Goal: Information Seeking & Learning: Learn about a topic

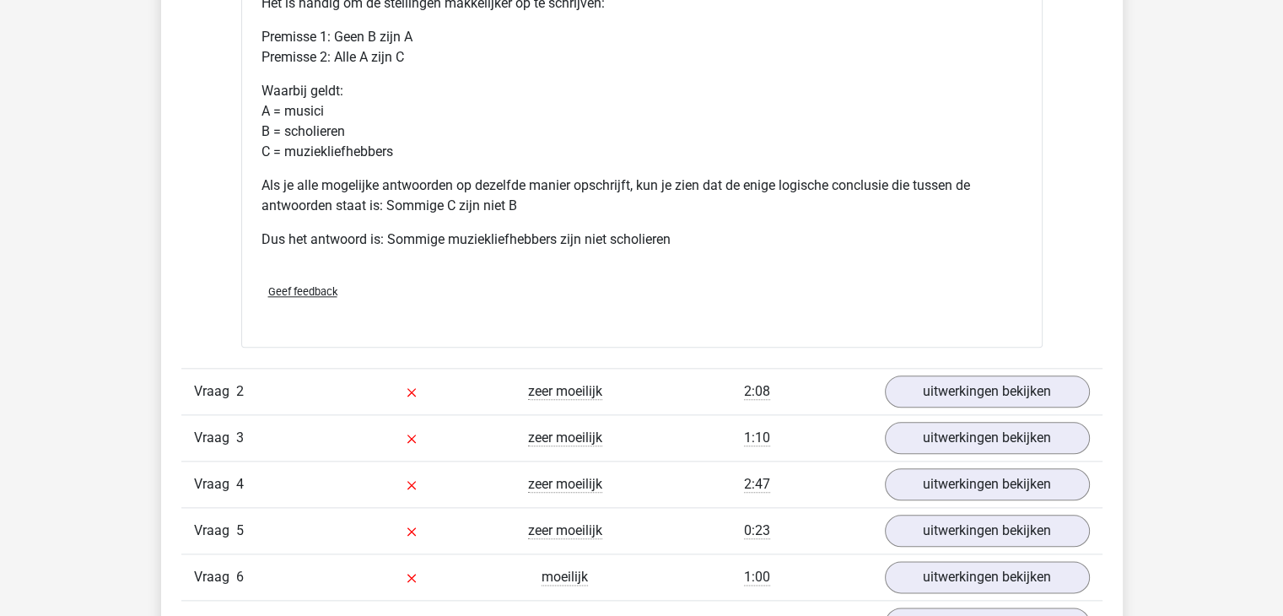
scroll to position [1850, 0]
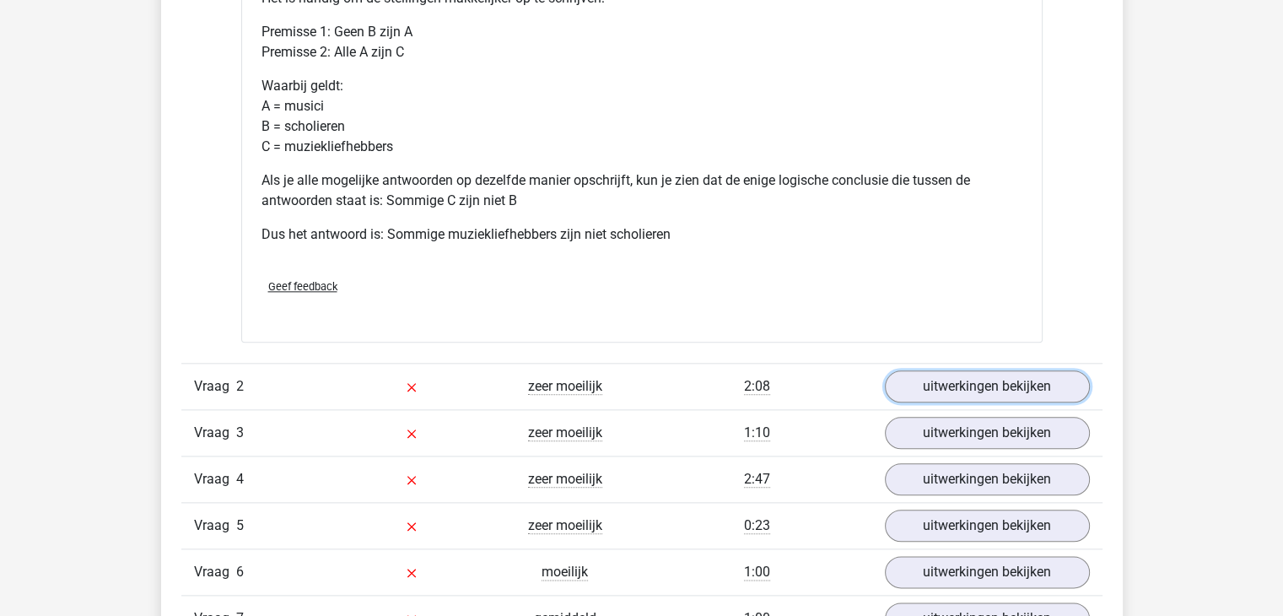
click at [972, 399] on link "uitwerkingen bekijken" at bounding box center [987, 386] width 205 height 32
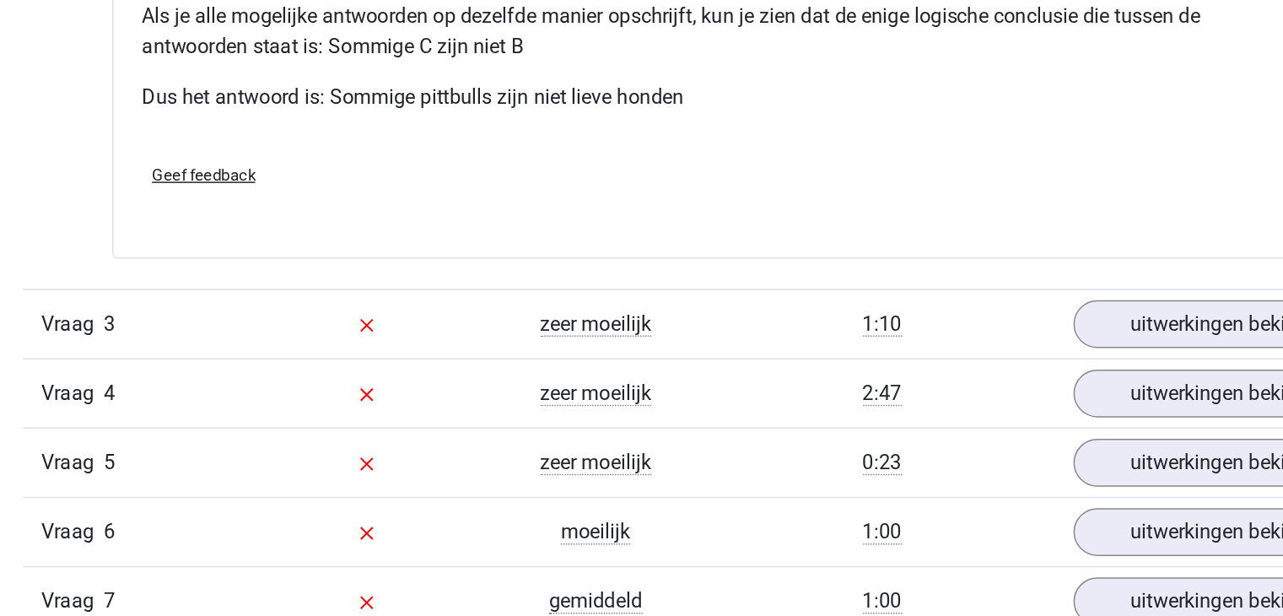
scroll to position [2572, 0]
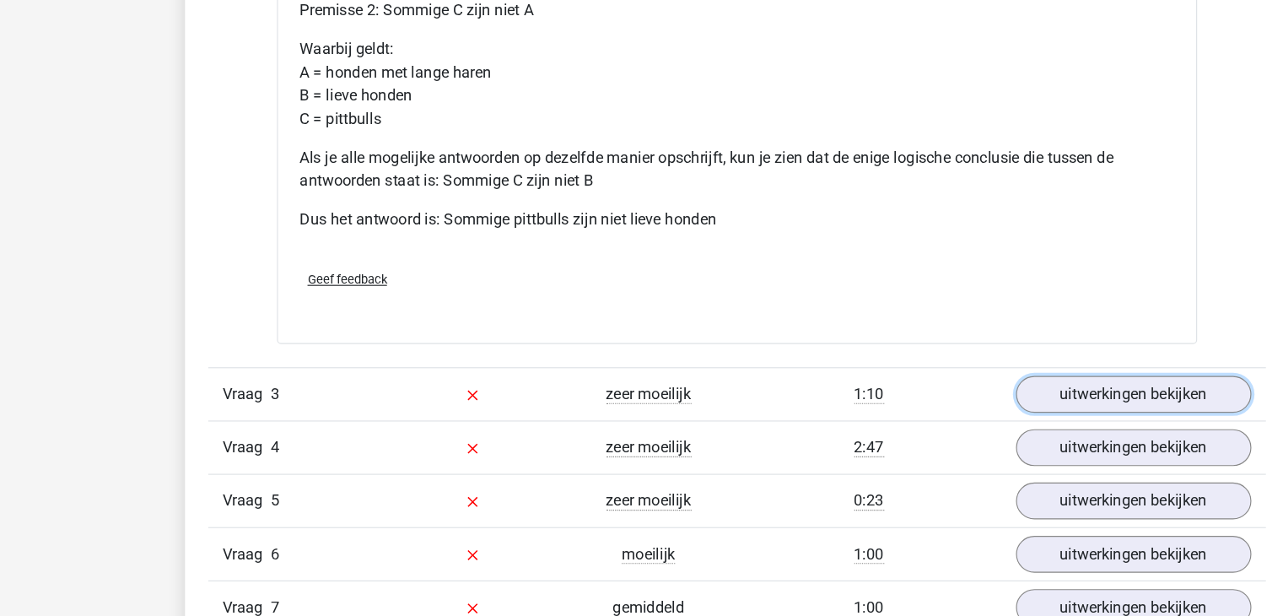
click at [989, 424] on link "uitwerkingen bekijken" at bounding box center [987, 423] width 205 height 32
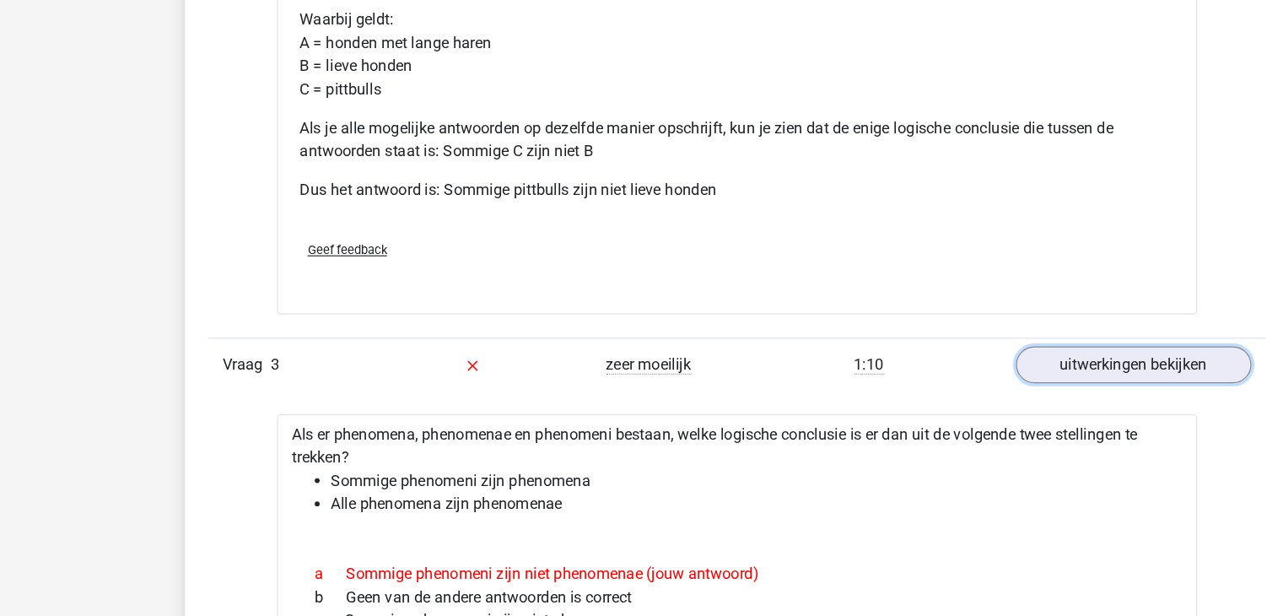
scroll to position [2602, 0]
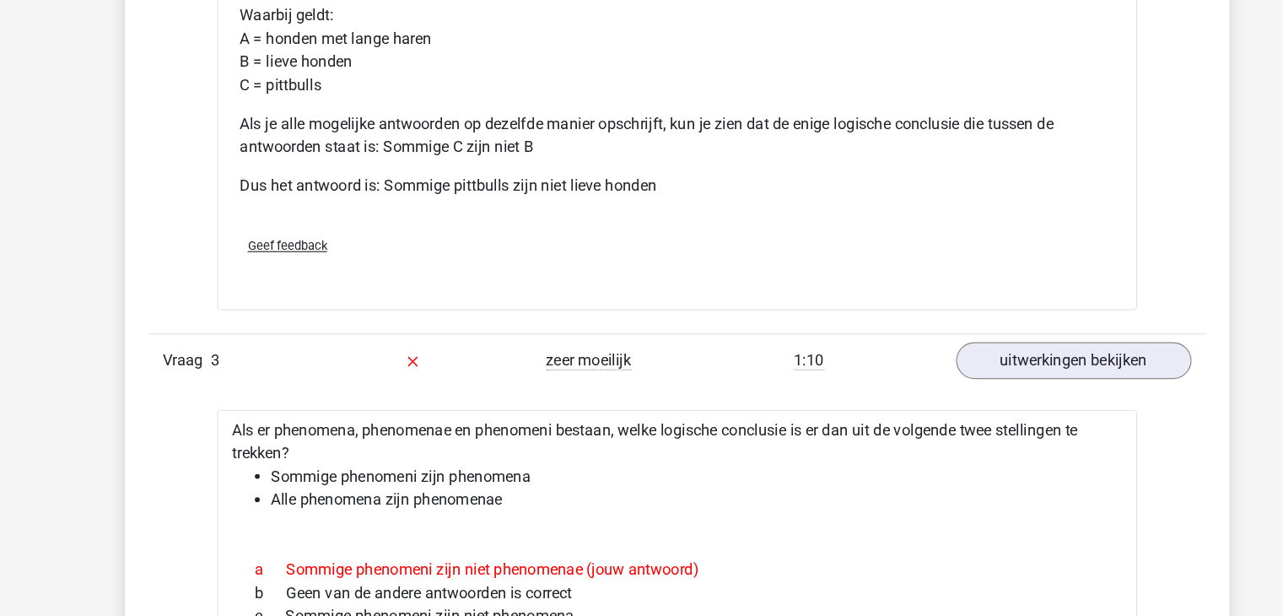
click at [788, 386] on div "1:10" at bounding box center [757, 393] width 230 height 20
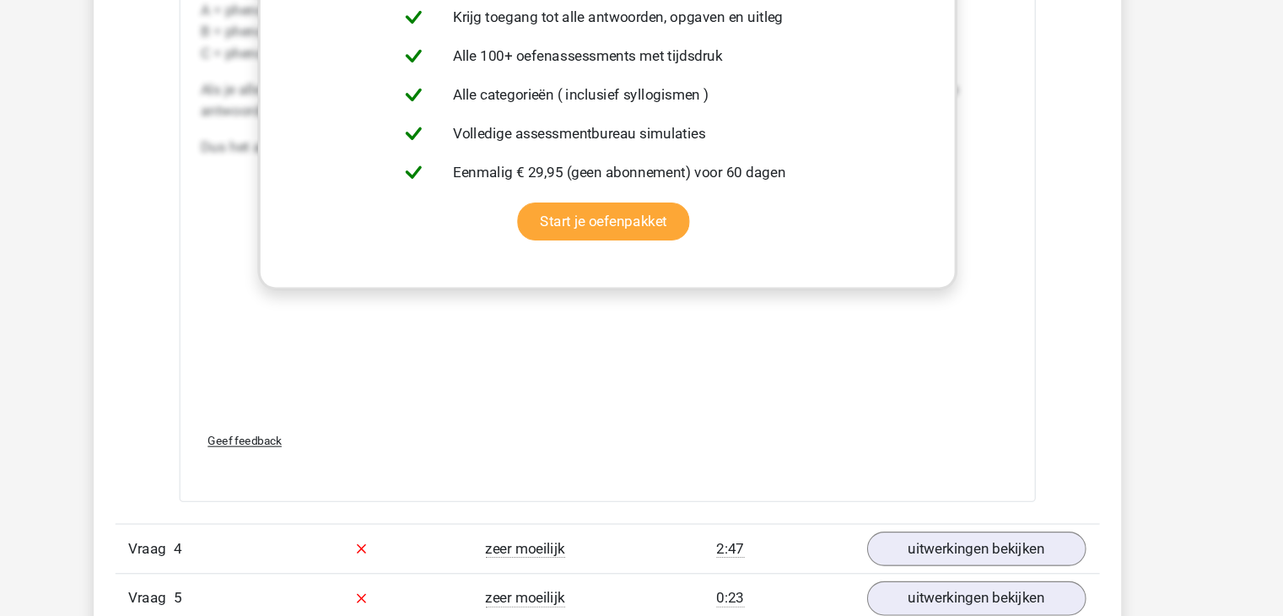
scroll to position [3624, 0]
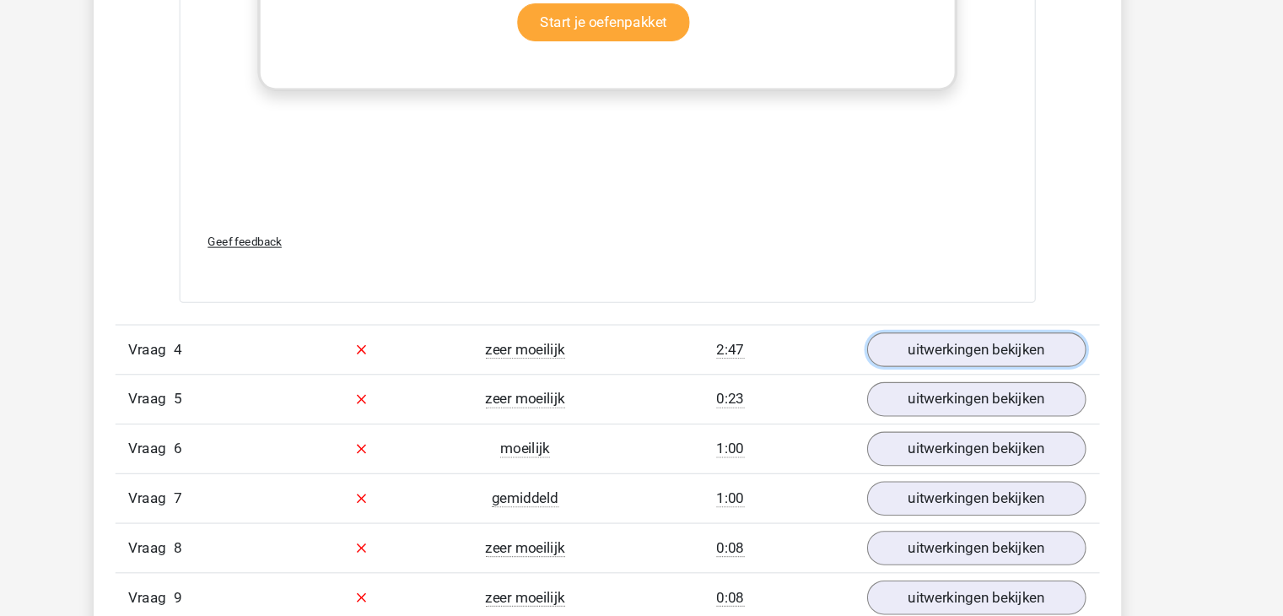
click at [948, 350] on link "uitwerkingen bekijken" at bounding box center [987, 366] width 205 height 32
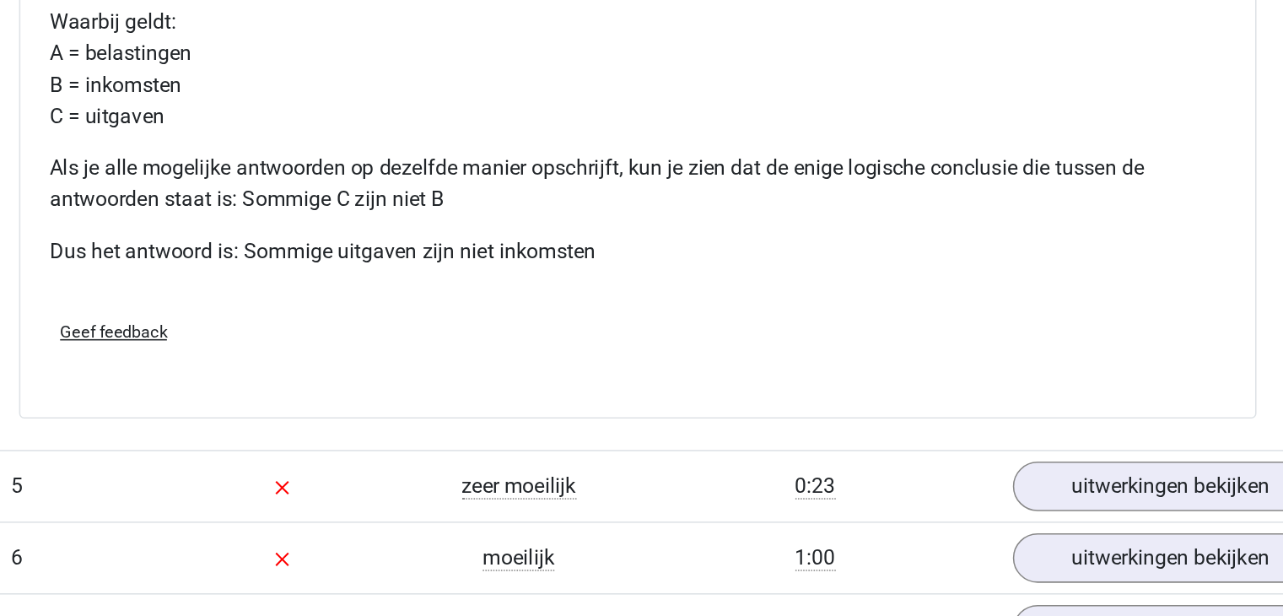
scroll to position [4214, 0]
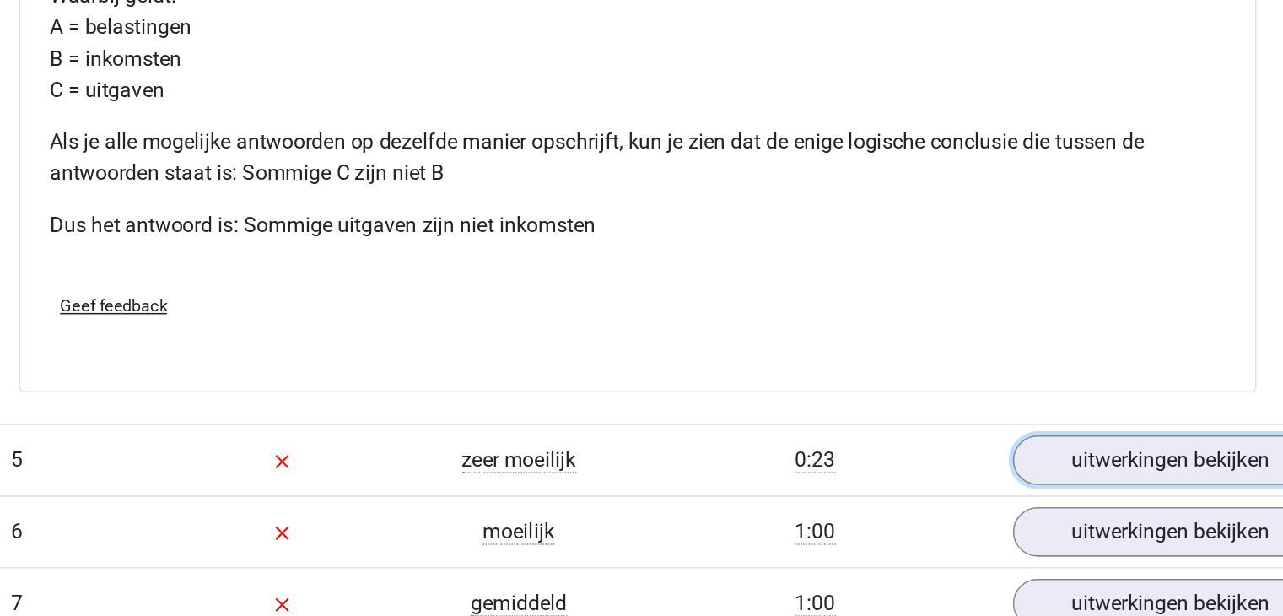
click at [940, 506] on link "uitwerkingen bekijken" at bounding box center [987, 514] width 205 height 32
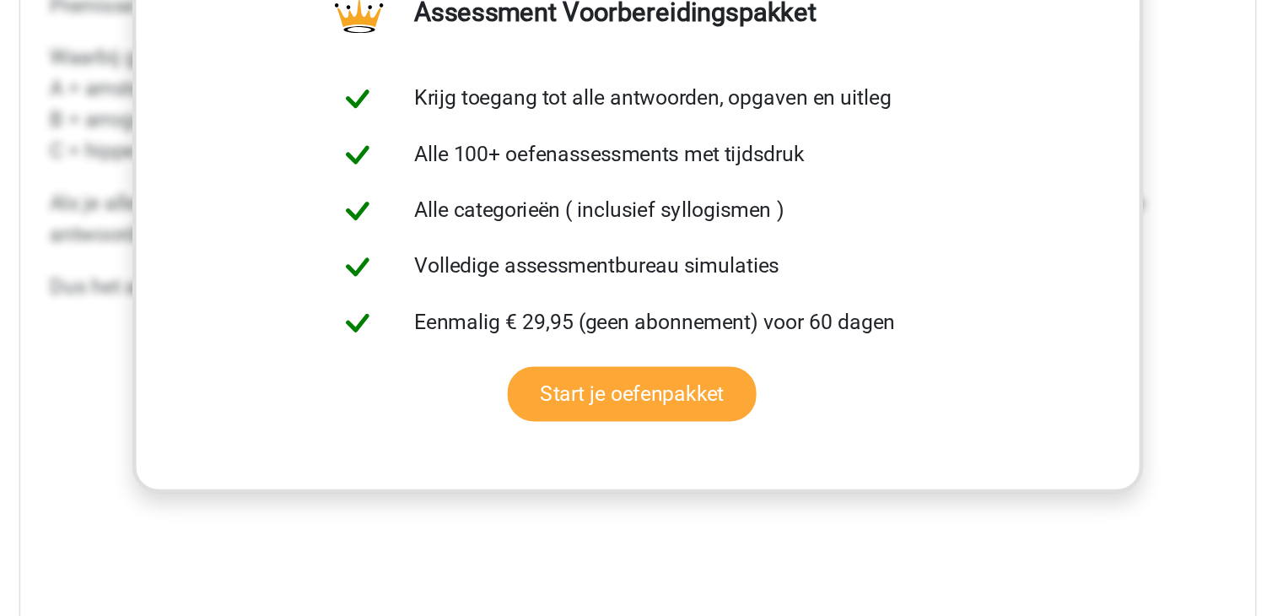
scroll to position [5154, 0]
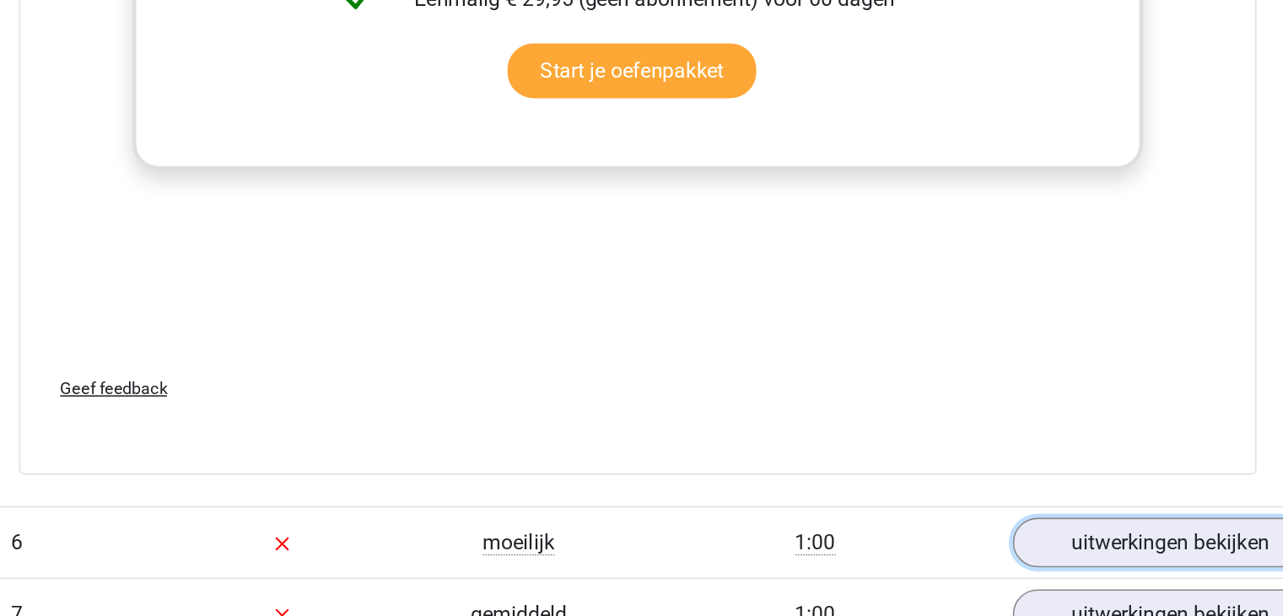
click at [999, 554] on link "uitwerkingen bekijken" at bounding box center [987, 568] width 205 height 32
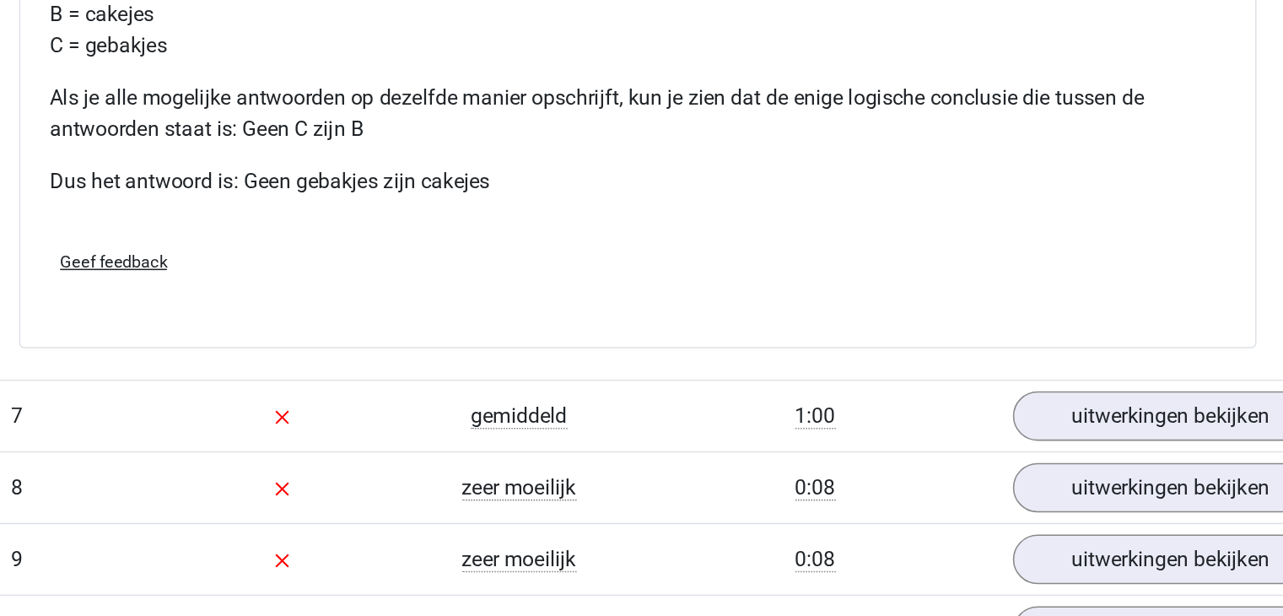
scroll to position [6041, 0]
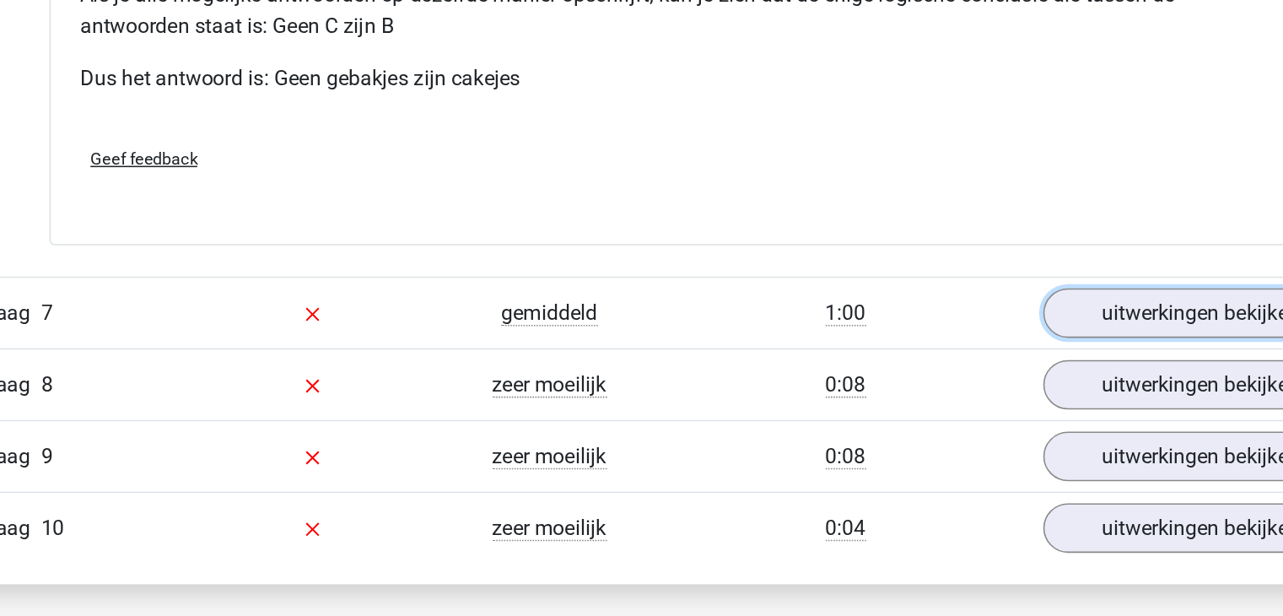
click at [955, 403] on link "uitwerkingen bekijken" at bounding box center [987, 419] width 205 height 32
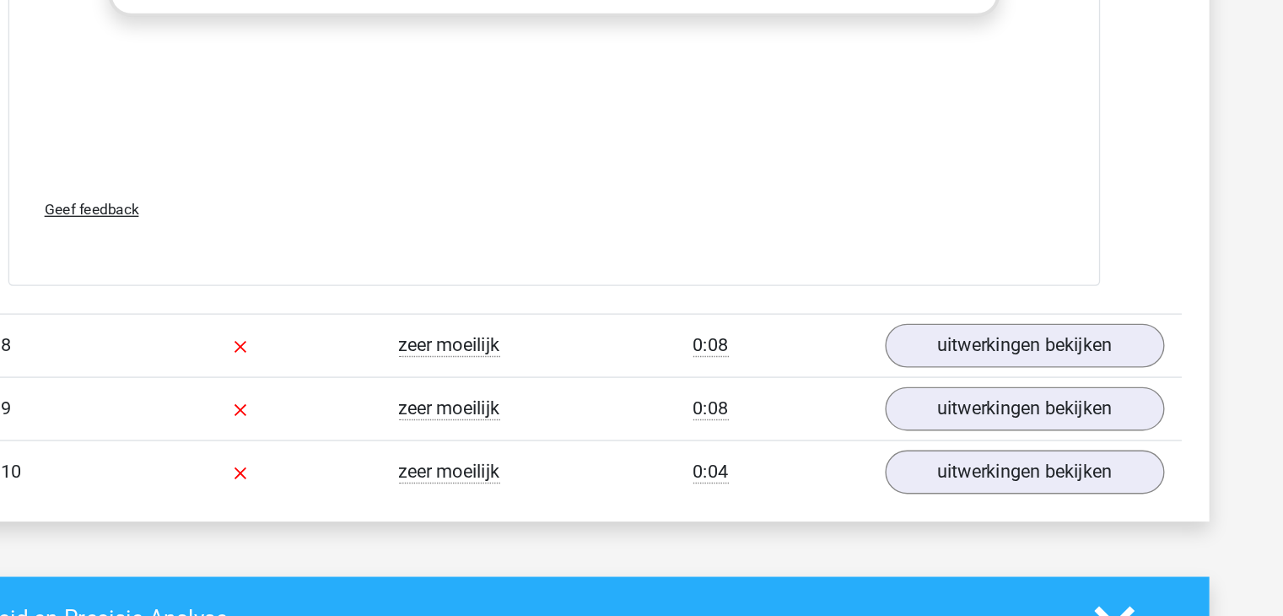
scroll to position [7019, 0]
click at [999, 402] on link "uitwerkingen bekijken" at bounding box center [987, 416] width 205 height 32
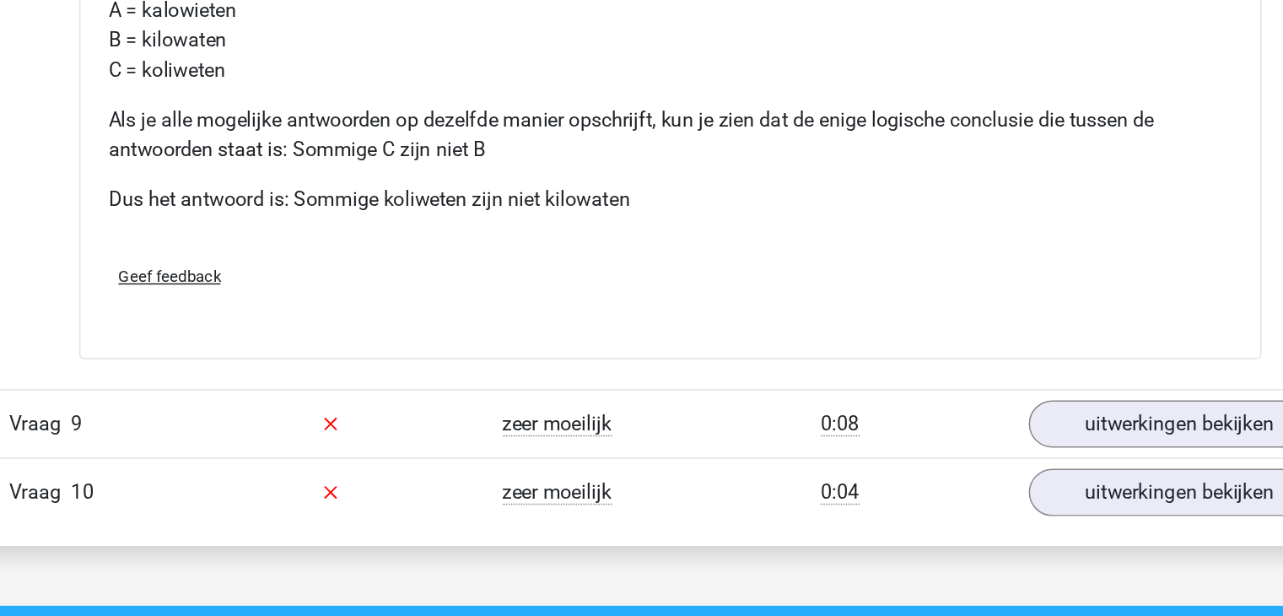
scroll to position [7746, 0]
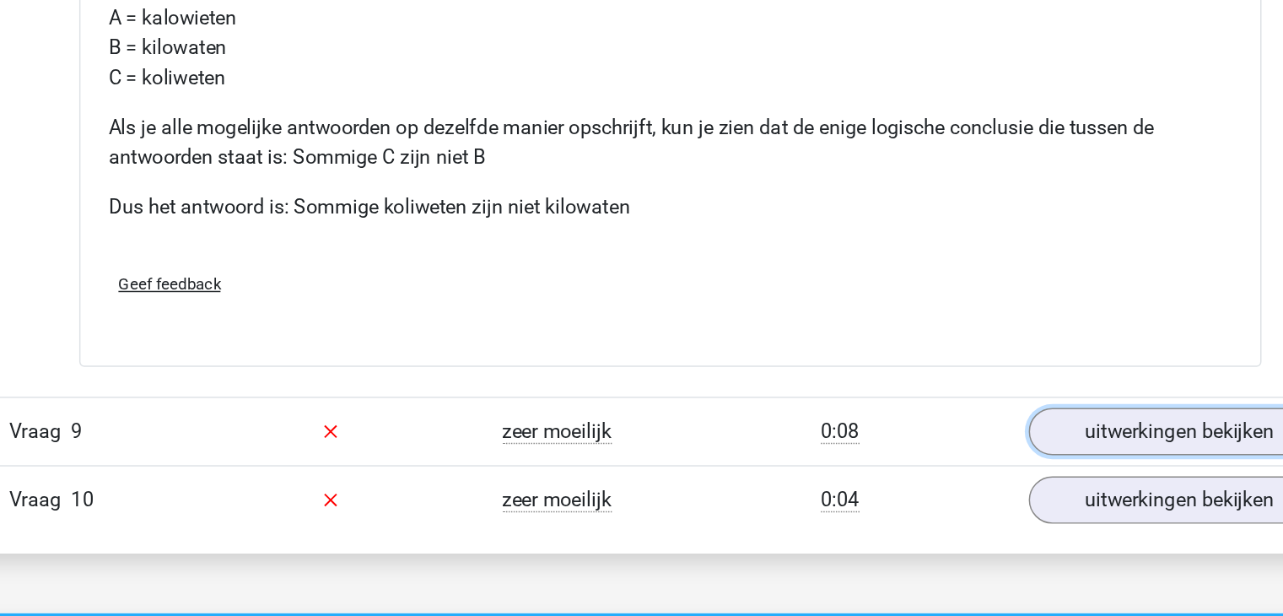
click at [950, 414] on link "uitwerkingen bekijken" at bounding box center [987, 428] width 205 height 32
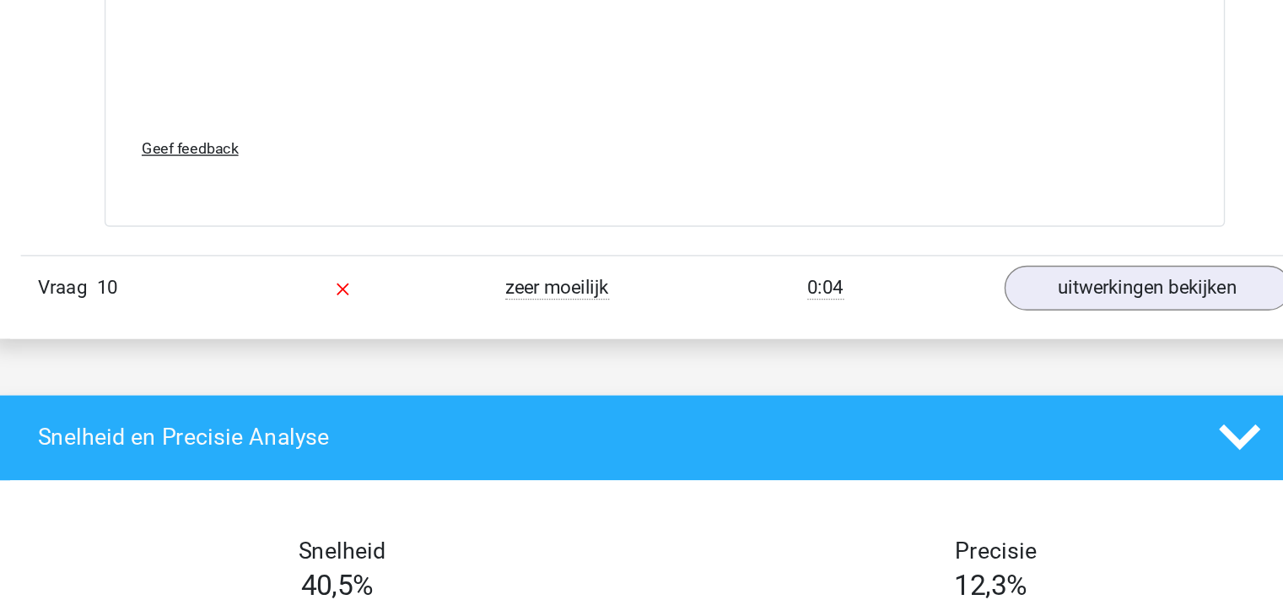
scroll to position [8769, 0]
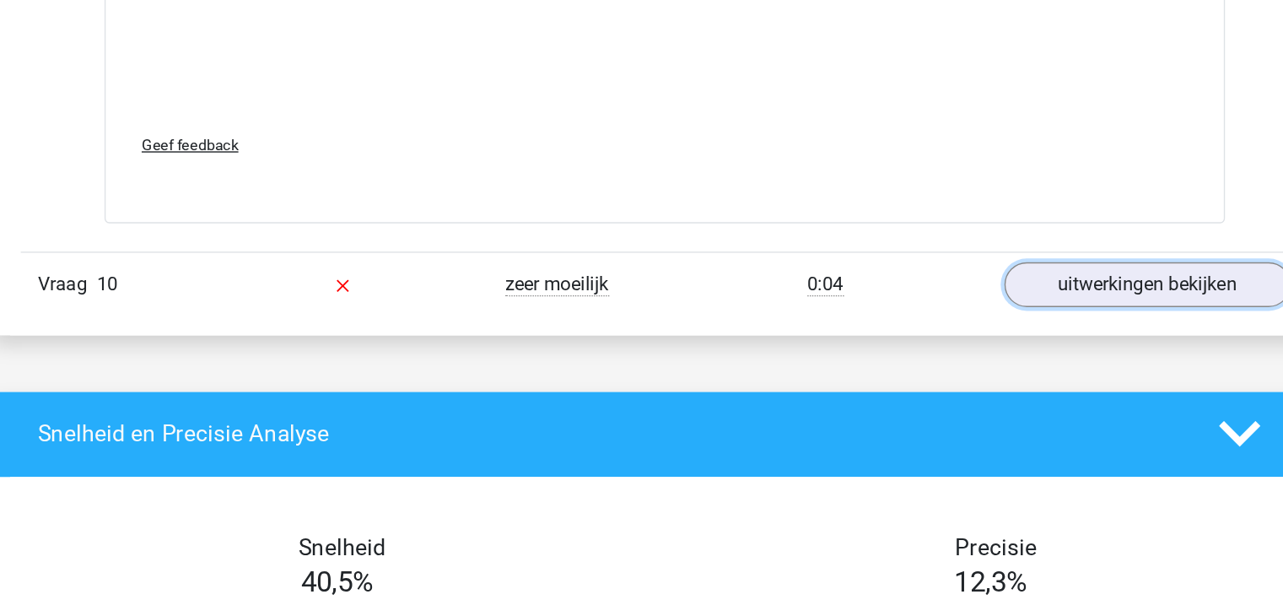
click at [1013, 363] on link "uitwerkingen bekijken" at bounding box center [987, 379] width 205 height 32
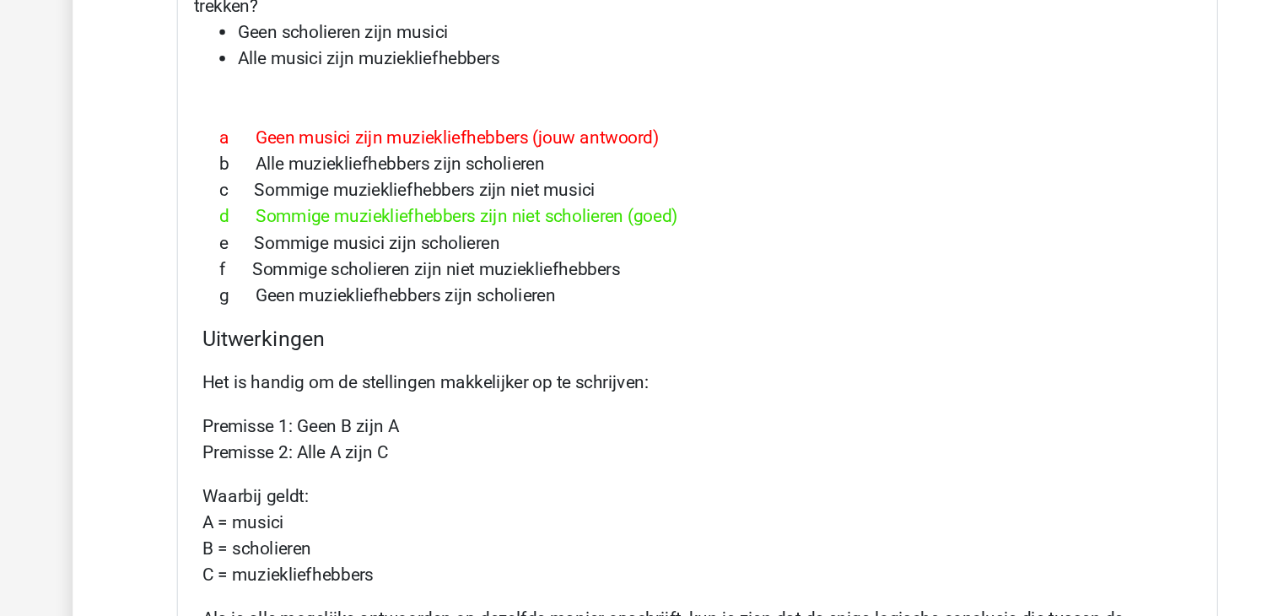
scroll to position [1506, 0]
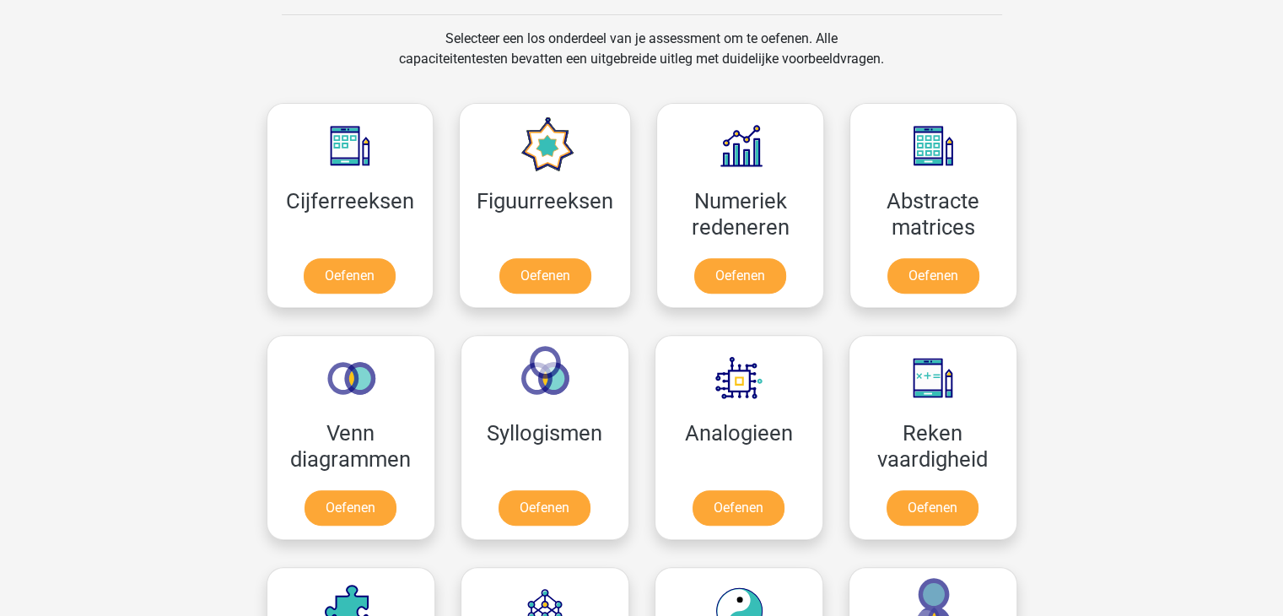
scroll to position [793, 0]
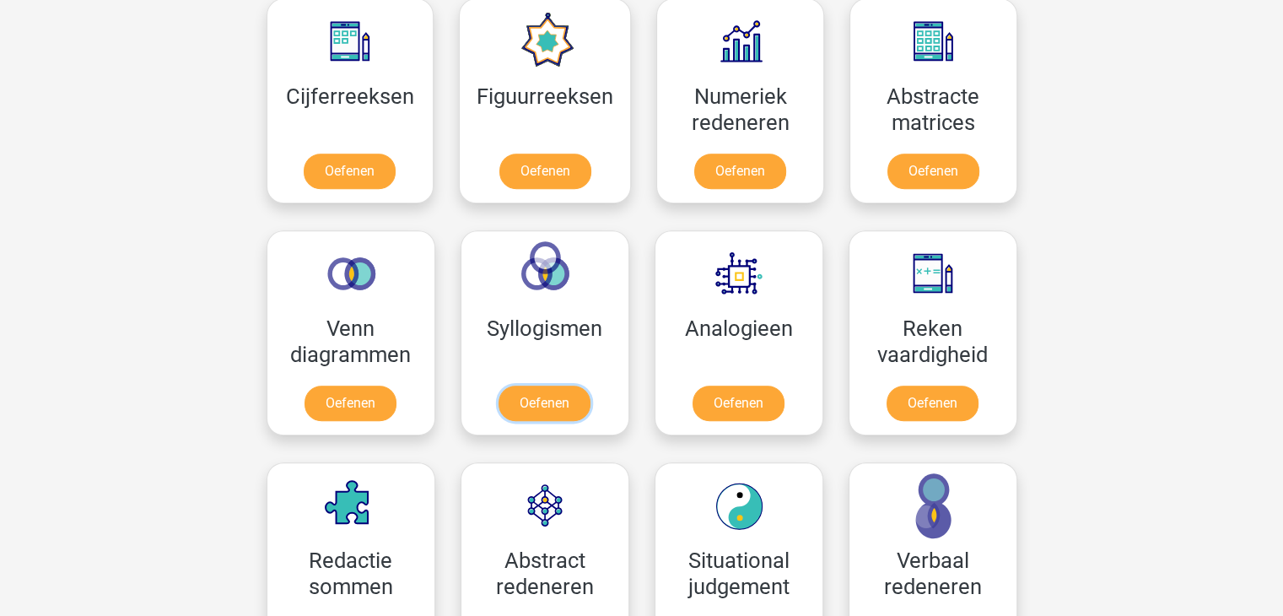
click at [552, 406] on link "Oefenen" at bounding box center [544, 402] width 92 height 35
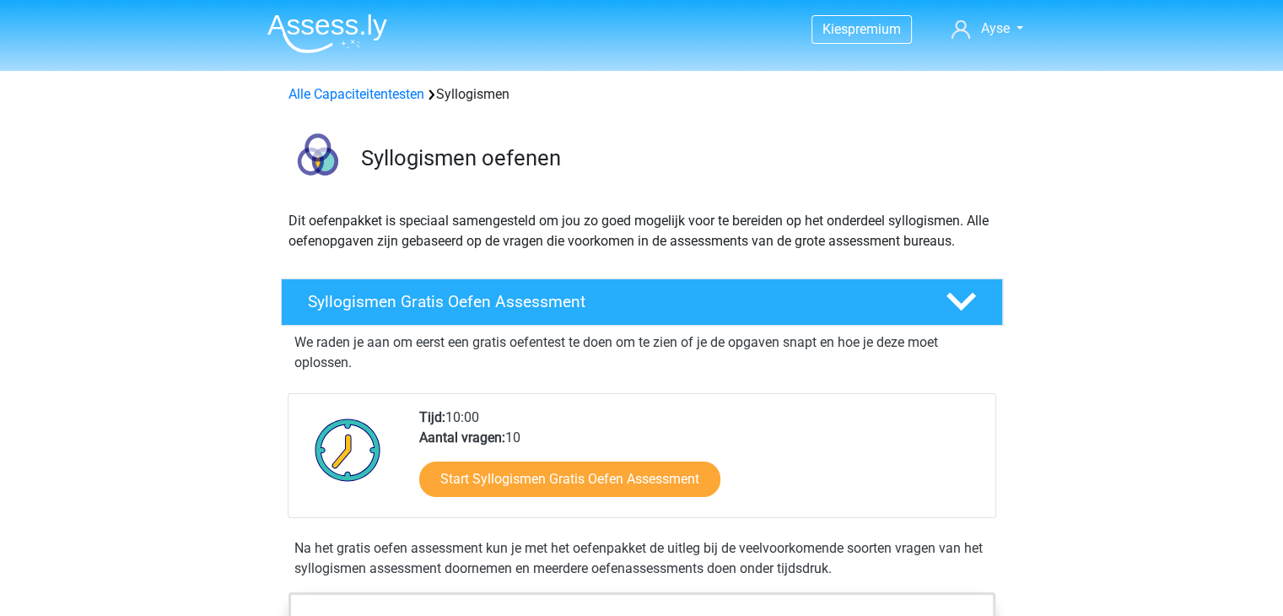
scroll to position [20, 0]
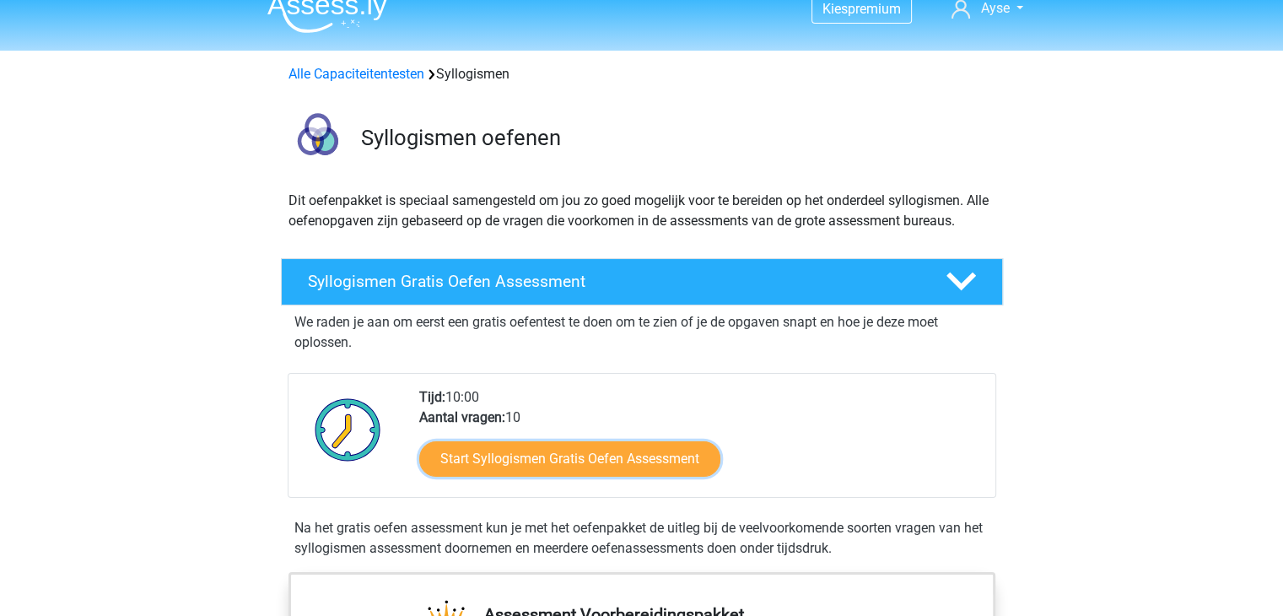
click at [547, 459] on link "Start Syllogismen Gratis Oefen Assessment" at bounding box center [569, 458] width 301 height 35
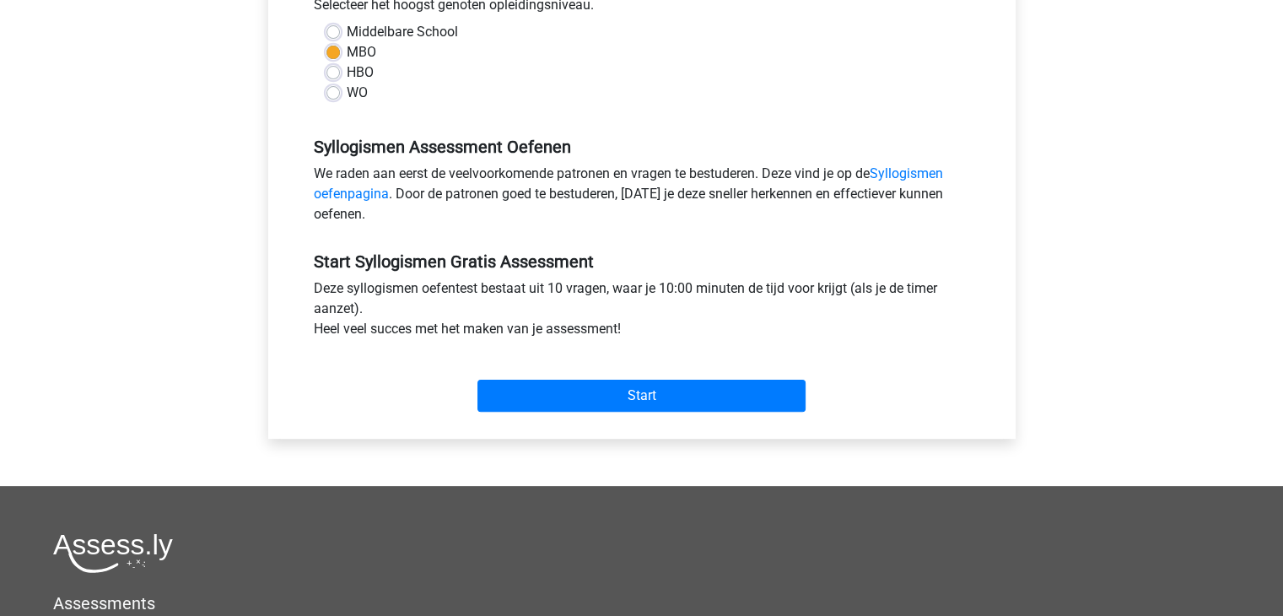
scroll to position [455, 0]
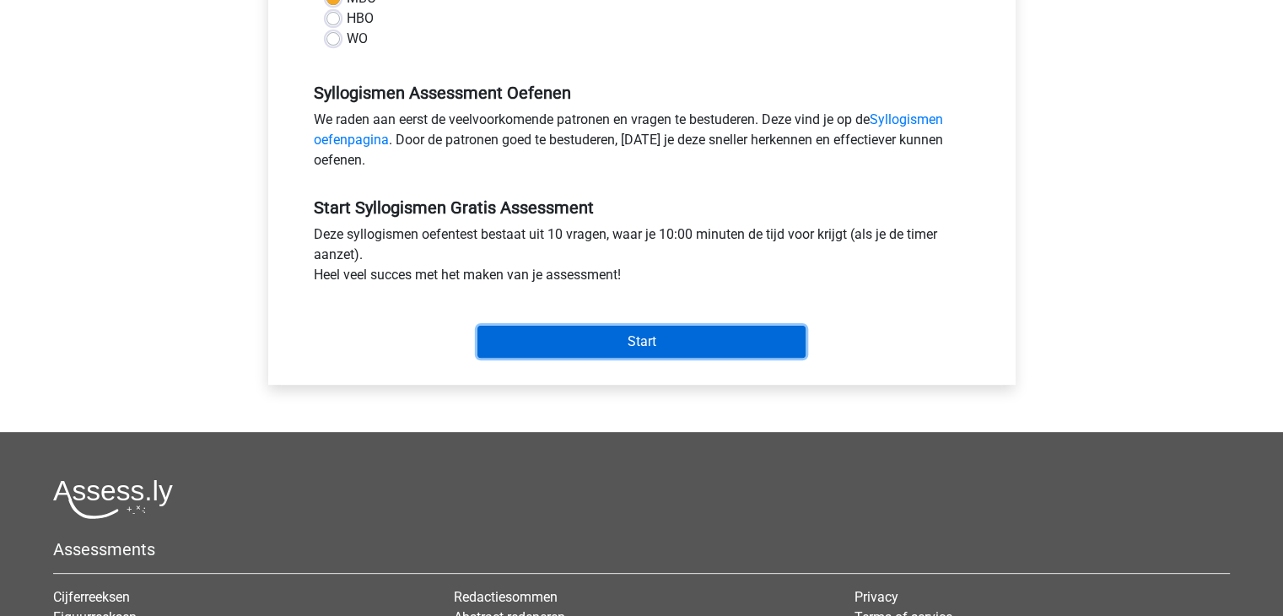
click at [594, 349] on input "Start" at bounding box center [641, 342] width 328 height 32
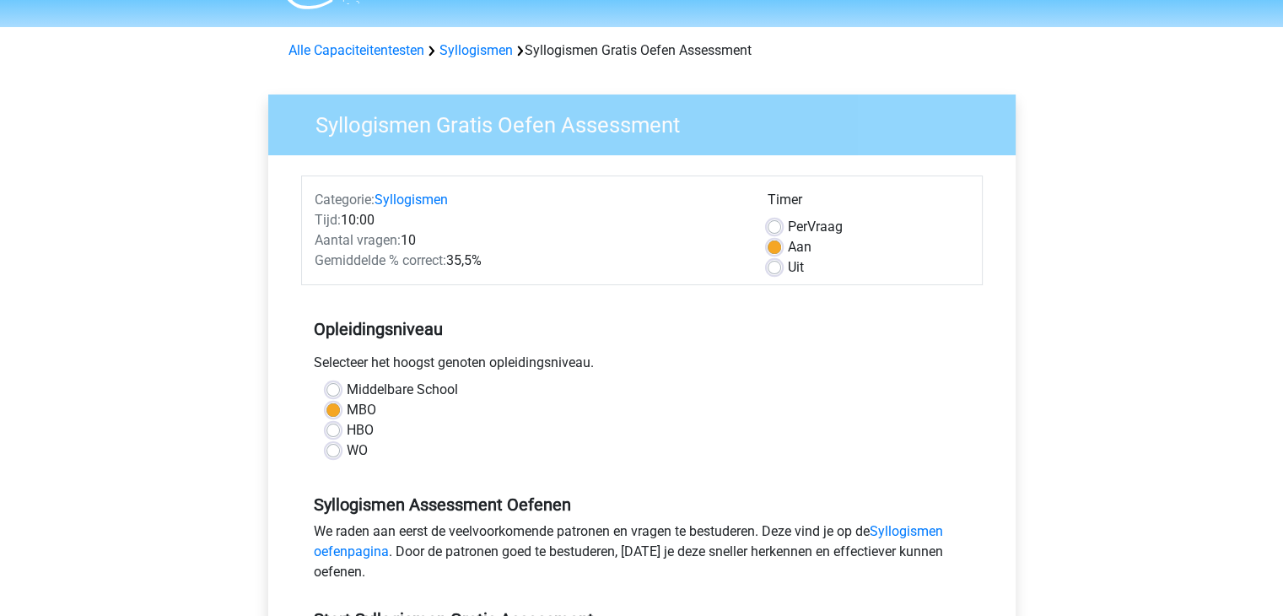
scroll to position [0, 0]
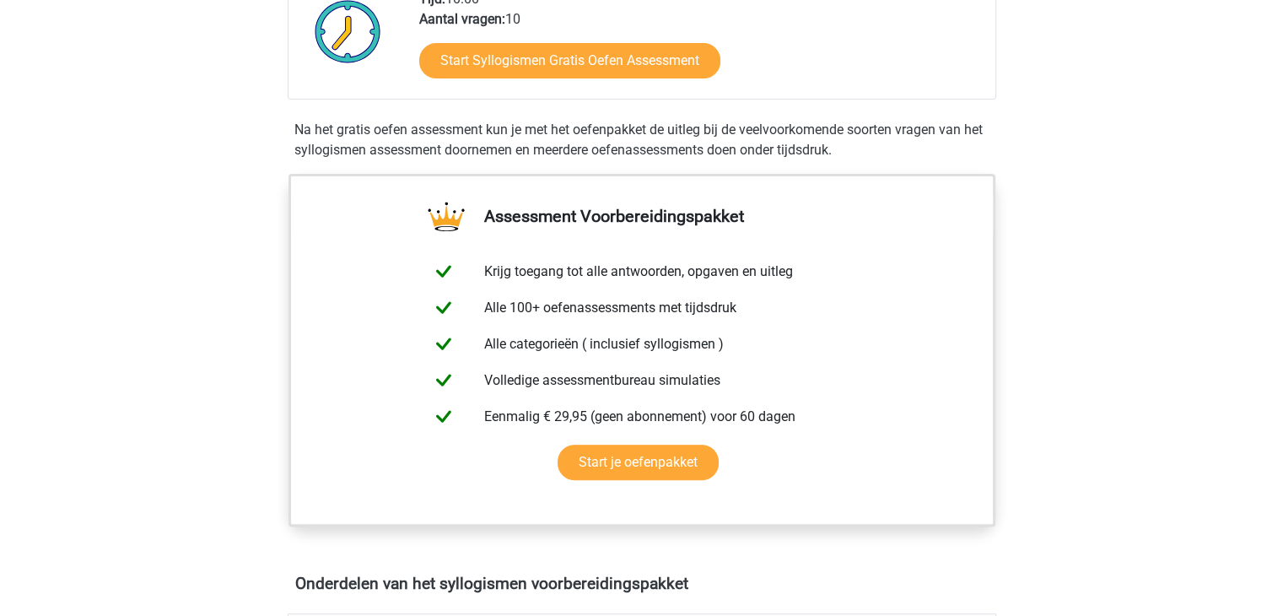
scroll to position [418, 0]
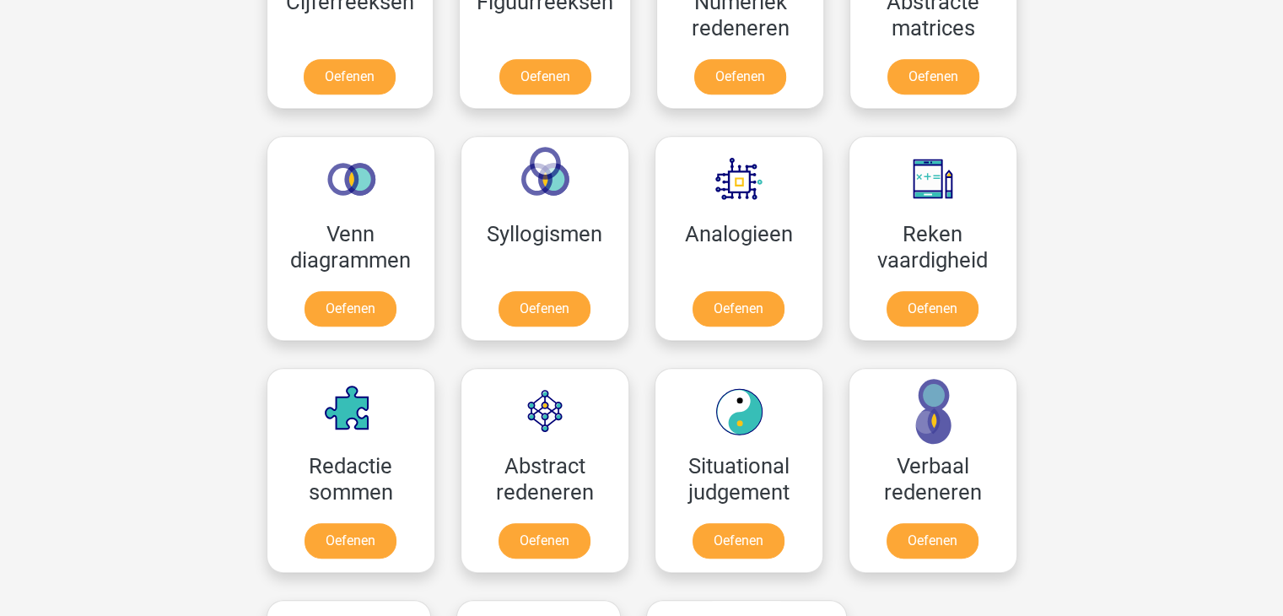
scroll to position [890, 0]
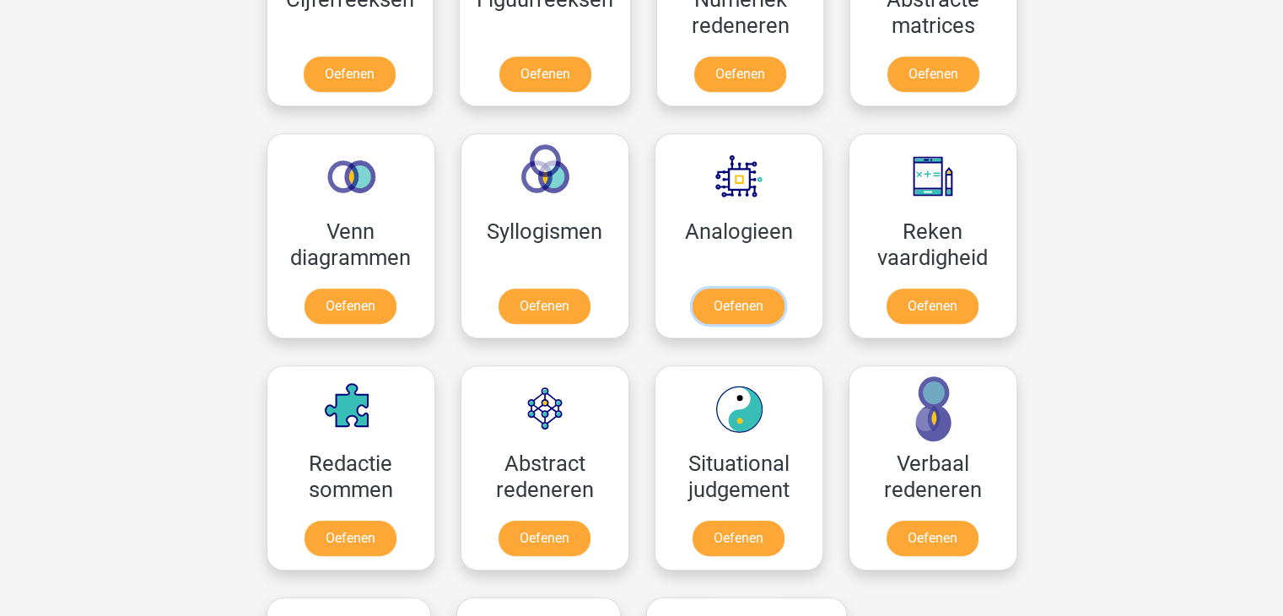
click at [730, 299] on link "Oefenen" at bounding box center [738, 305] width 92 height 35
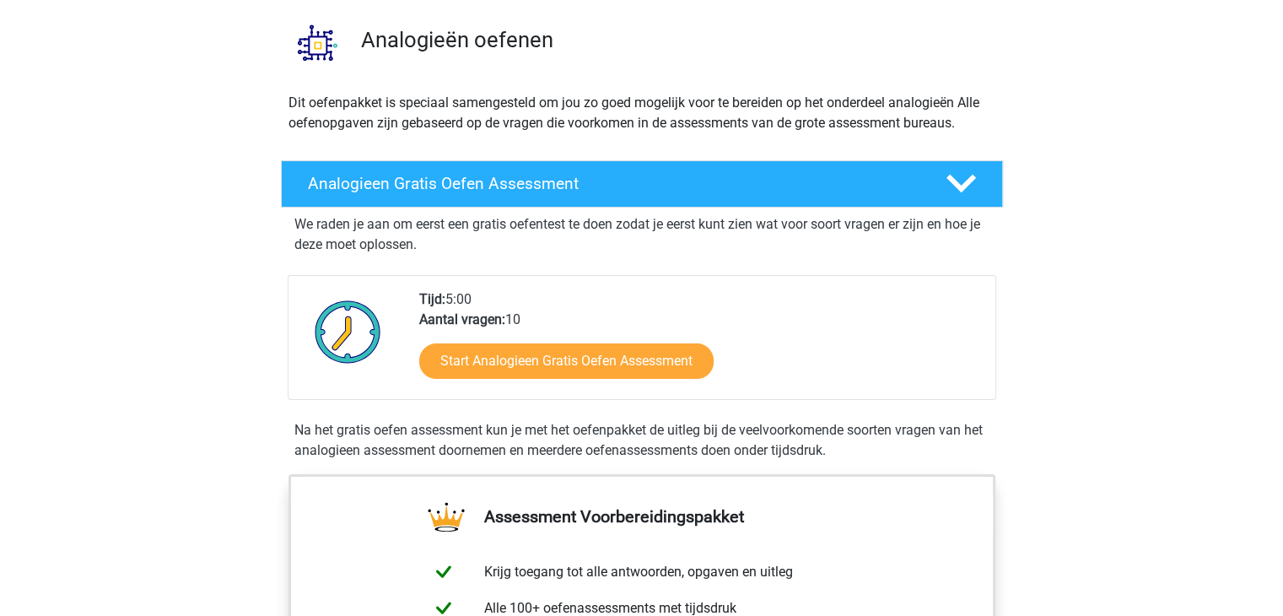
scroll to position [121, 0]
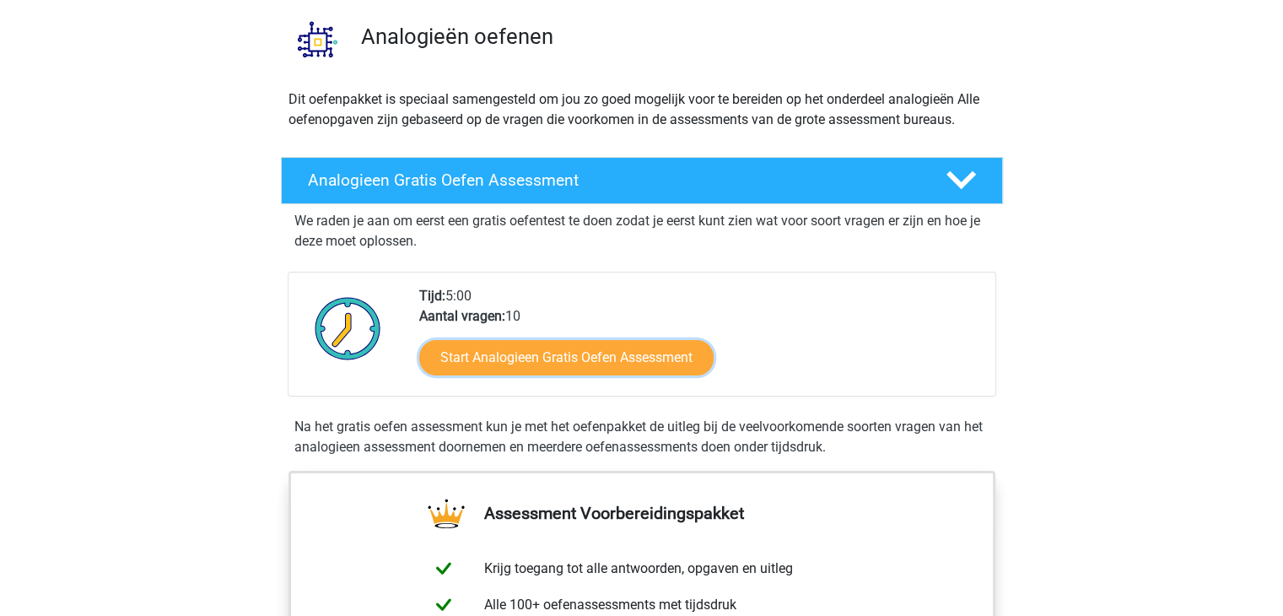
click at [509, 367] on link "Start Analogieen Gratis Oefen Assessment" at bounding box center [566, 357] width 294 height 35
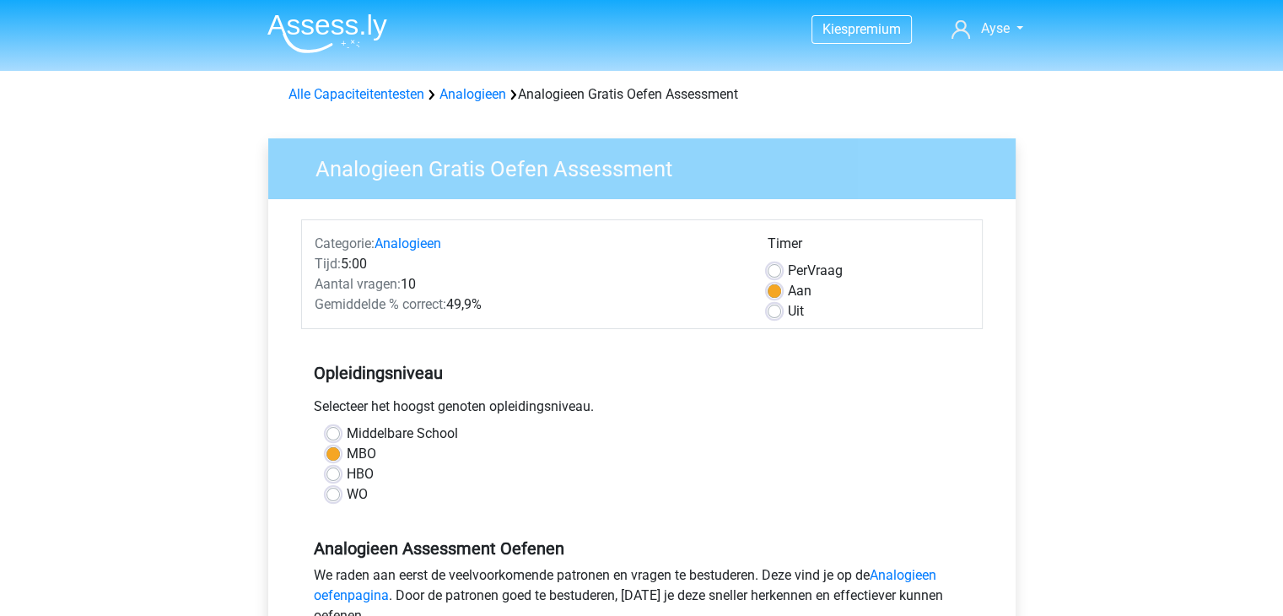
click at [788, 317] on label "Uit" at bounding box center [796, 311] width 16 height 20
click at [773, 317] on input "Uit" at bounding box center [774, 309] width 13 height 17
radio input "true"
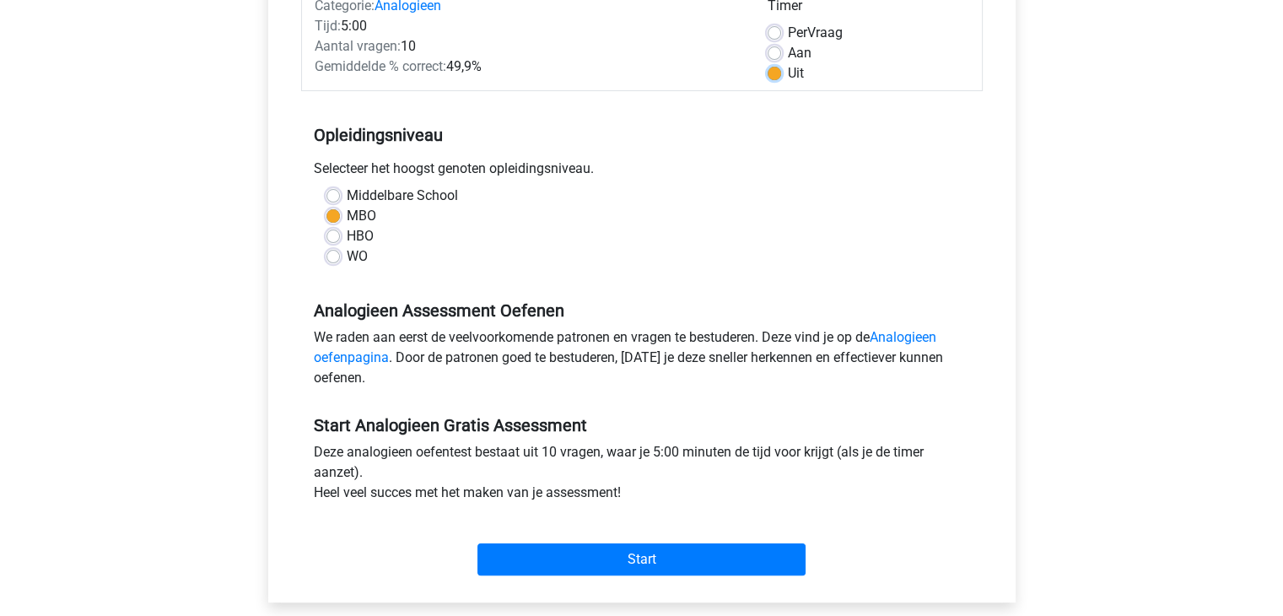
scroll to position [280, 0]
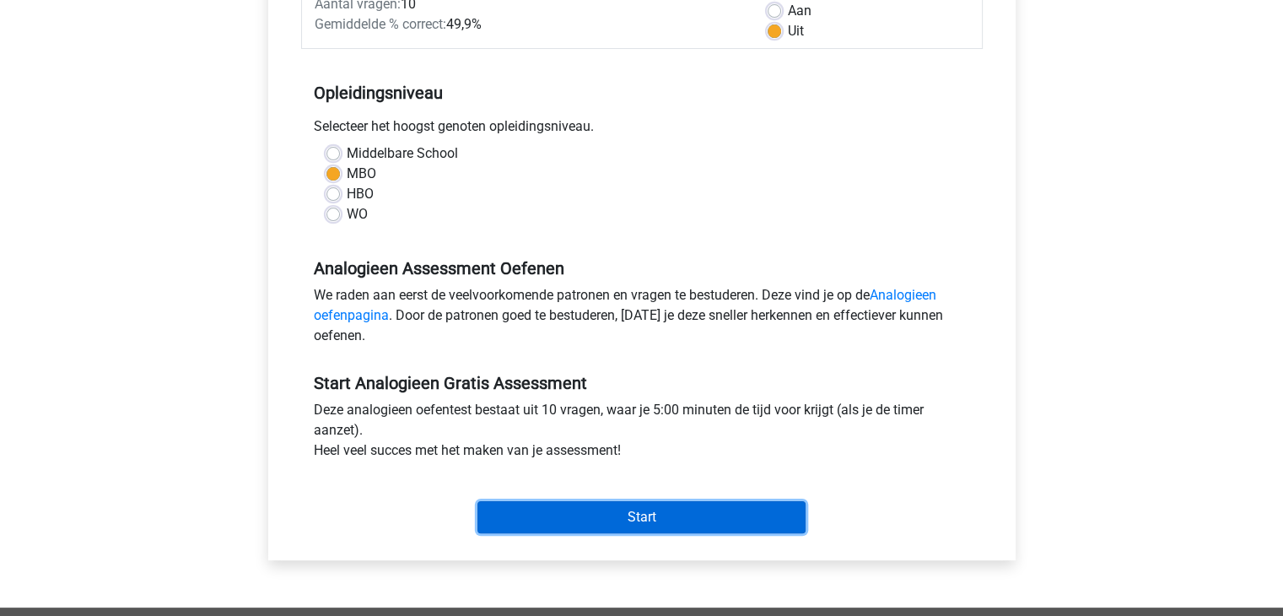
click at [605, 509] on input "Start" at bounding box center [641, 517] width 328 height 32
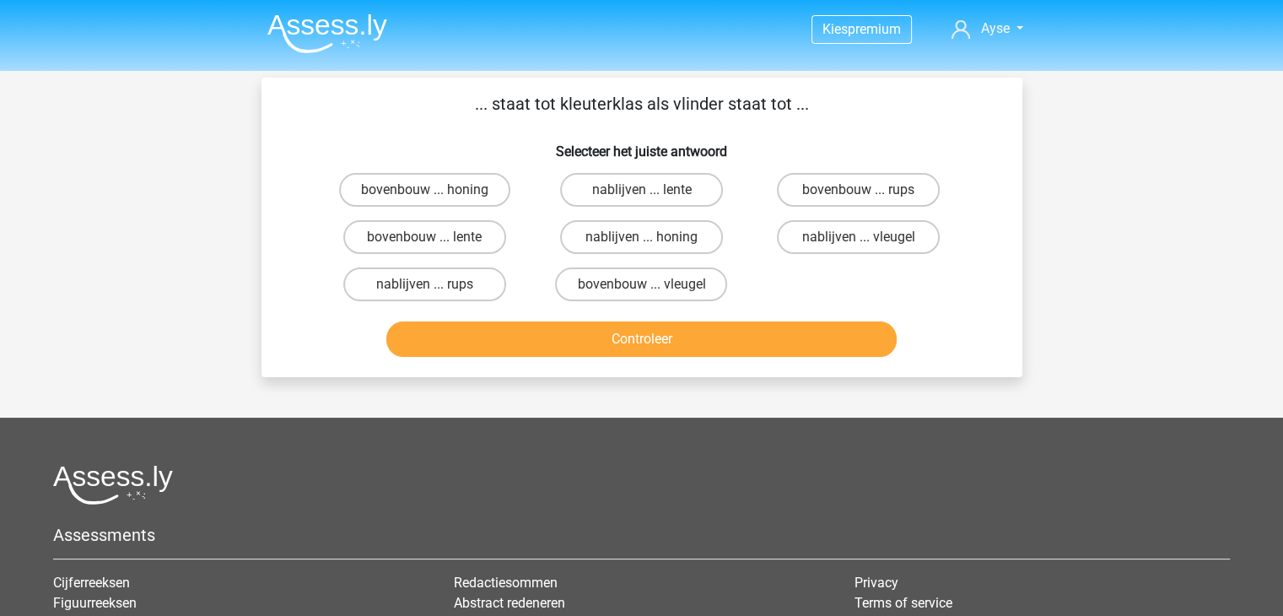
click at [879, 186] on label "bovenbouw ... rups" at bounding box center [858, 190] width 163 height 34
click at [870, 190] on input "bovenbouw ... rups" at bounding box center [864, 195] width 11 height 11
radio input "true"
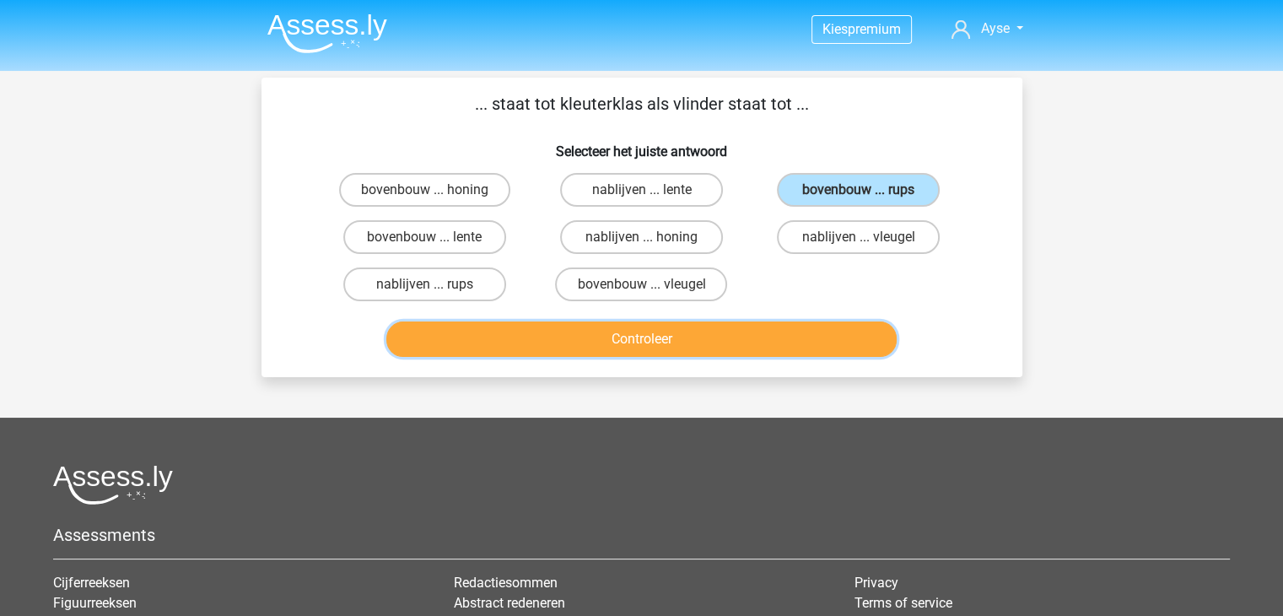
click at [708, 342] on button "Controleer" at bounding box center [641, 338] width 510 height 35
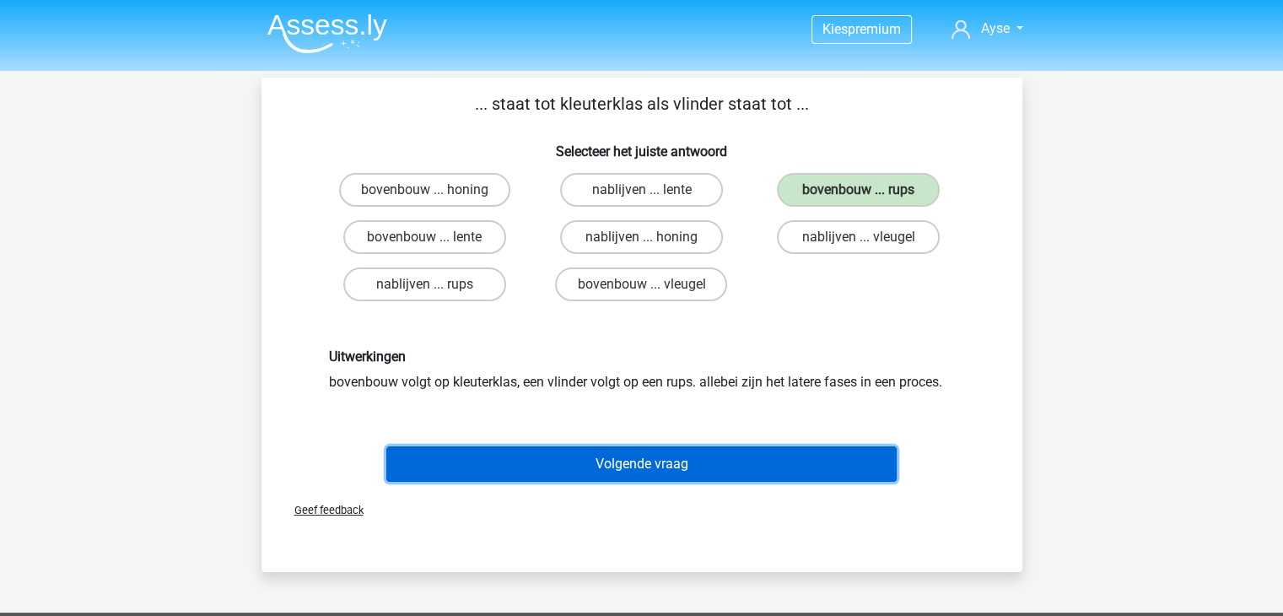
click at [713, 471] on button "Volgende vraag" at bounding box center [641, 463] width 510 height 35
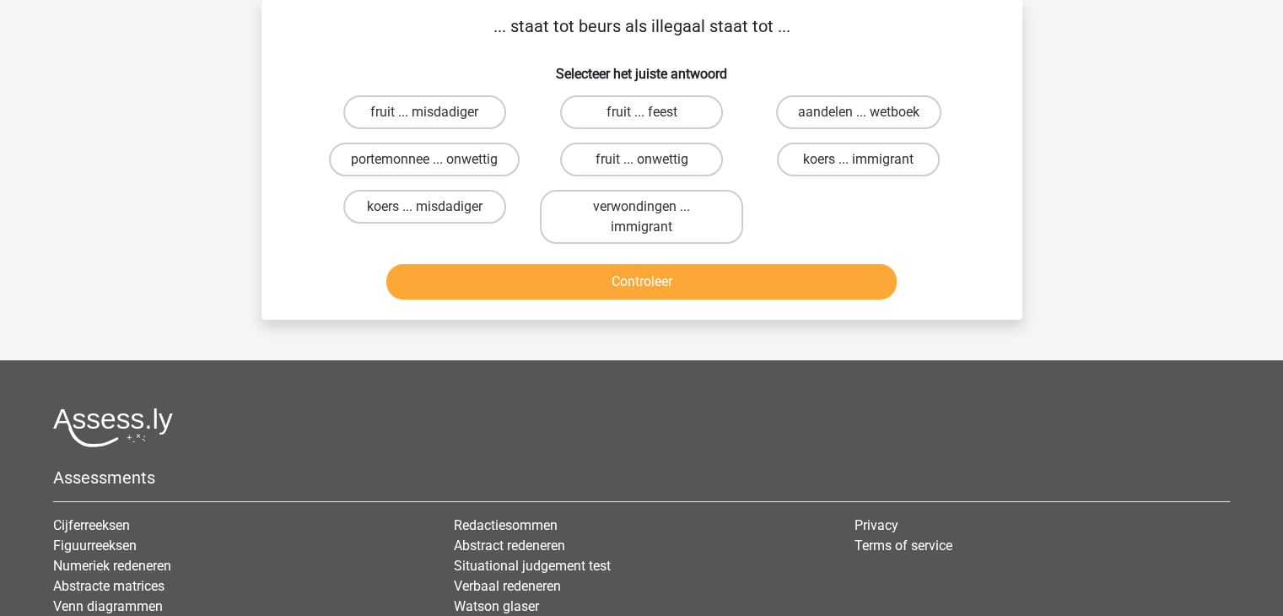
scroll to position [2, 0]
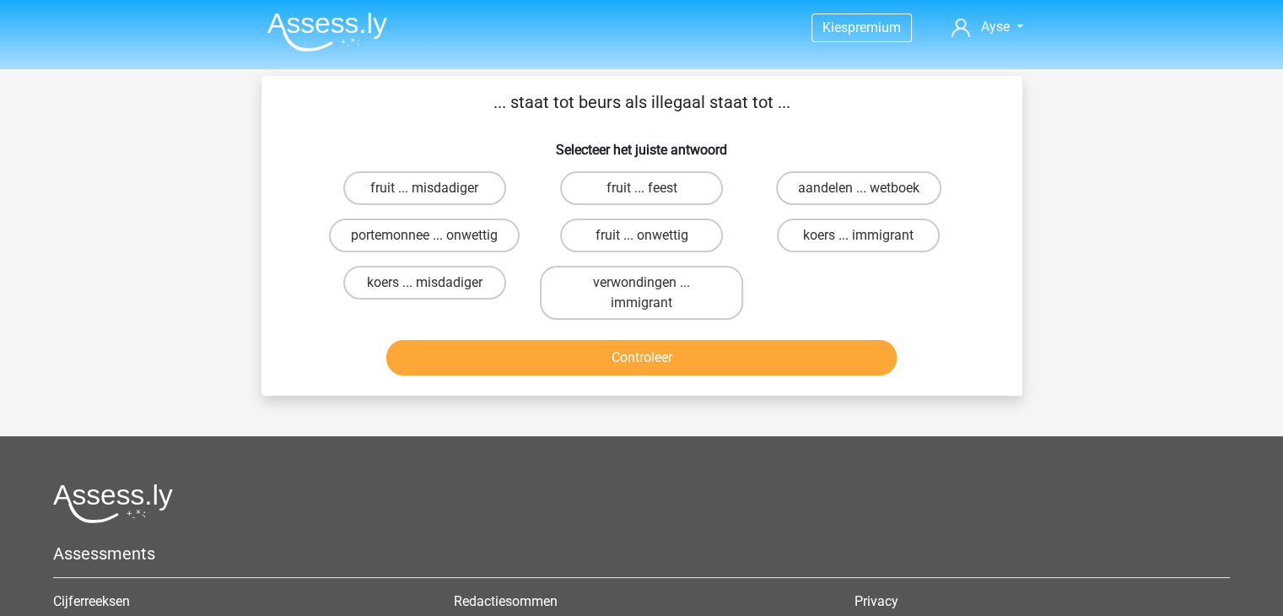
click at [454, 267] on label "koers ... misdadiger" at bounding box center [424, 283] width 163 height 34
click at [435, 283] on input "koers ... misdadiger" at bounding box center [429, 288] width 11 height 11
radio input "true"
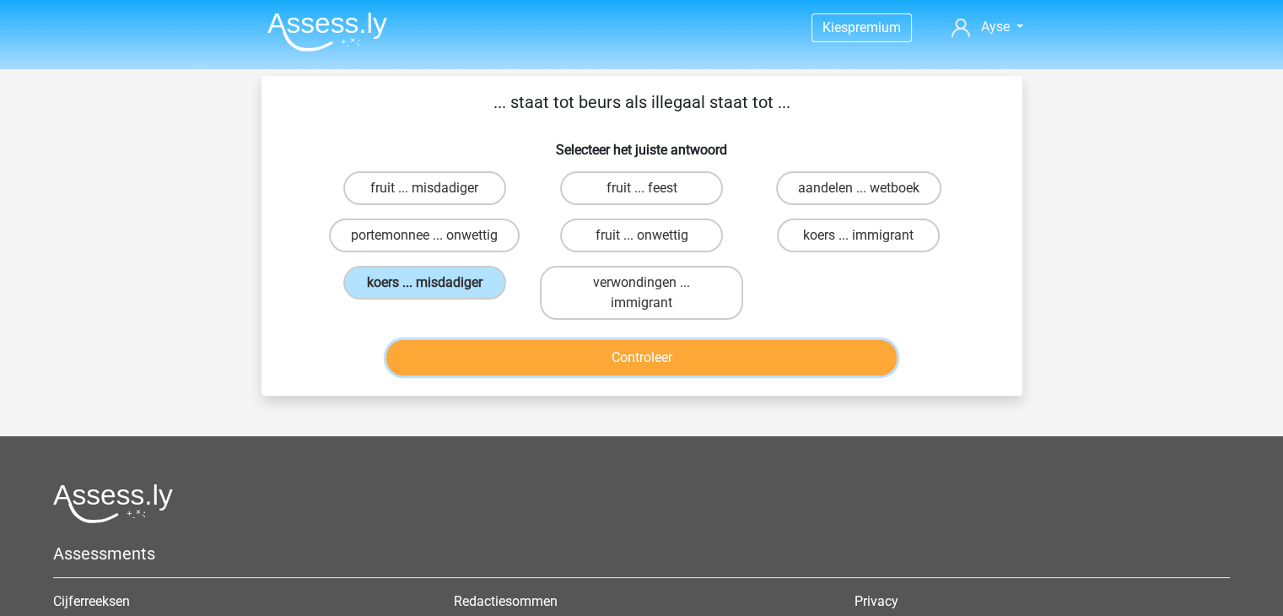
click at [482, 354] on button "Controleer" at bounding box center [641, 357] width 510 height 35
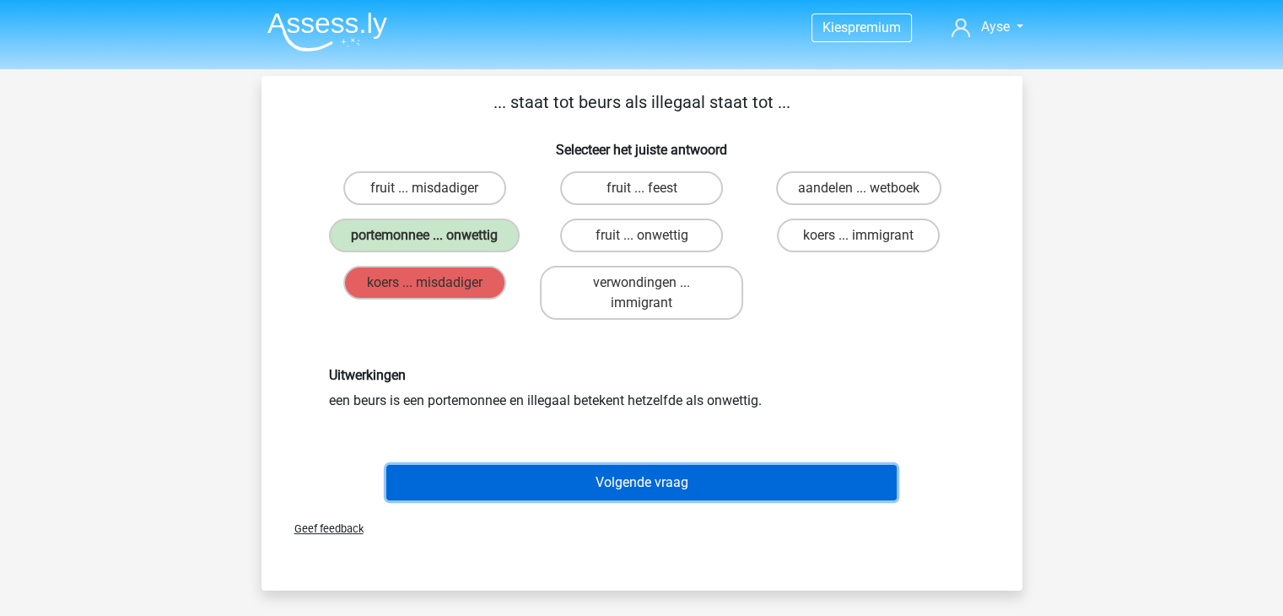
click at [631, 493] on button "Volgende vraag" at bounding box center [641, 482] width 510 height 35
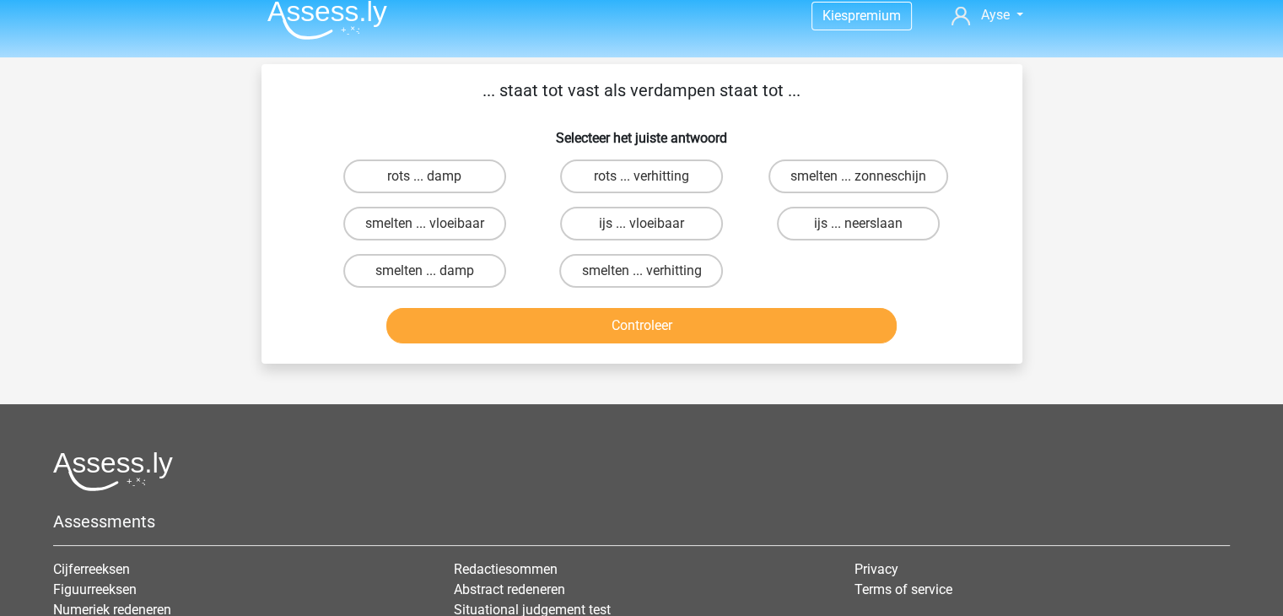
scroll to position [8, 0]
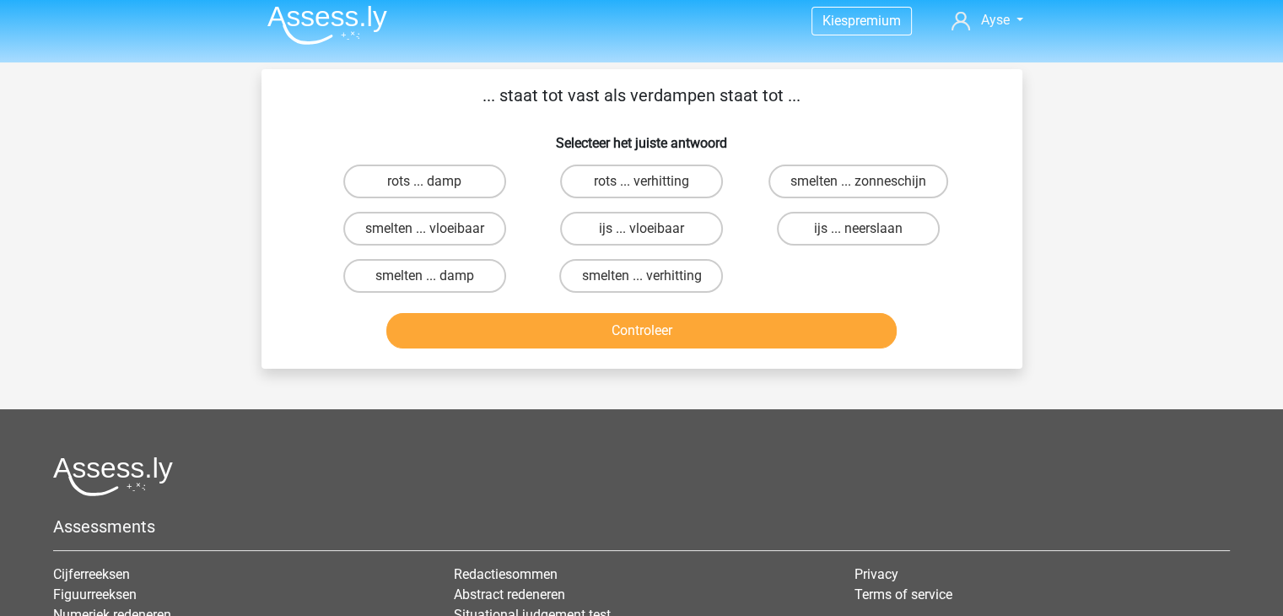
click at [485, 231] on label "smelten ... vloeibaar" at bounding box center [424, 229] width 163 height 34
click at [435, 231] on input "smelten ... vloeibaar" at bounding box center [429, 234] width 11 height 11
radio input "true"
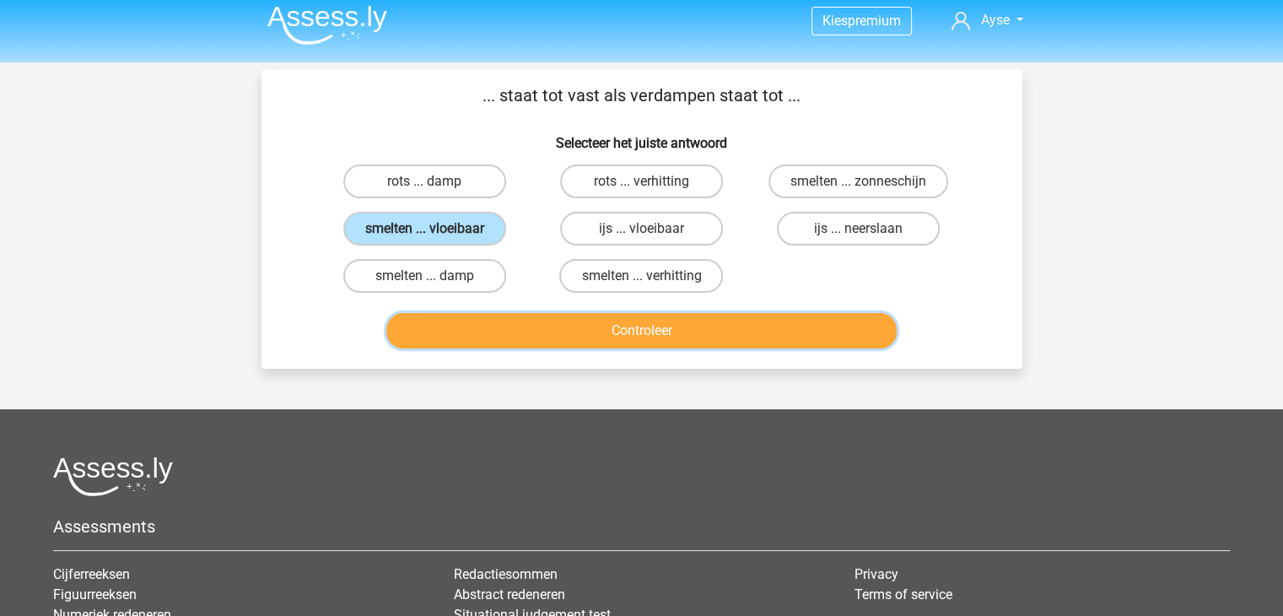
click at [528, 335] on button "Controleer" at bounding box center [641, 330] width 510 height 35
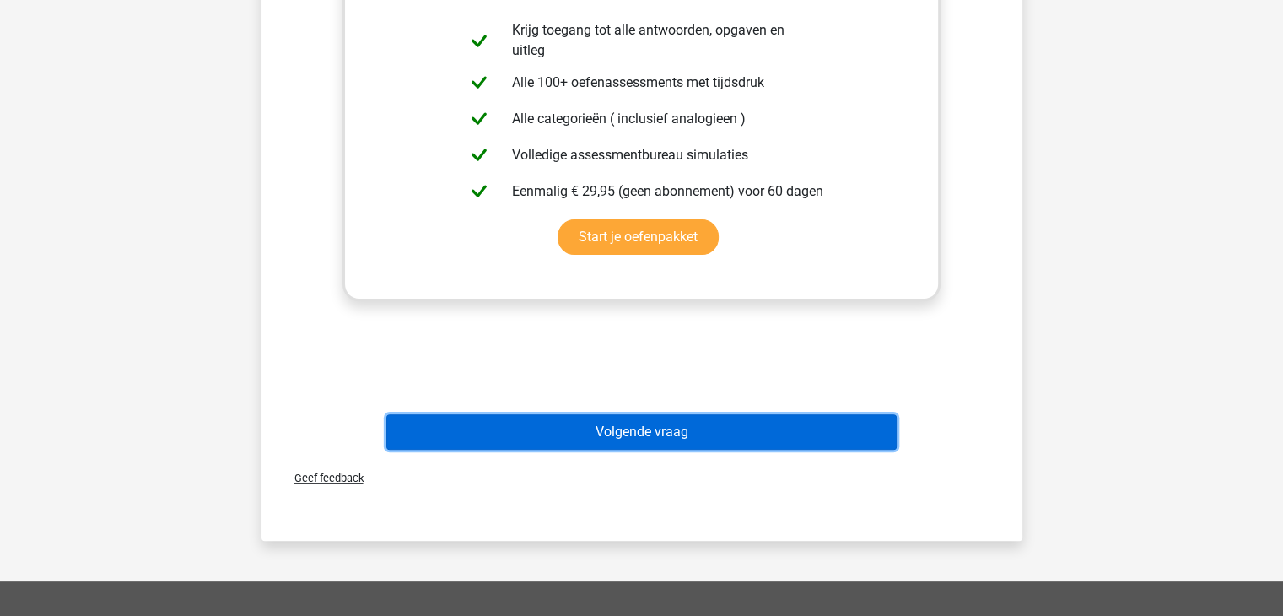
click at [659, 444] on button "Volgende vraag" at bounding box center [641, 431] width 510 height 35
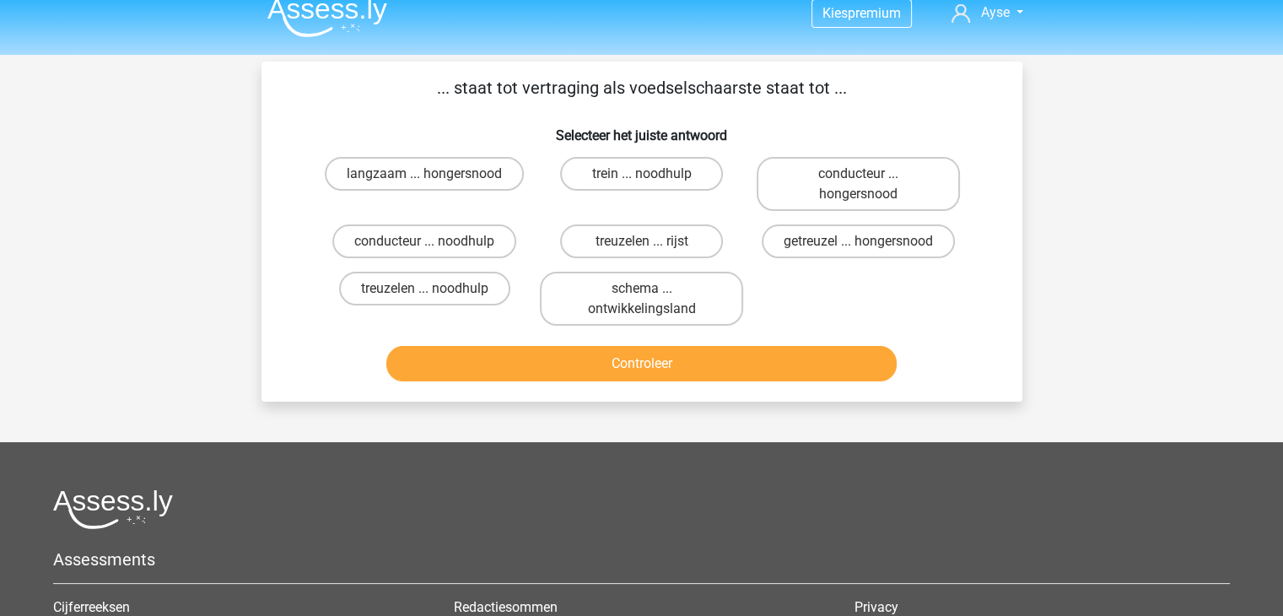
scroll to position [0, 0]
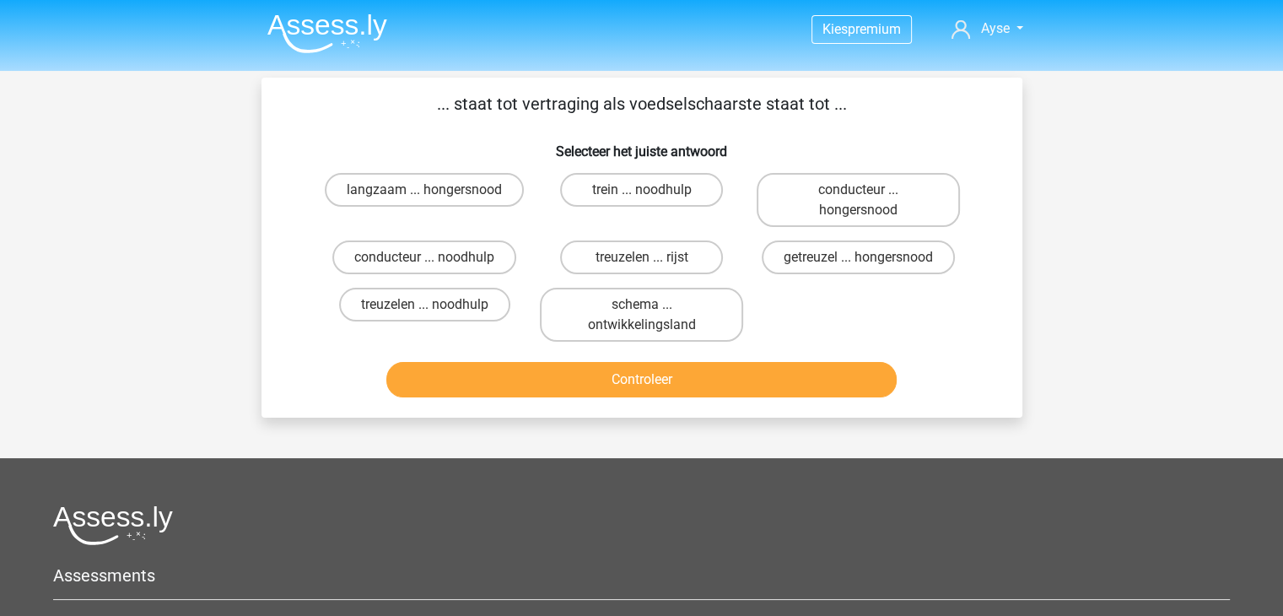
click at [875, 262] on label "getreuzel ... hongersnood" at bounding box center [858, 257] width 193 height 34
click at [870, 262] on input "getreuzel ... hongersnood" at bounding box center [864, 262] width 11 height 11
radio input "true"
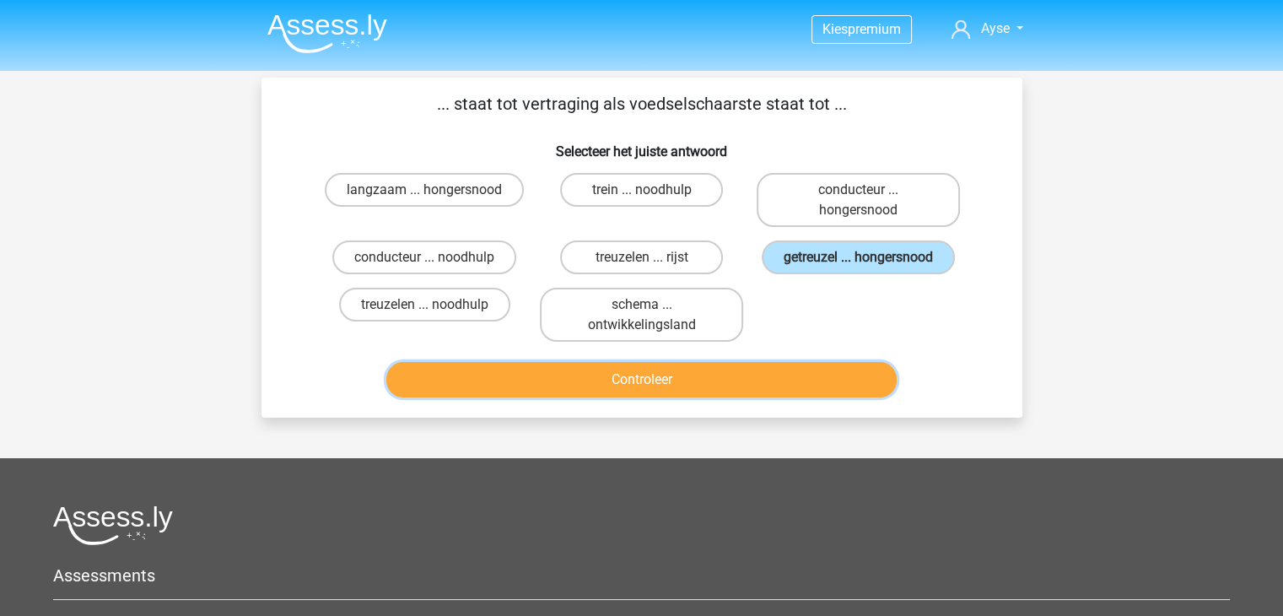
click at [757, 391] on button "Controleer" at bounding box center [641, 379] width 510 height 35
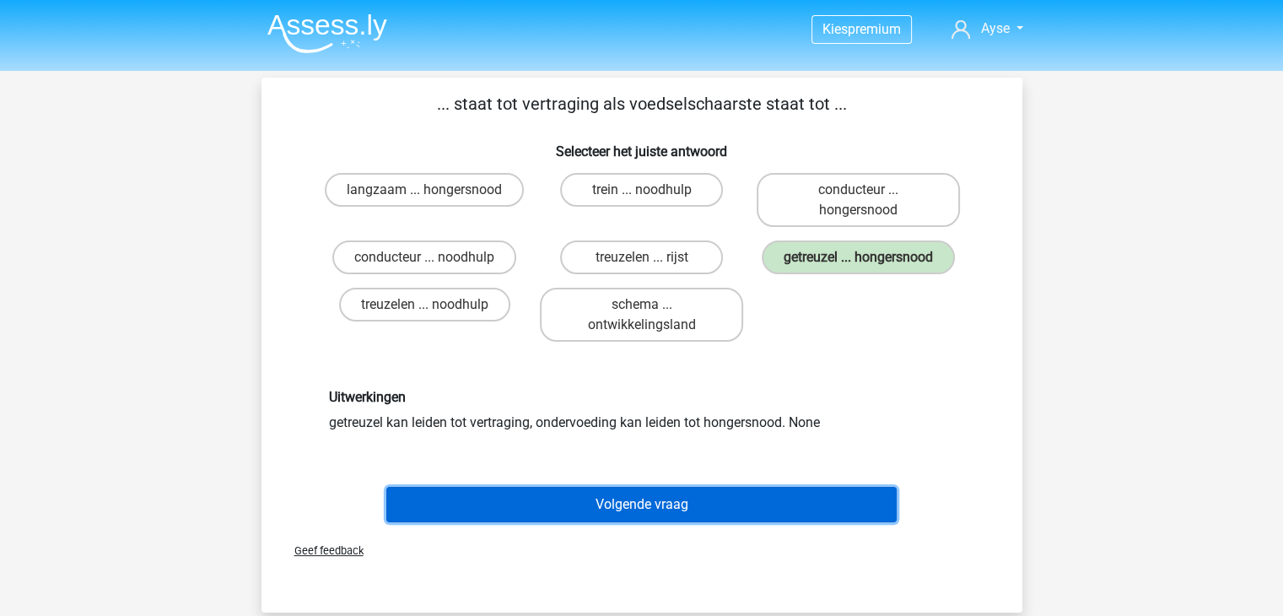
click at [780, 493] on button "Volgende vraag" at bounding box center [641, 504] width 510 height 35
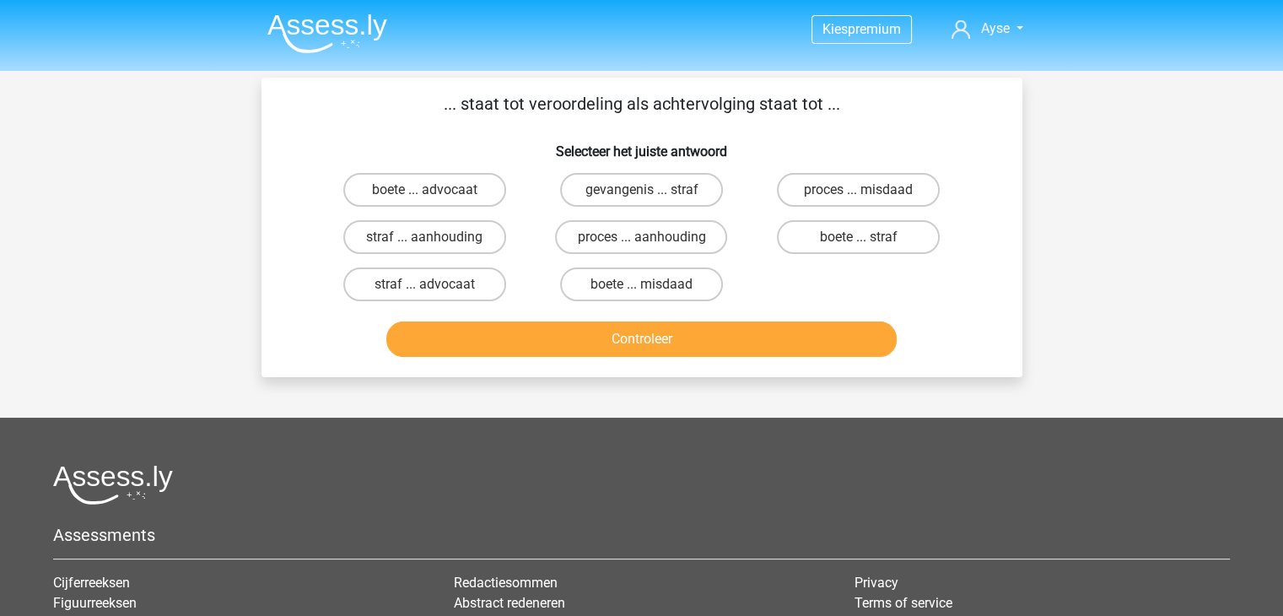
click at [433, 238] on input "straf ... aanhouding" at bounding box center [429, 242] width 11 height 11
radio input "true"
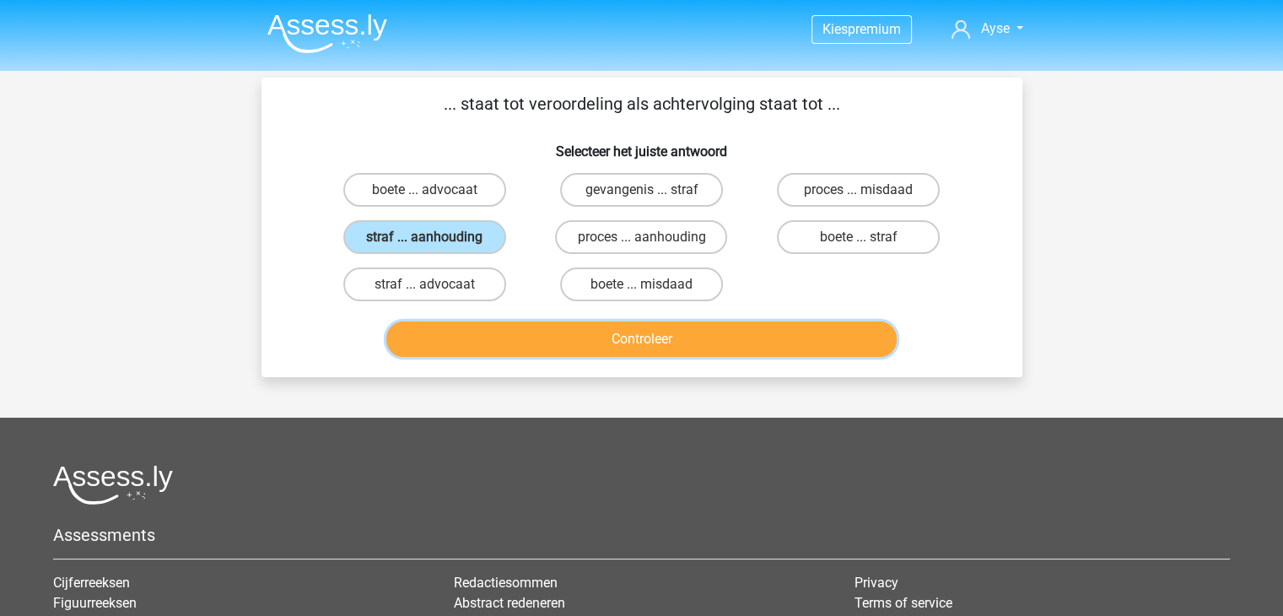
click at [482, 342] on button "Controleer" at bounding box center [641, 338] width 510 height 35
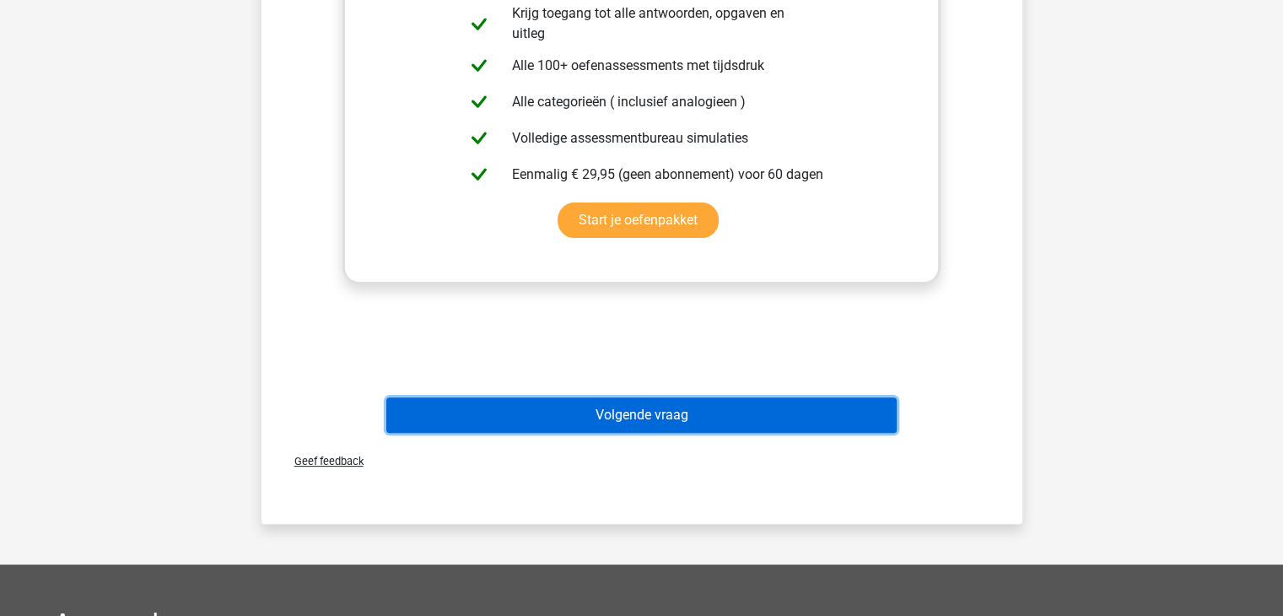
click at [762, 399] on button "Volgende vraag" at bounding box center [641, 414] width 510 height 35
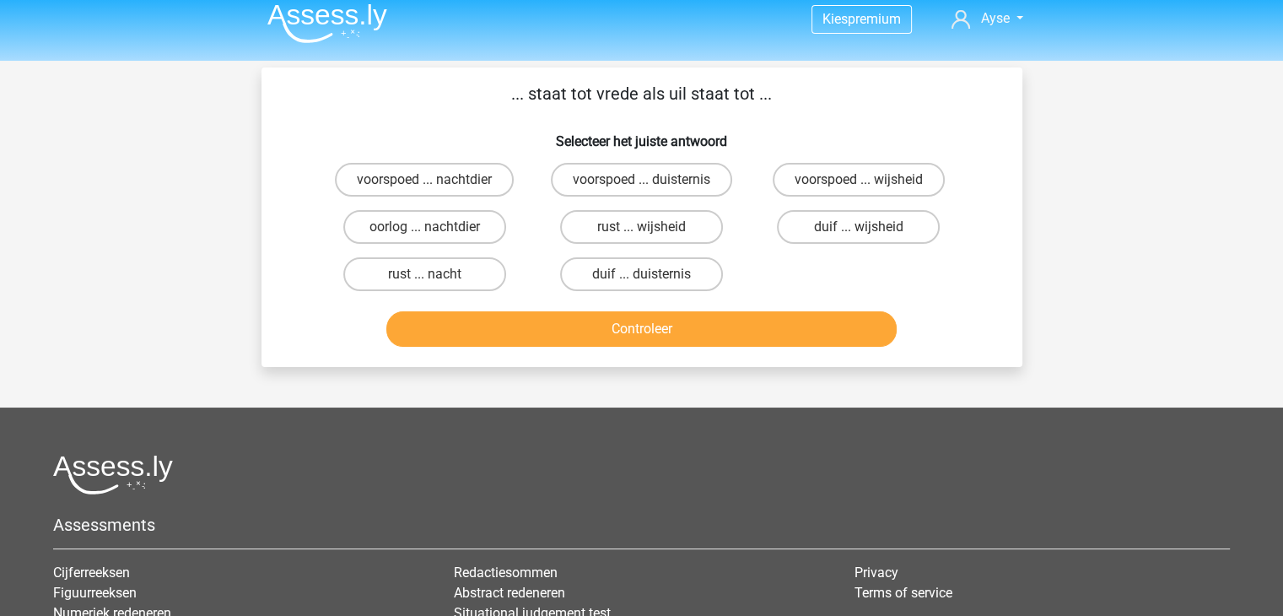
scroll to position [6, 0]
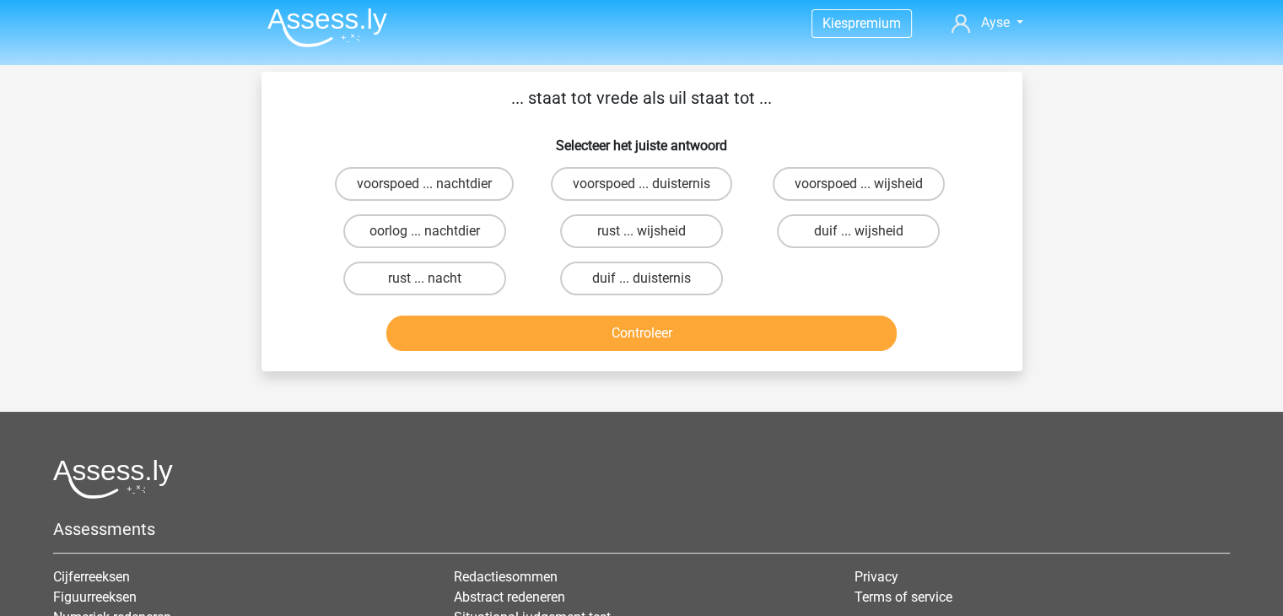
click at [609, 274] on label "duif ... duisternis" at bounding box center [641, 278] width 163 height 34
click at [641, 278] on input "duif ... duisternis" at bounding box center [646, 283] width 11 height 11
radio input "true"
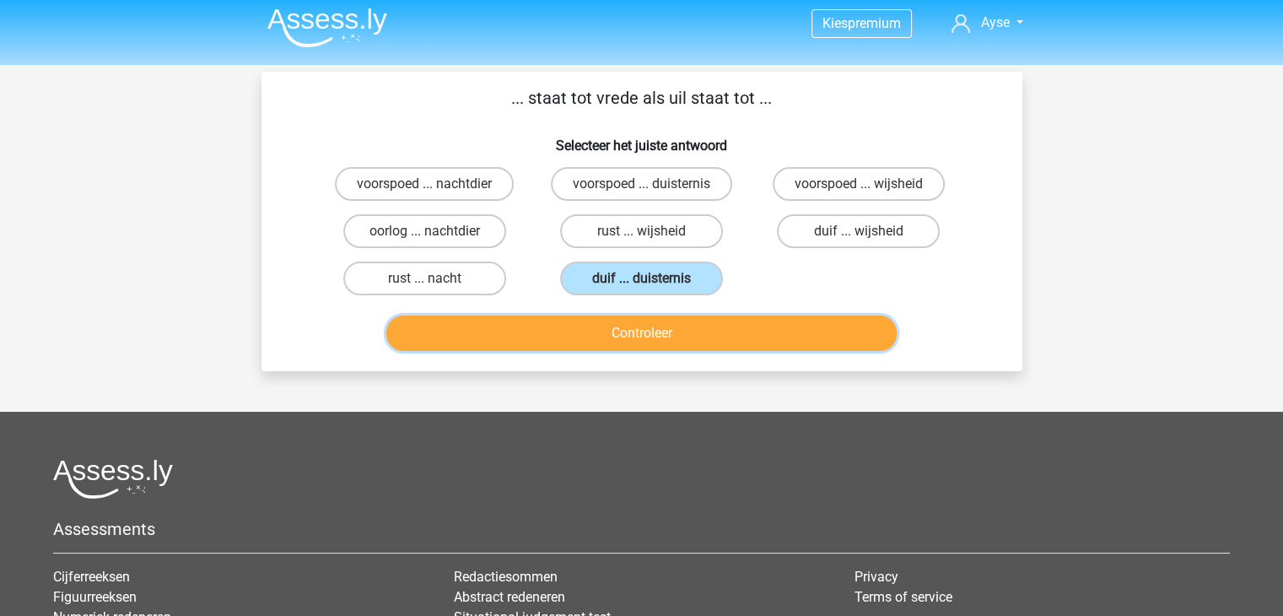
click at [601, 335] on button "Controleer" at bounding box center [641, 332] width 510 height 35
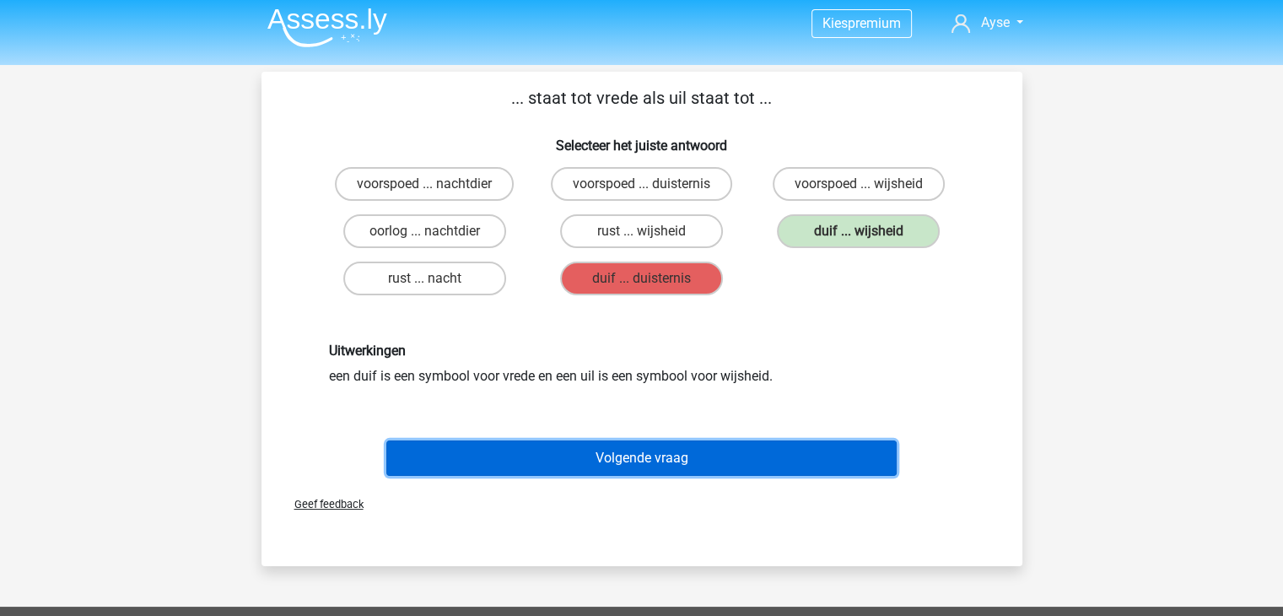
click at [762, 459] on button "Volgende vraag" at bounding box center [641, 457] width 510 height 35
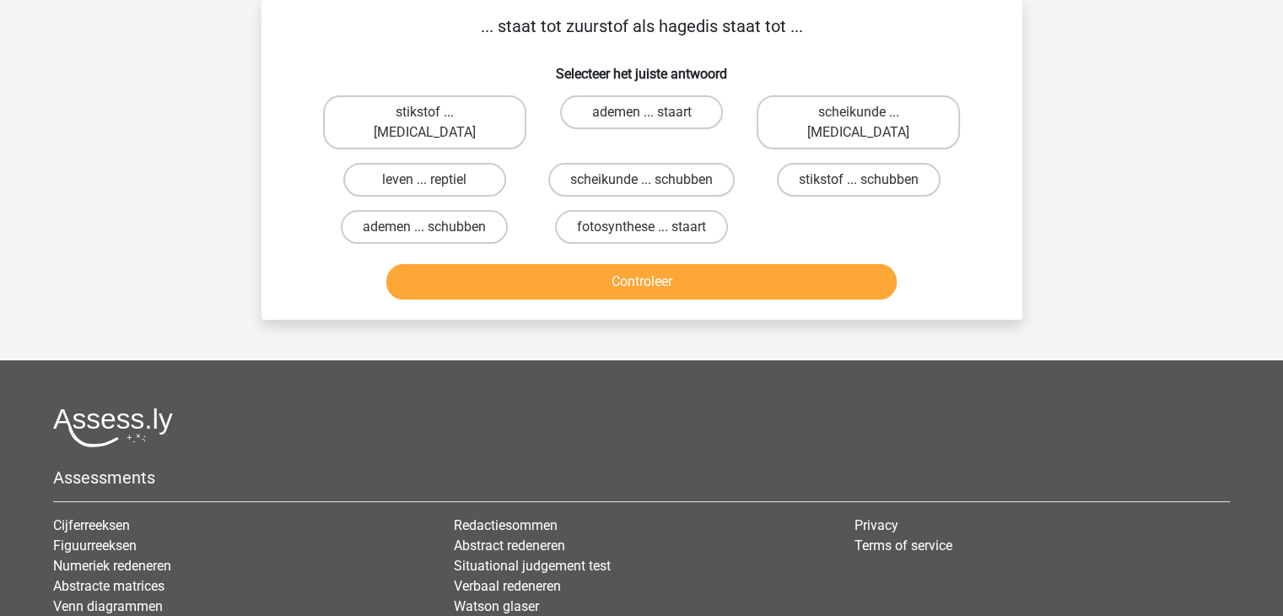
scroll to position [27, 0]
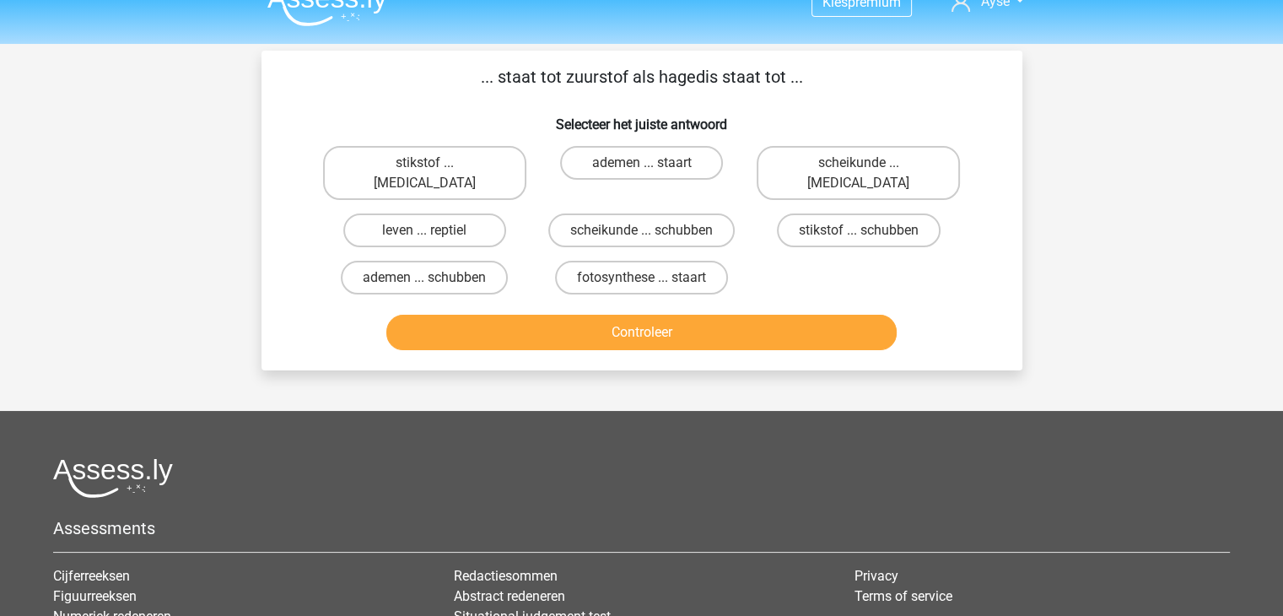
click at [462, 213] on label "leven ... reptiel" at bounding box center [424, 230] width 163 height 34
click at [435, 230] on input "leven ... reptiel" at bounding box center [429, 235] width 11 height 11
radio input "true"
click at [635, 261] on label "fotosynthese ... staart" at bounding box center [641, 278] width 173 height 34
click at [641, 277] on input "fotosynthese ... staart" at bounding box center [646, 282] width 11 height 11
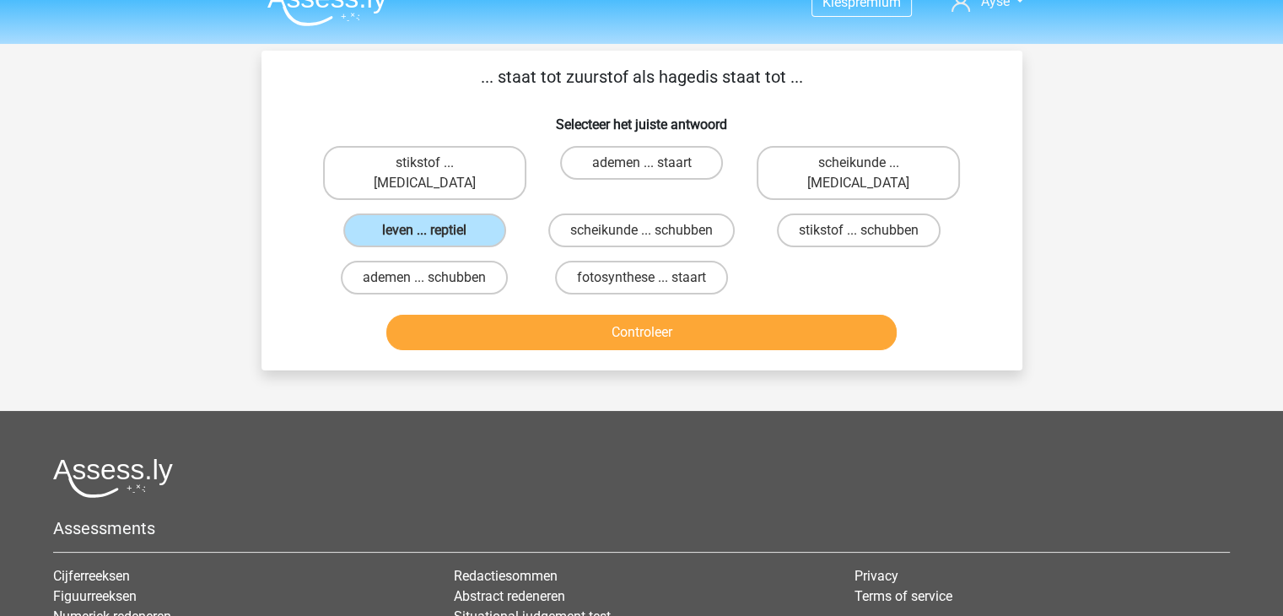
radio input "true"
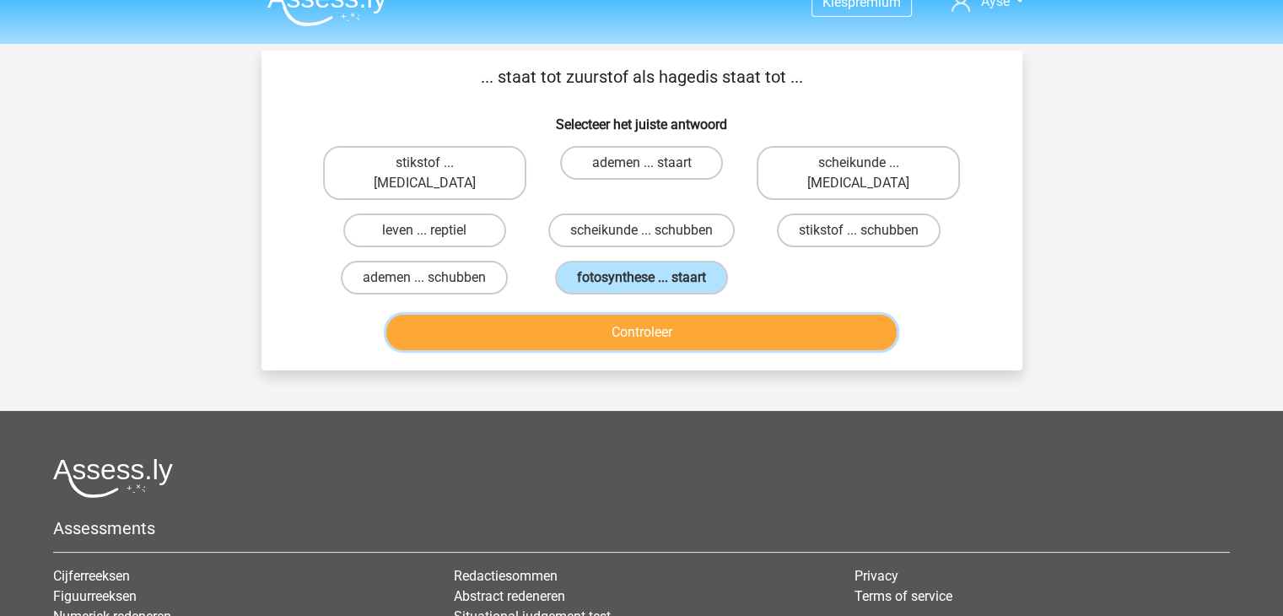
click at [624, 315] on button "Controleer" at bounding box center [641, 332] width 510 height 35
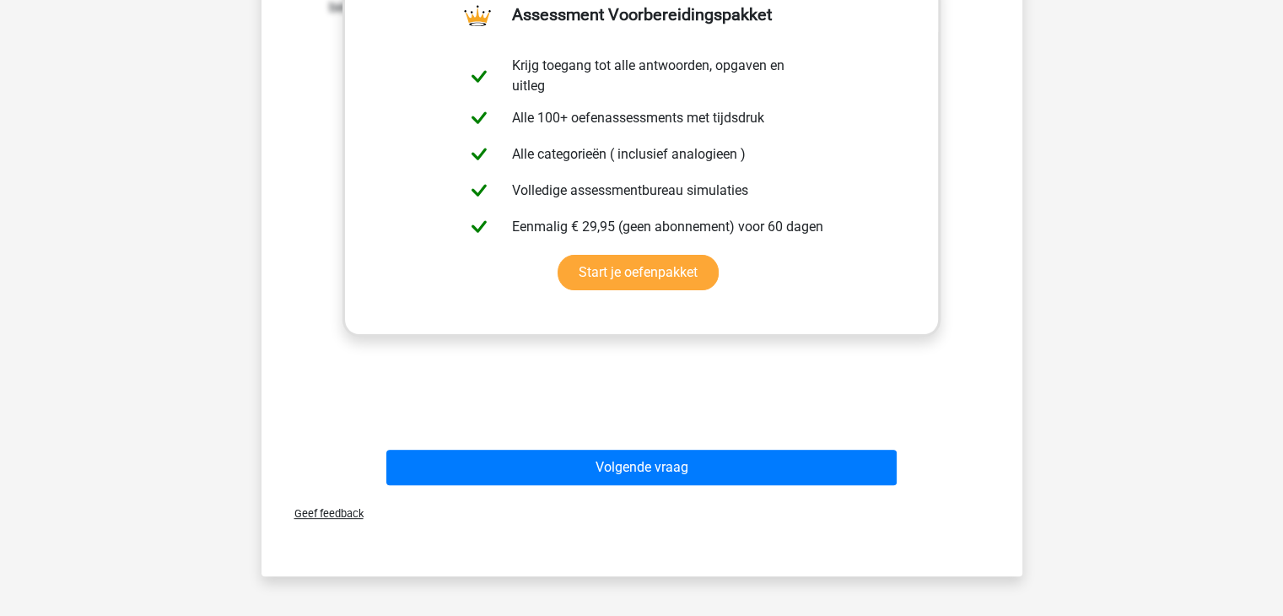
scroll to position [467, 0]
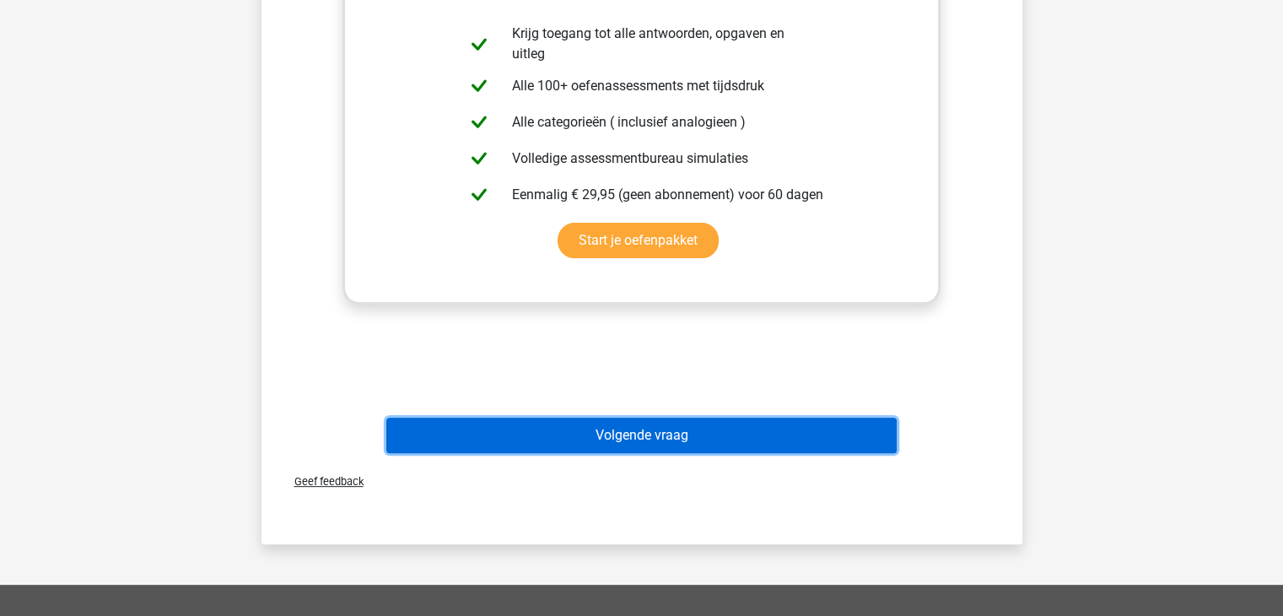
click at [704, 417] on button "Volgende vraag" at bounding box center [641, 434] width 510 height 35
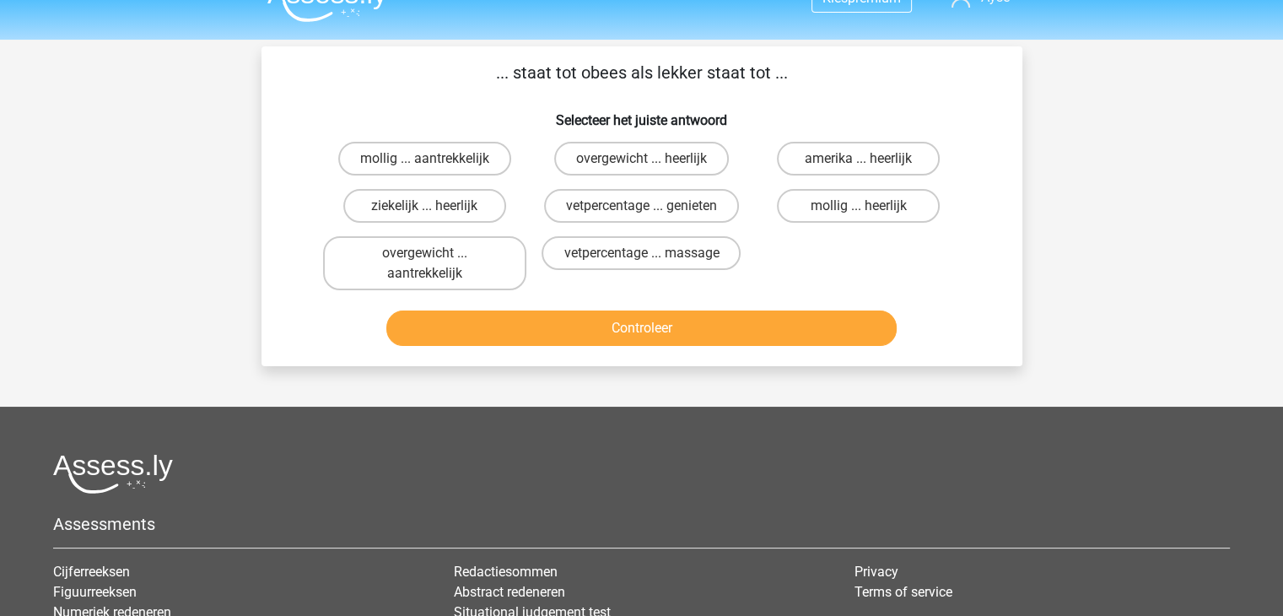
scroll to position [28, 0]
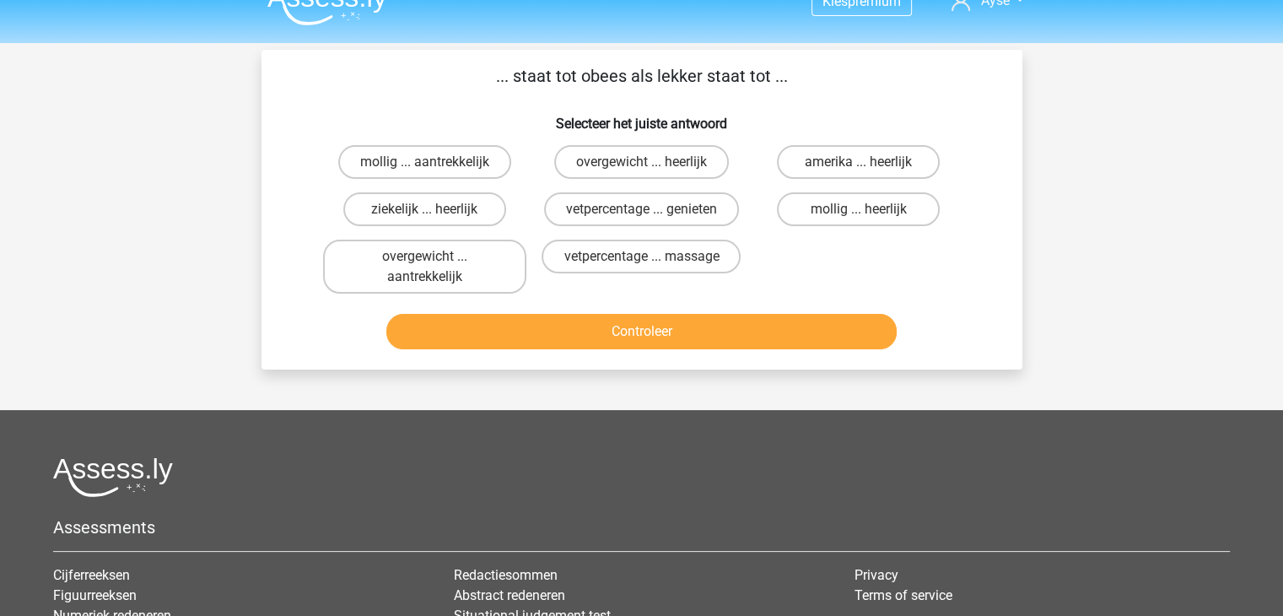
click at [616, 209] on label "vetpercentage ... genieten" at bounding box center [641, 209] width 195 height 34
click at [641, 209] on input "vetpercentage ... genieten" at bounding box center [646, 214] width 11 height 11
radio input "true"
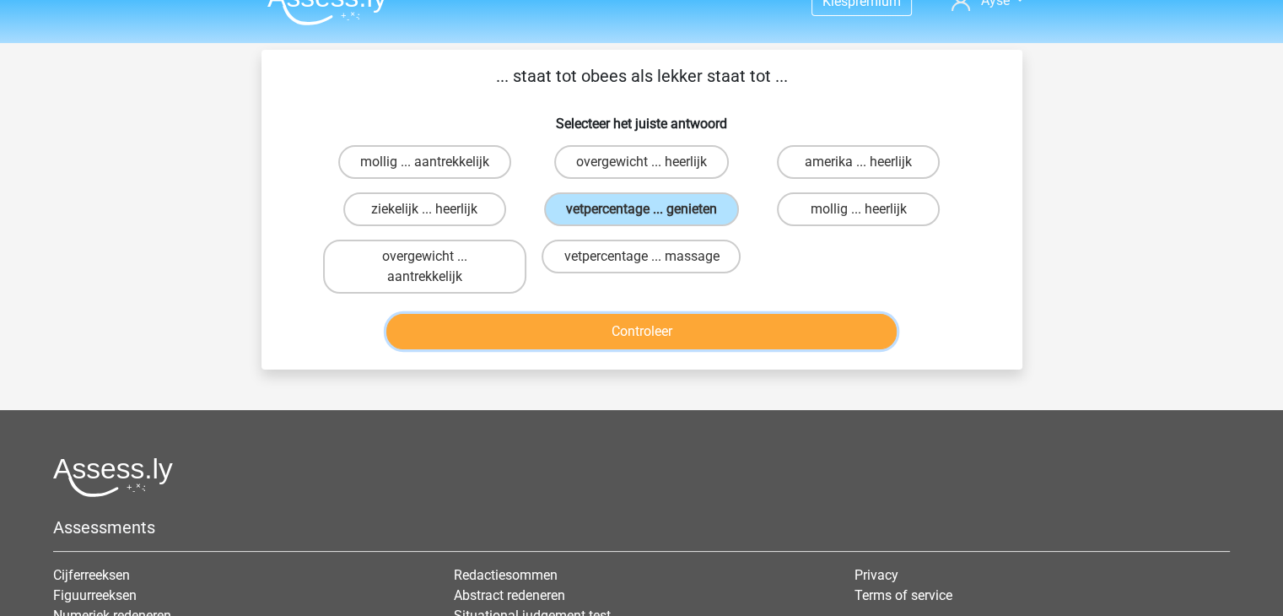
click at [622, 324] on button "Controleer" at bounding box center [641, 331] width 510 height 35
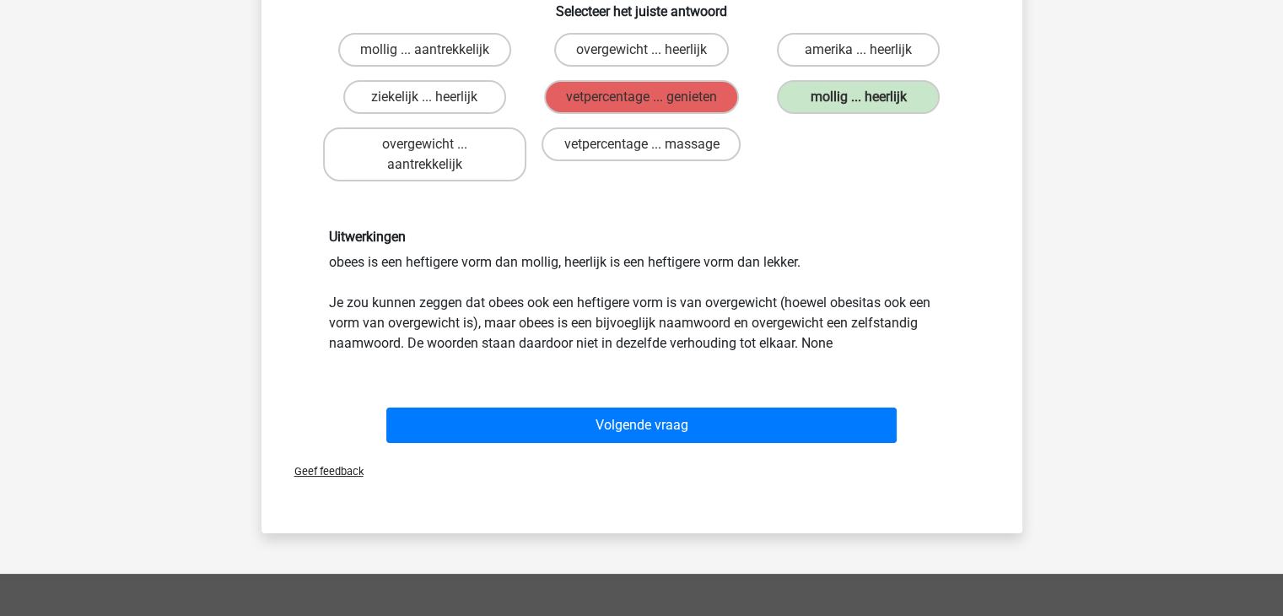
scroll to position [141, 0]
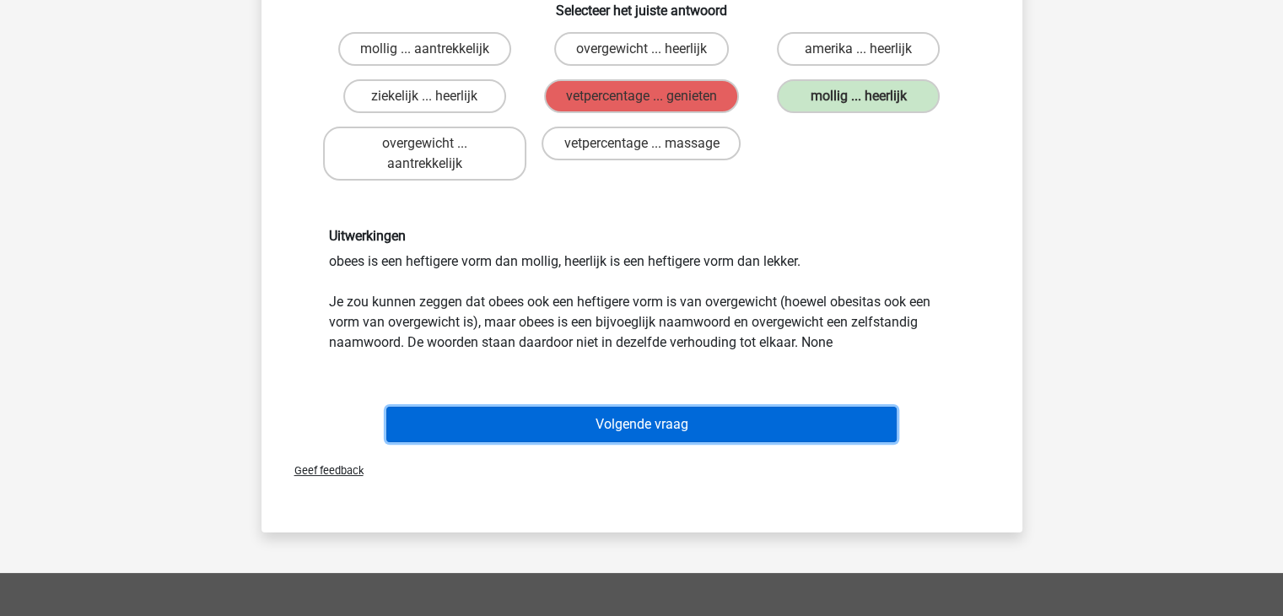
click at [622, 412] on button "Volgende vraag" at bounding box center [641, 424] width 510 height 35
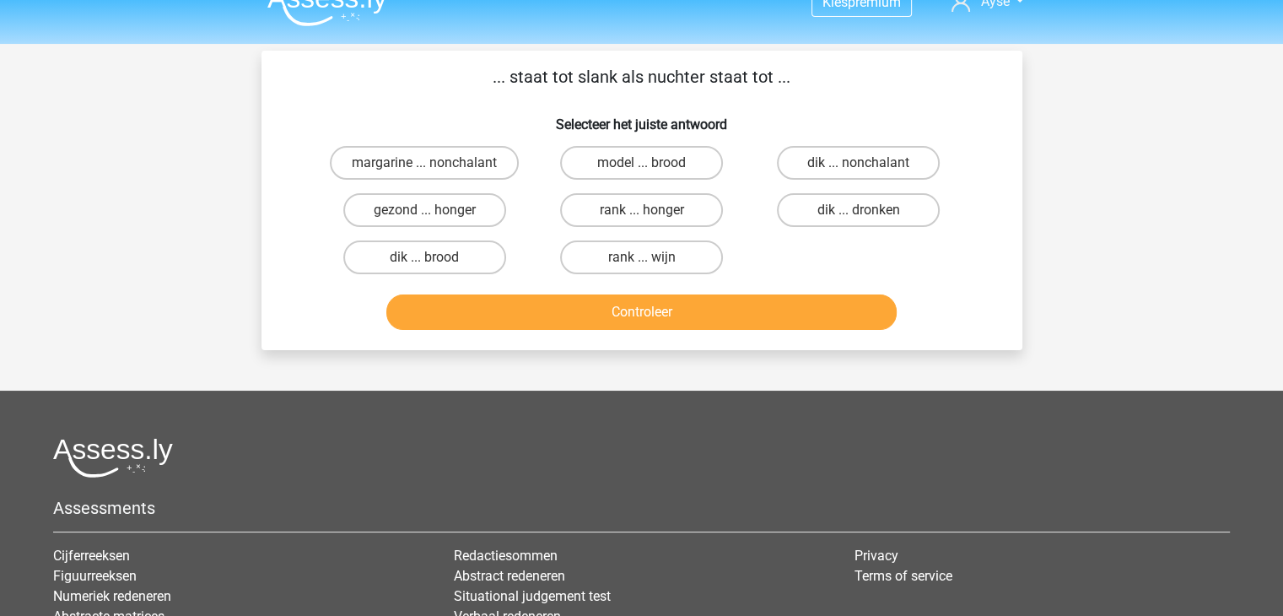
scroll to position [26, 0]
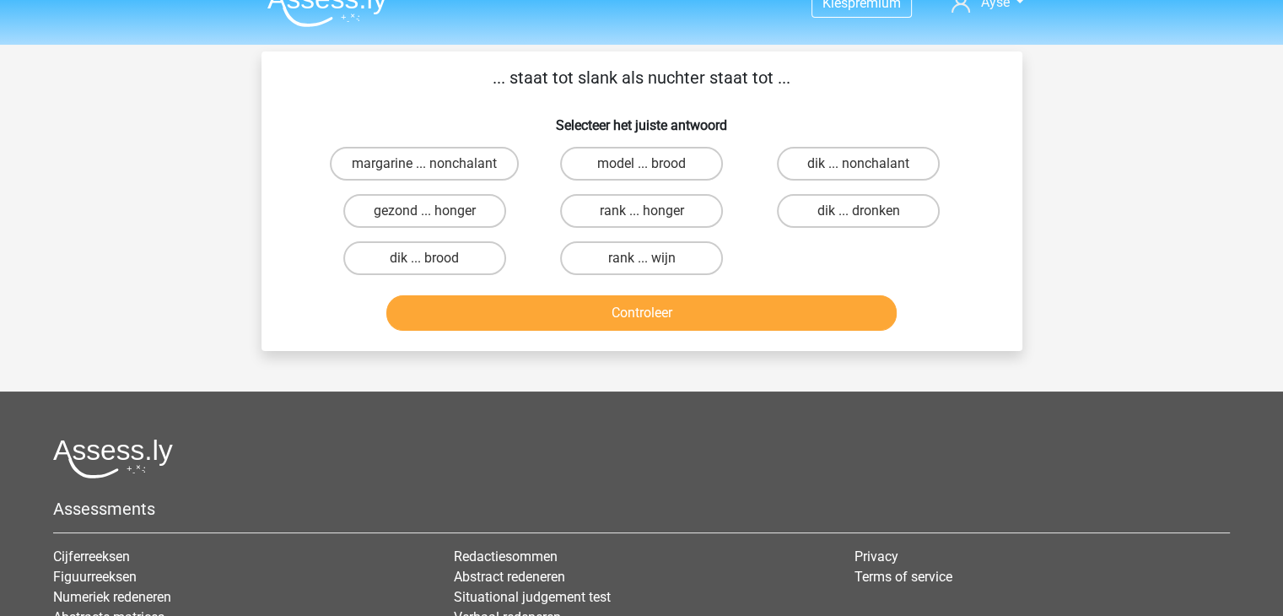
click at [523, 153] on div "margarine ... nonchalant" at bounding box center [424, 164] width 203 height 34
click at [450, 143] on div "margarine ... nonchalant" at bounding box center [424, 163] width 217 height 47
click at [453, 159] on label "margarine ... nonchalant" at bounding box center [424, 164] width 189 height 34
click at [435, 164] on input "margarine ... nonchalant" at bounding box center [429, 169] width 11 height 11
radio input "true"
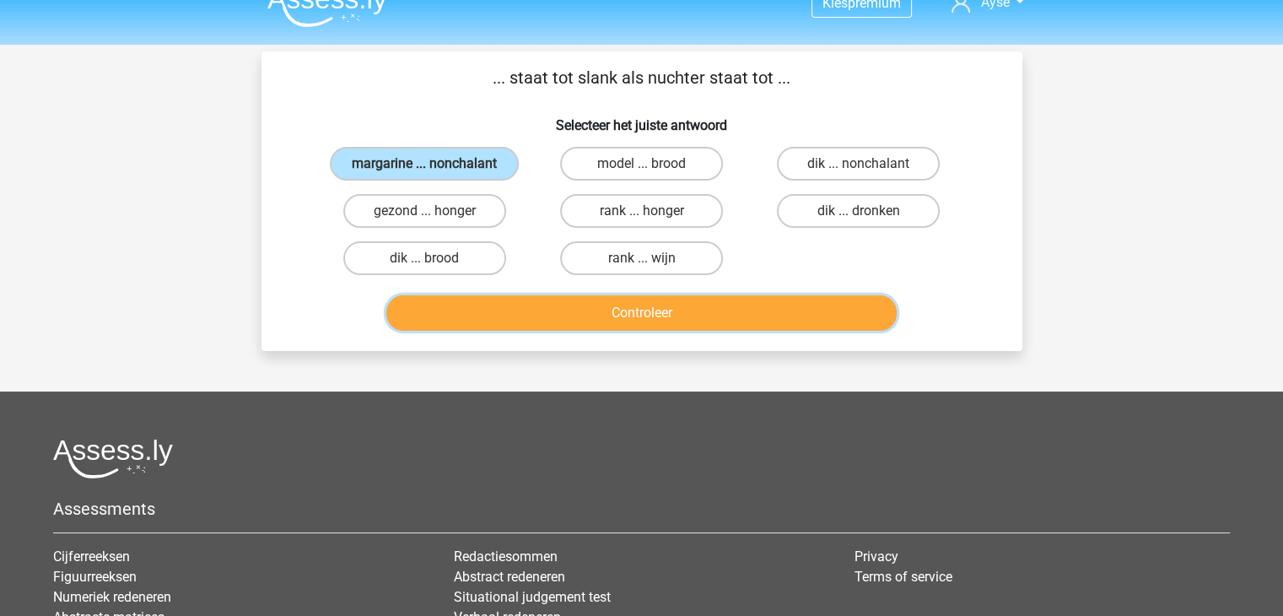
click at [570, 323] on button "Controleer" at bounding box center [641, 312] width 510 height 35
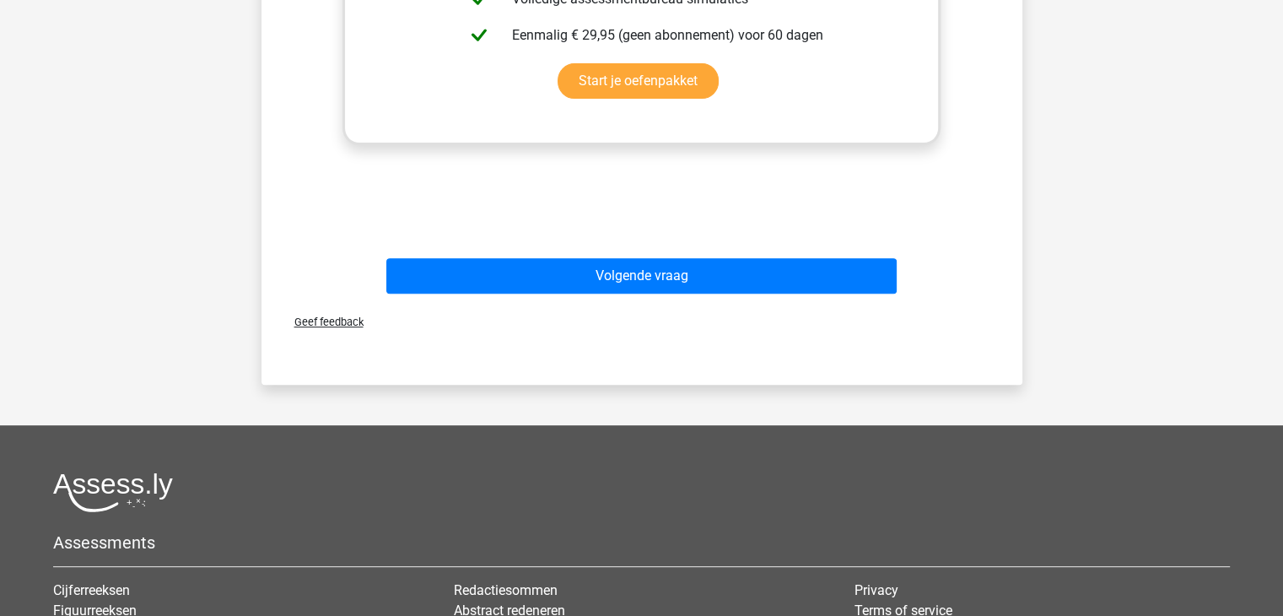
scroll to position [660, 0]
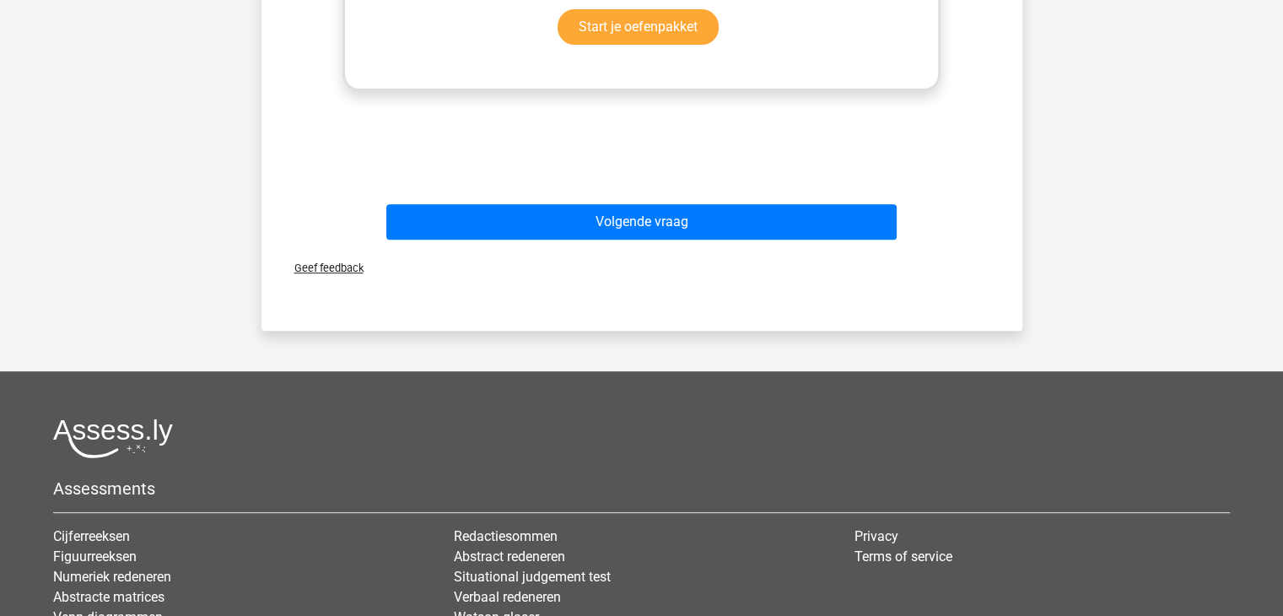
drag, startPoint x: 729, startPoint y: 250, endPoint x: 746, endPoint y: 229, distance: 26.3
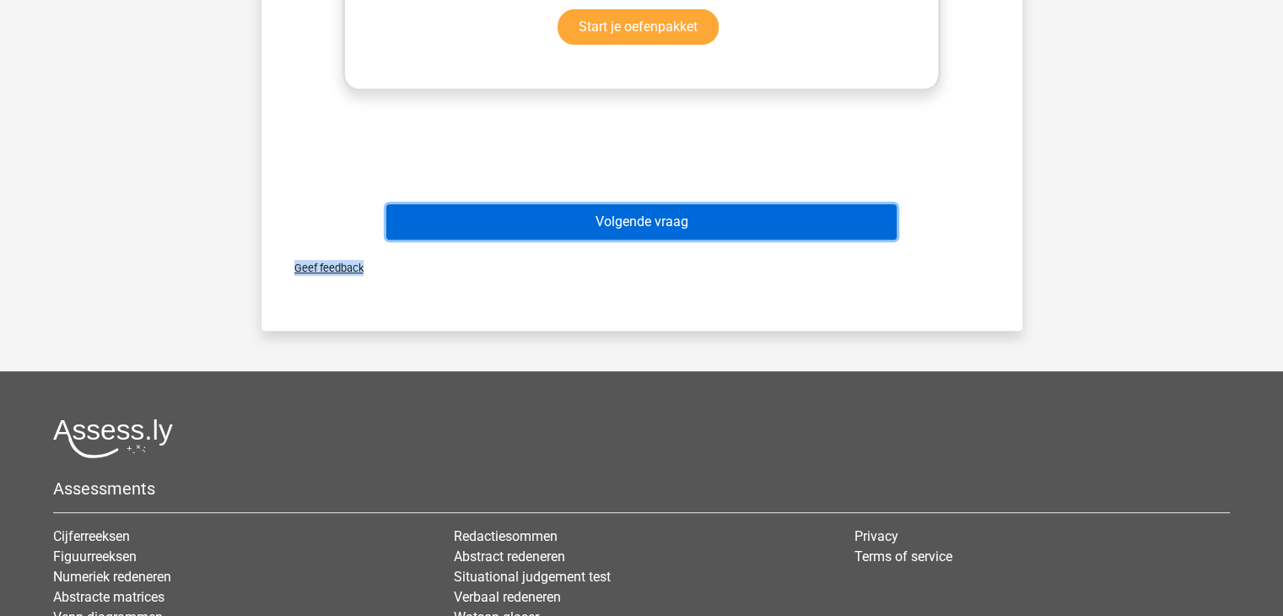
click at [746, 229] on button "Volgende vraag" at bounding box center [641, 221] width 510 height 35
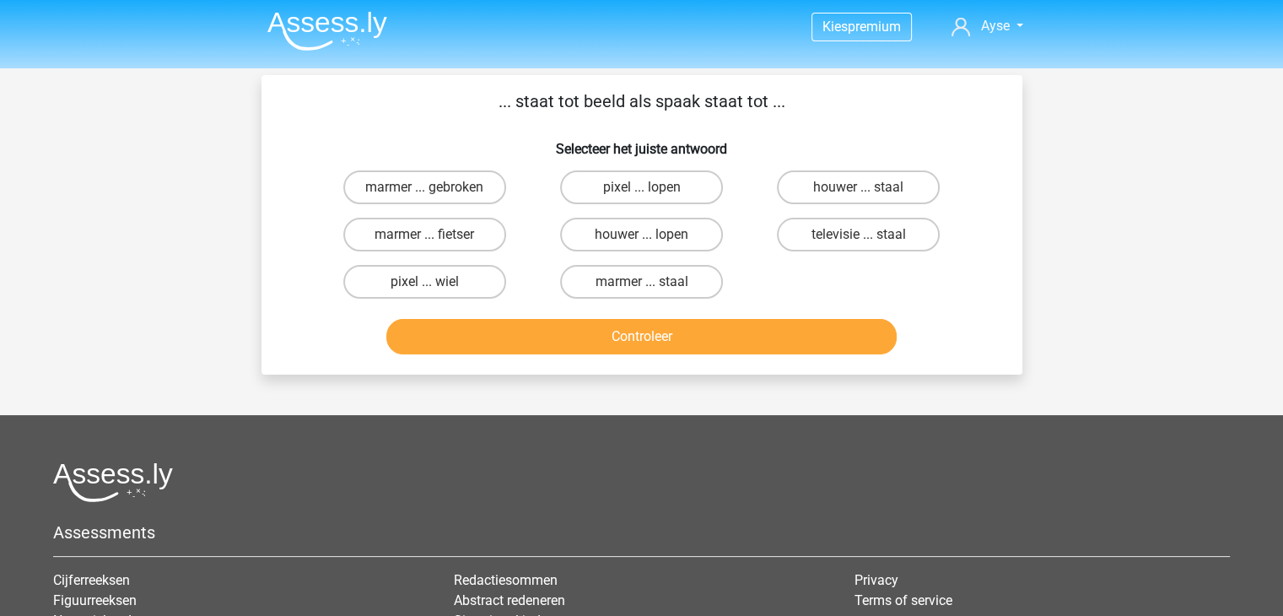
scroll to position [0, 0]
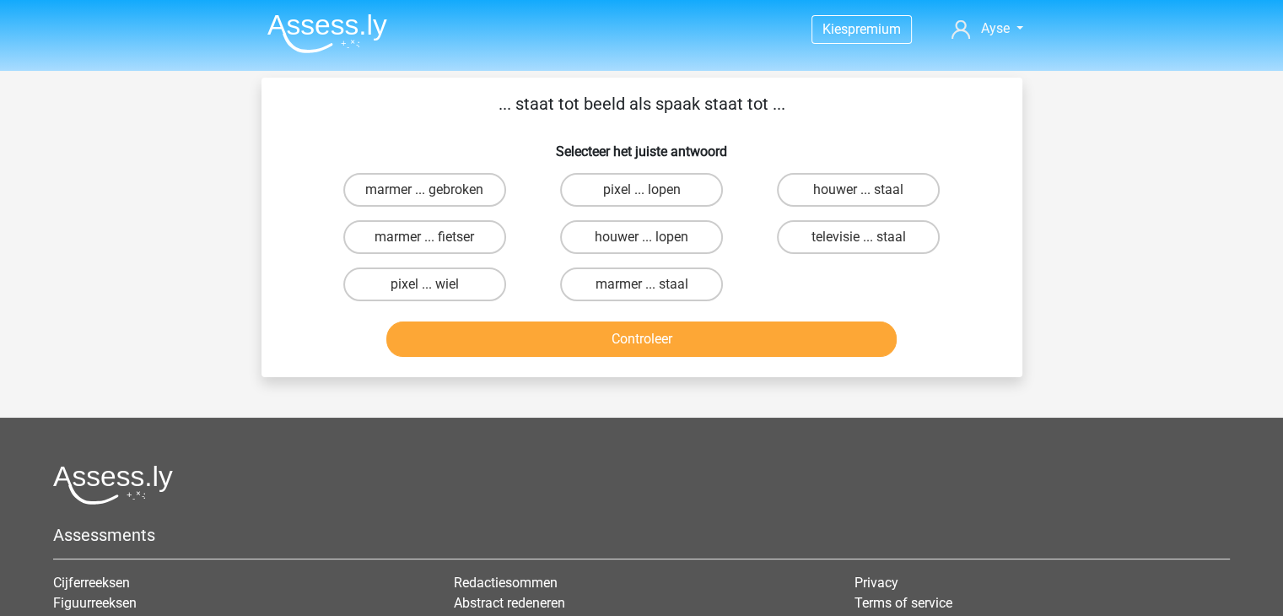
click at [594, 277] on label "marmer ... staal" at bounding box center [641, 284] width 163 height 34
click at [641, 284] on input "marmer ... staal" at bounding box center [646, 289] width 11 height 11
radio input "true"
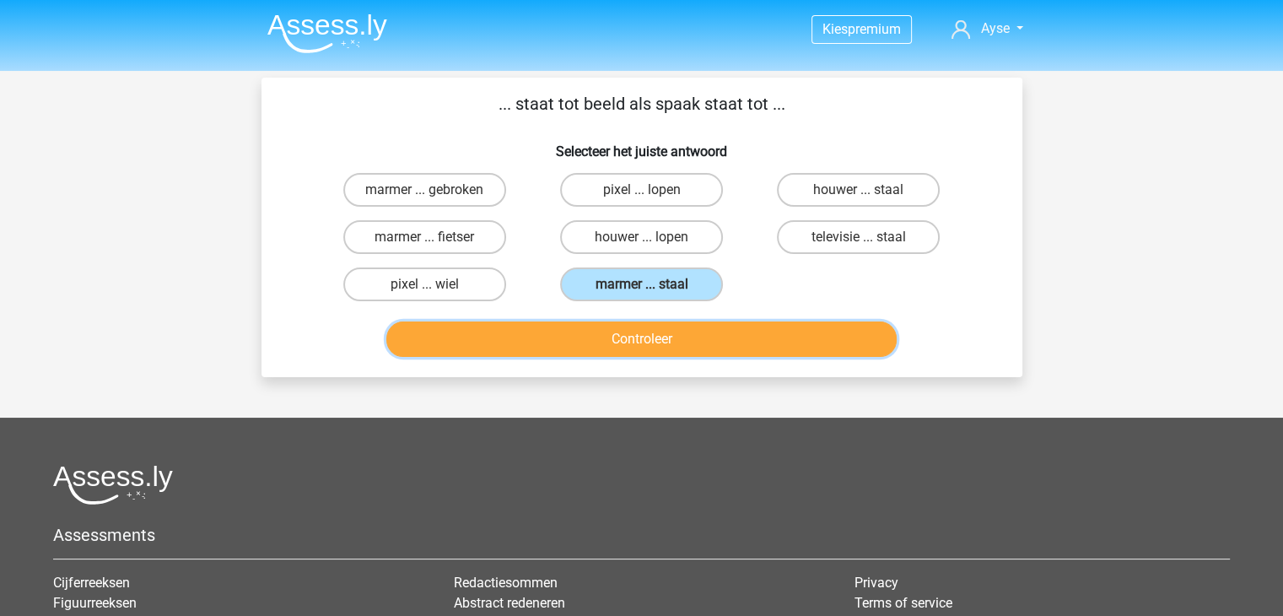
click at [604, 345] on button "Controleer" at bounding box center [641, 338] width 510 height 35
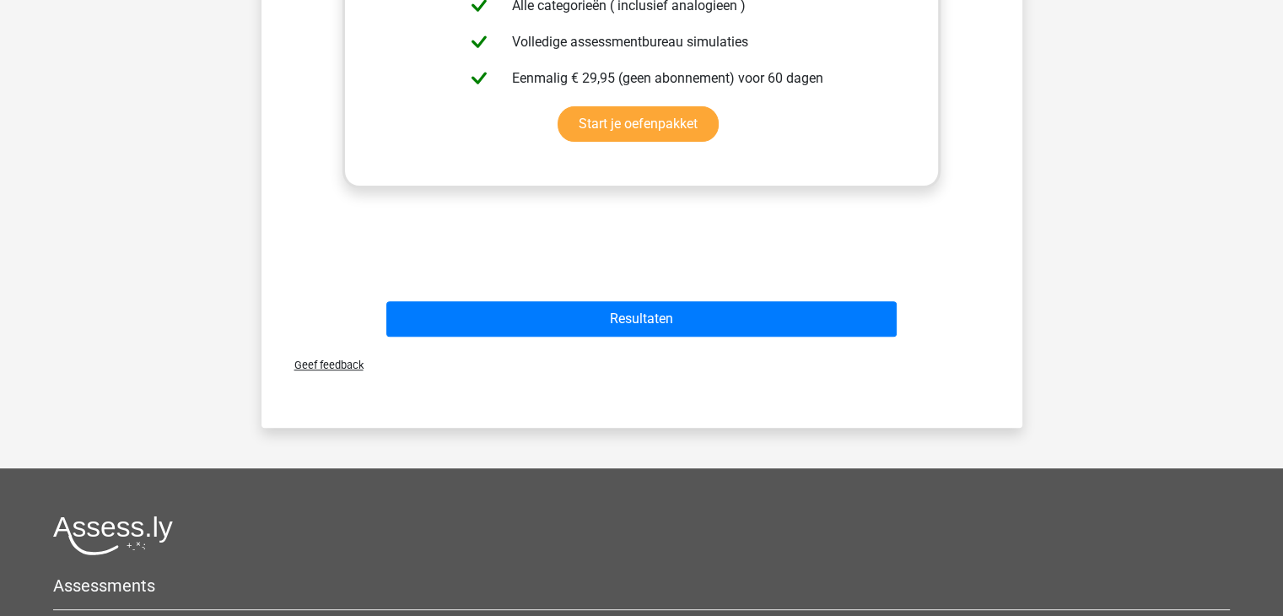
scroll to position [569, 0]
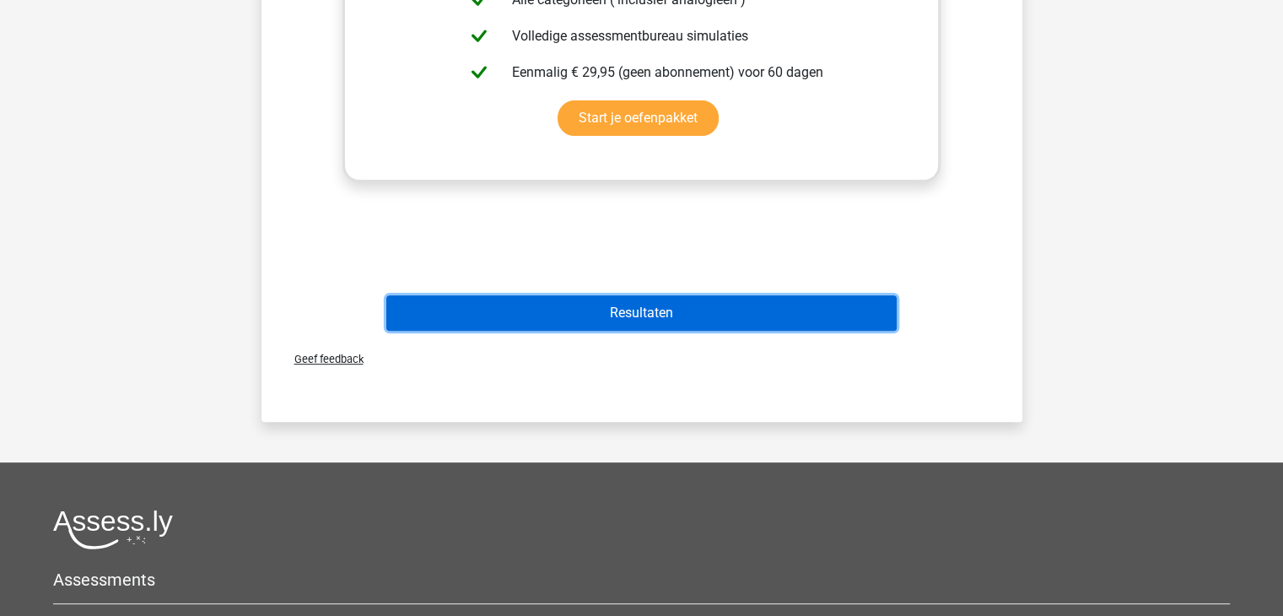
click at [752, 308] on button "Resultaten" at bounding box center [641, 312] width 510 height 35
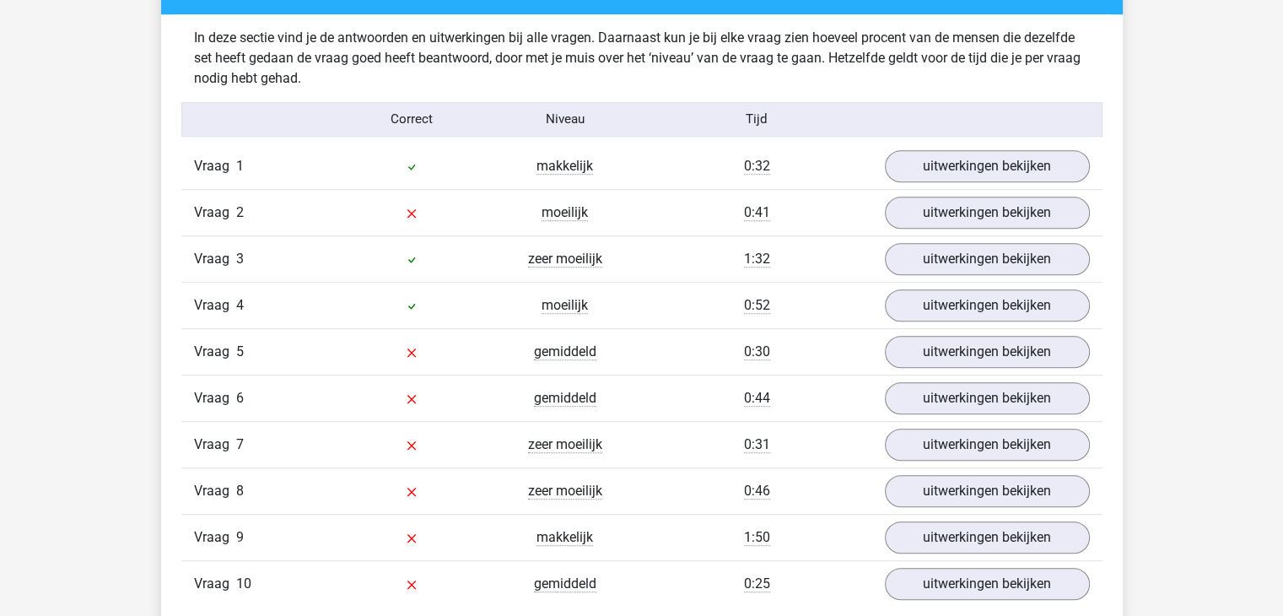
scroll to position [1311, 0]
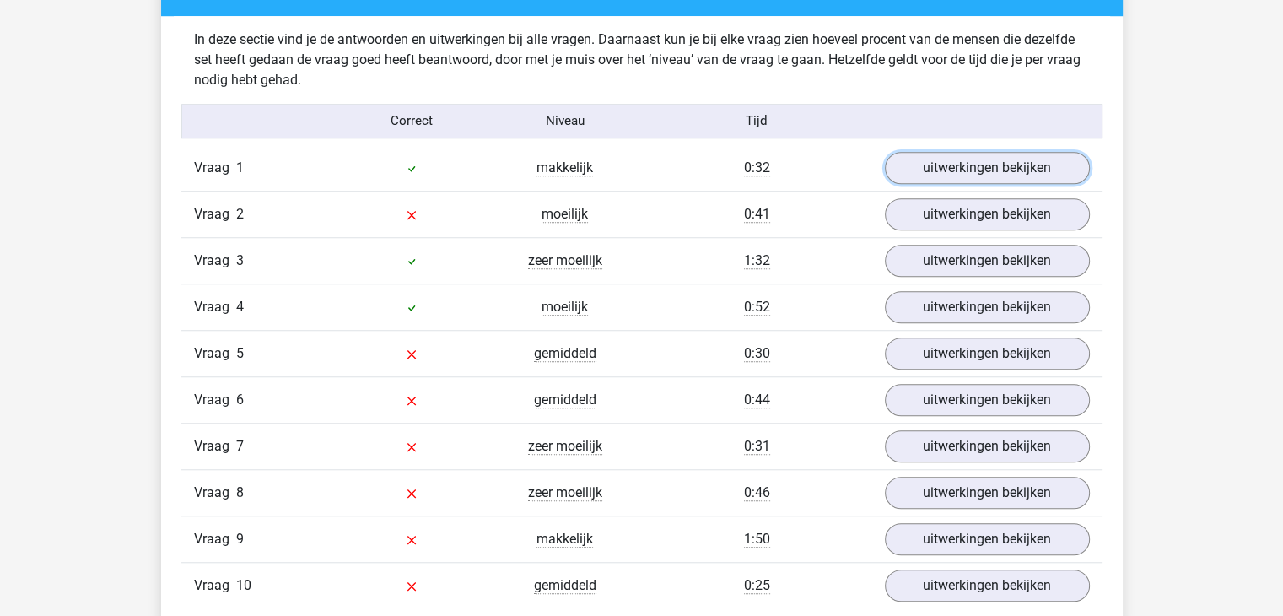
click at [928, 180] on link "uitwerkingen bekijken" at bounding box center [987, 168] width 205 height 32
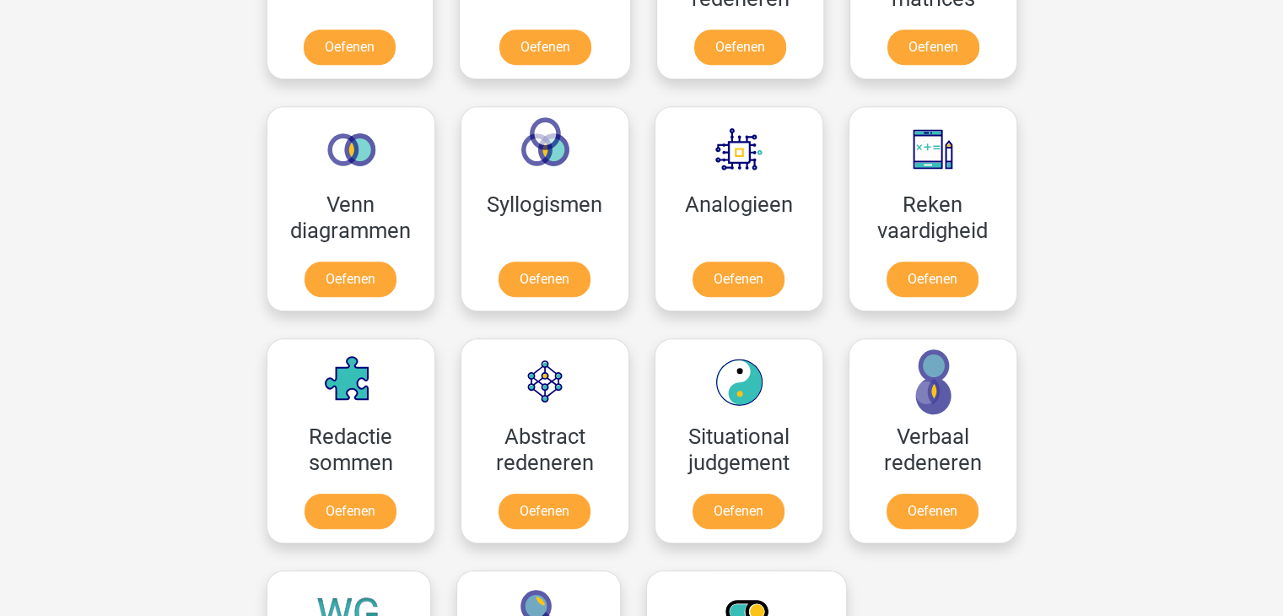
scroll to position [918, 0]
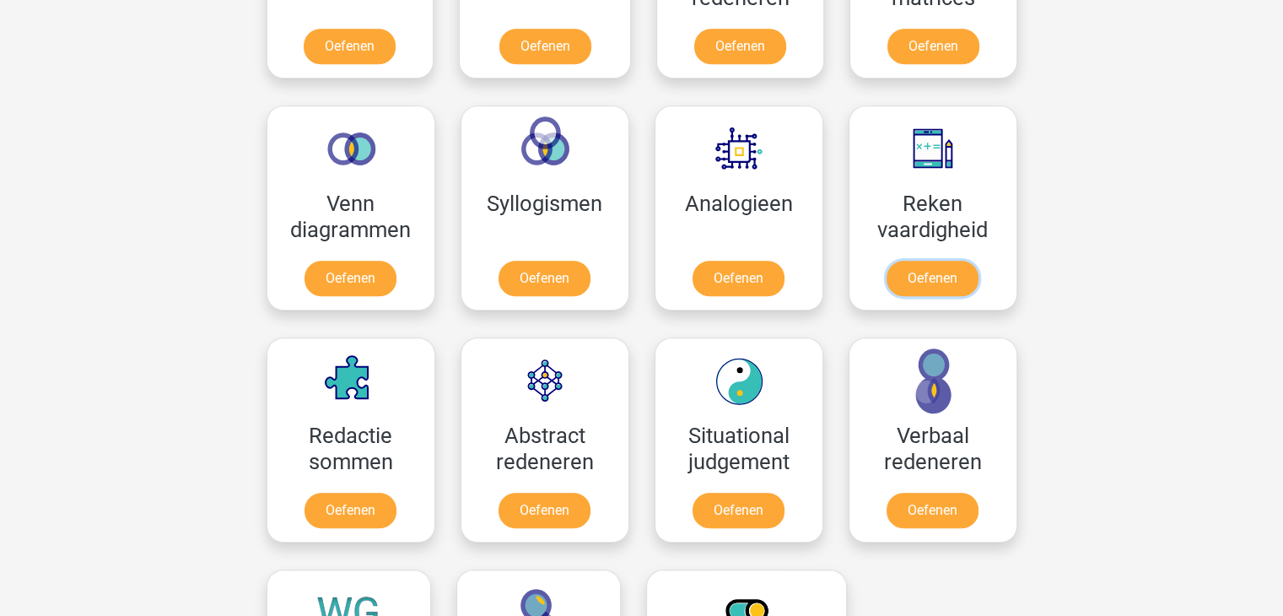
click at [921, 283] on link "Oefenen" at bounding box center [932, 278] width 92 height 35
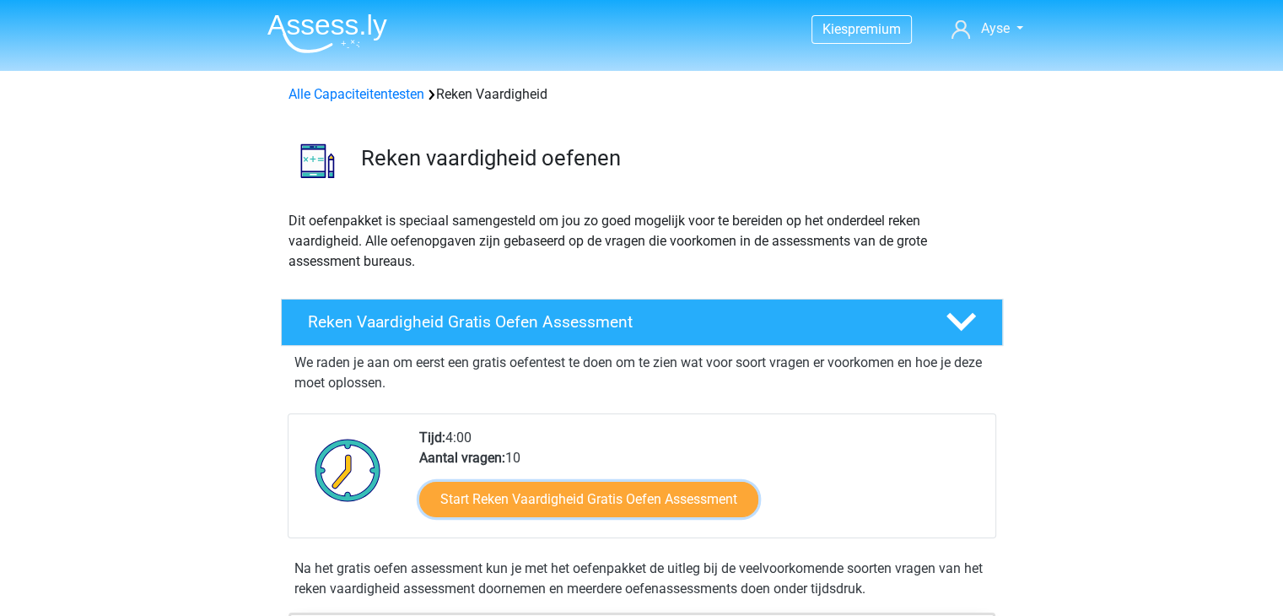
click at [470, 487] on link "Start Reken Vaardigheid Gratis Oefen Assessment" at bounding box center [588, 499] width 339 height 35
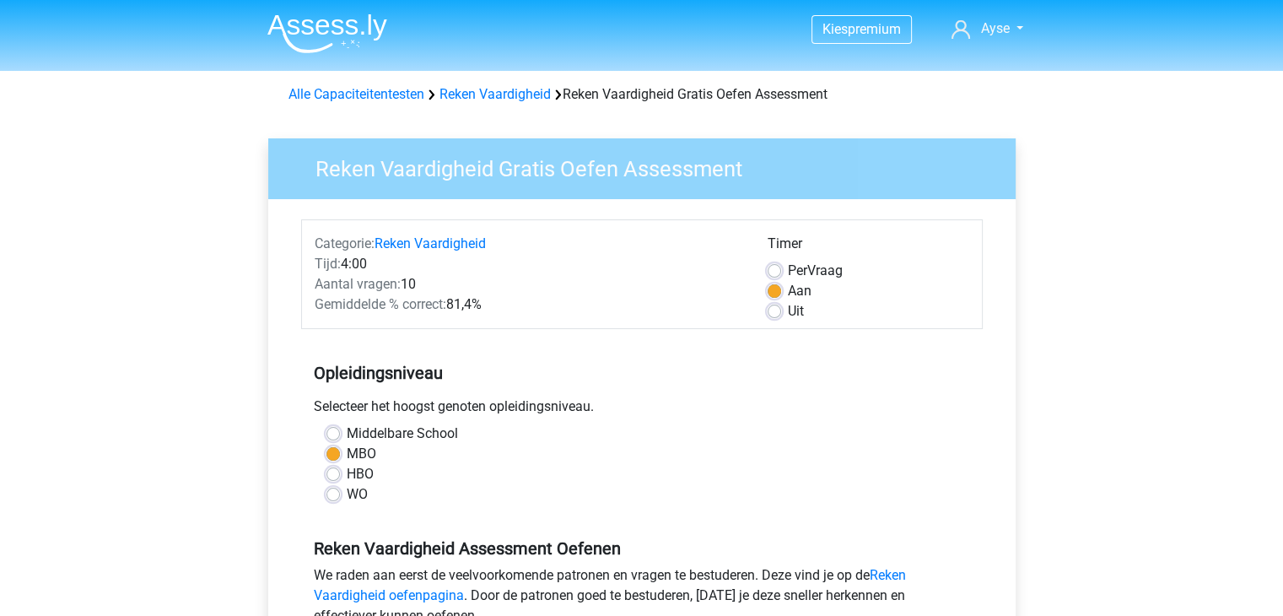
click at [788, 304] on label "Uit" at bounding box center [796, 311] width 16 height 20
click at [776, 304] on input "Uit" at bounding box center [774, 309] width 13 height 17
radio input "true"
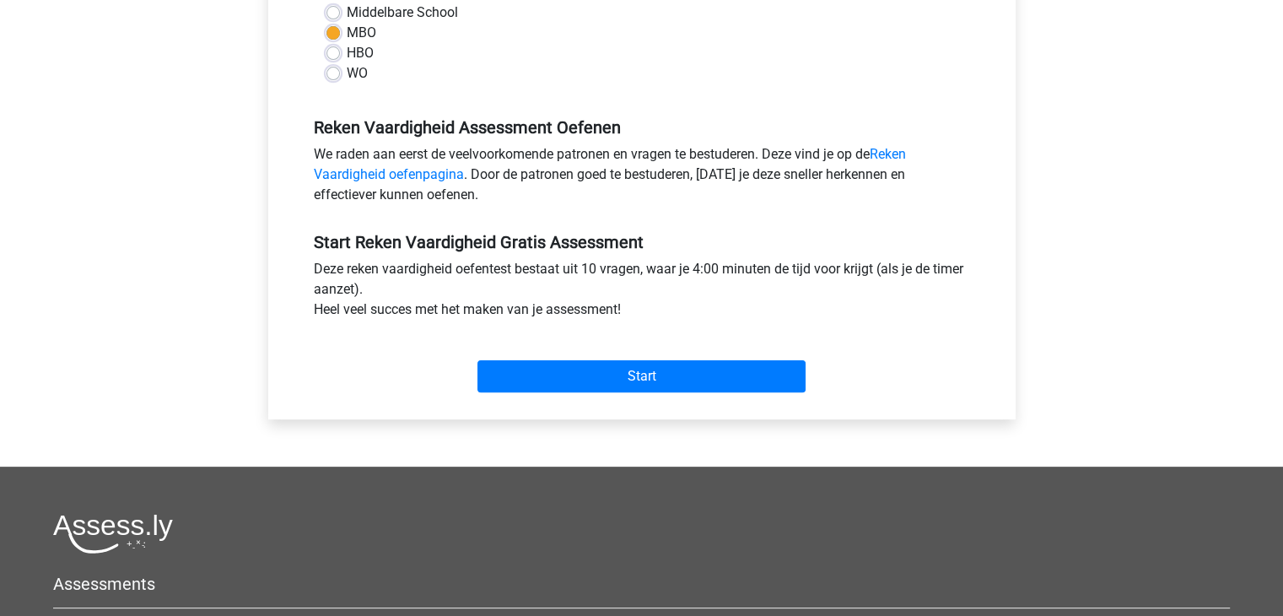
scroll to position [439, 0]
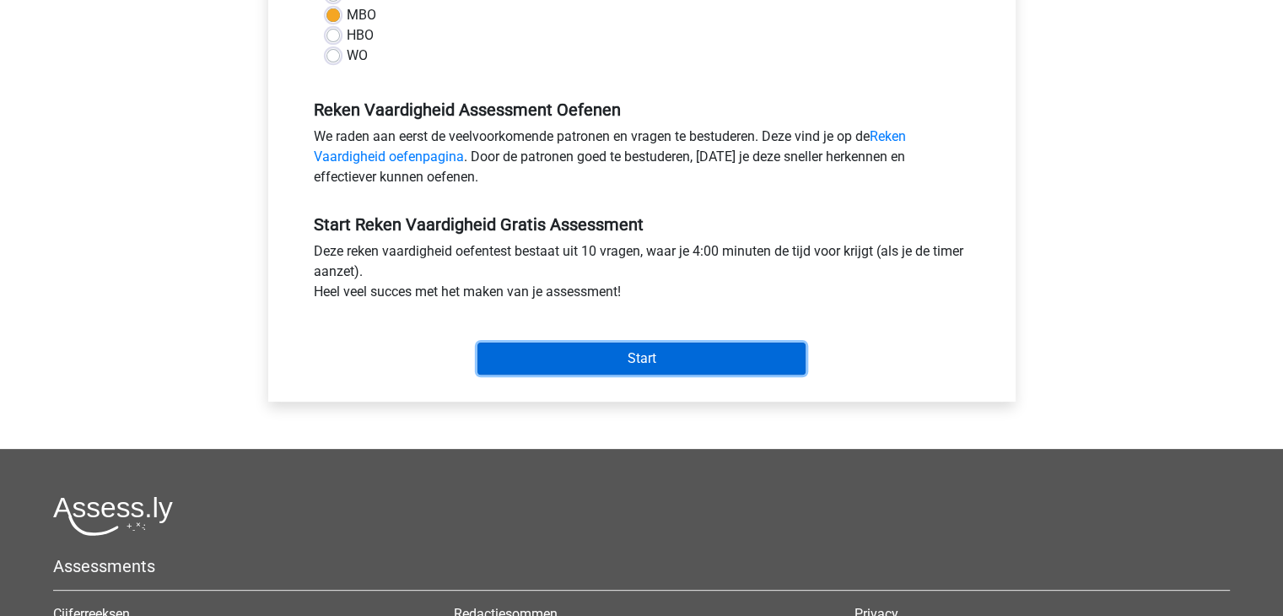
click at [689, 355] on input "Start" at bounding box center [641, 358] width 328 height 32
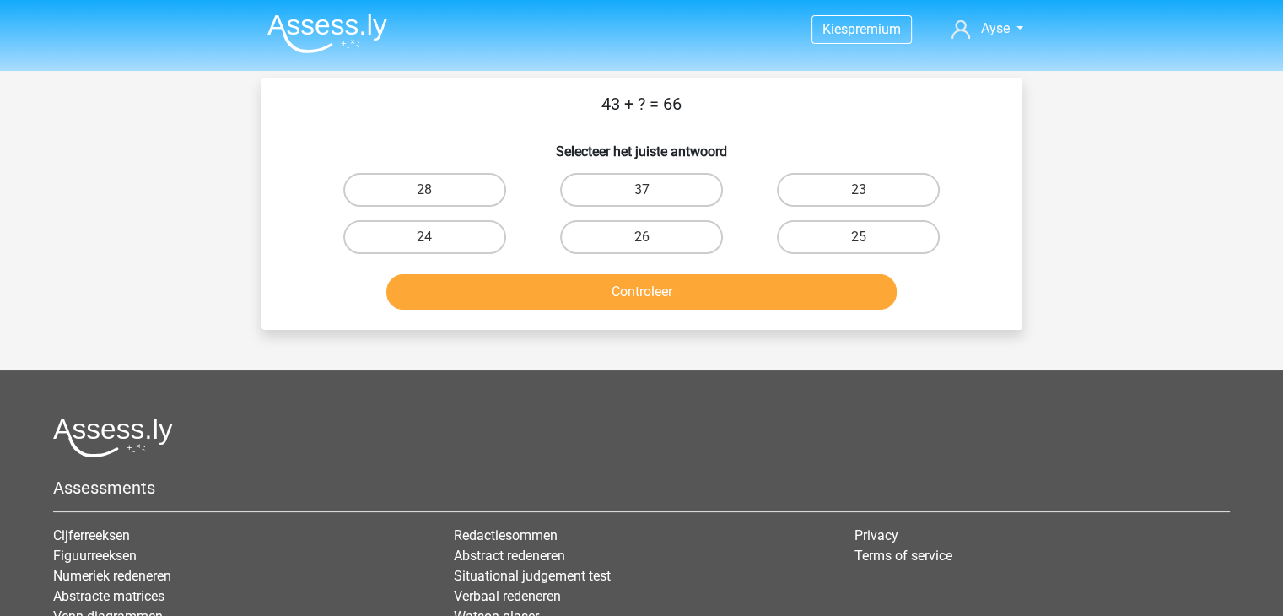
click at [857, 193] on label "23" at bounding box center [858, 190] width 163 height 34
click at [859, 193] on input "23" at bounding box center [864, 195] width 11 height 11
radio input "true"
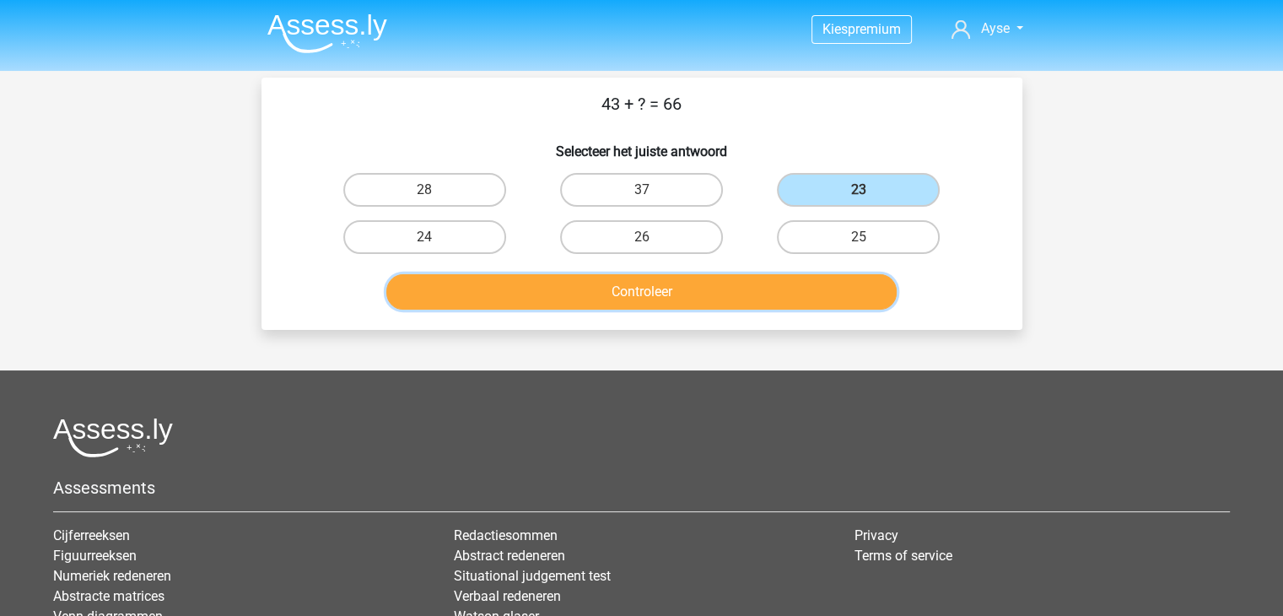
click at [725, 279] on button "Controleer" at bounding box center [641, 291] width 510 height 35
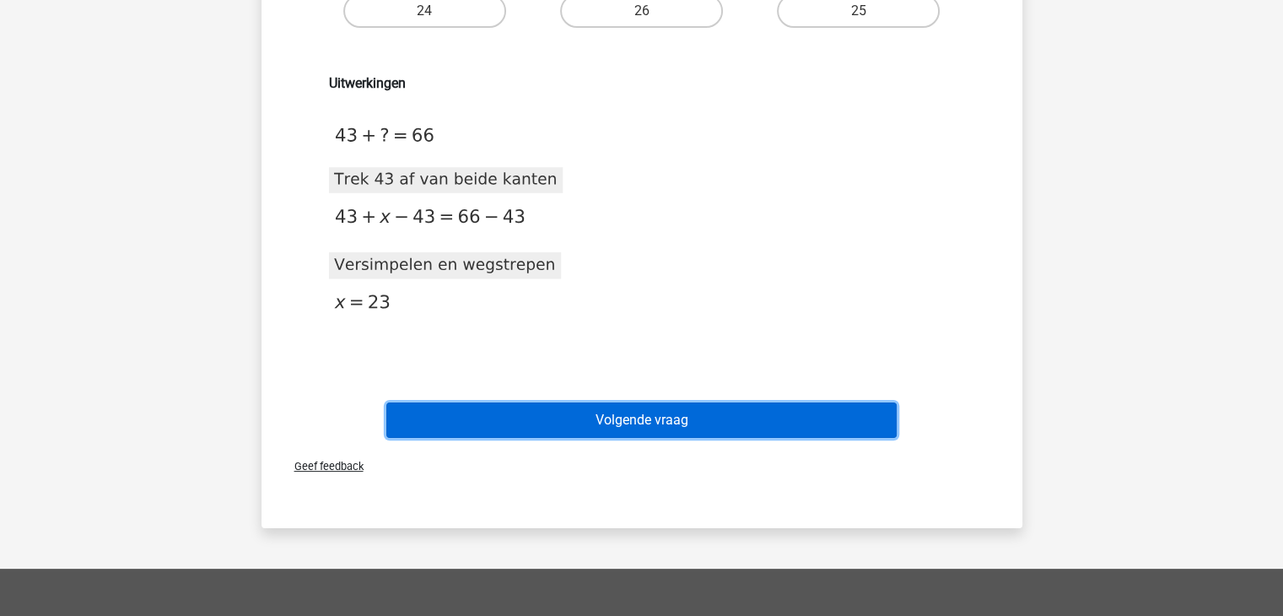
click at [629, 409] on button "Volgende vraag" at bounding box center [641, 419] width 510 height 35
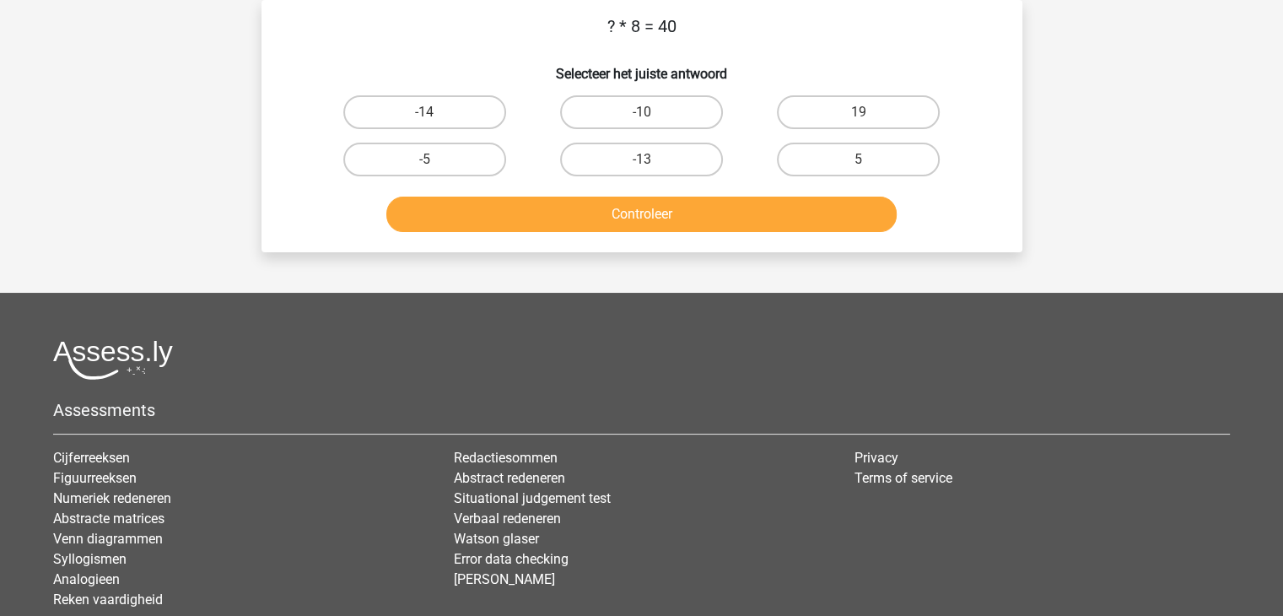
scroll to position [24, 0]
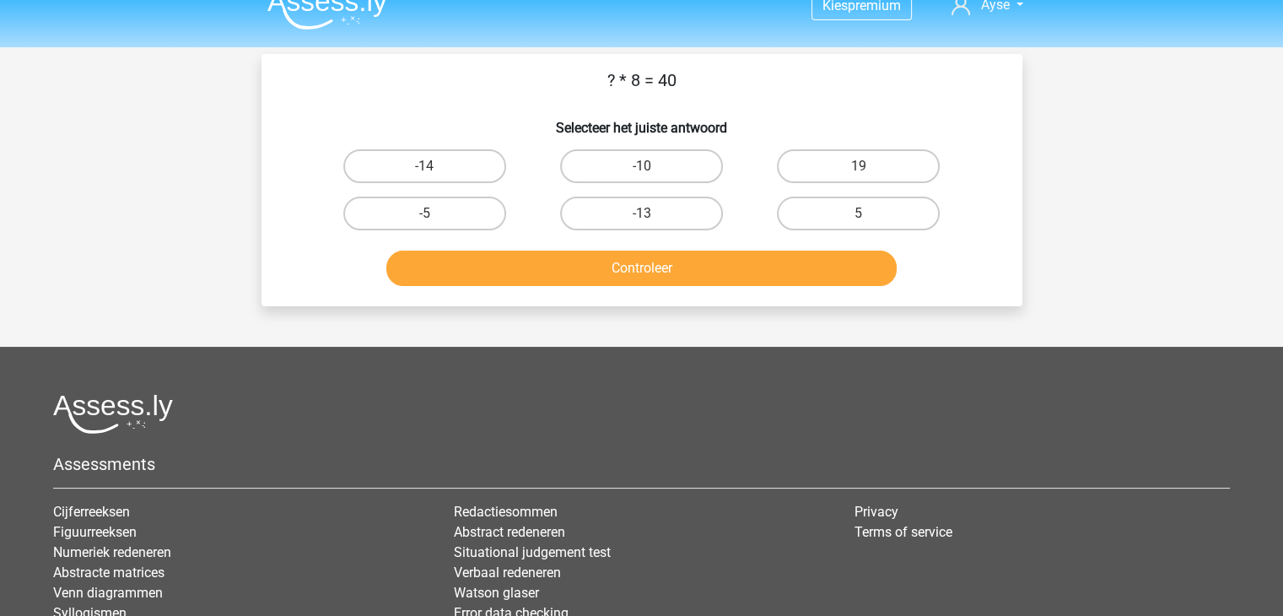
click at [816, 213] on label "5" at bounding box center [858, 214] width 163 height 34
click at [859, 213] on input "5" at bounding box center [864, 218] width 11 height 11
radio input "true"
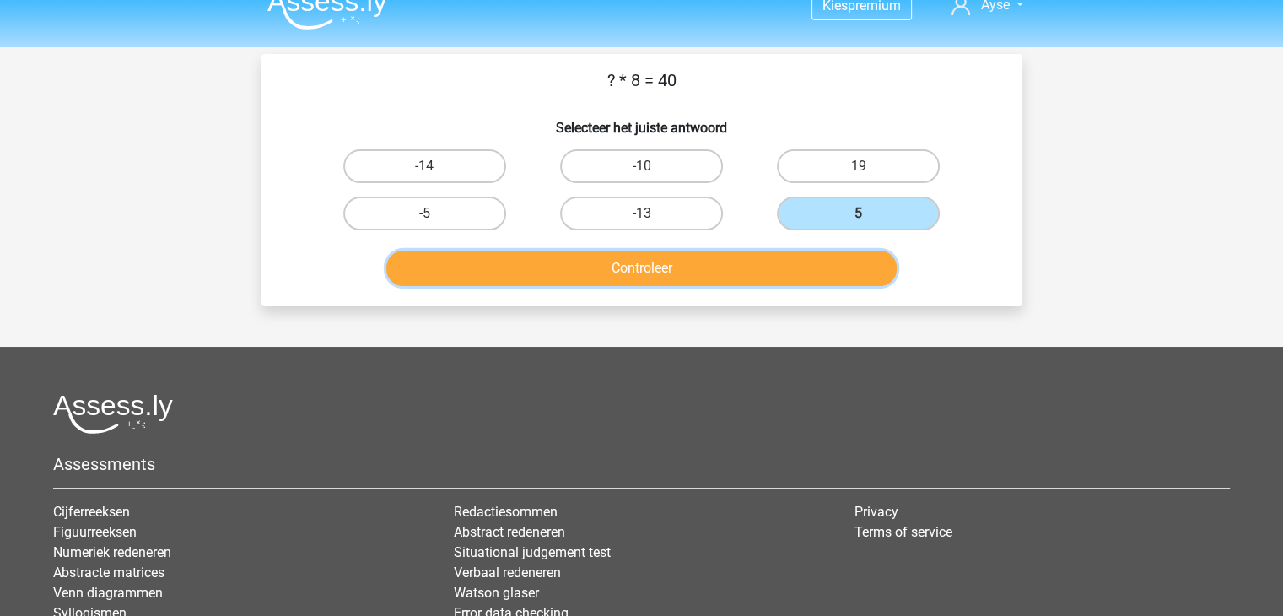
click at [722, 267] on button "Controleer" at bounding box center [641, 267] width 510 height 35
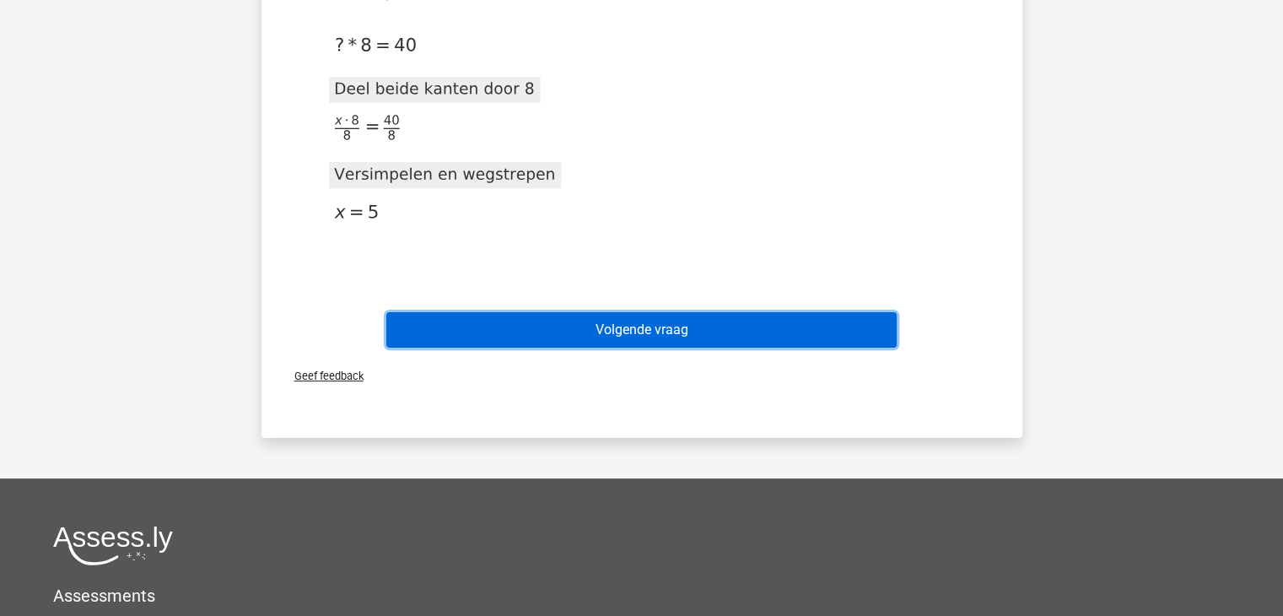
click at [651, 337] on button "Volgende vraag" at bounding box center [641, 329] width 510 height 35
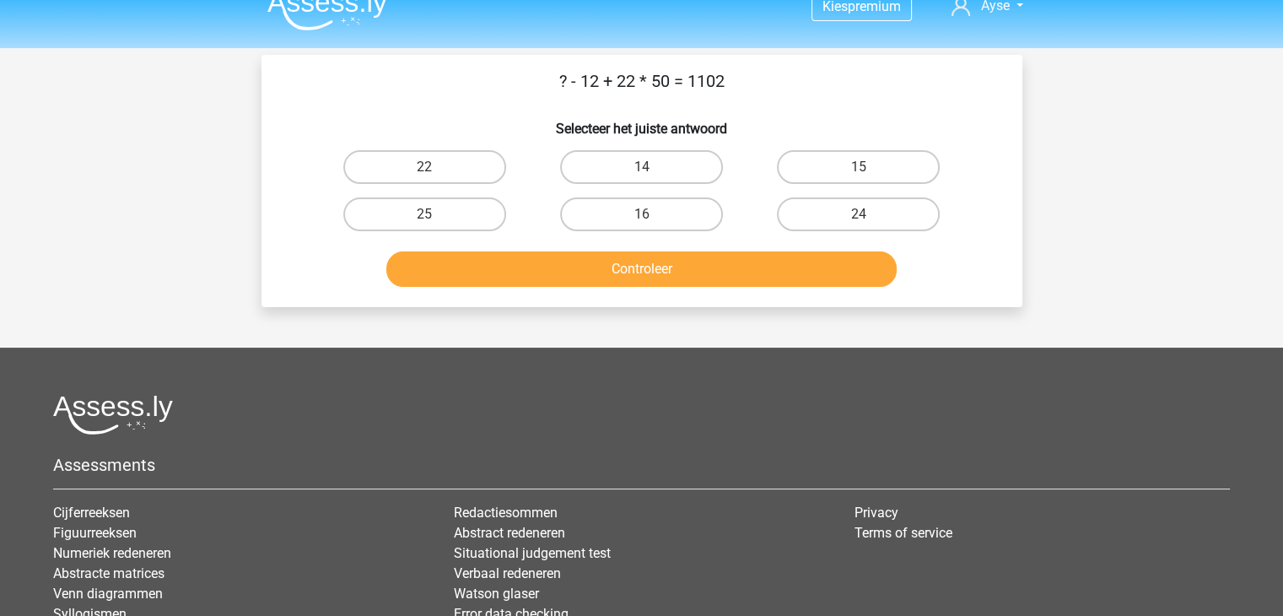
scroll to position [0, 0]
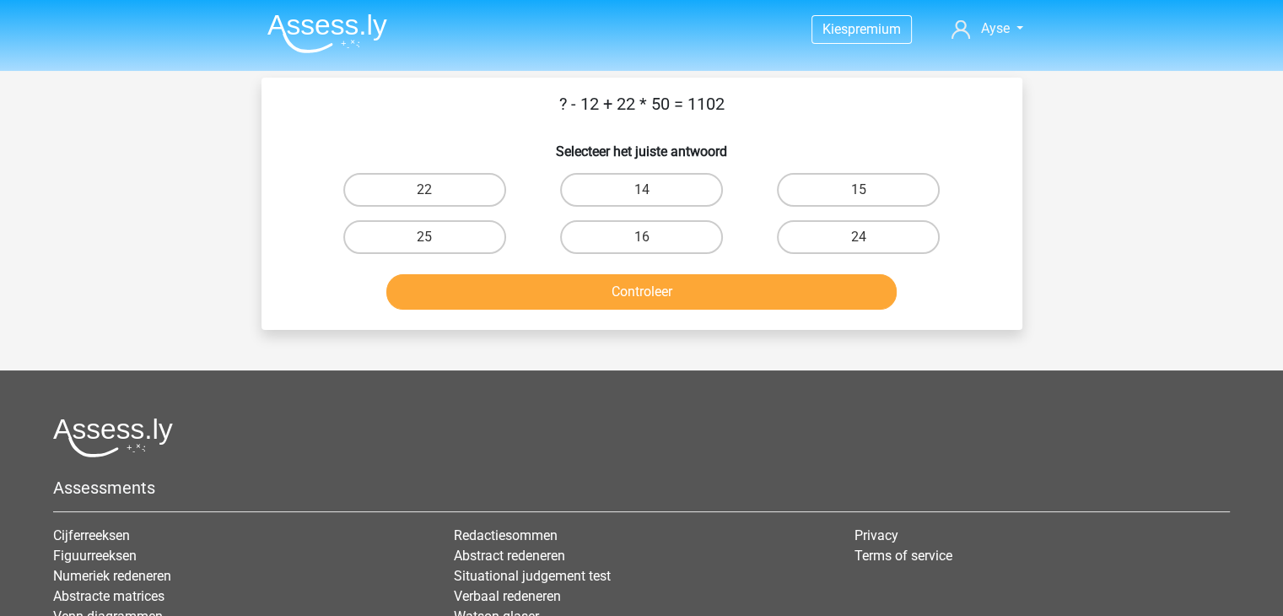
click at [624, 189] on label "14" at bounding box center [641, 190] width 163 height 34
click at [641, 190] on input "14" at bounding box center [646, 195] width 11 height 11
radio input "true"
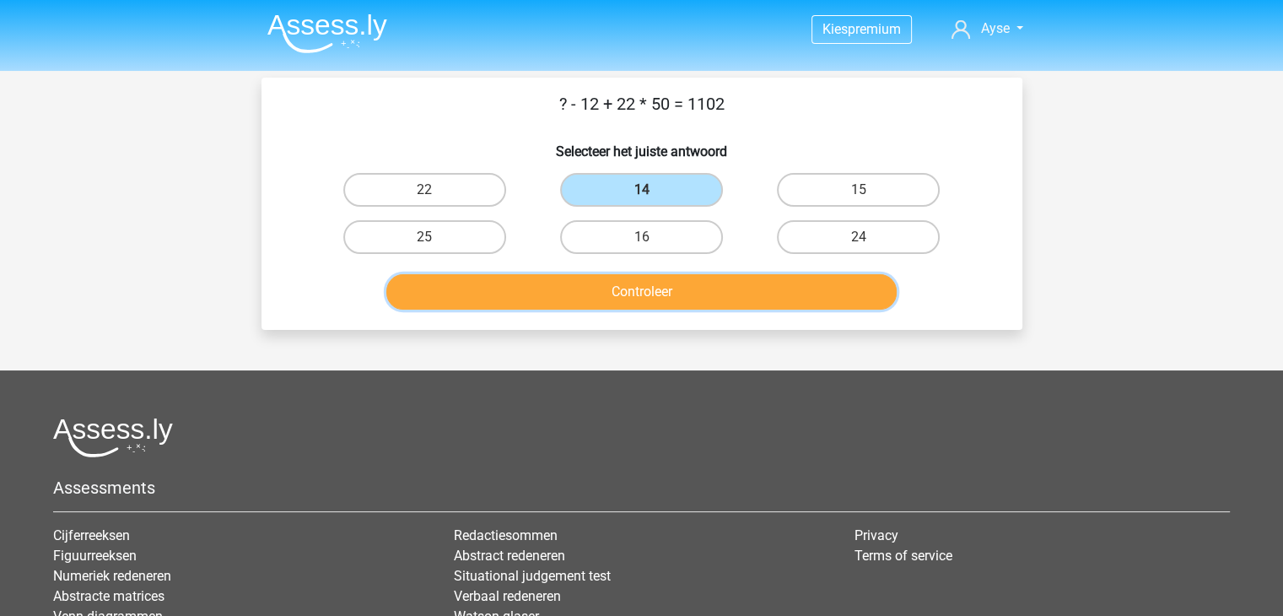
click at [720, 292] on button "Controleer" at bounding box center [641, 291] width 510 height 35
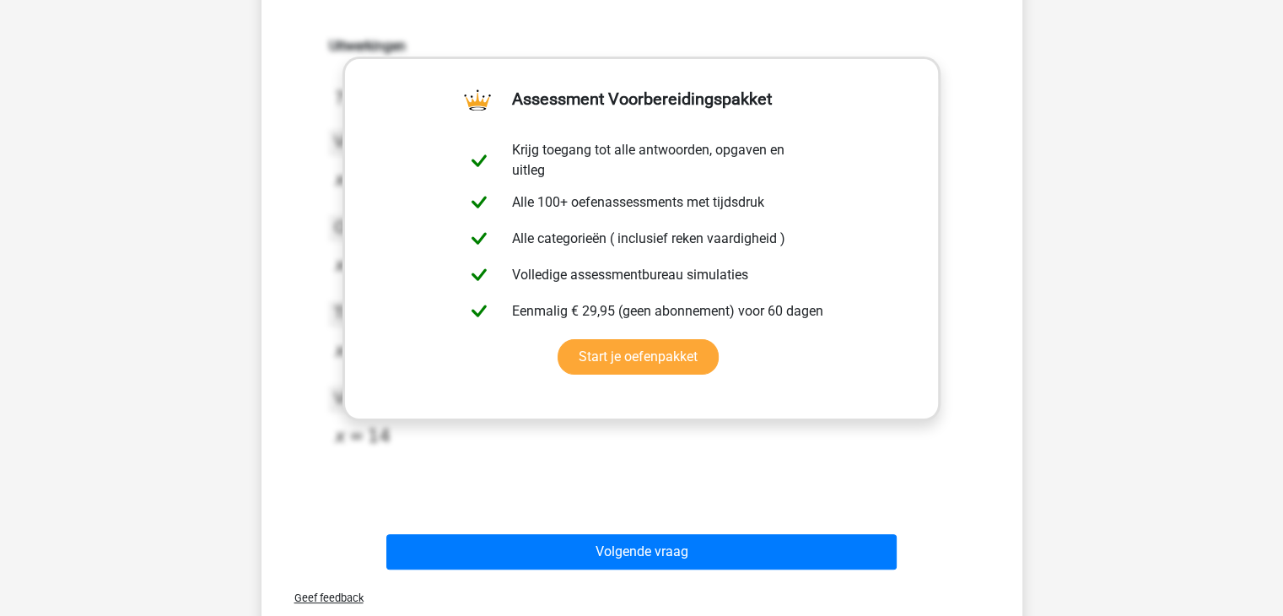
scroll to position [285, 0]
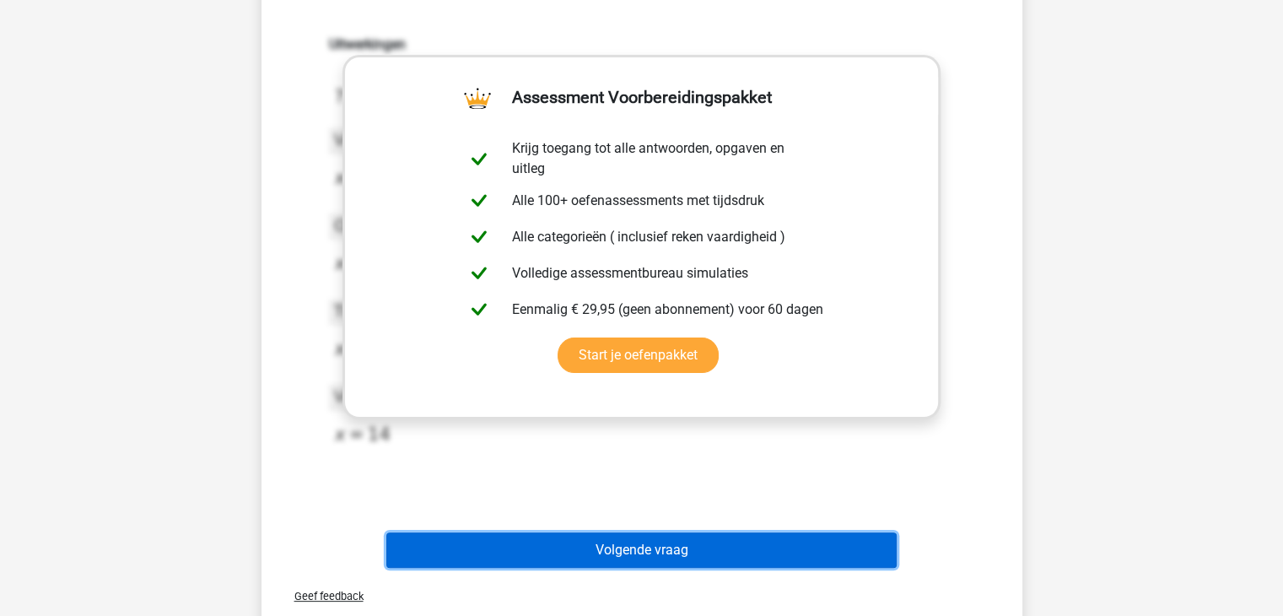
click at [681, 547] on button "Volgende vraag" at bounding box center [641, 549] width 510 height 35
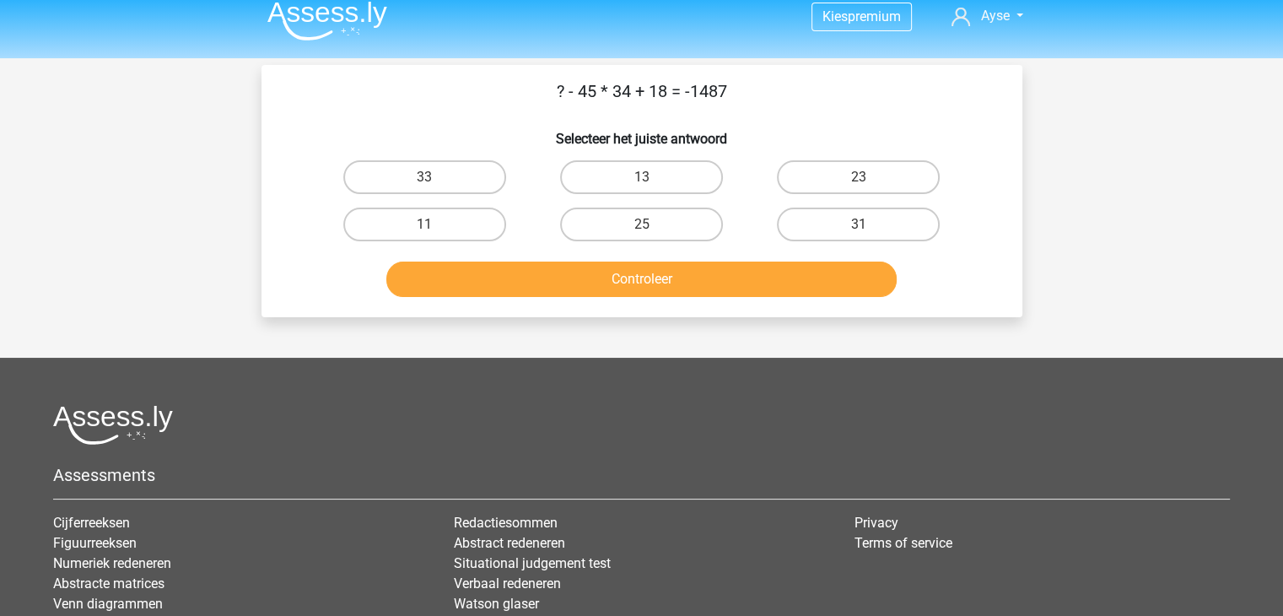
scroll to position [11, 0]
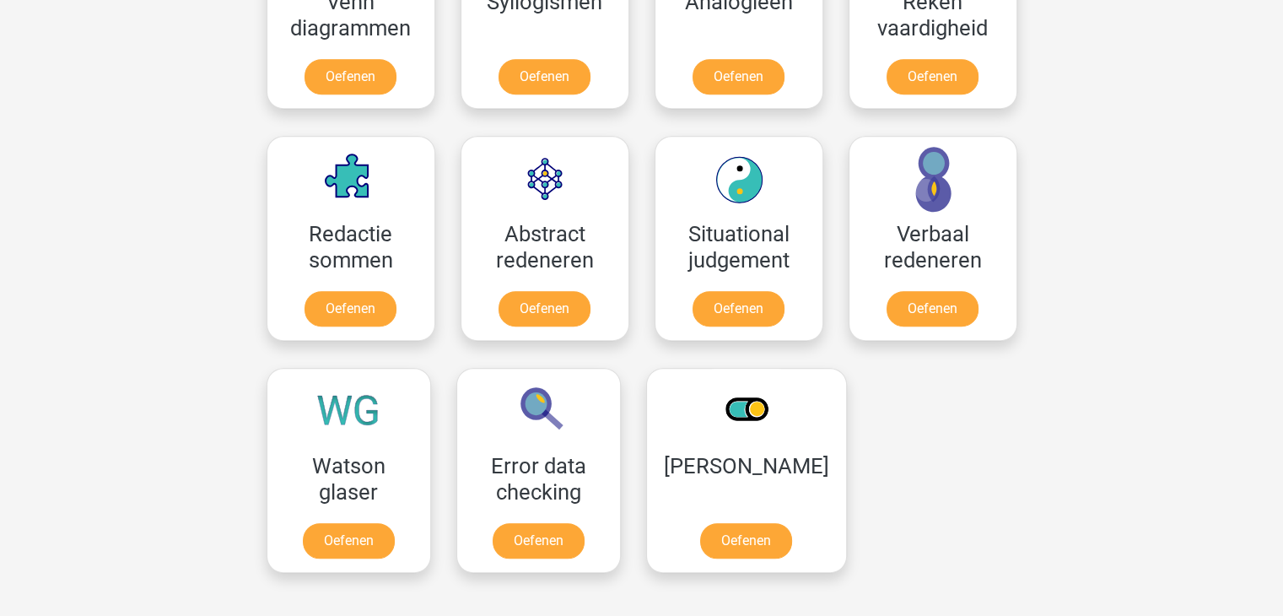
scroll to position [1137, 0]
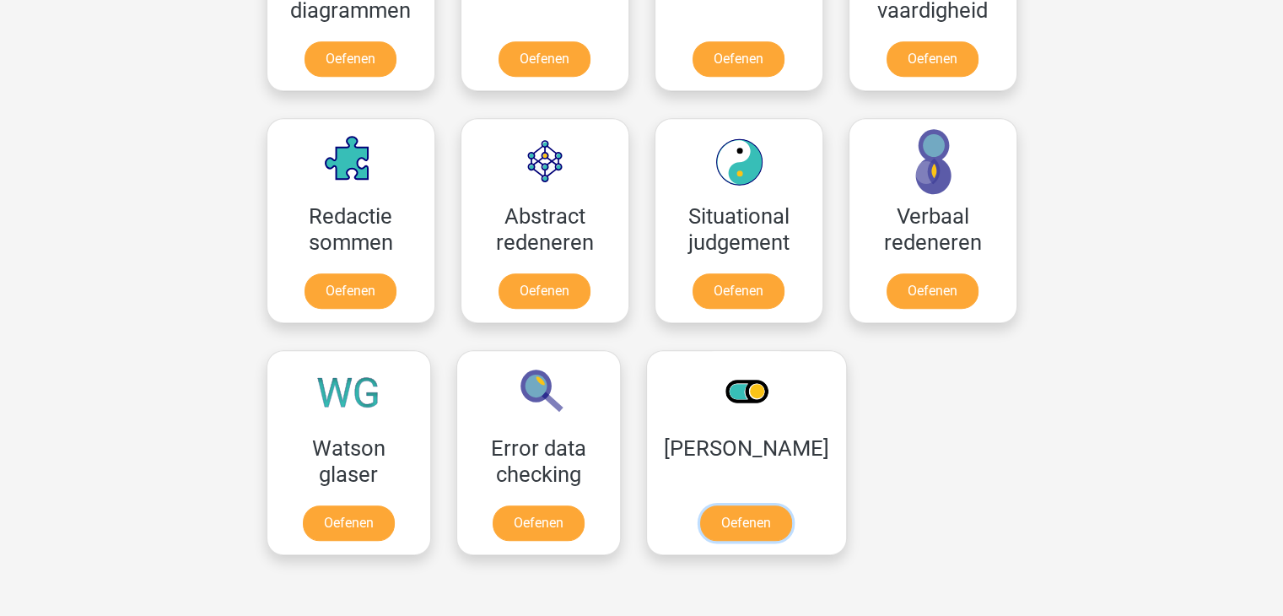
click at [725, 514] on link "Oefenen" at bounding box center [746, 522] width 92 height 35
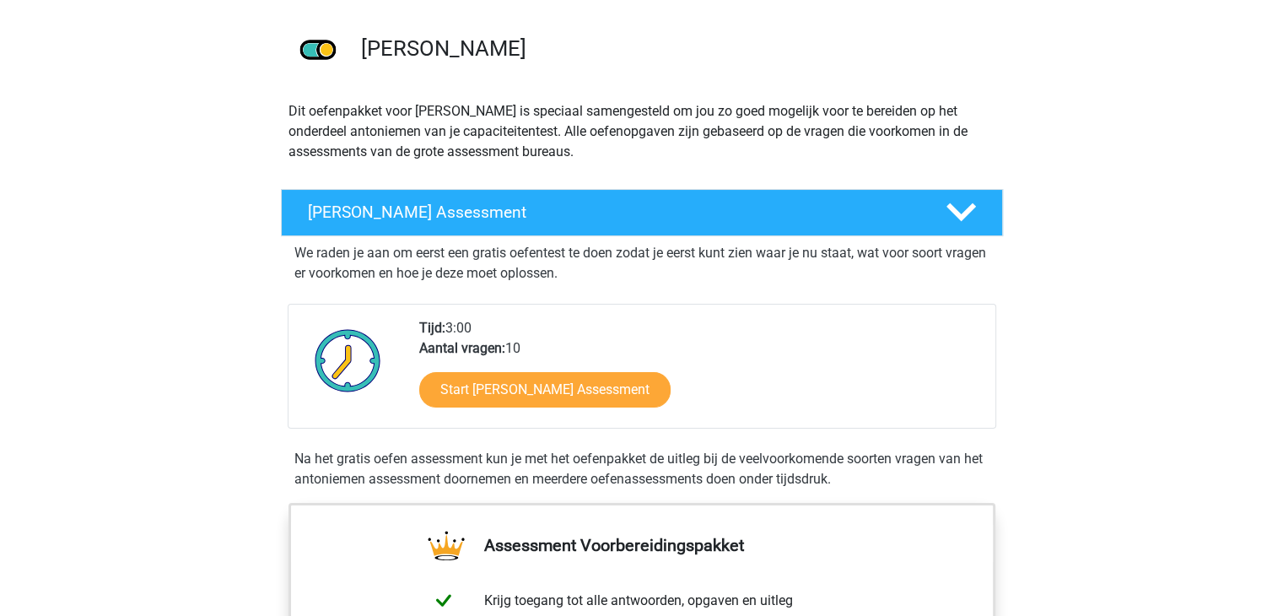
scroll to position [111, 0]
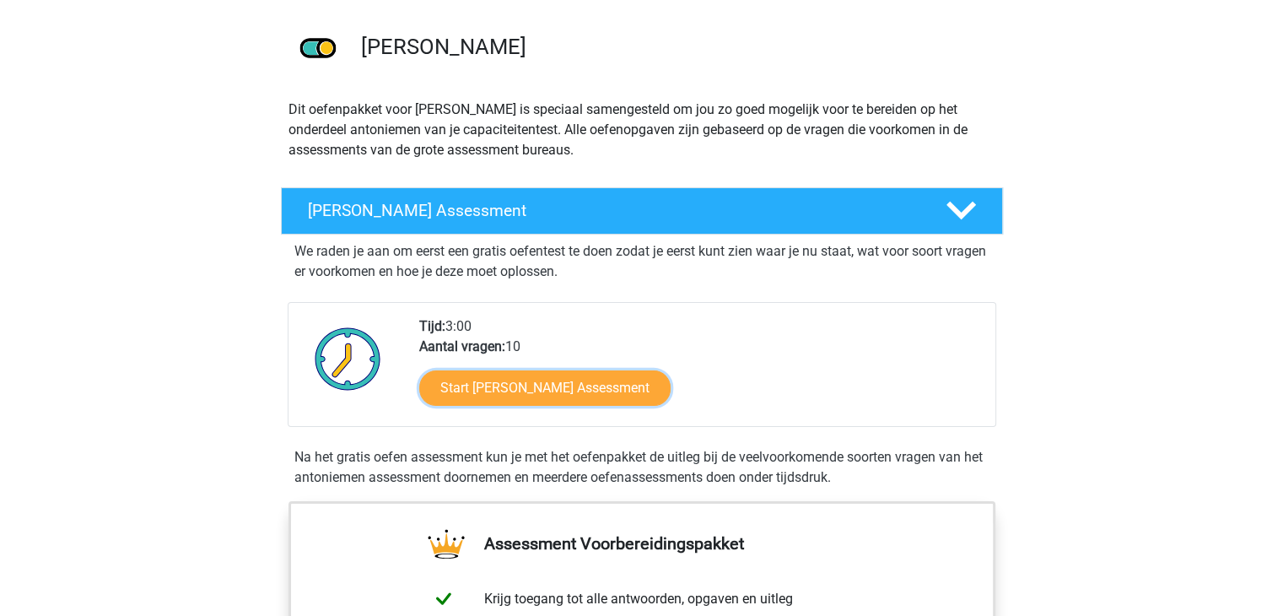
click at [522, 384] on link "Start Antoniemen Gratis Oefen Assessment" at bounding box center [544, 387] width 251 height 35
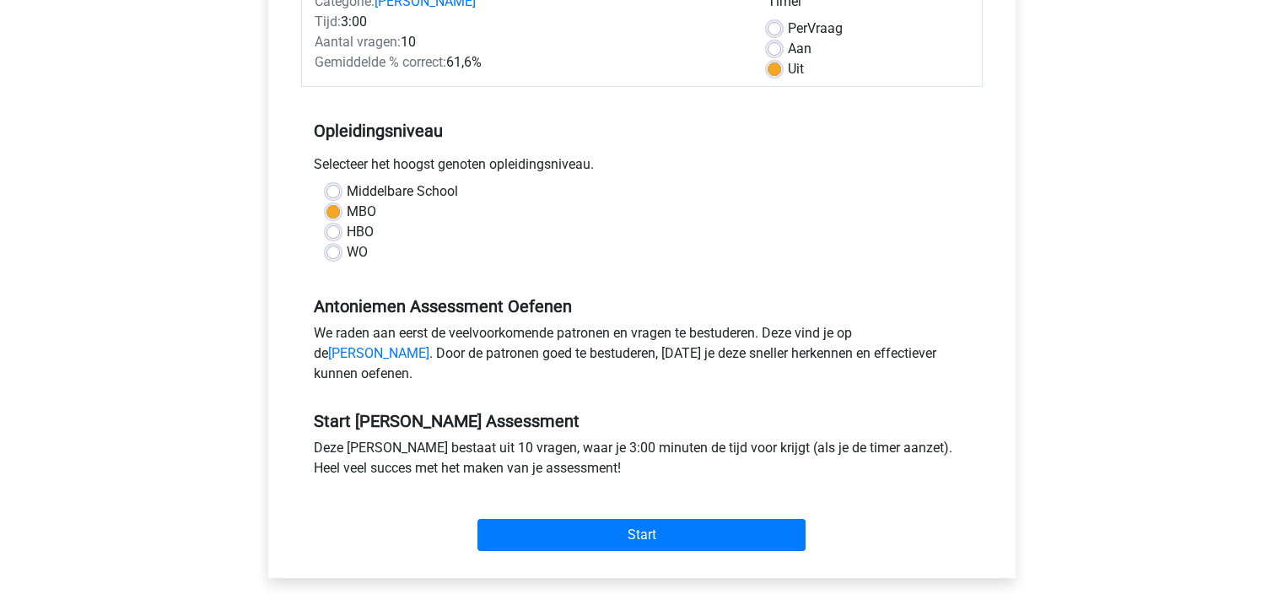
scroll to position [283, 0]
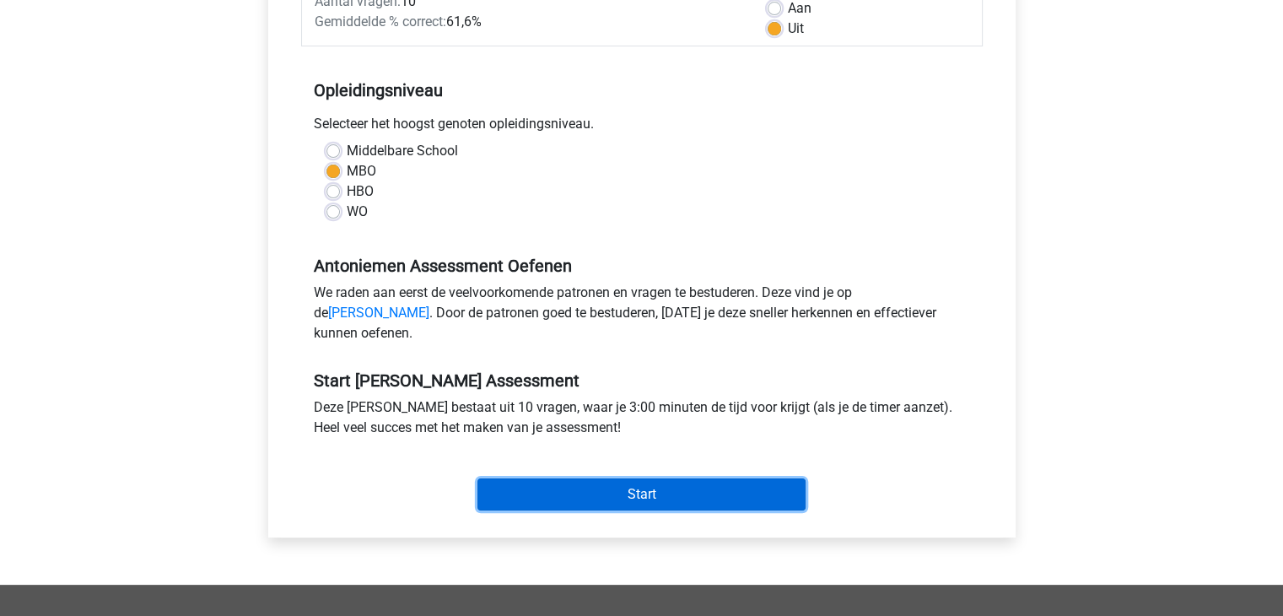
click at [563, 510] on input "Start" at bounding box center [641, 494] width 328 height 32
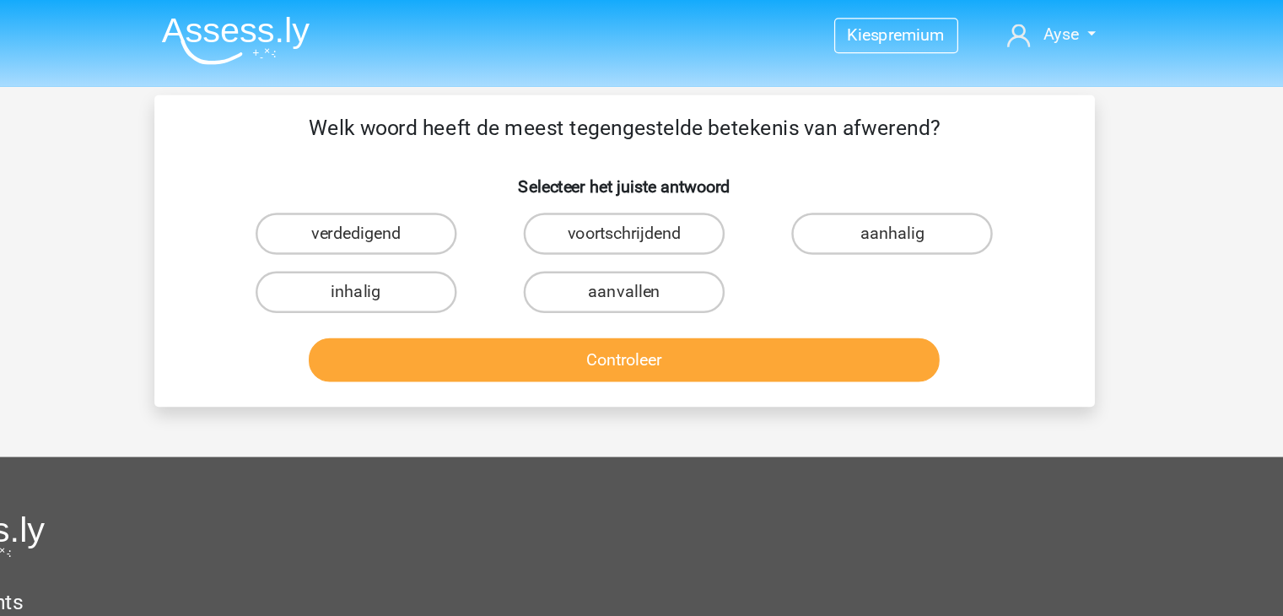
click at [643, 225] on label "aanvallen" at bounding box center [641, 237] width 163 height 34
click at [643, 237] on input "aanvallen" at bounding box center [646, 242] width 11 height 11
radio input "true"
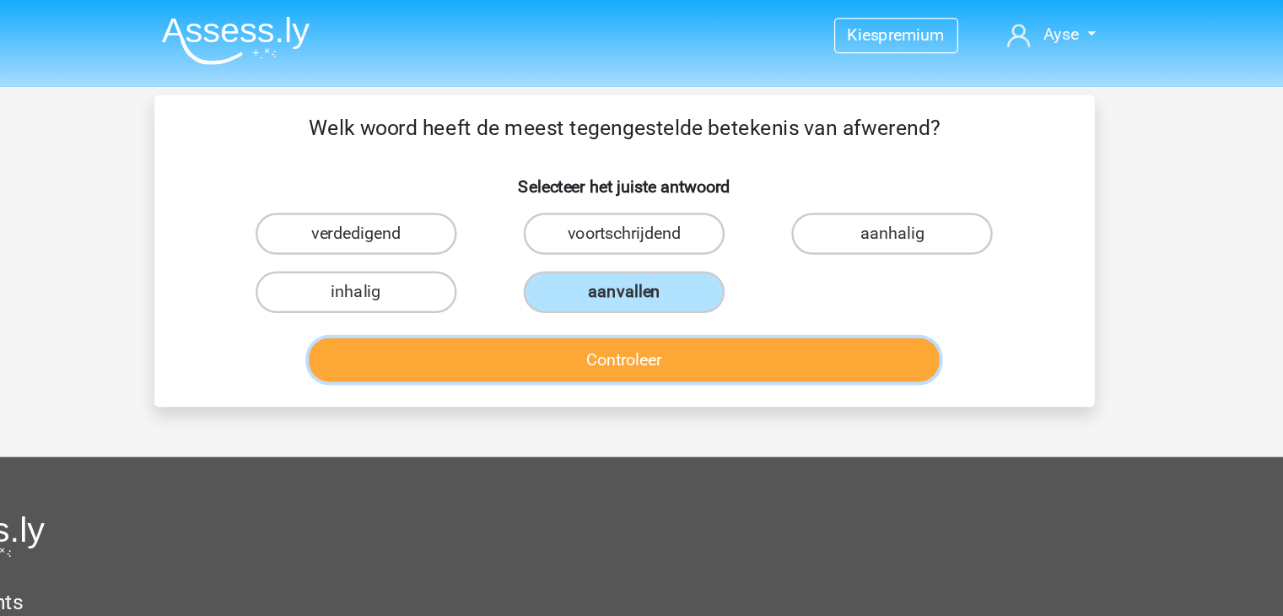
click at [513, 294] on button "Controleer" at bounding box center [641, 291] width 510 height 35
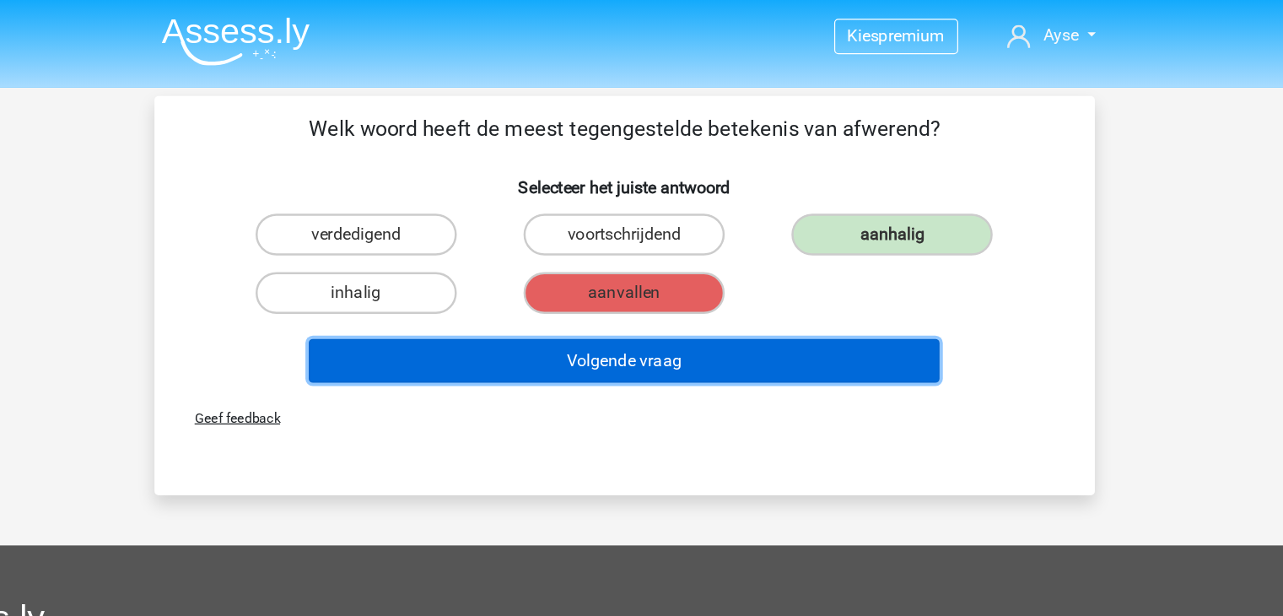
click at [870, 278] on button "Volgende vraag" at bounding box center [641, 291] width 510 height 35
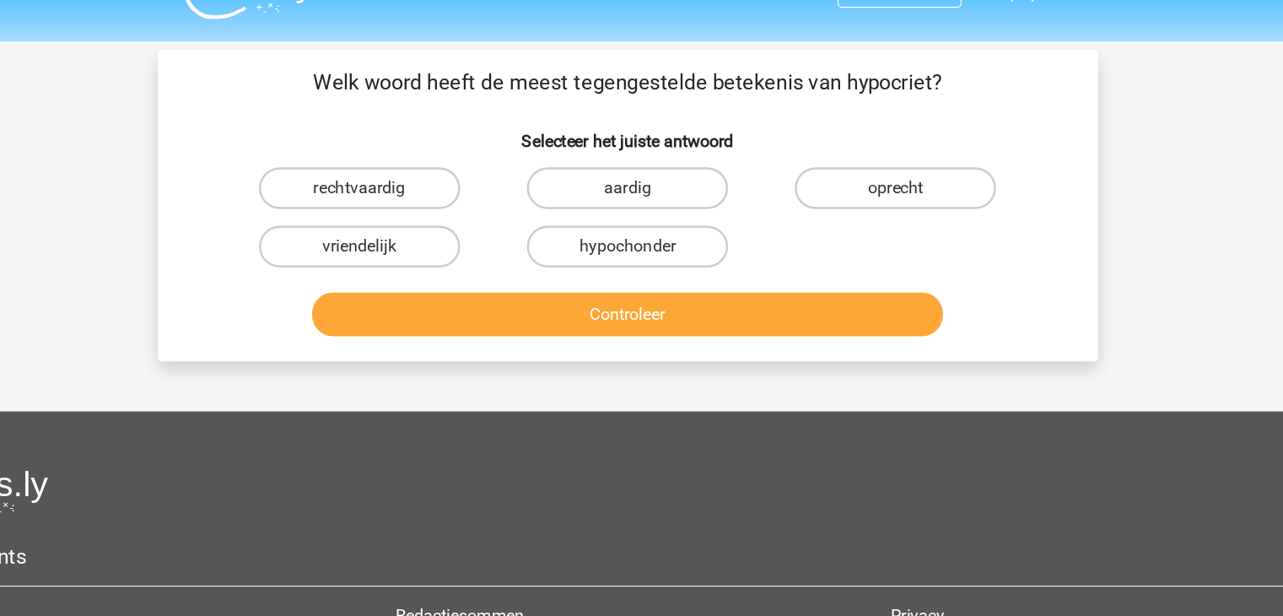
click at [610, 194] on label "aardig" at bounding box center [641, 190] width 163 height 34
click at [641, 194] on input "aardig" at bounding box center [646, 195] width 11 height 11
radio input "true"
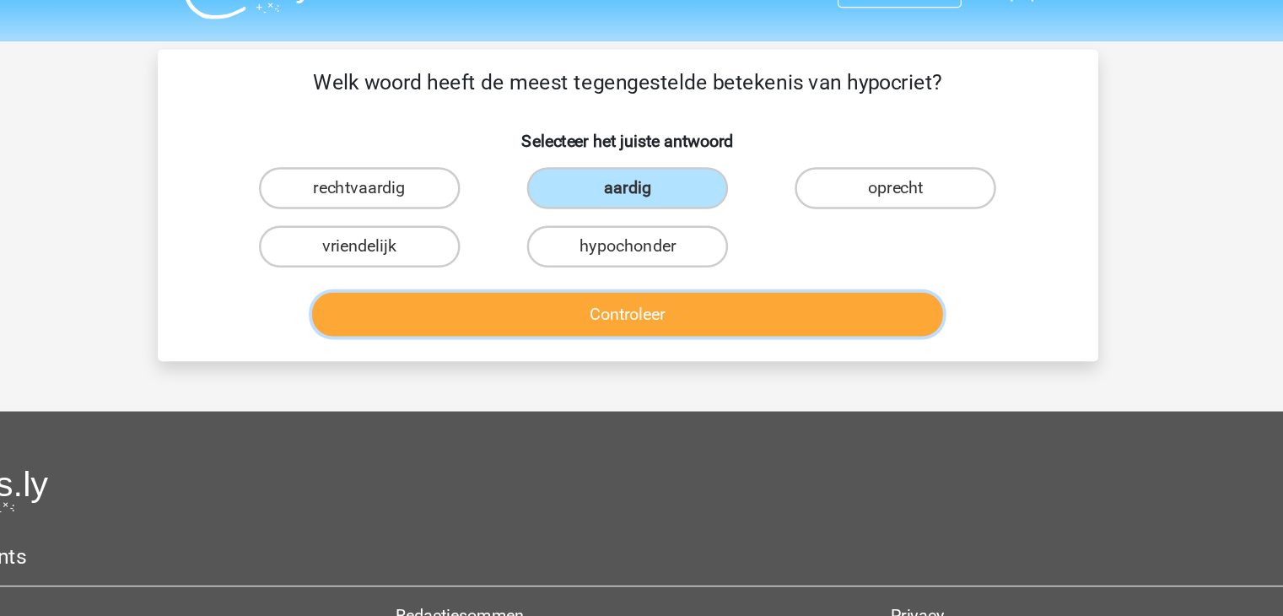
click at [590, 274] on button "Controleer" at bounding box center [641, 291] width 510 height 35
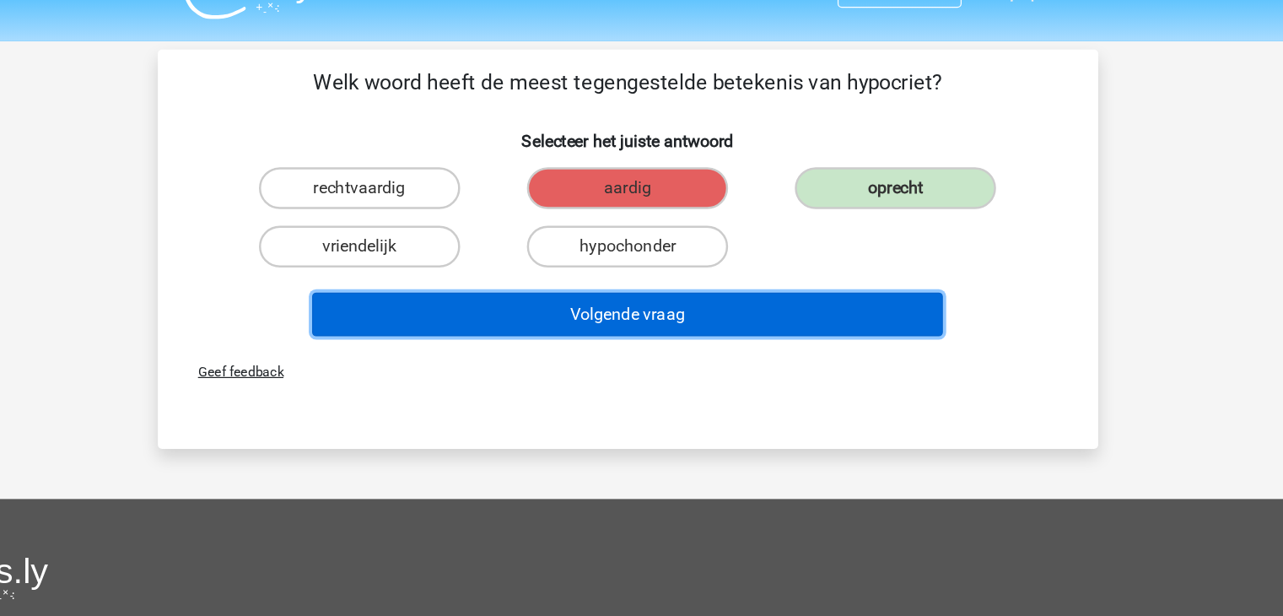
click at [602, 294] on button "Volgende vraag" at bounding box center [641, 291] width 510 height 35
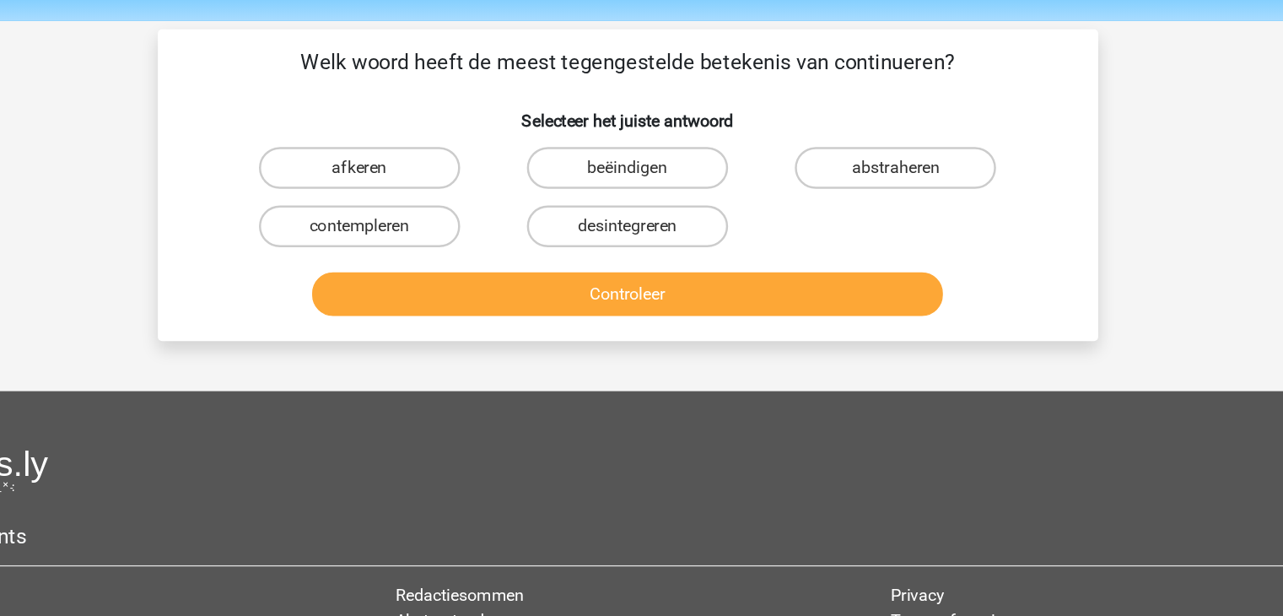
click at [620, 186] on label "beëindigen" at bounding box center [641, 190] width 163 height 34
click at [641, 190] on input "beëindigen" at bounding box center [646, 195] width 11 height 11
radio input "true"
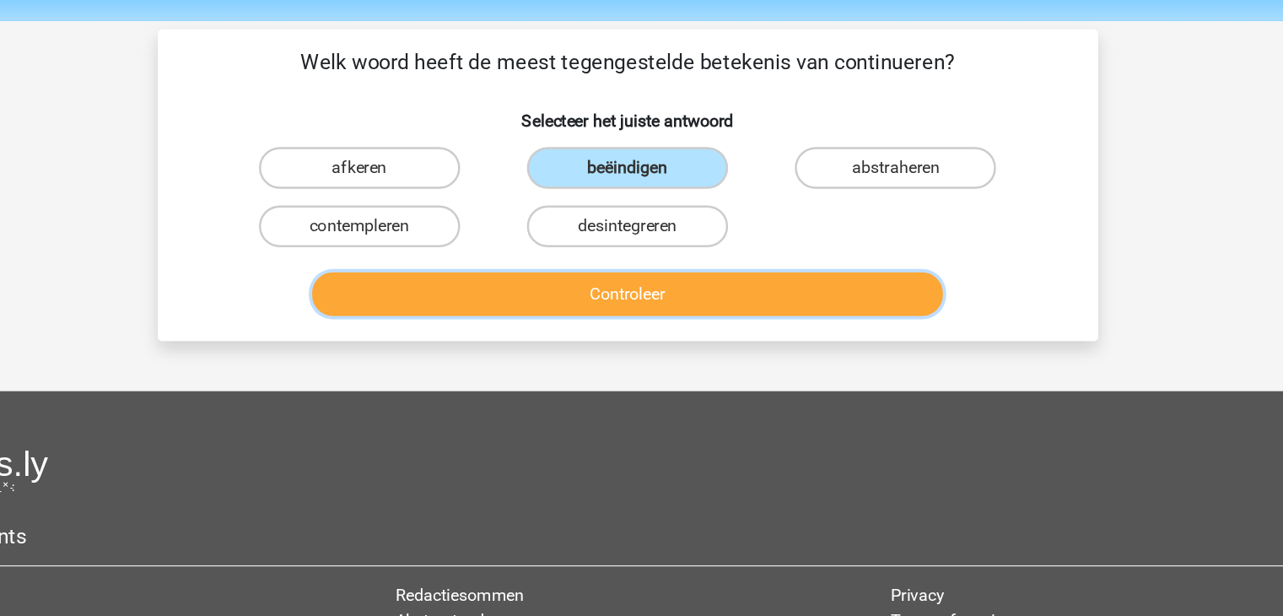
click at [642, 283] on button "Controleer" at bounding box center [641, 291] width 510 height 35
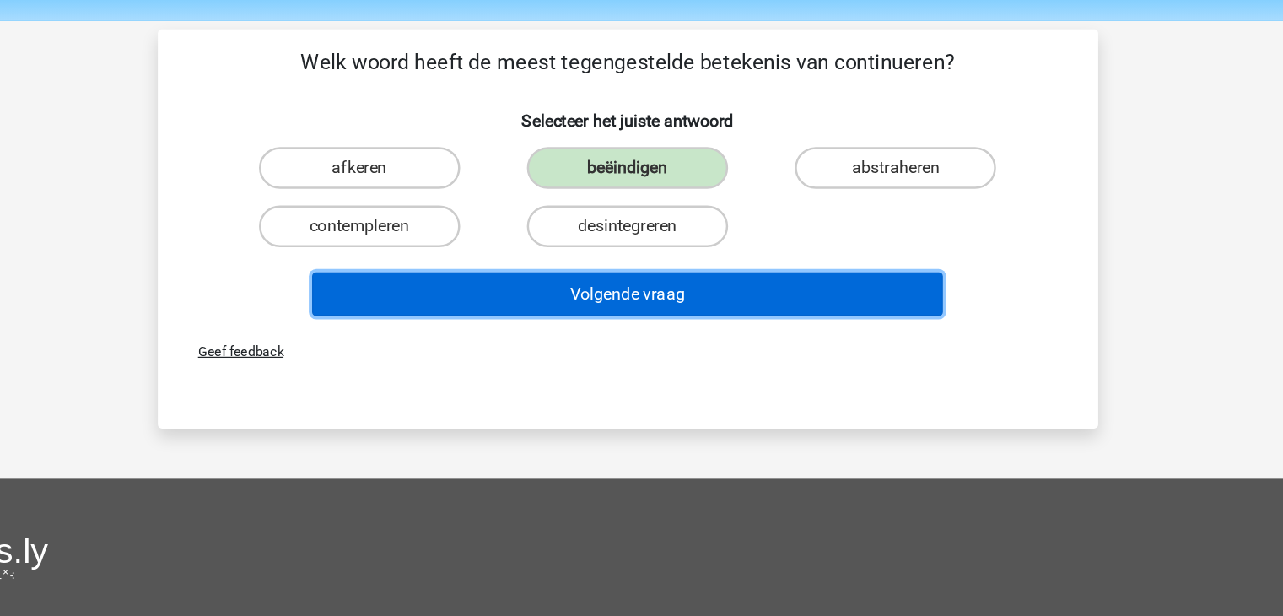
click at [642, 283] on button "Volgende vraag" at bounding box center [641, 291] width 510 height 35
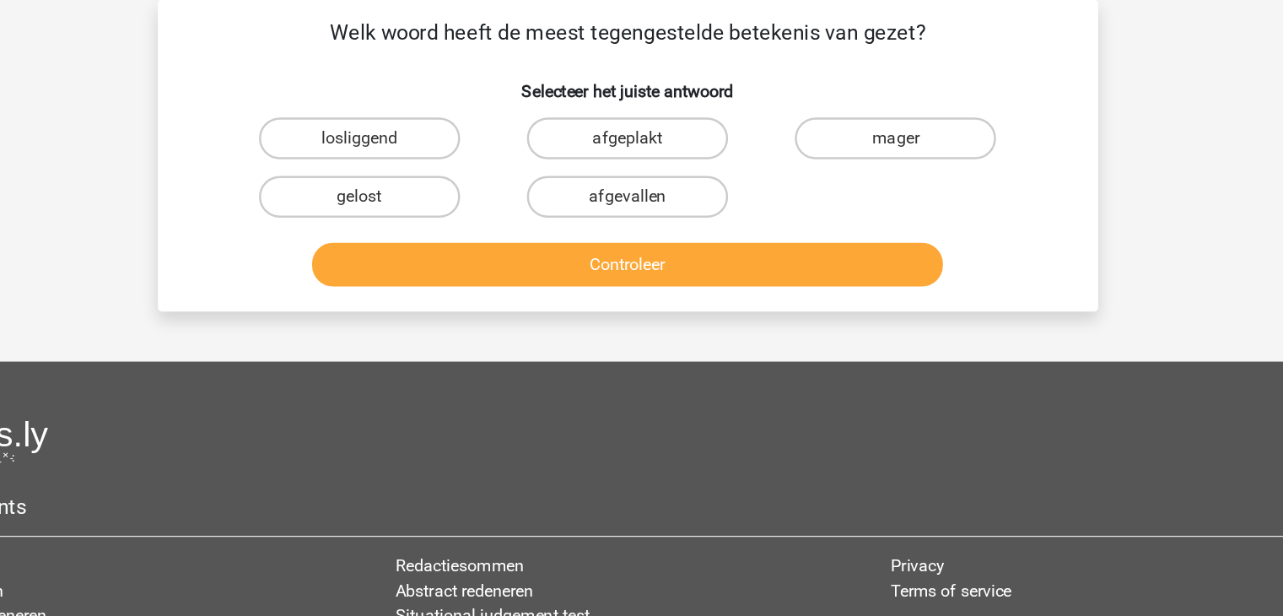
click at [487, 193] on label "losliggend" at bounding box center [424, 190] width 163 height 34
click at [435, 193] on input "losliggend" at bounding box center [429, 195] width 11 height 11
radio input "true"
click at [475, 228] on label "gelost" at bounding box center [424, 237] width 163 height 34
click at [435, 237] on input "gelost" at bounding box center [429, 242] width 11 height 11
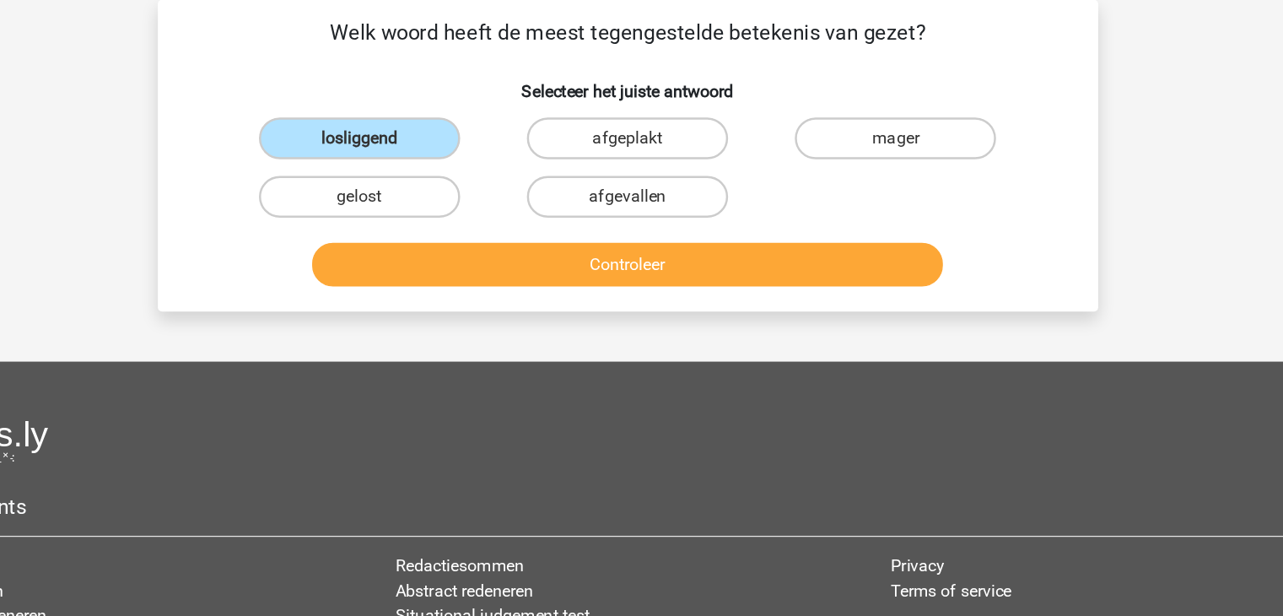
radio input "true"
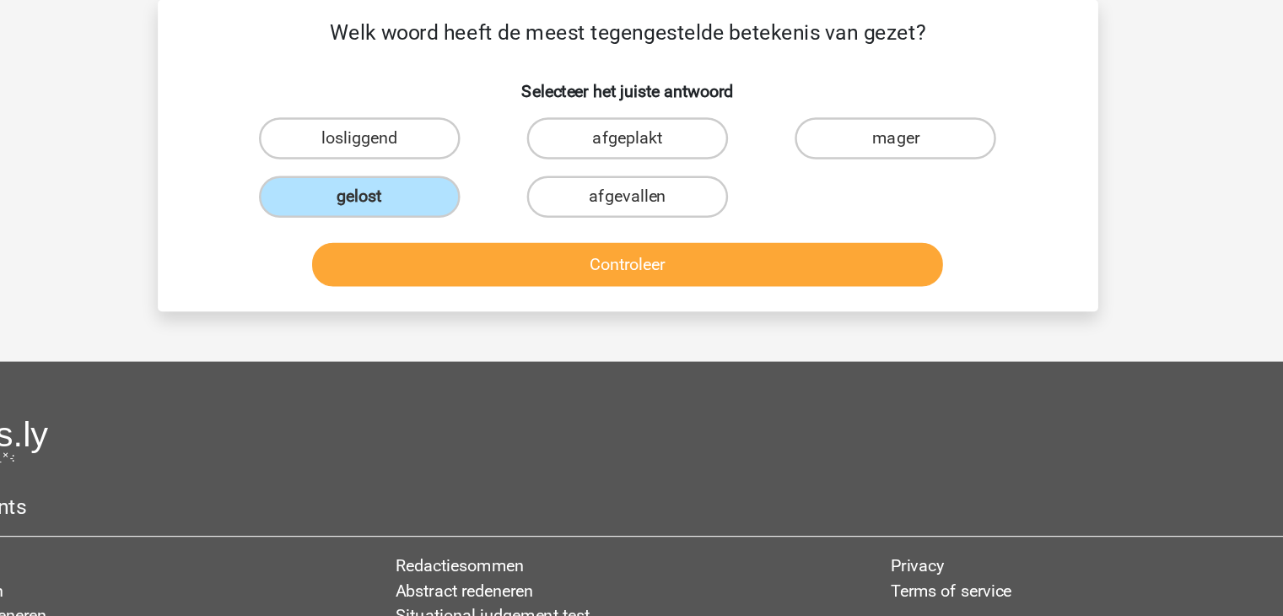
click at [466, 198] on label "losliggend" at bounding box center [424, 190] width 163 height 34
click at [435, 198] on input "losliggend" at bounding box center [429, 195] width 11 height 11
radio input "true"
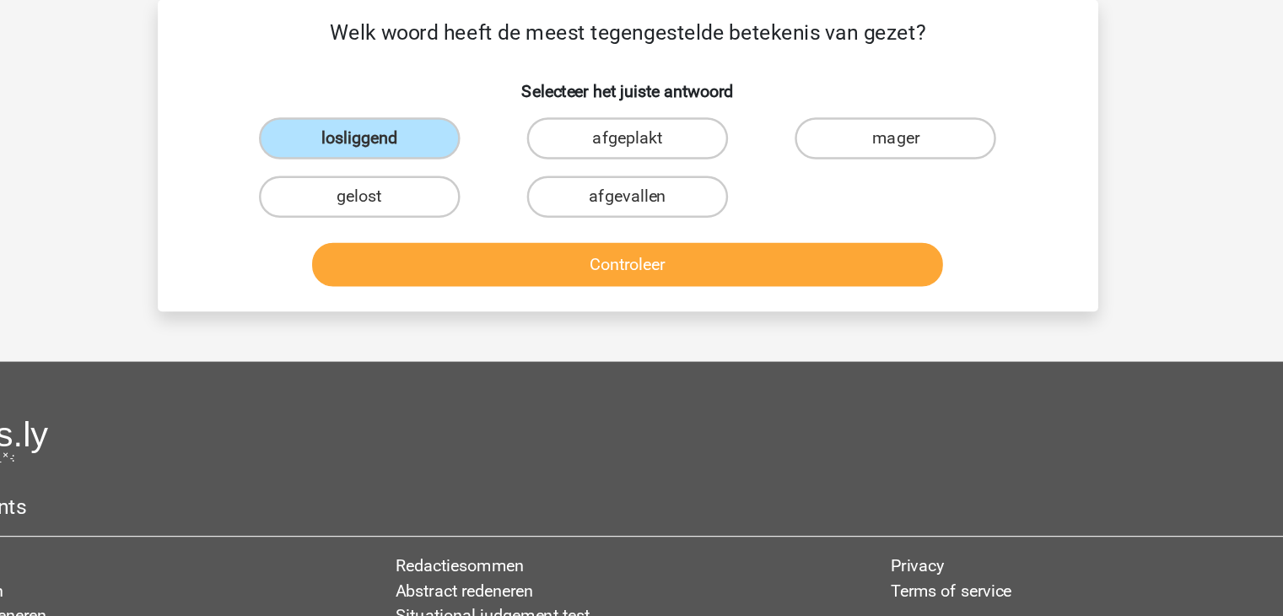
click at [505, 271] on div "Controleer" at bounding box center [641, 289] width 707 height 56
click at [614, 181] on label "afgeplakt" at bounding box center [641, 190] width 163 height 34
click at [641, 190] on input "afgeplakt" at bounding box center [646, 195] width 11 height 11
radio input "true"
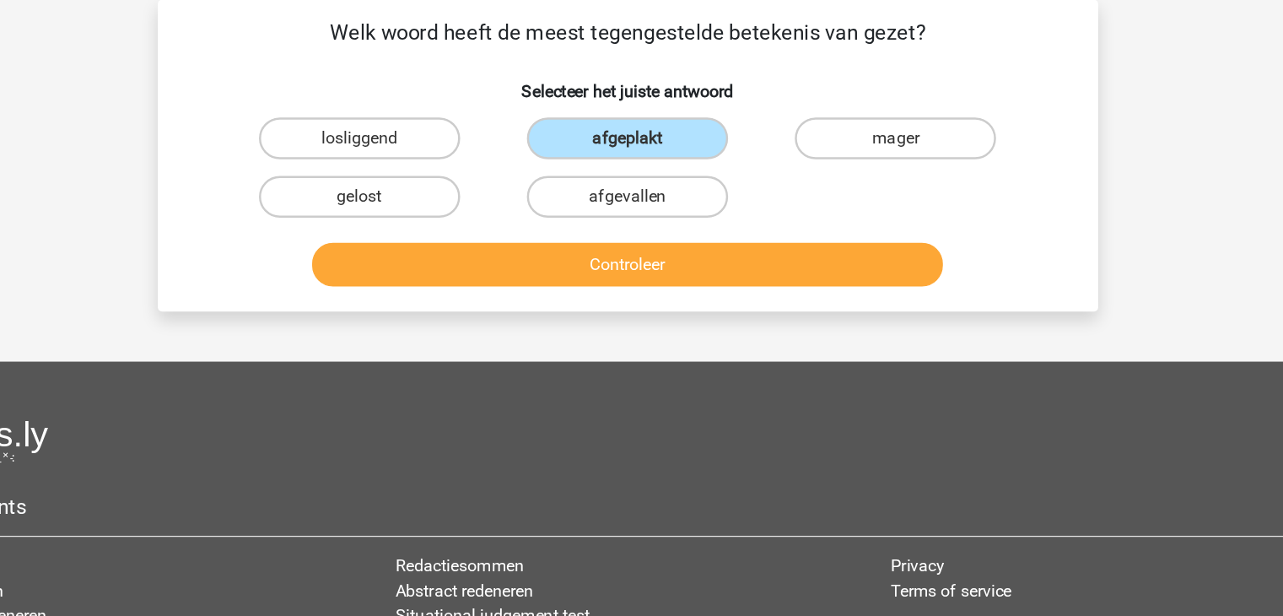
click at [439, 241] on label "gelost" at bounding box center [424, 237] width 163 height 34
click at [435, 241] on input "gelost" at bounding box center [429, 242] width 11 height 11
radio input "true"
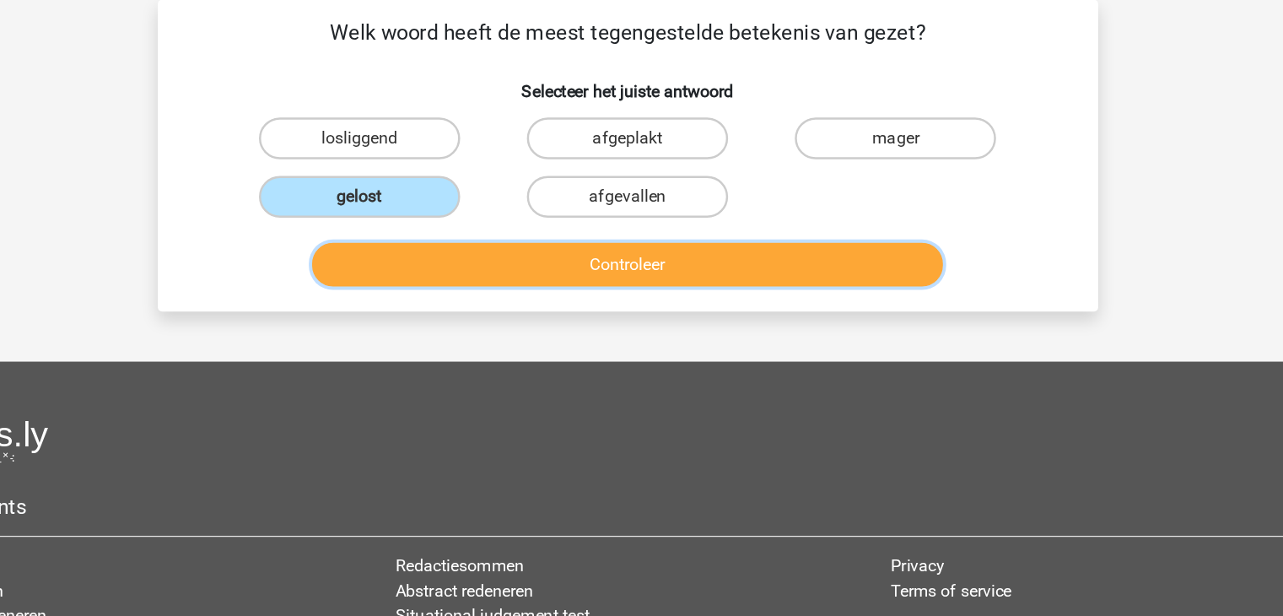
click at [472, 274] on button "Controleer" at bounding box center [641, 291] width 510 height 35
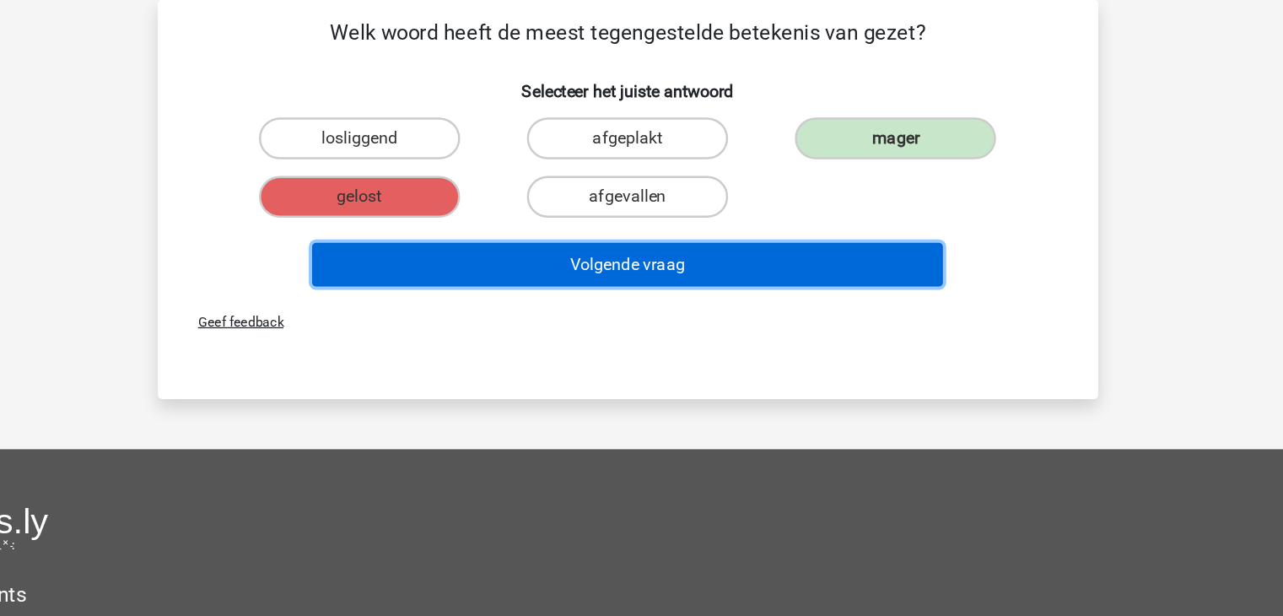
click at [679, 293] on button "Volgende vraag" at bounding box center [641, 291] width 510 height 35
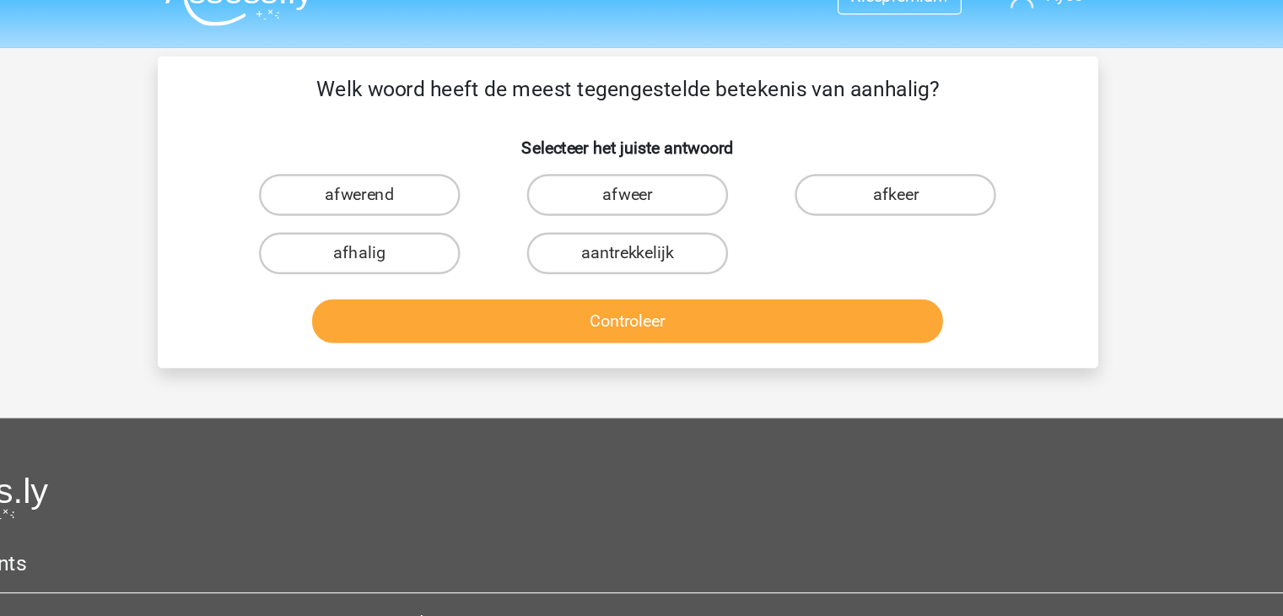
click at [642, 193] on input "afweer" at bounding box center [646, 195] width 11 height 11
radio input "true"
click at [461, 189] on label "afwerend" at bounding box center [424, 190] width 163 height 34
click at [435, 190] on input "afwerend" at bounding box center [429, 195] width 11 height 11
radio input "true"
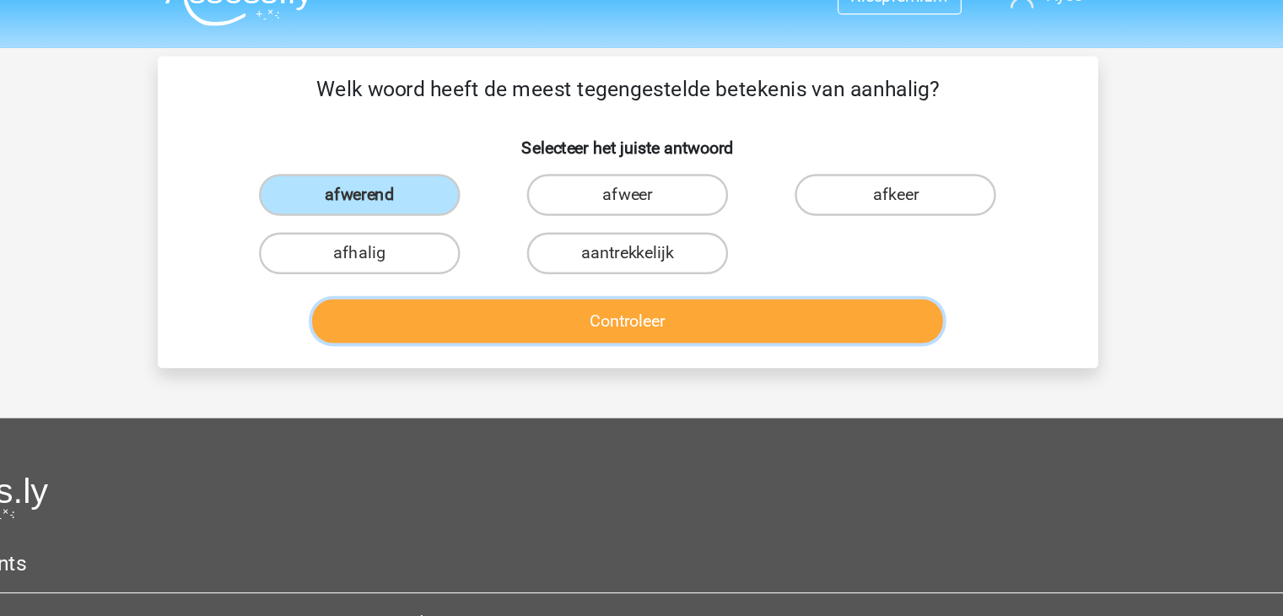
click at [540, 286] on button "Controleer" at bounding box center [641, 291] width 510 height 35
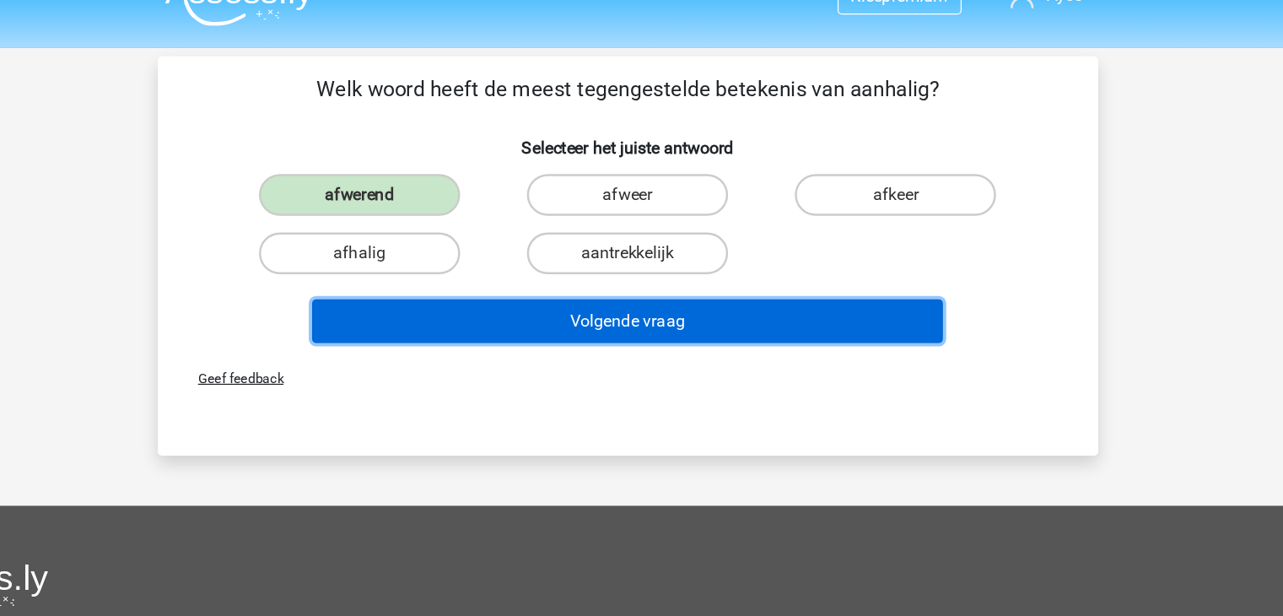
click at [540, 286] on button "Volgende vraag" at bounding box center [641, 291] width 510 height 35
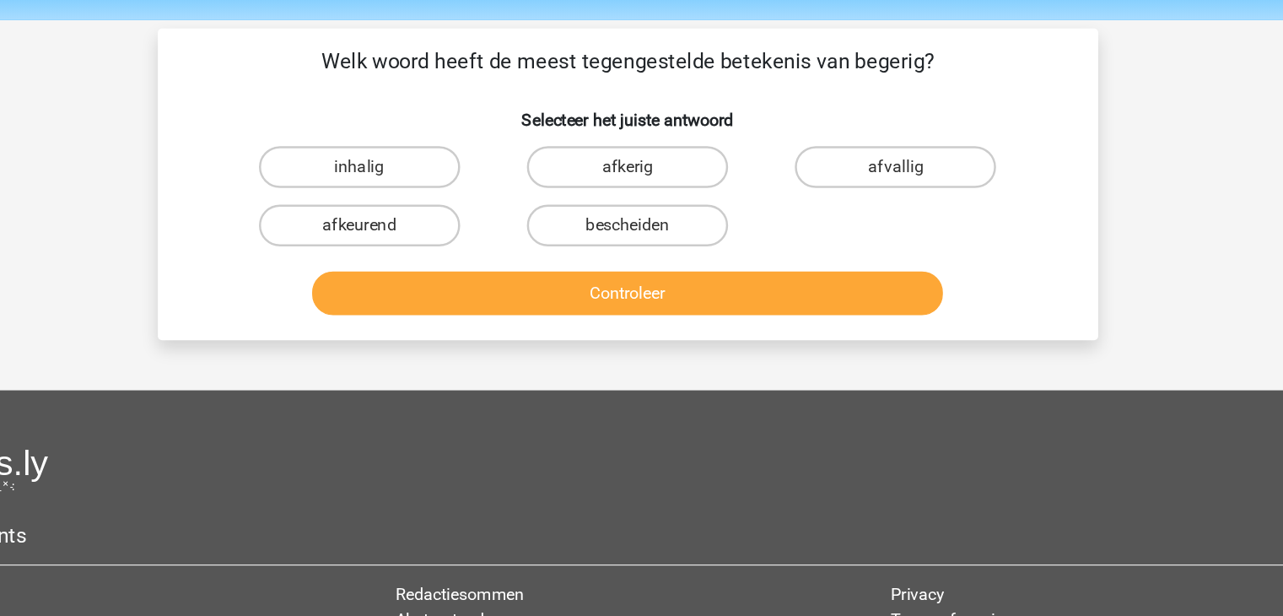
click at [596, 224] on label "bescheiden" at bounding box center [641, 237] width 163 height 34
click at [641, 237] on input "bescheiden" at bounding box center [646, 242] width 11 height 11
radio input "true"
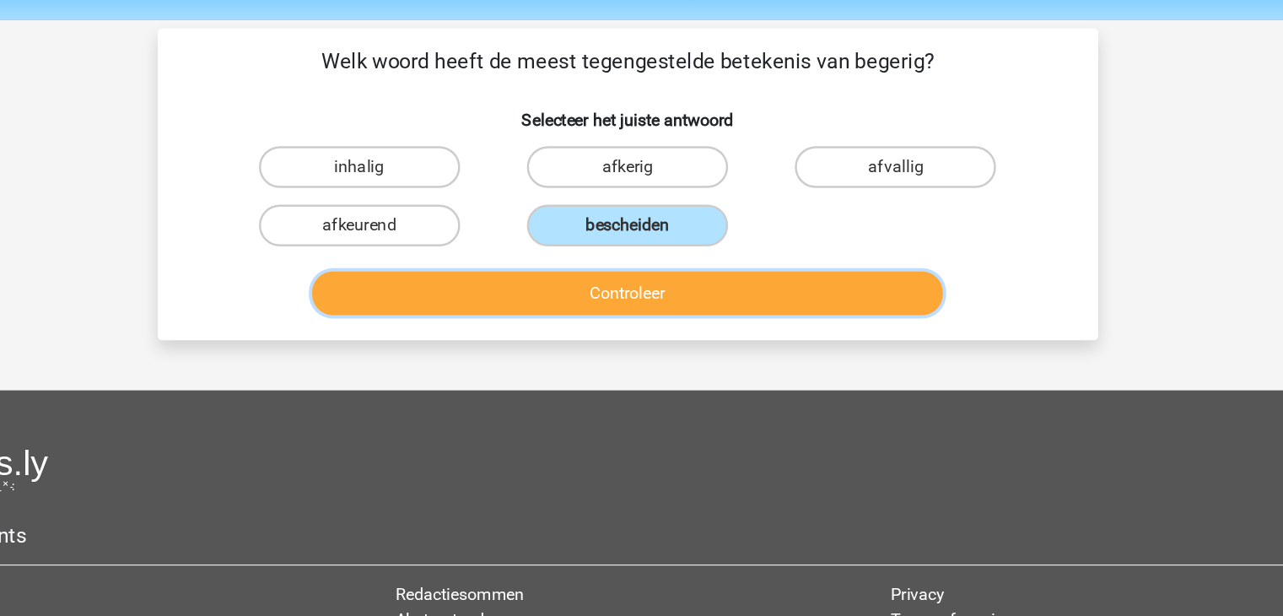
click at [596, 280] on button "Controleer" at bounding box center [641, 291] width 510 height 35
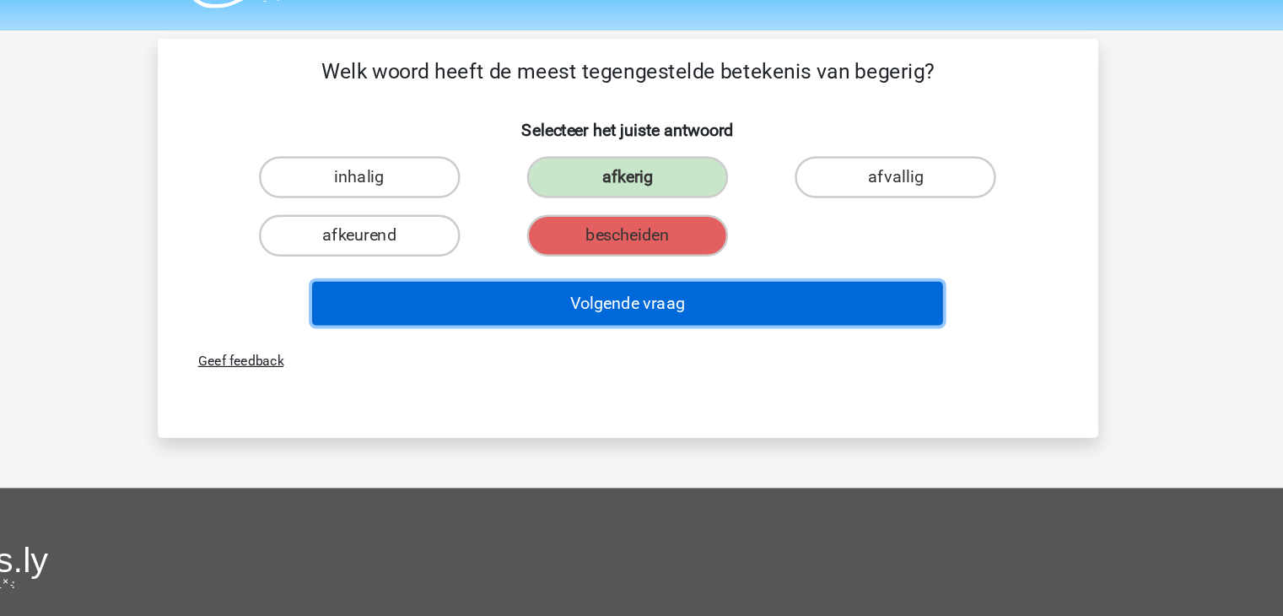
click at [825, 293] on button "Volgende vraag" at bounding box center [641, 291] width 510 height 35
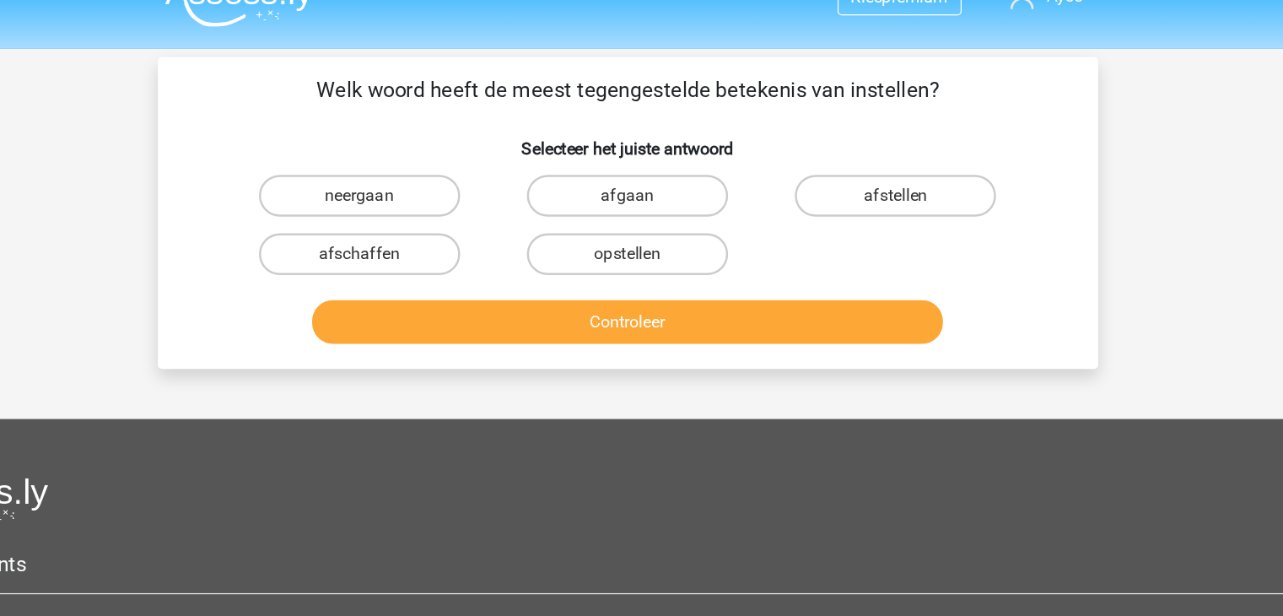
click at [839, 188] on label "afstellen" at bounding box center [858, 190] width 163 height 34
click at [859, 190] on input "afstellen" at bounding box center [864, 195] width 11 height 11
radio input "true"
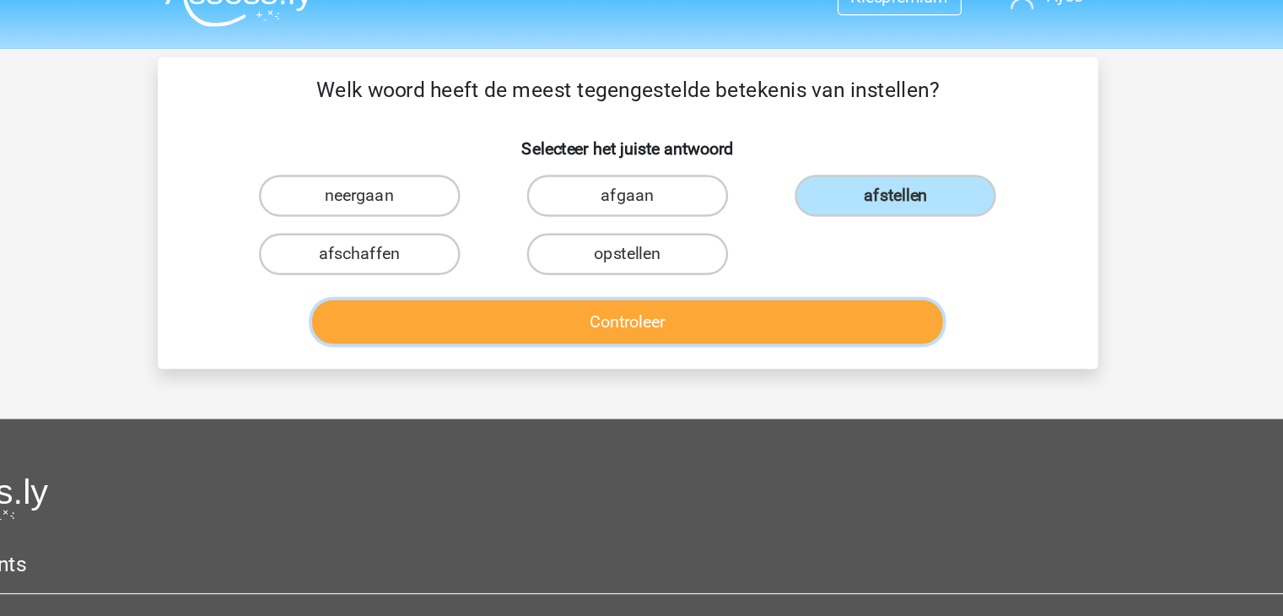
click at [522, 287] on button "Controleer" at bounding box center [641, 291] width 510 height 35
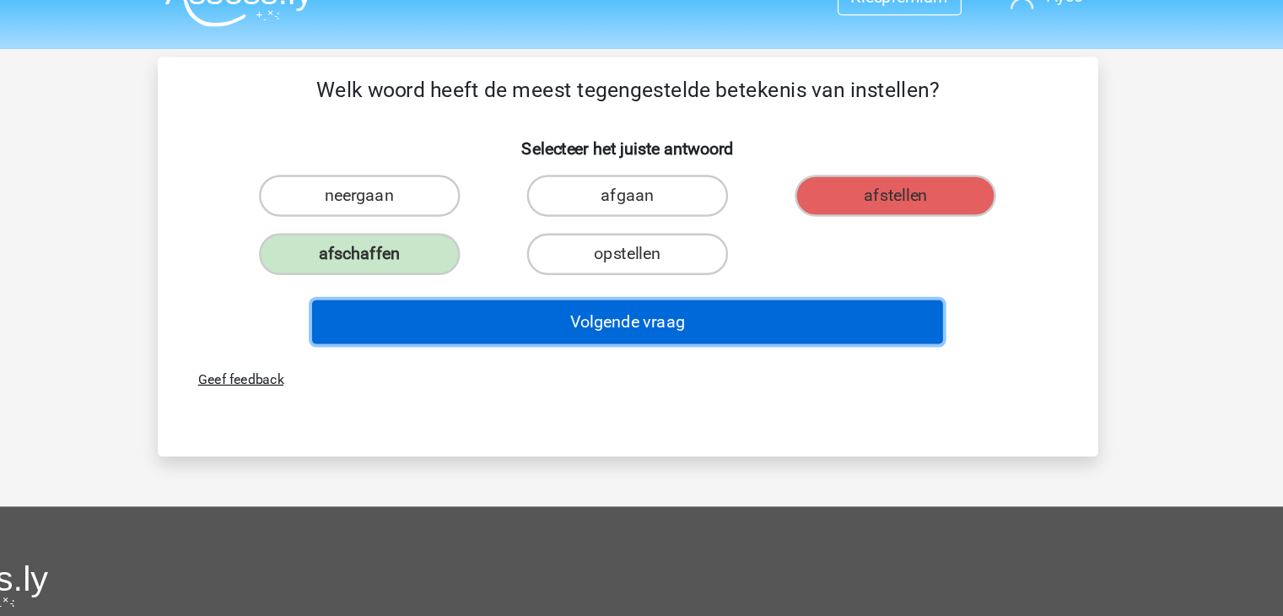
click at [522, 287] on button "Volgende vraag" at bounding box center [641, 291] width 510 height 35
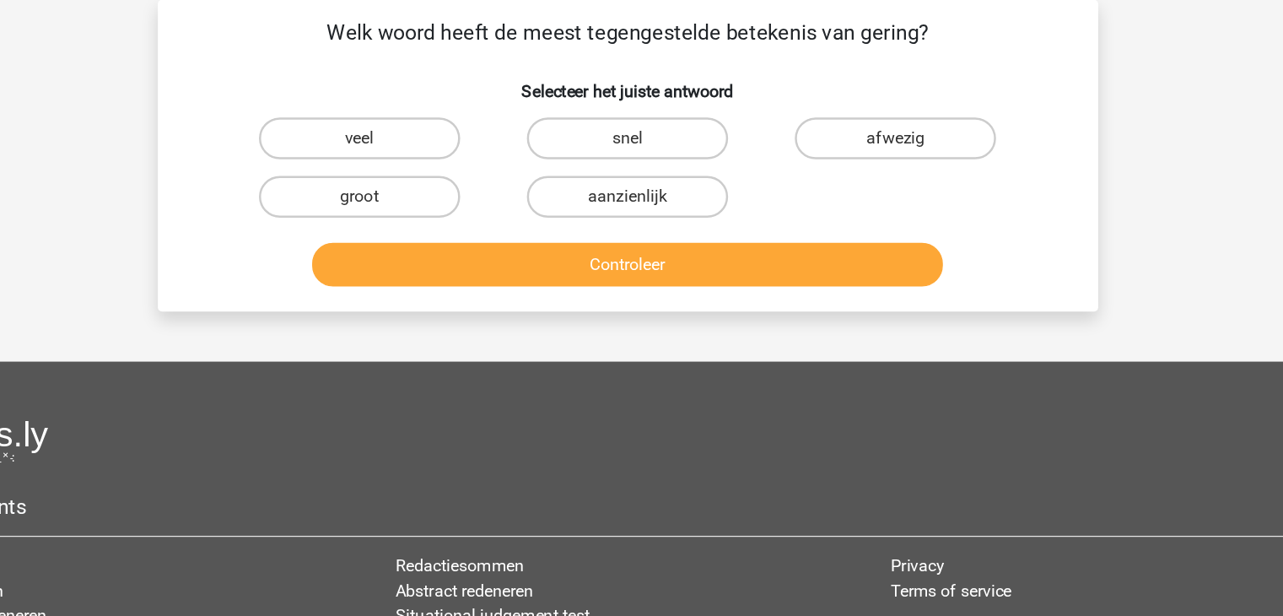
click at [434, 230] on label "groot" at bounding box center [424, 237] width 163 height 34
click at [434, 237] on input "groot" at bounding box center [429, 242] width 11 height 11
radio input "true"
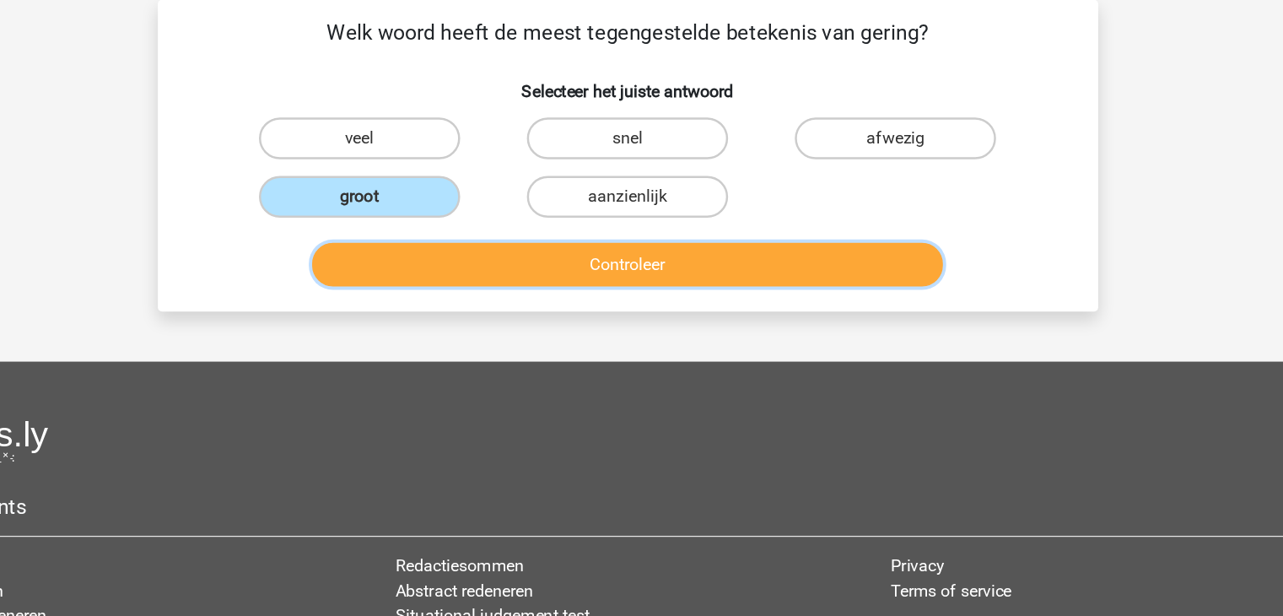
click at [493, 292] on button "Controleer" at bounding box center [641, 291] width 510 height 35
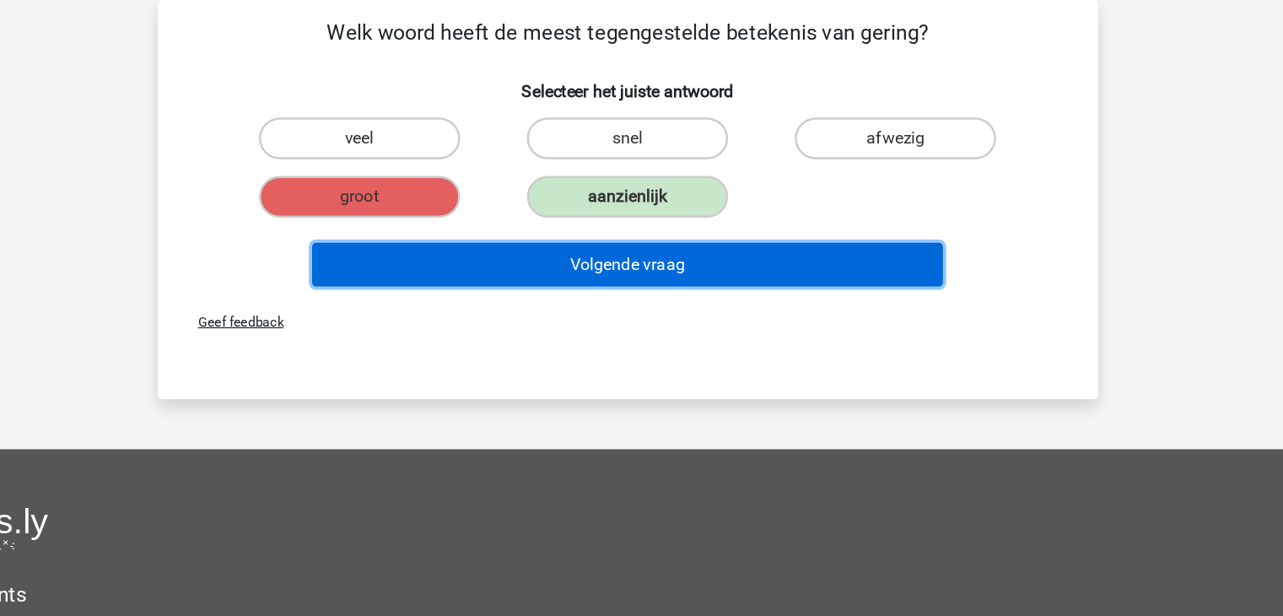
click at [493, 292] on button "Volgende vraag" at bounding box center [641, 291] width 510 height 35
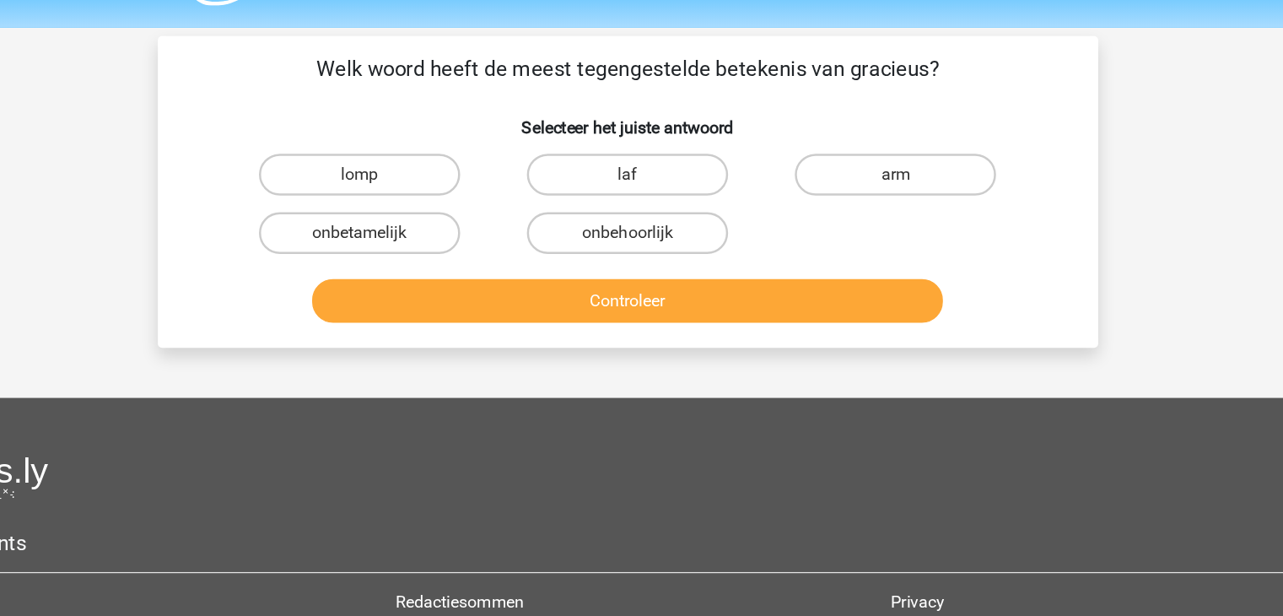
click at [461, 245] on label "onbetamelijk" at bounding box center [424, 237] width 163 height 34
click at [435, 245] on input "onbetamelijk" at bounding box center [429, 242] width 11 height 11
radio input "true"
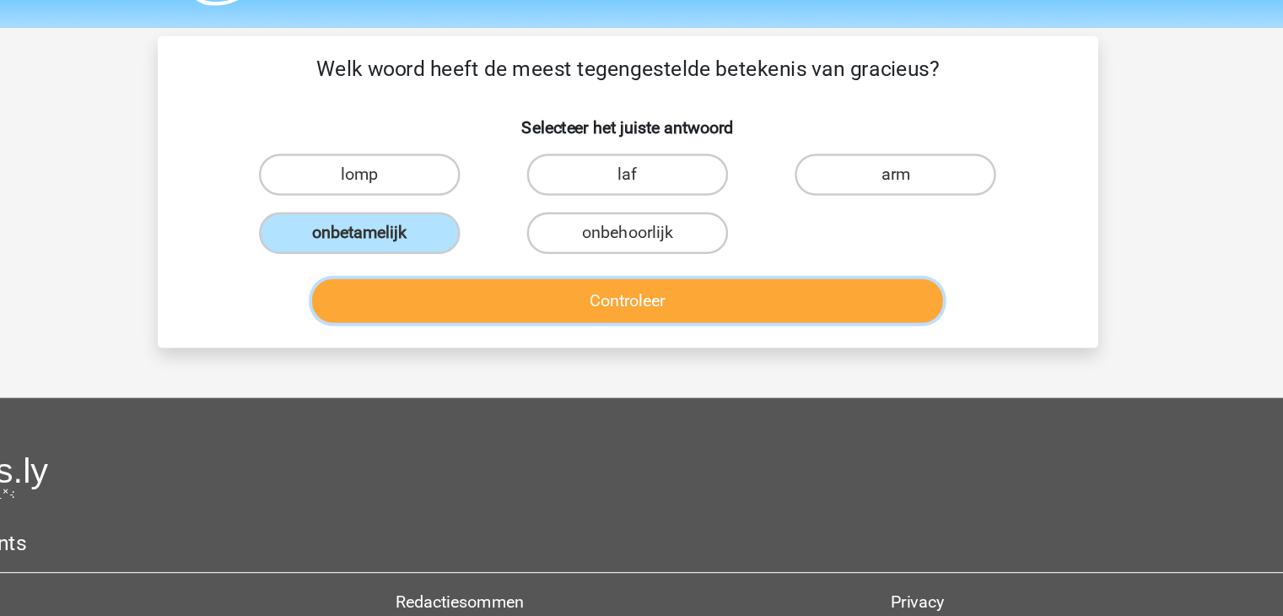
click at [516, 299] on button "Controleer" at bounding box center [641, 291] width 510 height 35
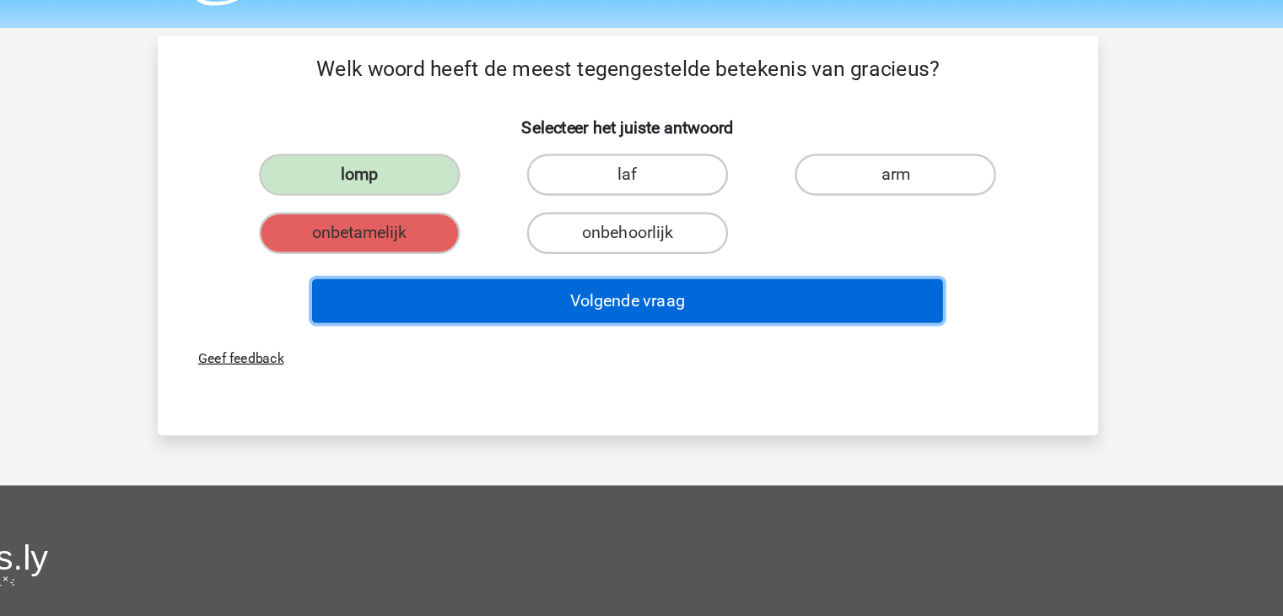
click at [731, 298] on button "Volgende vraag" at bounding box center [641, 291] width 510 height 35
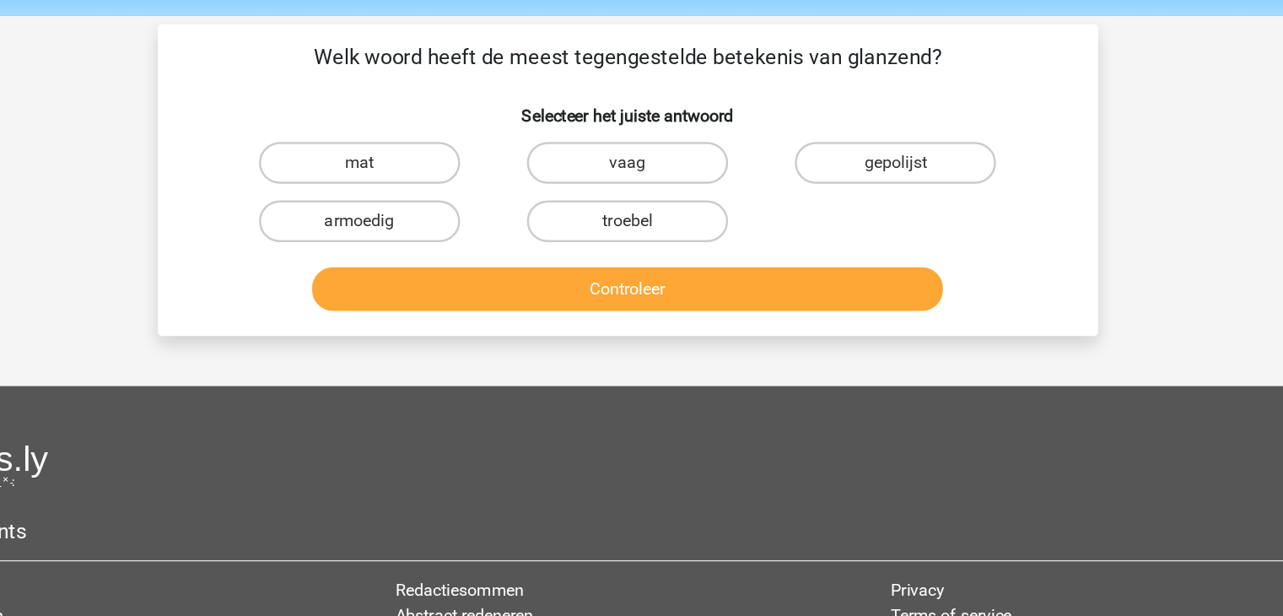
click at [644, 179] on label "vaag" at bounding box center [641, 190] width 163 height 34
click at [644, 190] on input "vaag" at bounding box center [646, 195] width 11 height 11
radio input "true"
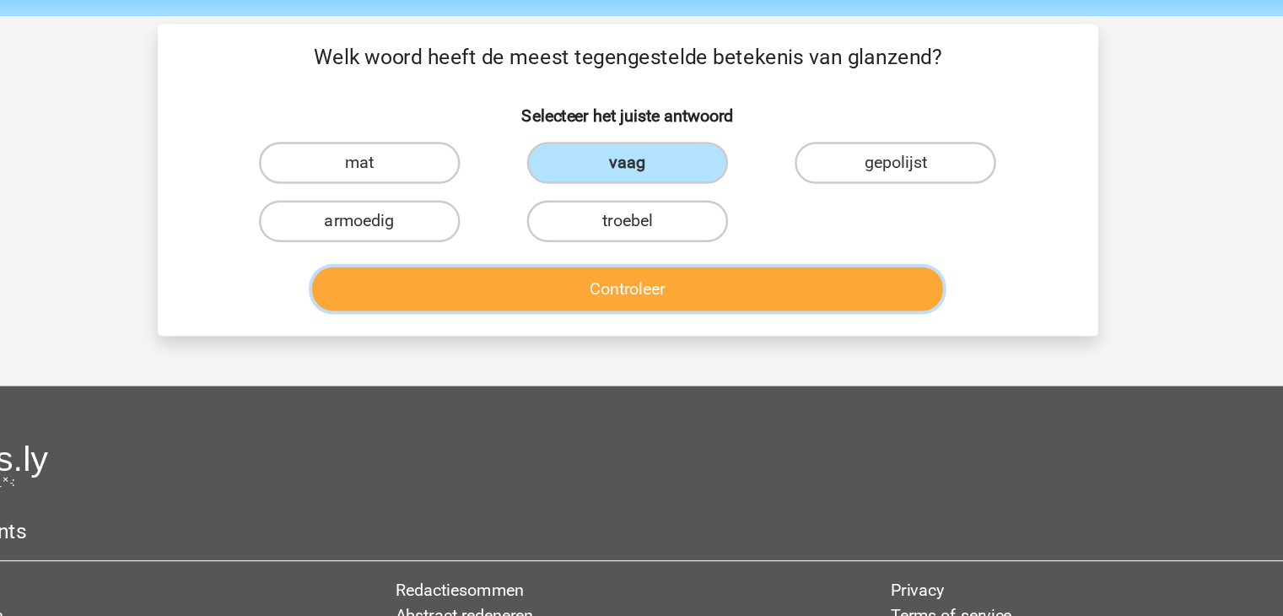
click at [594, 296] on button "Controleer" at bounding box center [641, 291] width 510 height 35
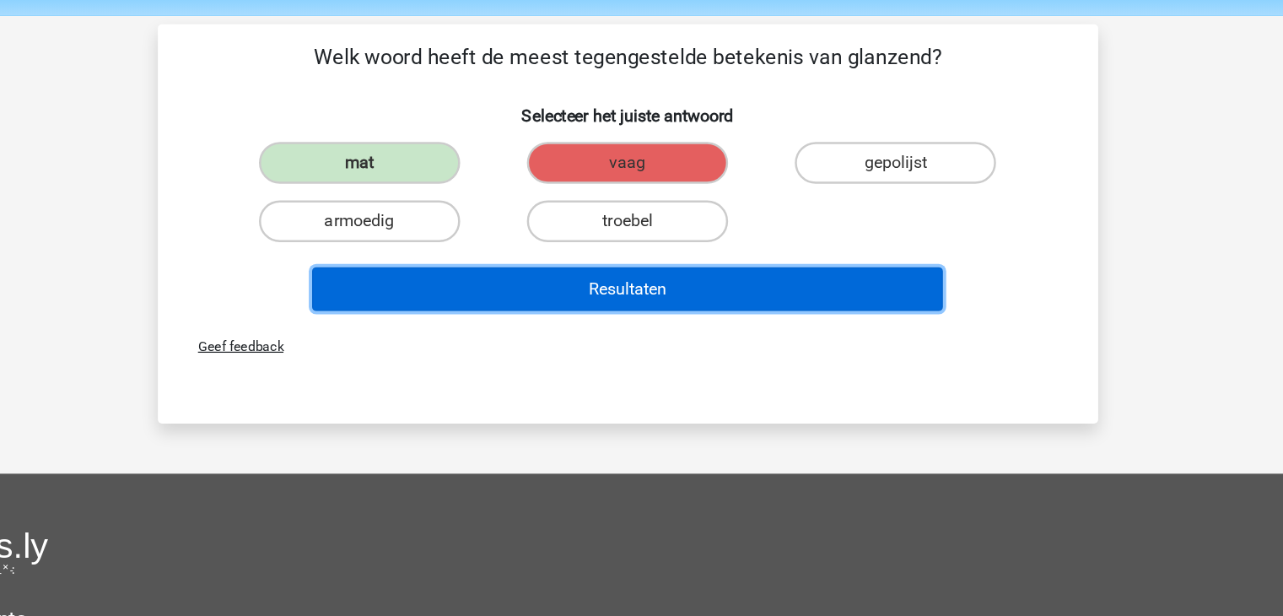
click at [575, 303] on button "Resultaten" at bounding box center [641, 291] width 510 height 35
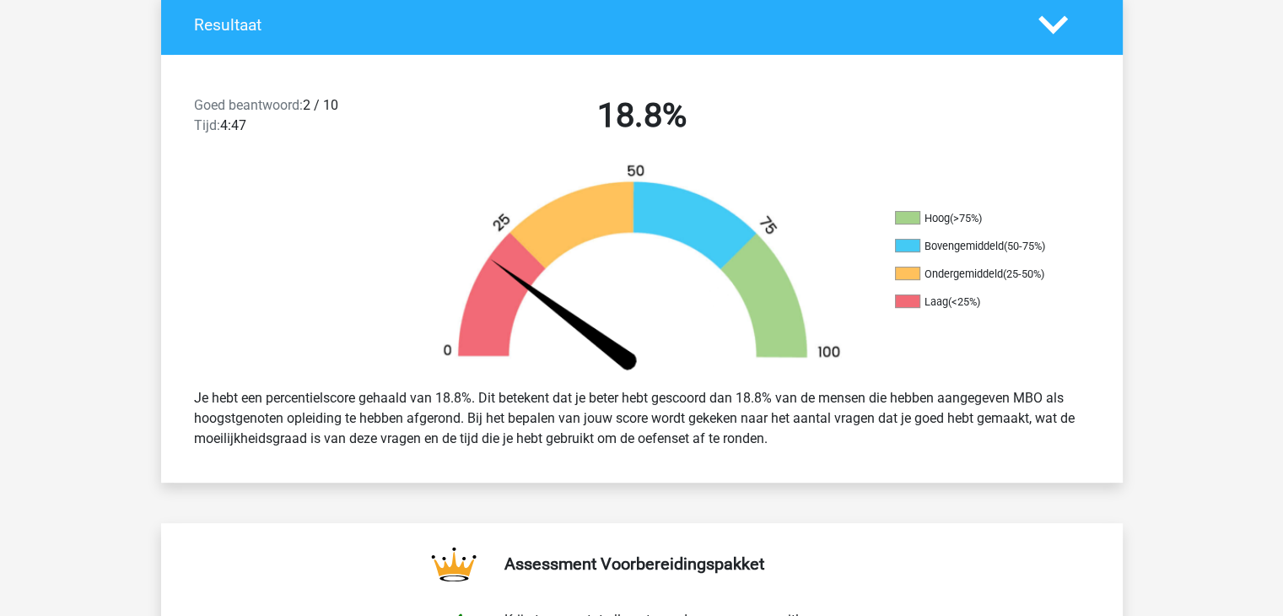
scroll to position [374, 0]
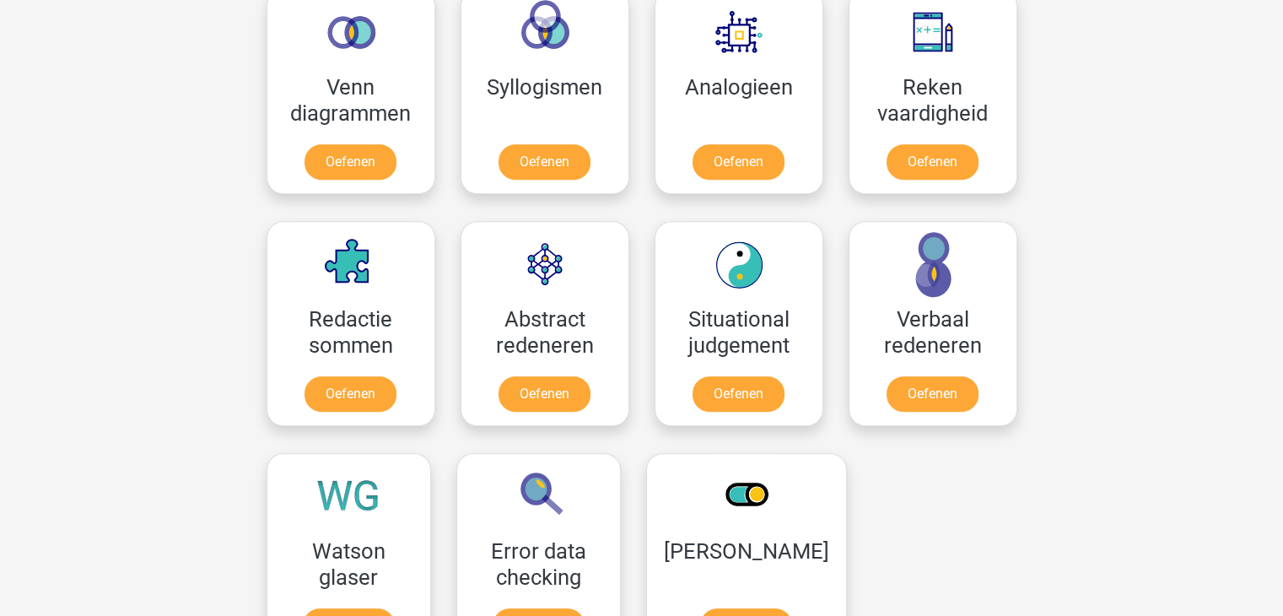
scroll to position [1110, 0]
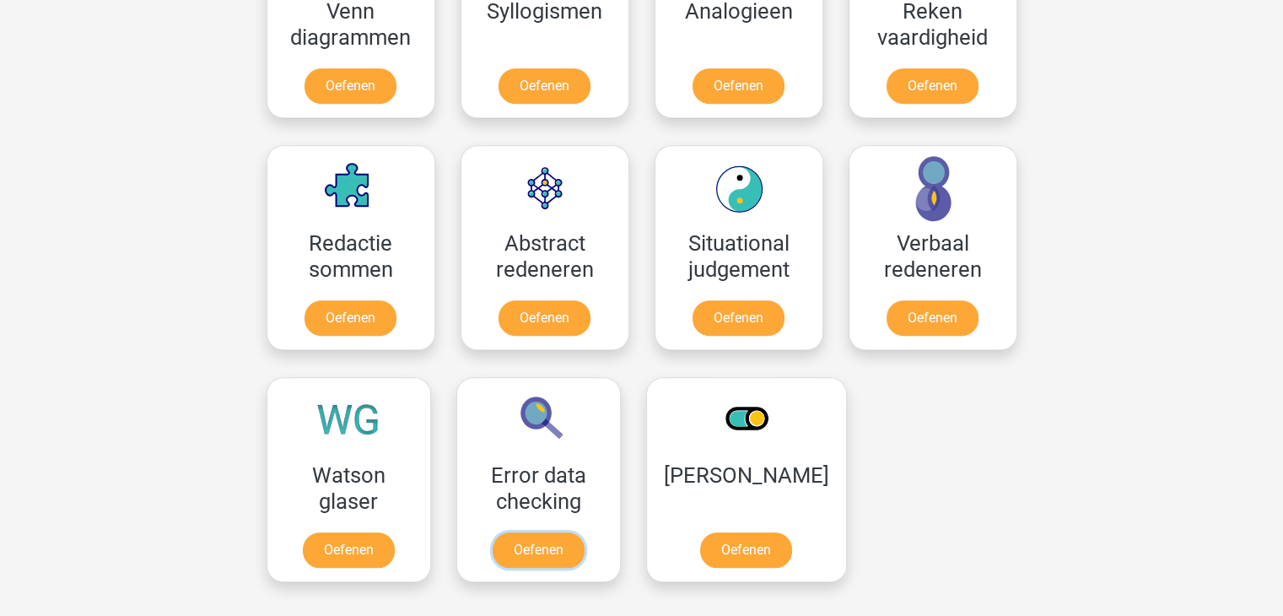
click at [565, 548] on link "Oefenen" at bounding box center [539, 549] width 92 height 35
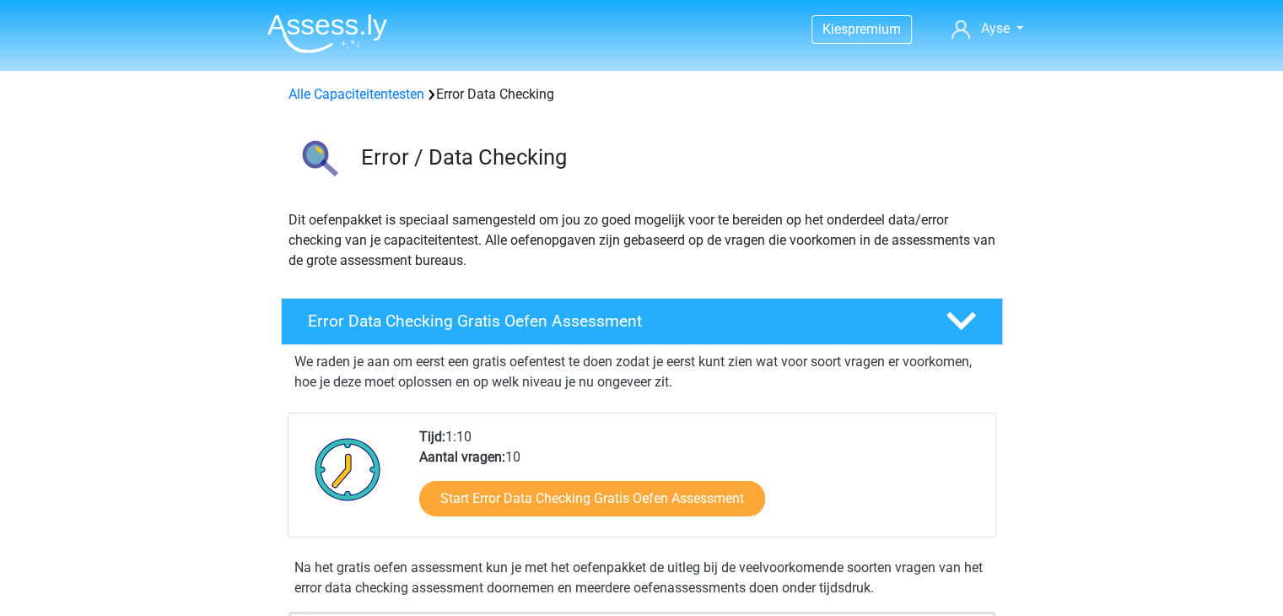
scroll to position [43, 0]
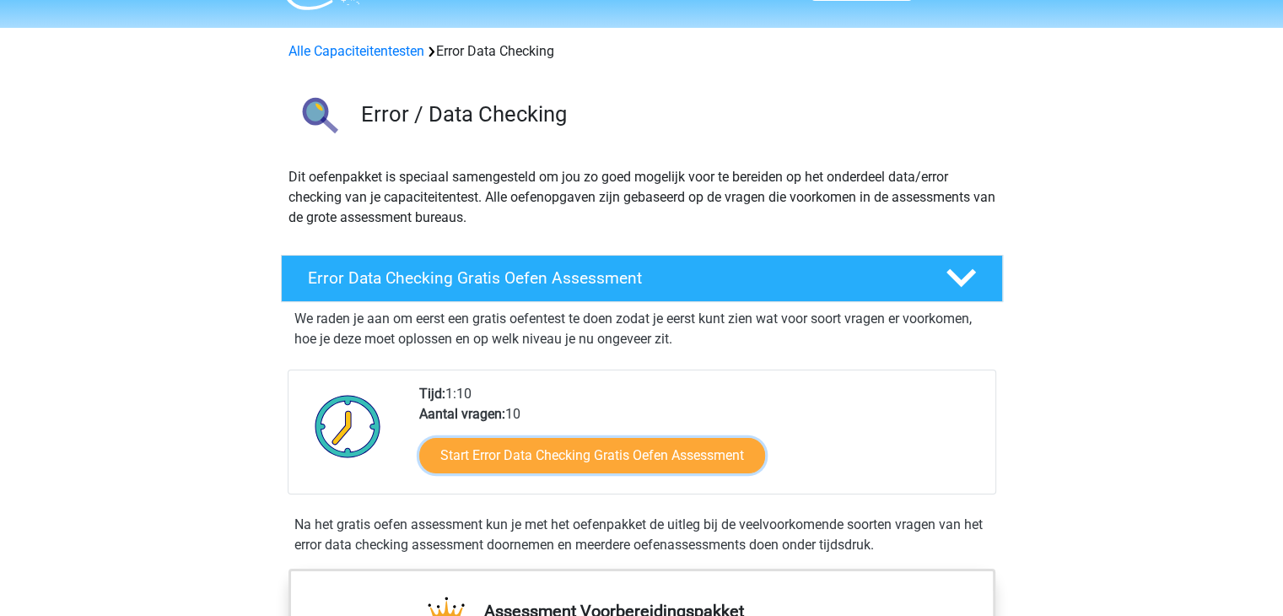
click at [630, 470] on link "Start Error Data Checking Gratis Oefen Assessment" at bounding box center [592, 455] width 346 height 35
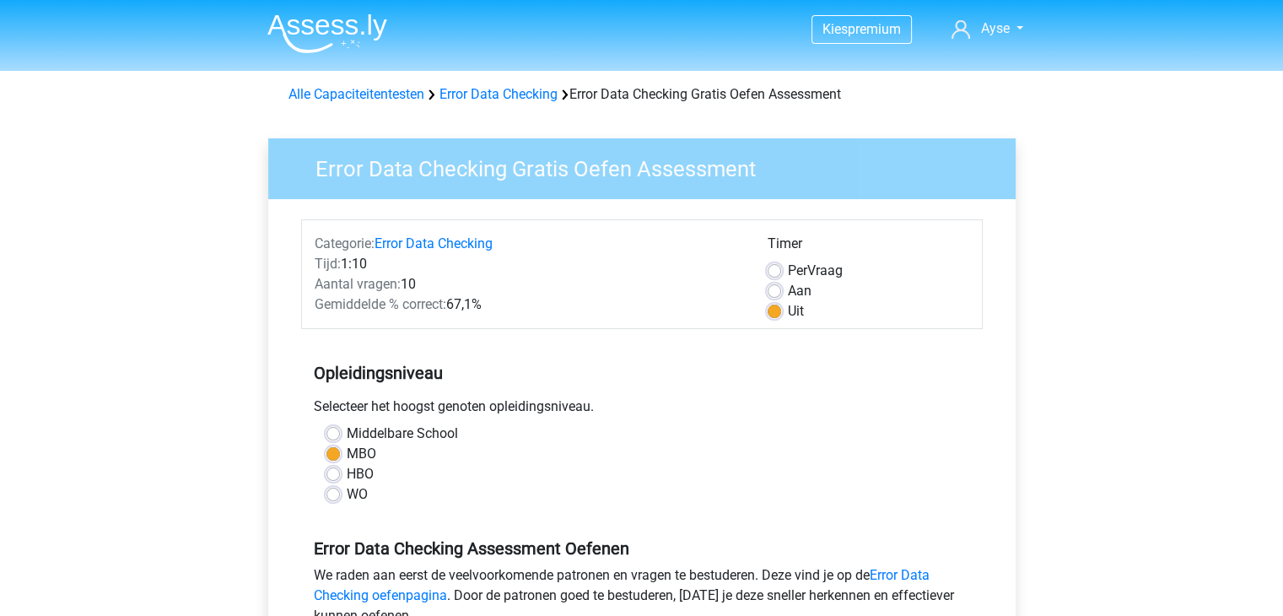
scroll to position [243, 0]
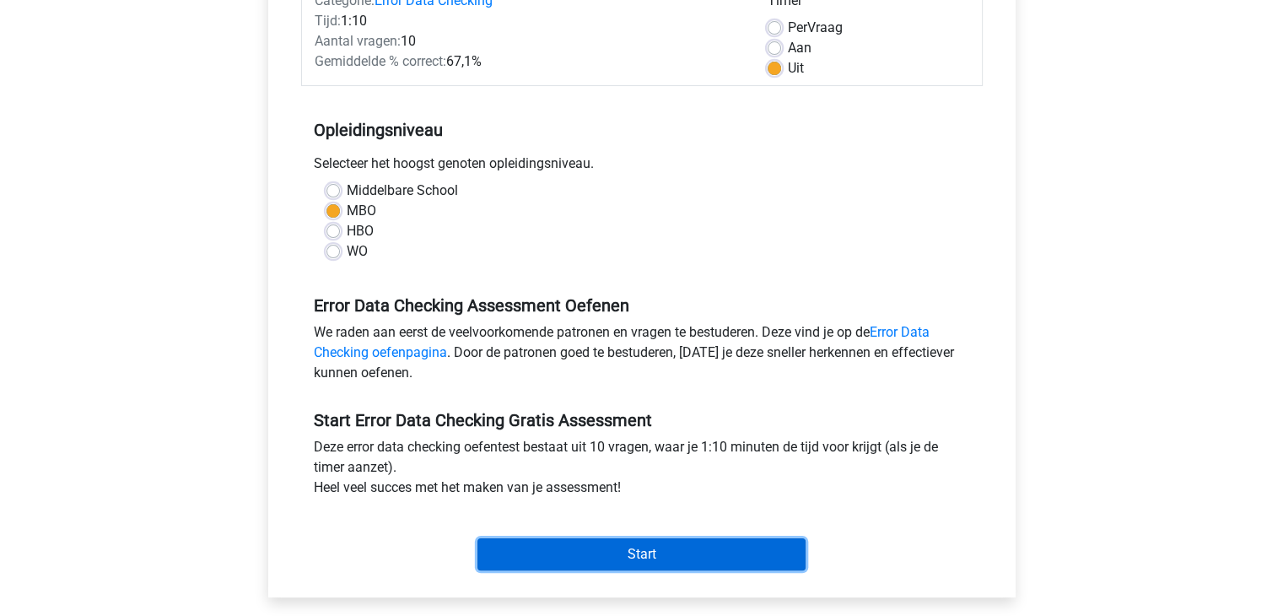
click at [644, 547] on input "Start" at bounding box center [641, 554] width 328 height 32
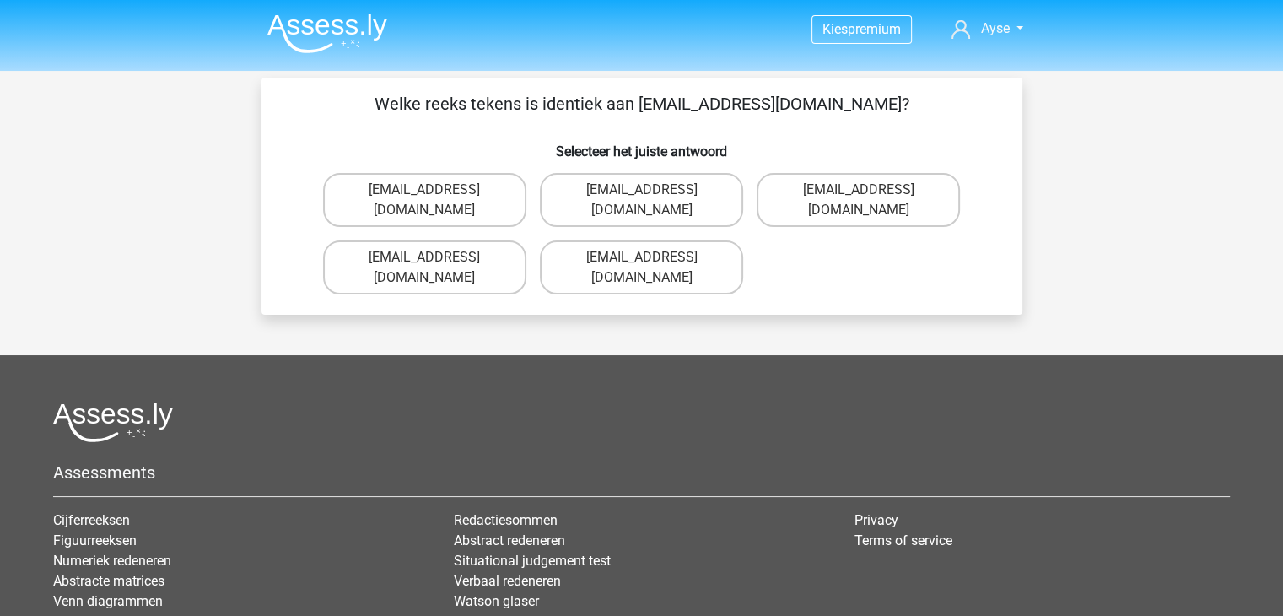
click at [638, 245] on label "Evie_Meade@jointmail.com.uk" at bounding box center [641, 267] width 203 height 54
click at [641, 257] on input "Evie_Meade@jointmail.com.uk" at bounding box center [646, 262] width 11 height 11
radio input "true"
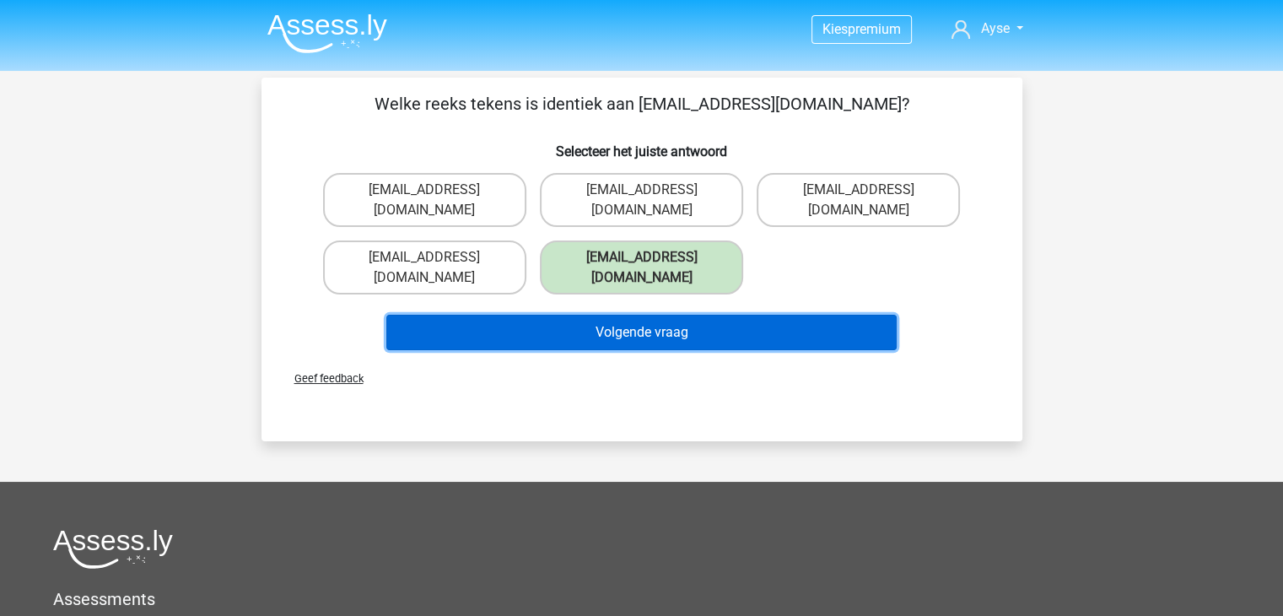
click at [640, 315] on button "Volgende vraag" at bounding box center [641, 332] width 510 height 35
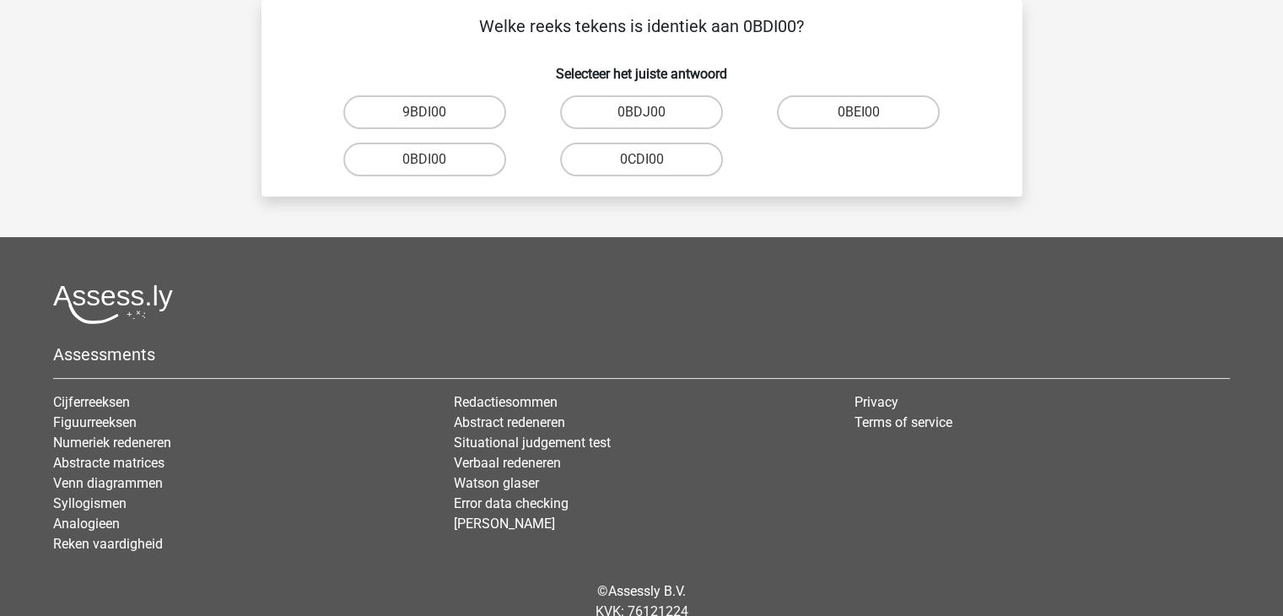
scroll to position [47, 0]
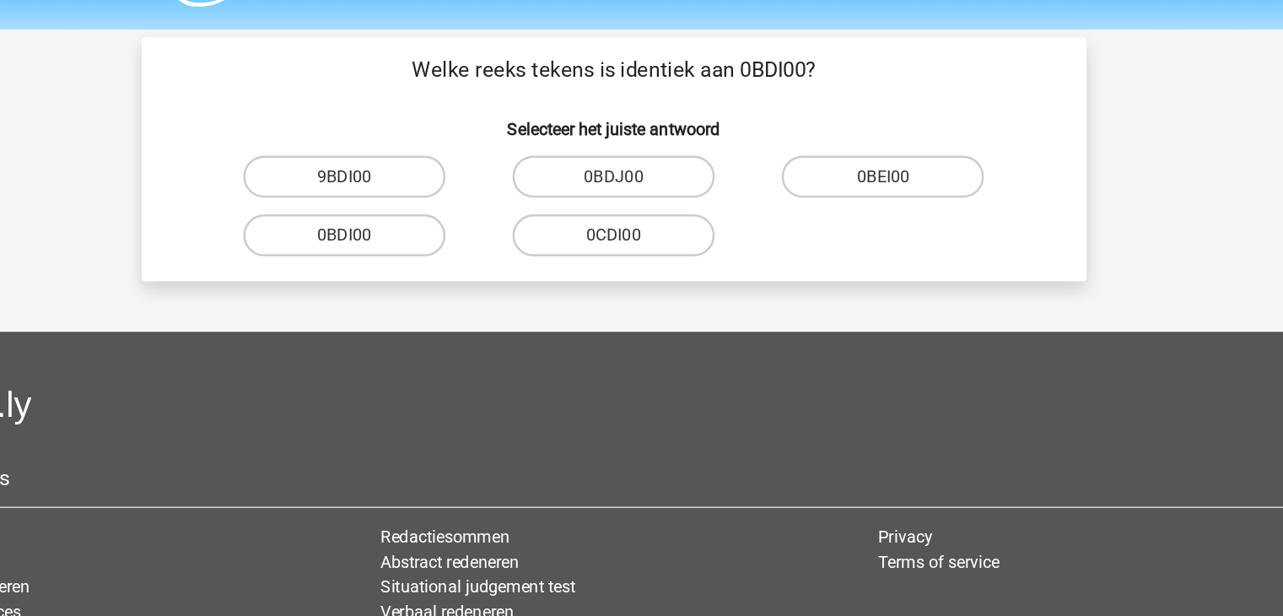
click at [434, 196] on input "0BDI00" at bounding box center [429, 195] width 11 height 11
radio input "true"
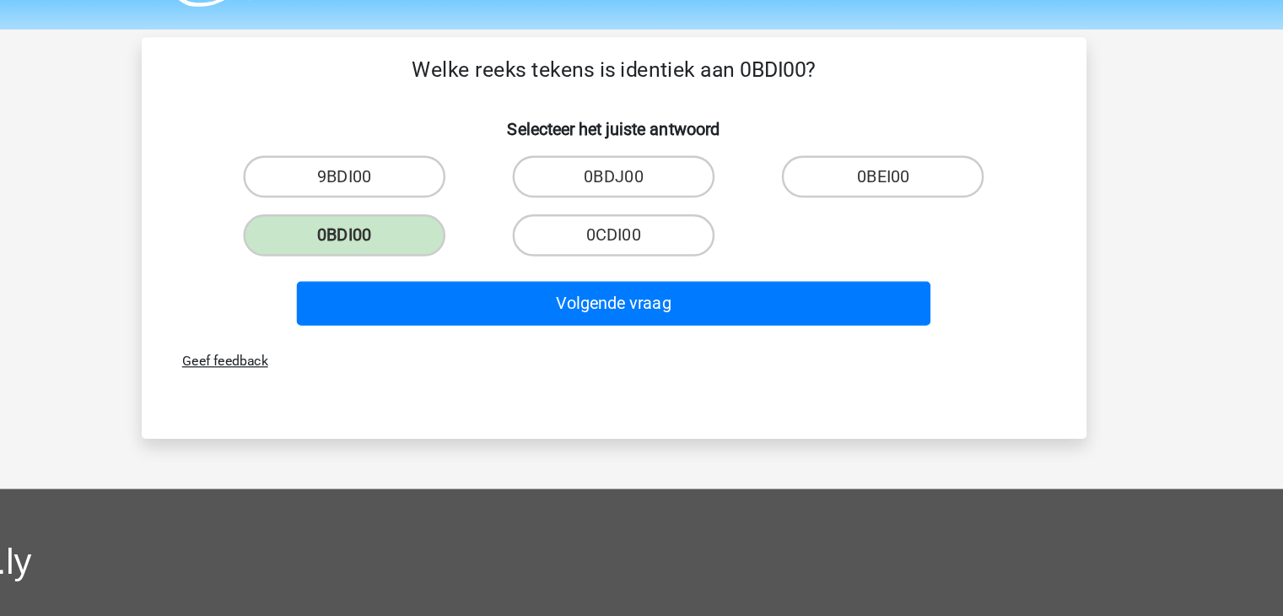
click at [453, 224] on div "Volgende vraag" at bounding box center [641, 241] width 707 height 56
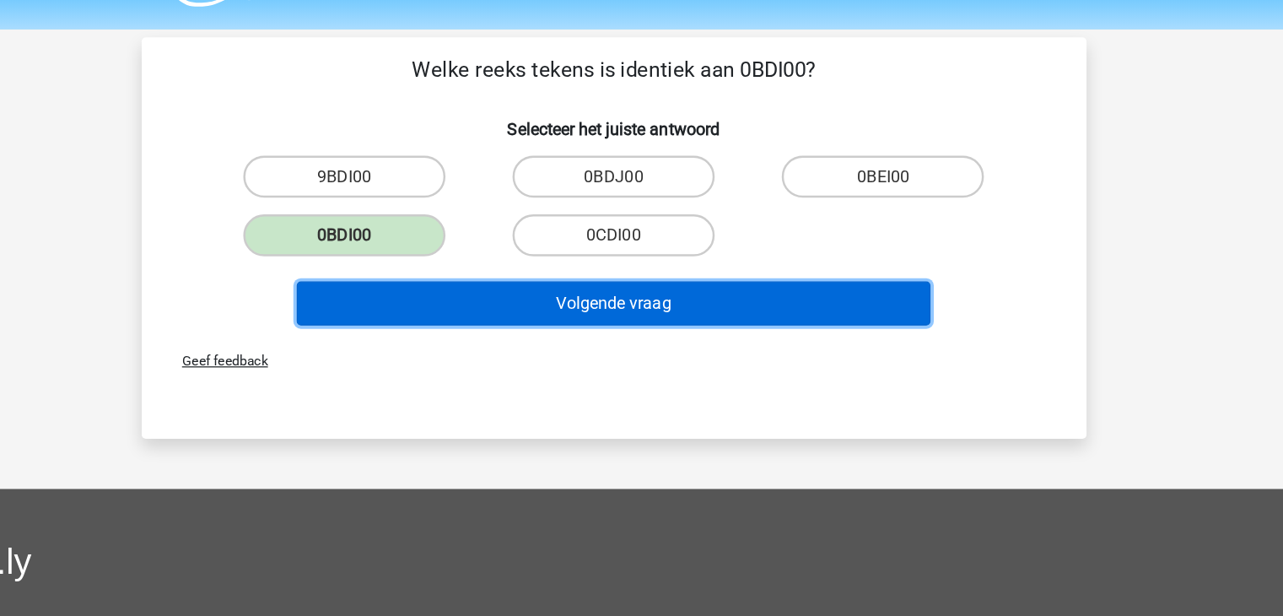
click at [457, 245] on button "Volgende vraag" at bounding box center [641, 244] width 510 height 35
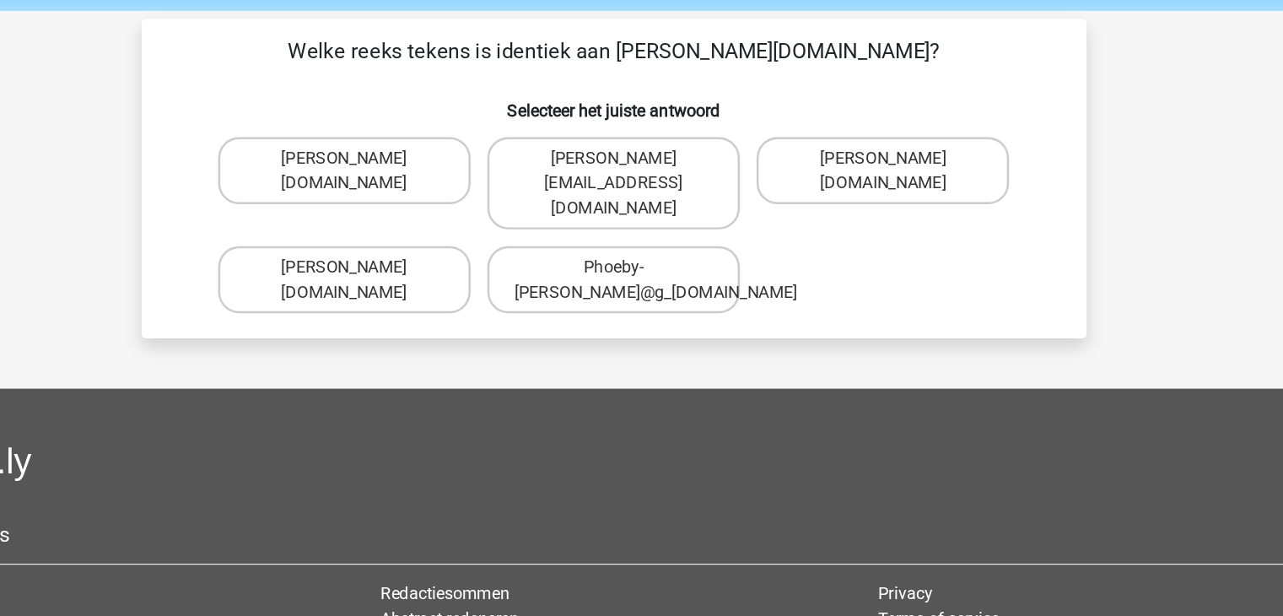
scroll to position [46, 0]
click at [434, 161] on label "Phoebe-Patterson@g_mail.gr" at bounding box center [424, 153] width 203 height 54
click at [434, 154] on input "Phoebe-Patterson@g_mail.gr" at bounding box center [429, 148] width 11 height 11
radio input "true"
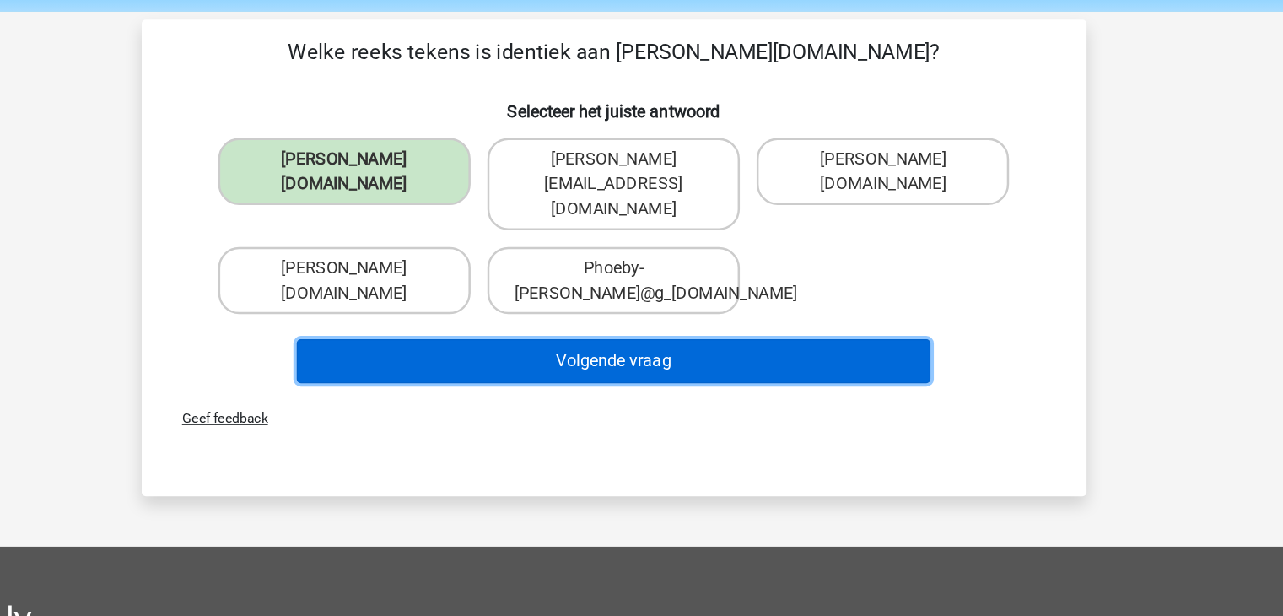
click at [632, 293] on button "Volgende vraag" at bounding box center [641, 305] width 510 height 35
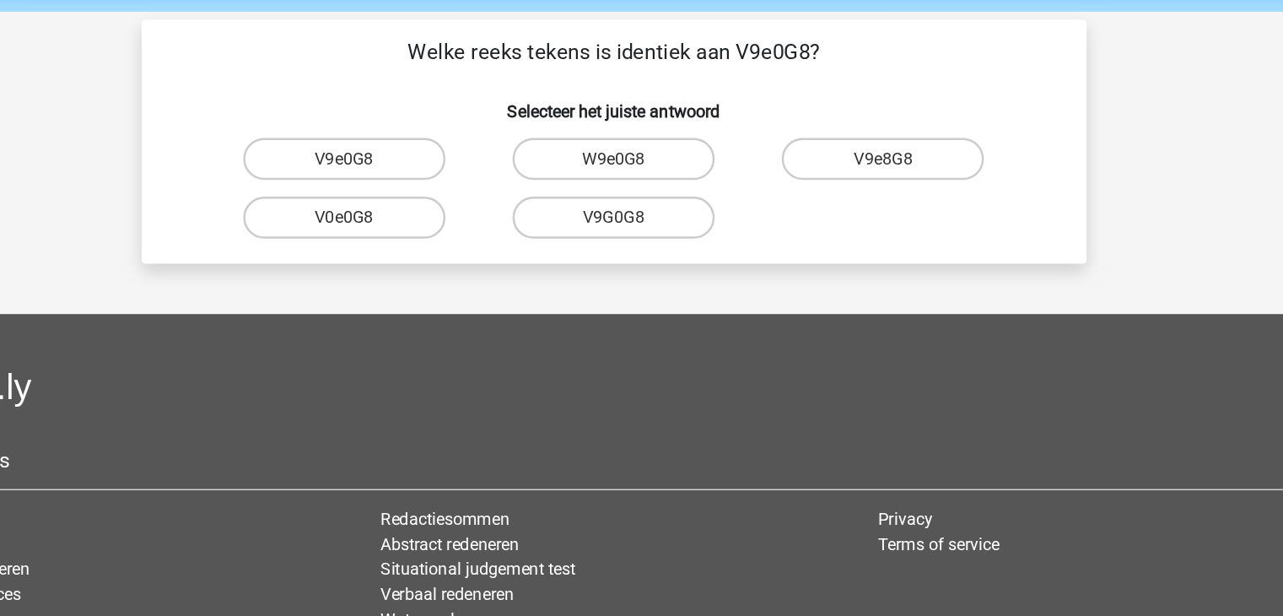
scroll to position [47, 0]
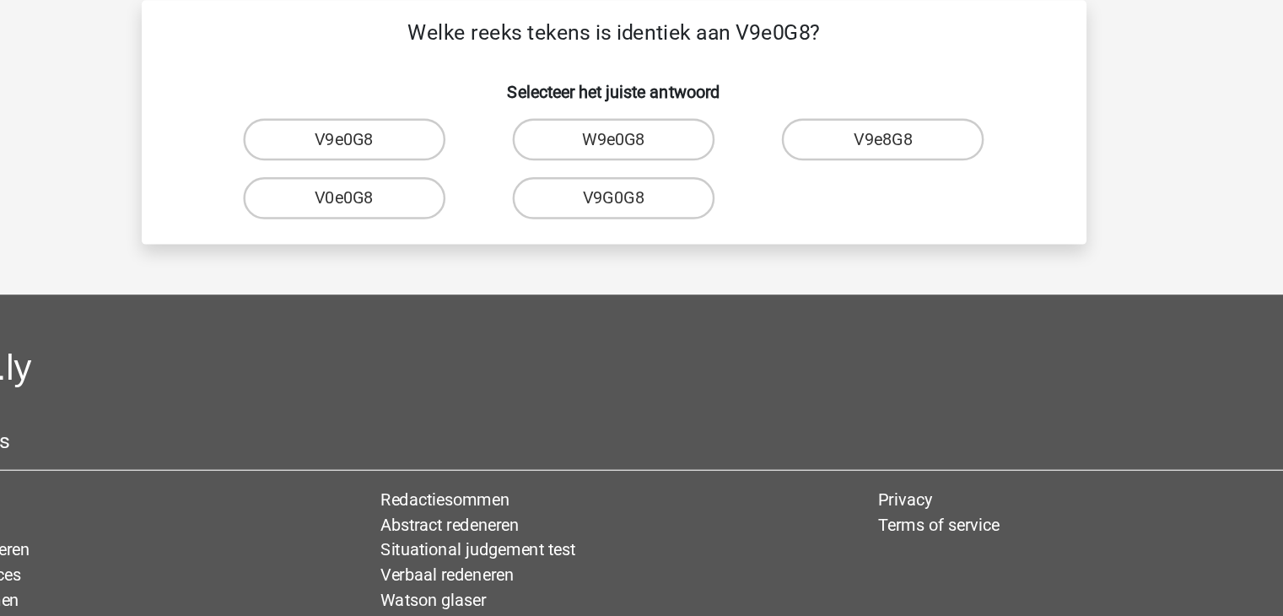
click at [458, 148] on label "V9e0G8" at bounding box center [424, 143] width 163 height 34
click at [435, 148] on input "V9e0G8" at bounding box center [429, 148] width 11 height 11
radio input "true"
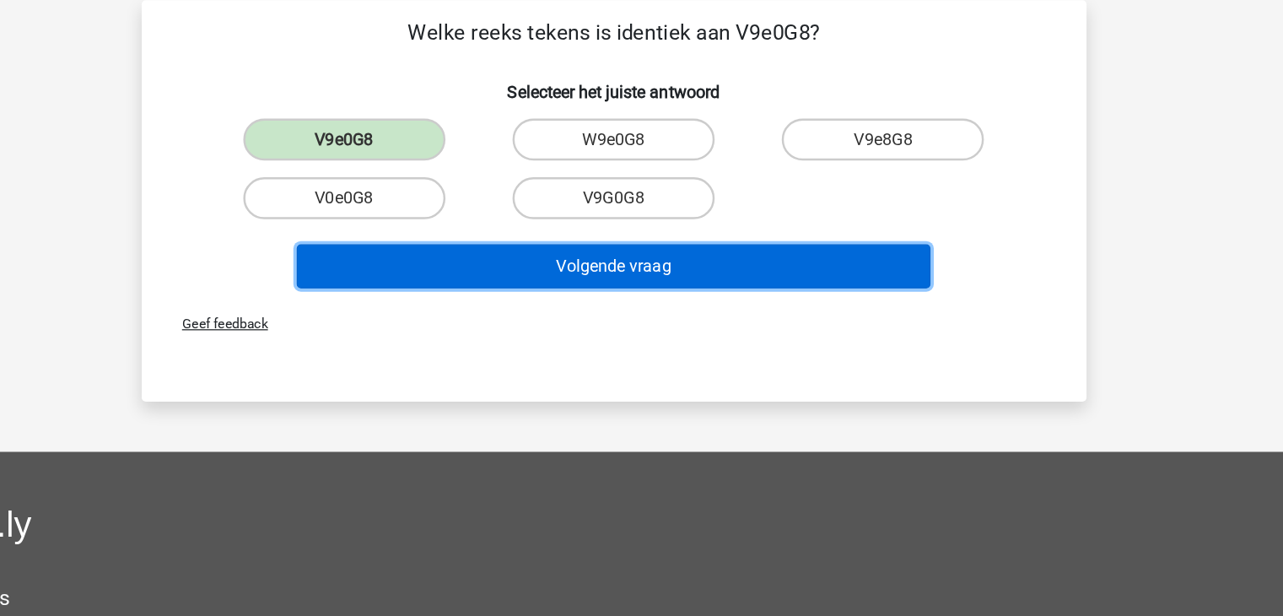
click at [543, 244] on button "Volgende vraag" at bounding box center [641, 244] width 510 height 35
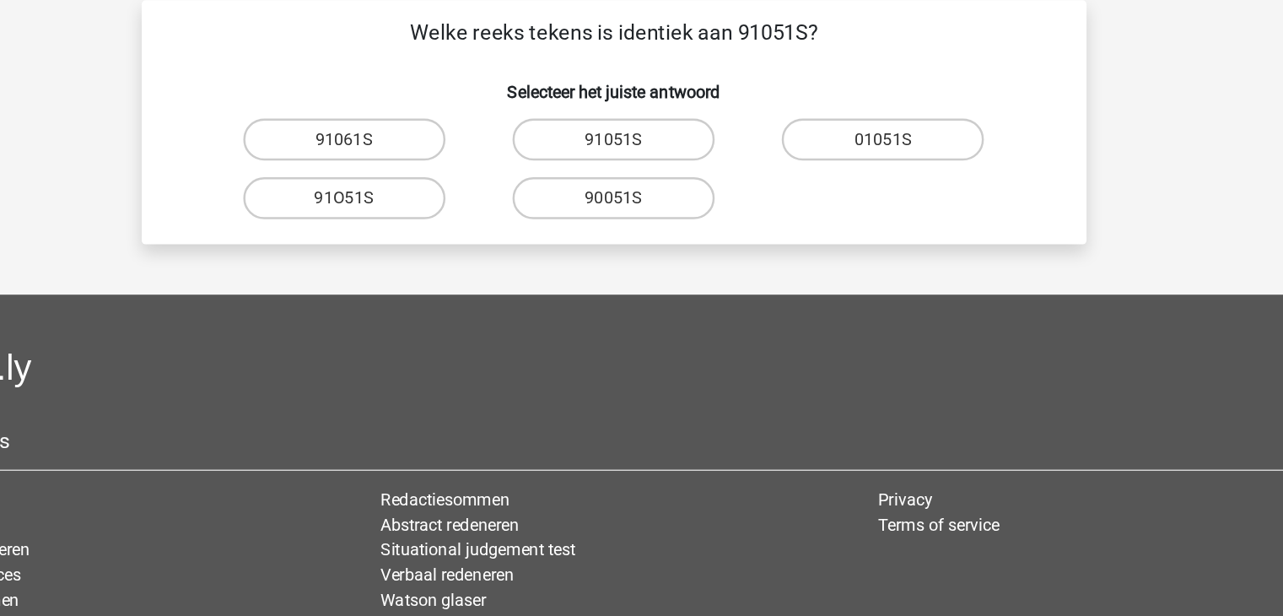
click at [632, 138] on label "91051S" at bounding box center [641, 143] width 163 height 34
click at [641, 143] on input "91051S" at bounding box center [646, 148] width 11 height 11
radio input "true"
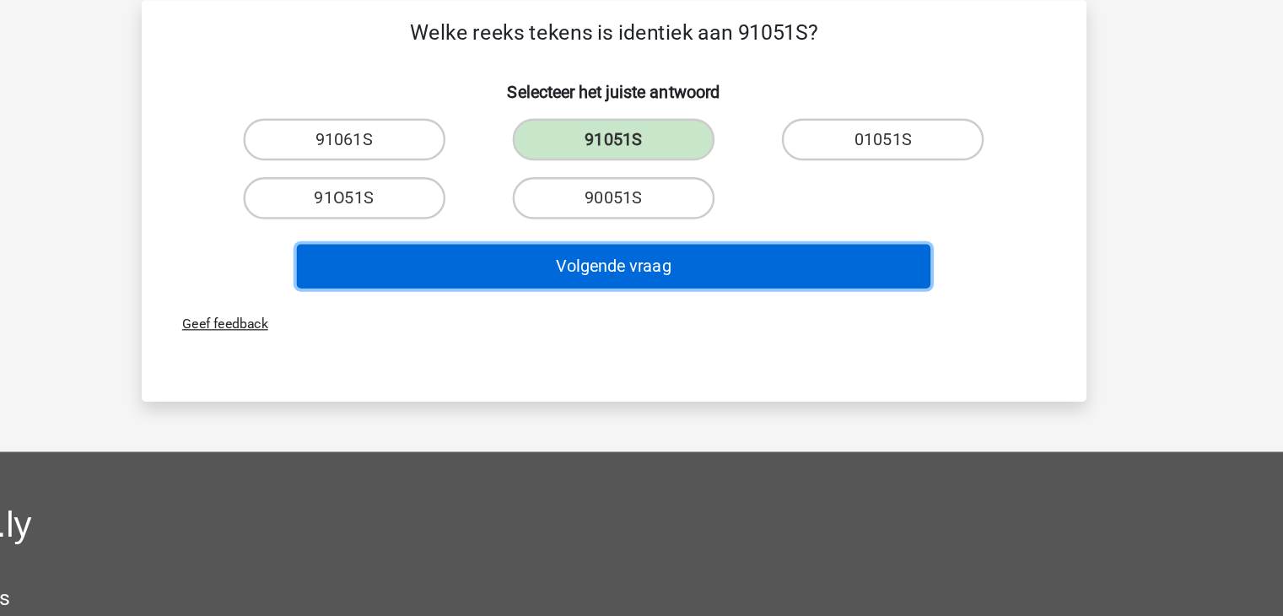
click at [623, 243] on button "Volgende vraag" at bounding box center [641, 244] width 510 height 35
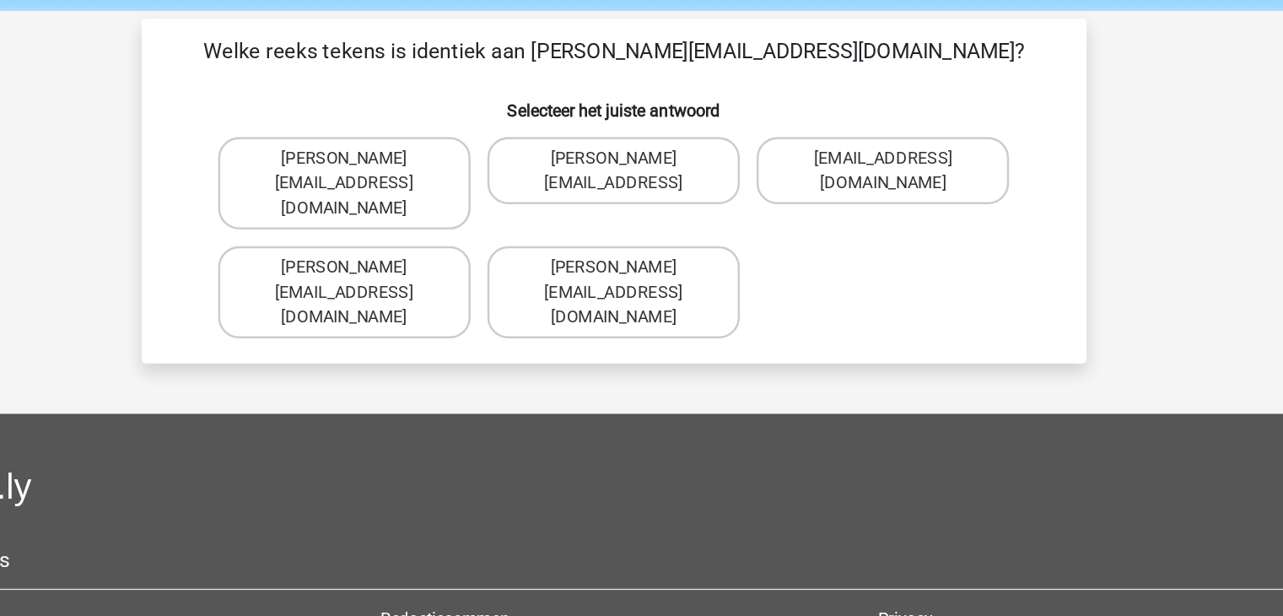
scroll to position [46, 0]
click at [666, 213] on label "Connor.Paterson@mailme.com" at bounding box center [641, 250] width 203 height 74
click at [652, 230] on input "Connor.Paterson@mailme.com" at bounding box center [646, 235] width 11 height 11
radio input "true"
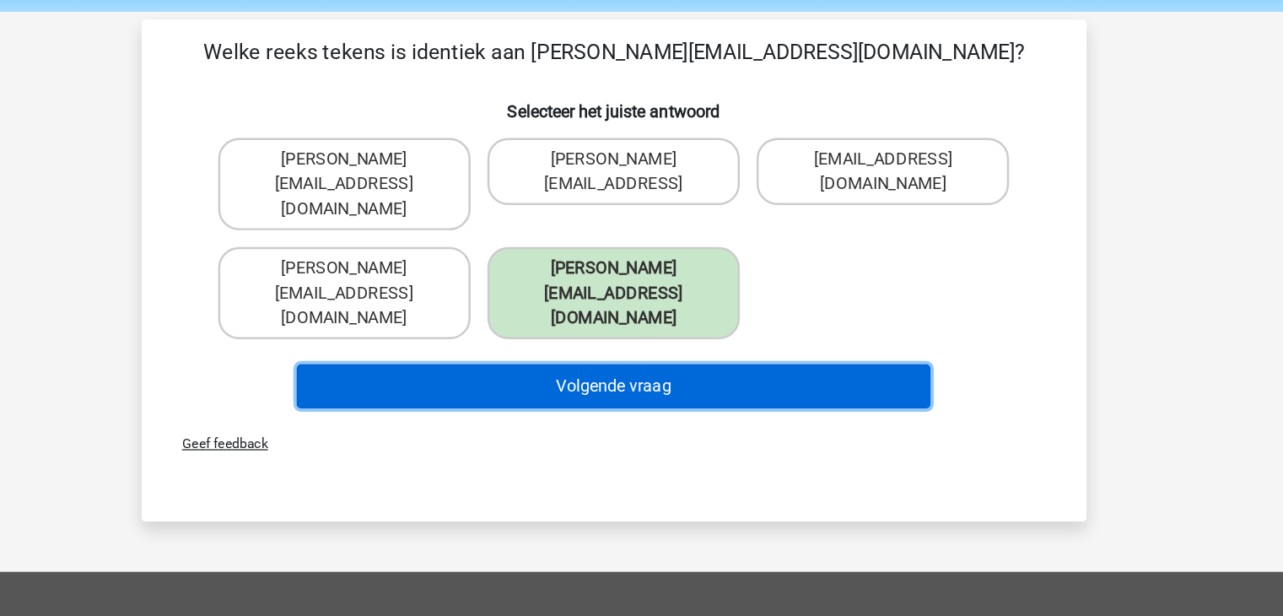
click at [671, 308] on button "Volgende vraag" at bounding box center [641, 325] width 510 height 35
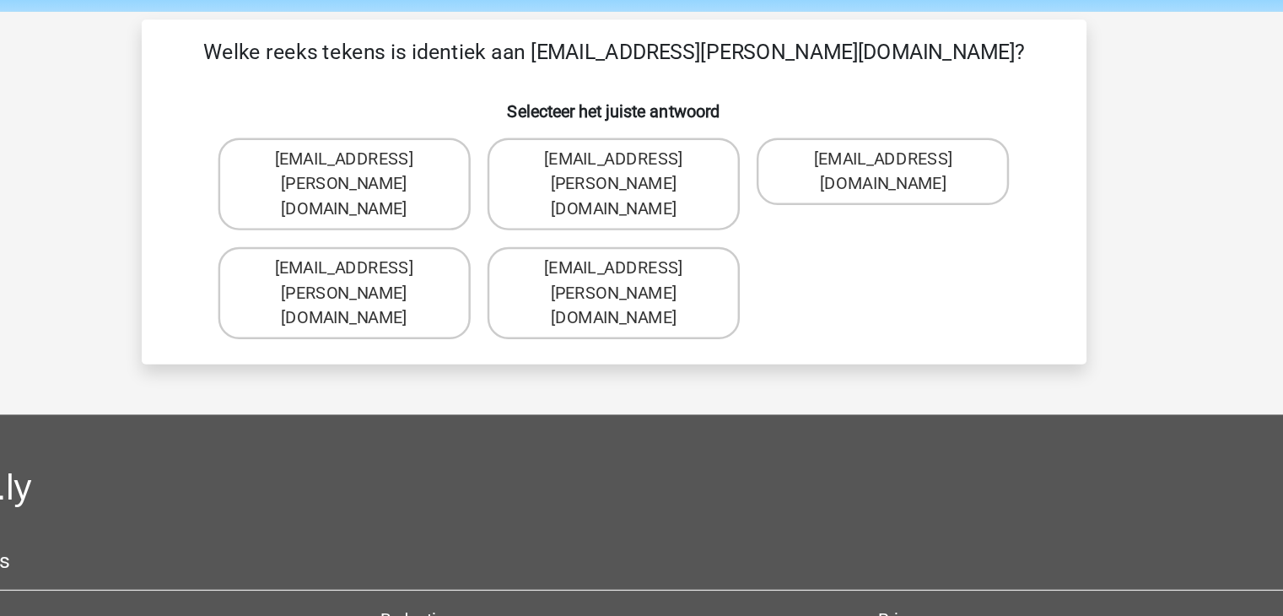
scroll to position [47, 0]
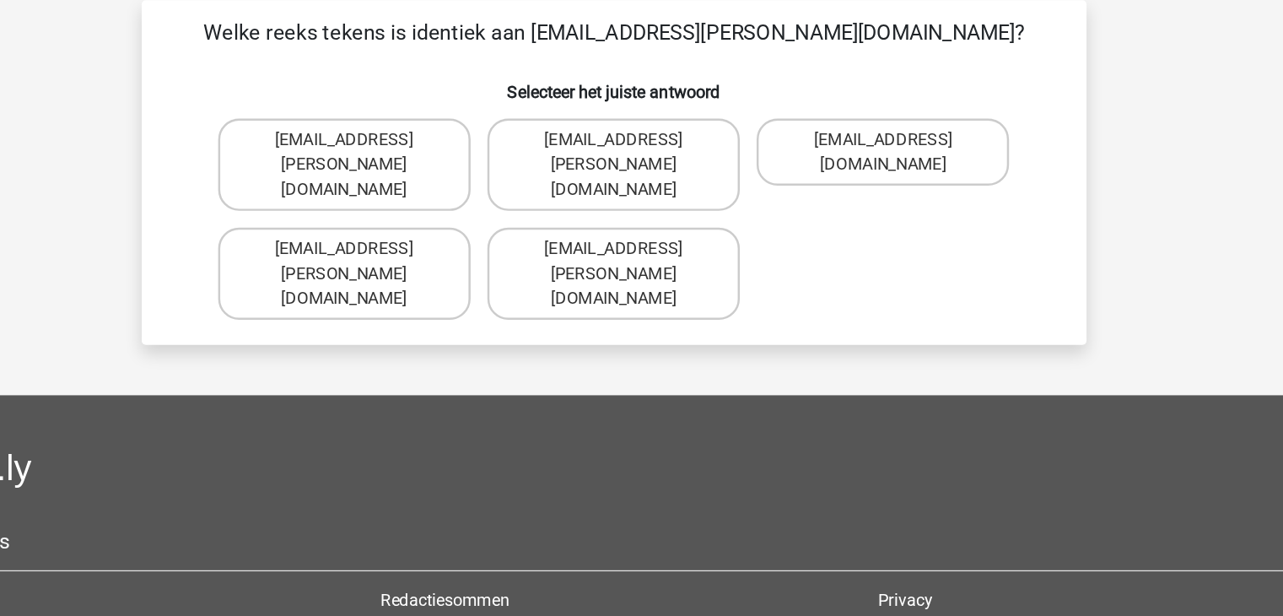
click at [419, 236] on label "Ava-Carroll@mailme.uk.com" at bounding box center [424, 250] width 203 height 74
click at [424, 236] on input "Ava-Carroll@mailme.uk.com" at bounding box center [429, 235] width 11 height 11
radio input "true"
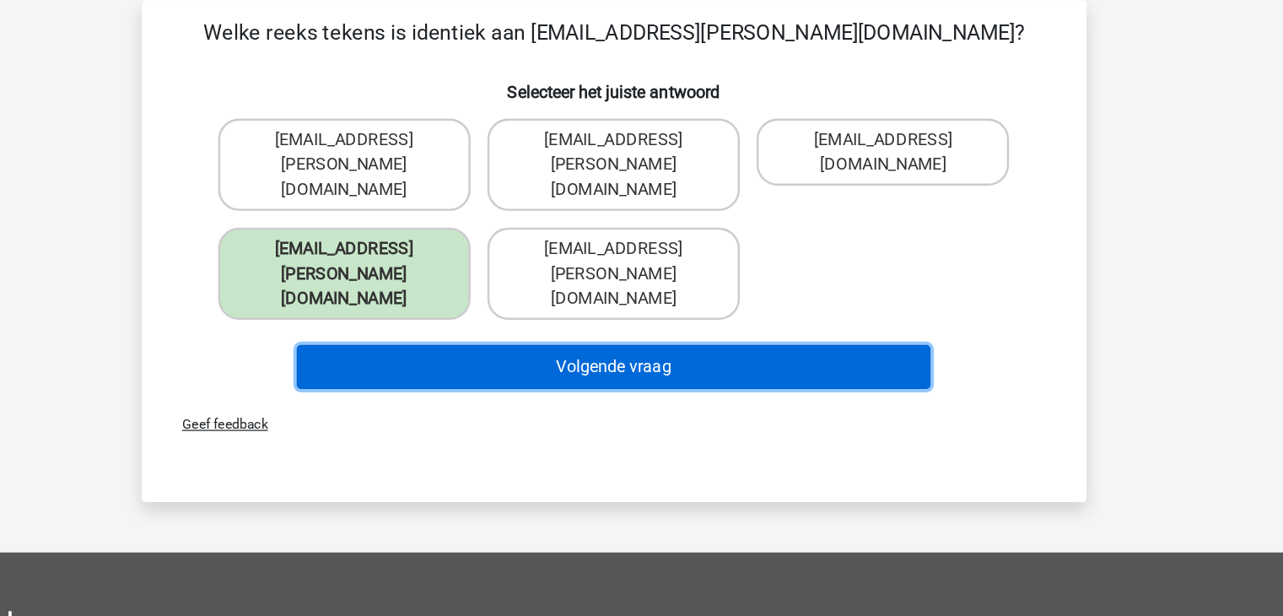
click at [500, 308] on button "Volgende vraag" at bounding box center [641, 325] width 510 height 35
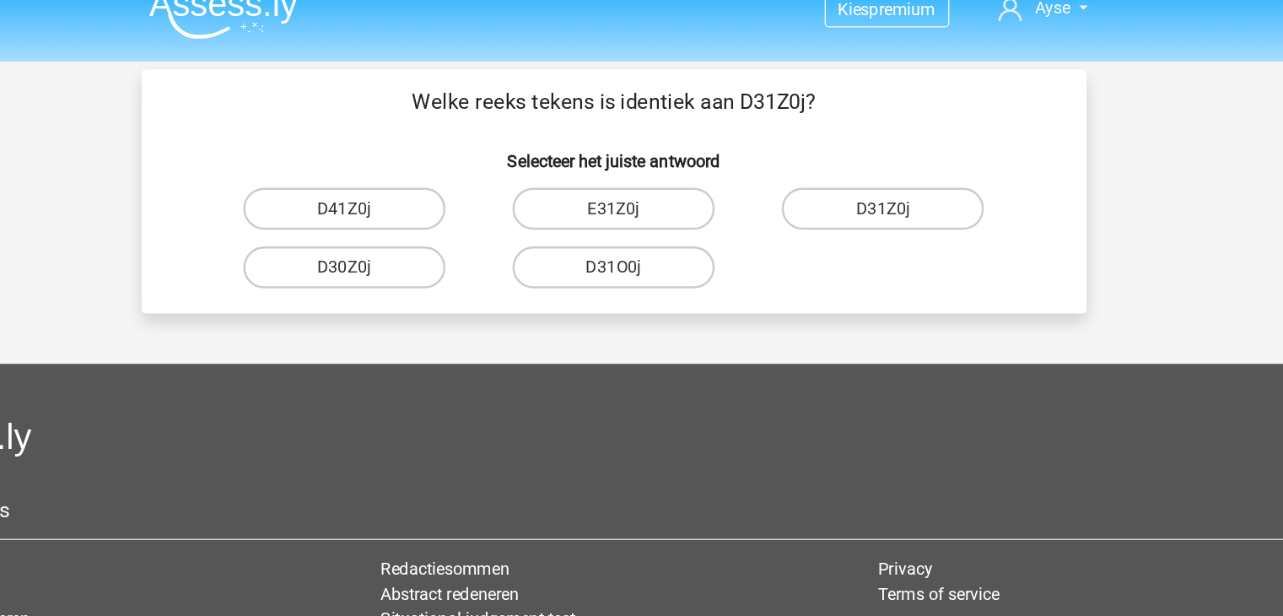
scroll to position [0, 0]
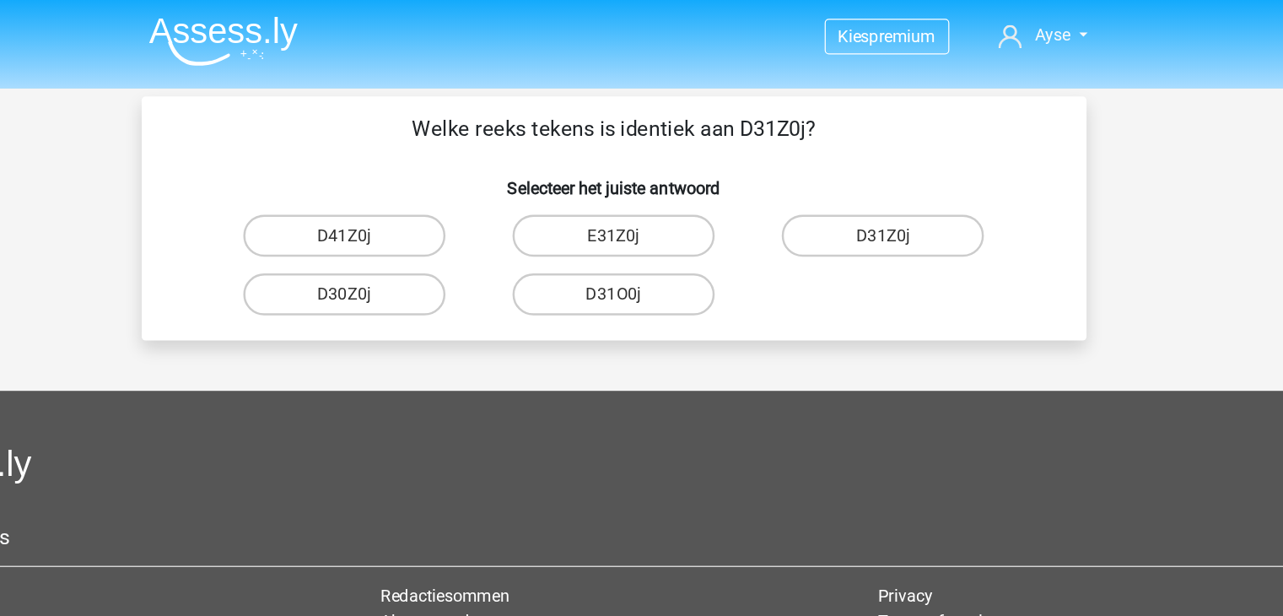
click at [830, 186] on label "D31Z0j" at bounding box center [858, 190] width 163 height 34
click at [859, 190] on input "D31Z0j" at bounding box center [864, 195] width 11 height 11
radio input "true"
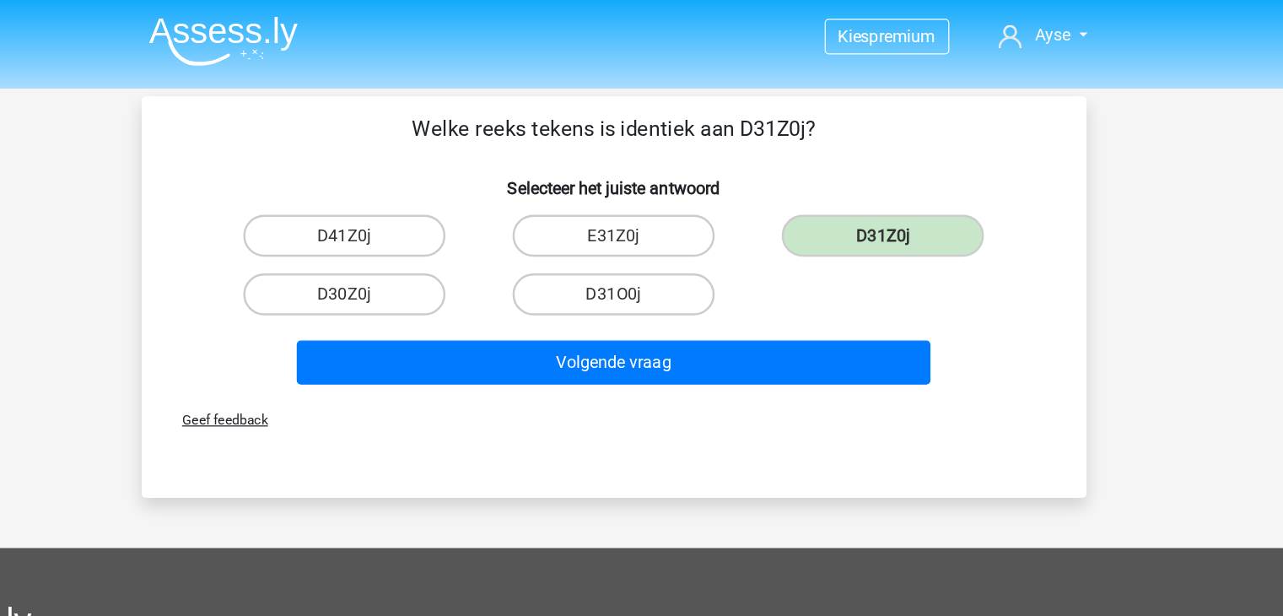
click at [700, 308] on div "Volgende vraag" at bounding box center [641, 295] width 651 height 42
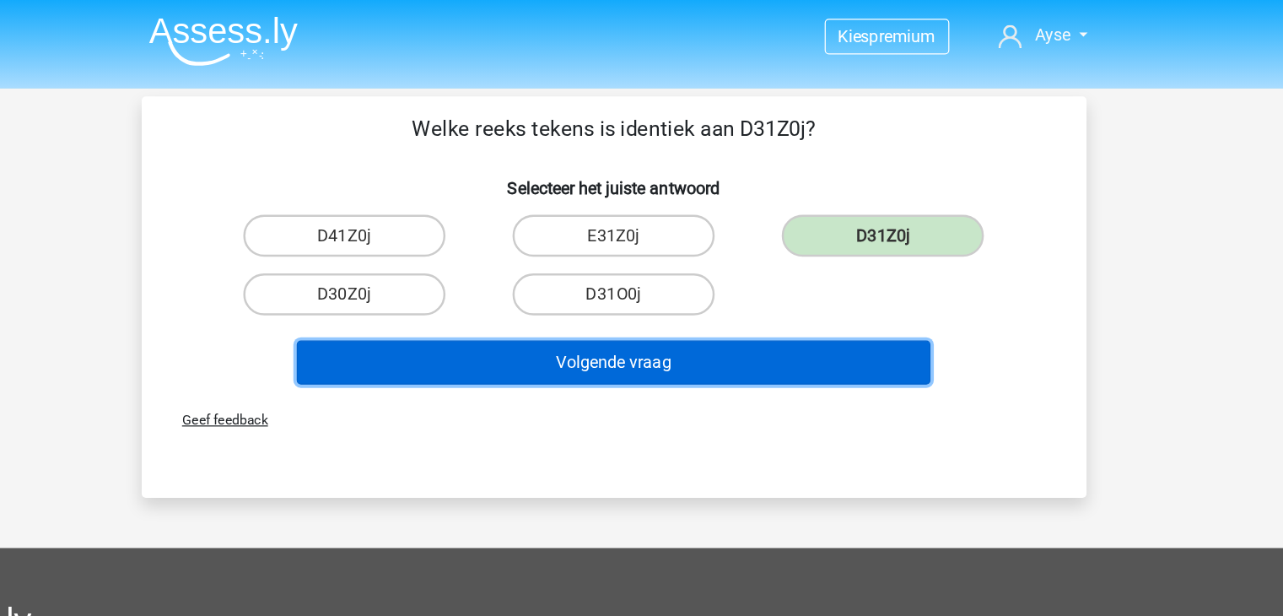
click at [711, 299] on button "Volgende vraag" at bounding box center [641, 291] width 510 height 35
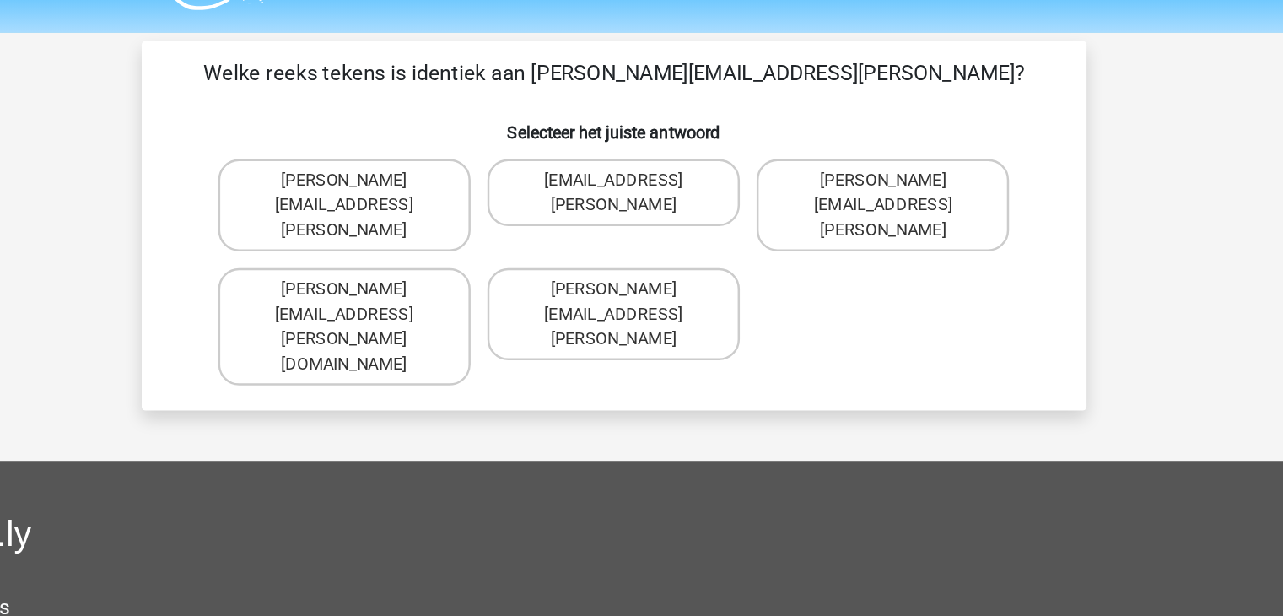
click at [668, 261] on label "Arthur.Bradly@mailme.coo" at bounding box center [641, 298] width 203 height 74
click at [652, 277] on input "Arthur.Bradly@mailme.coo" at bounding box center [646, 282] width 11 height 11
radio input "true"
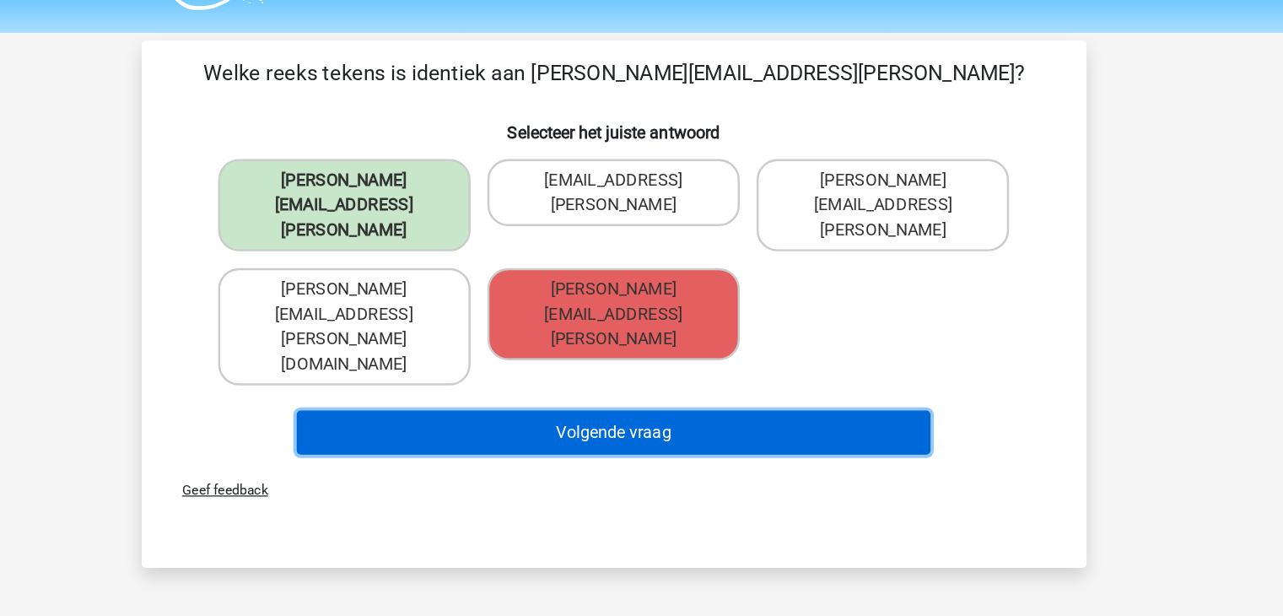
click at [489, 375] on button "Volgende vraag" at bounding box center [641, 392] width 510 height 35
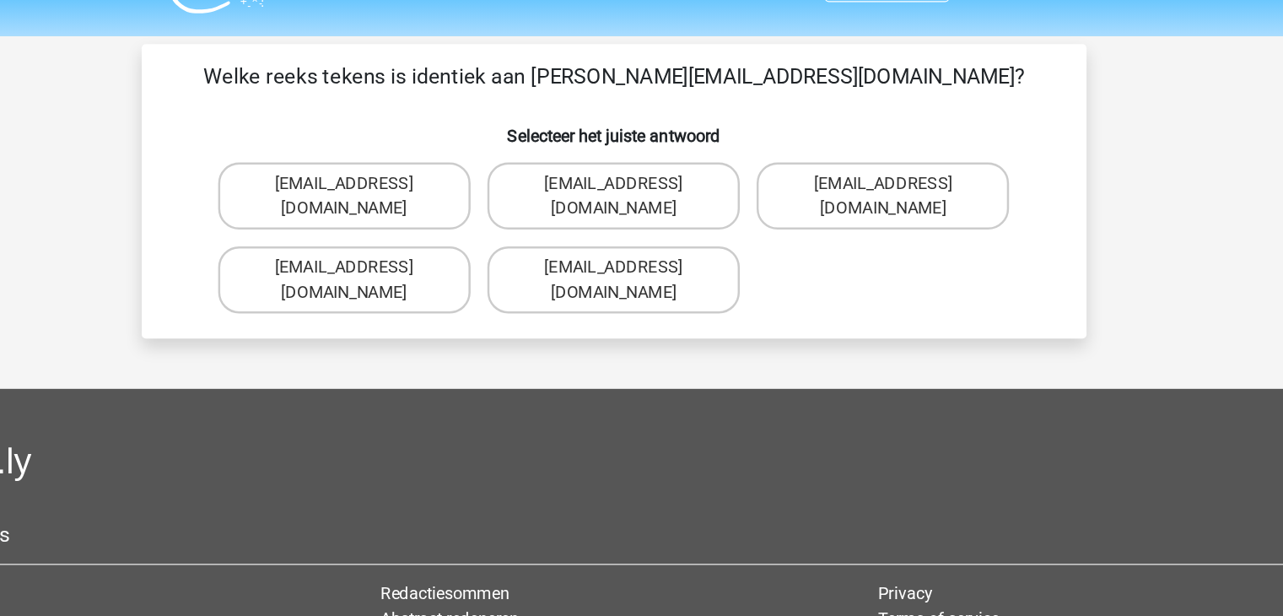
click at [455, 195] on label "Theo+Sadler@Gmail.uk.com" at bounding box center [424, 200] width 203 height 54
click at [435, 195] on input "Theo+Sadler@Gmail.uk.com" at bounding box center [429, 195] width 11 height 11
radio input "true"
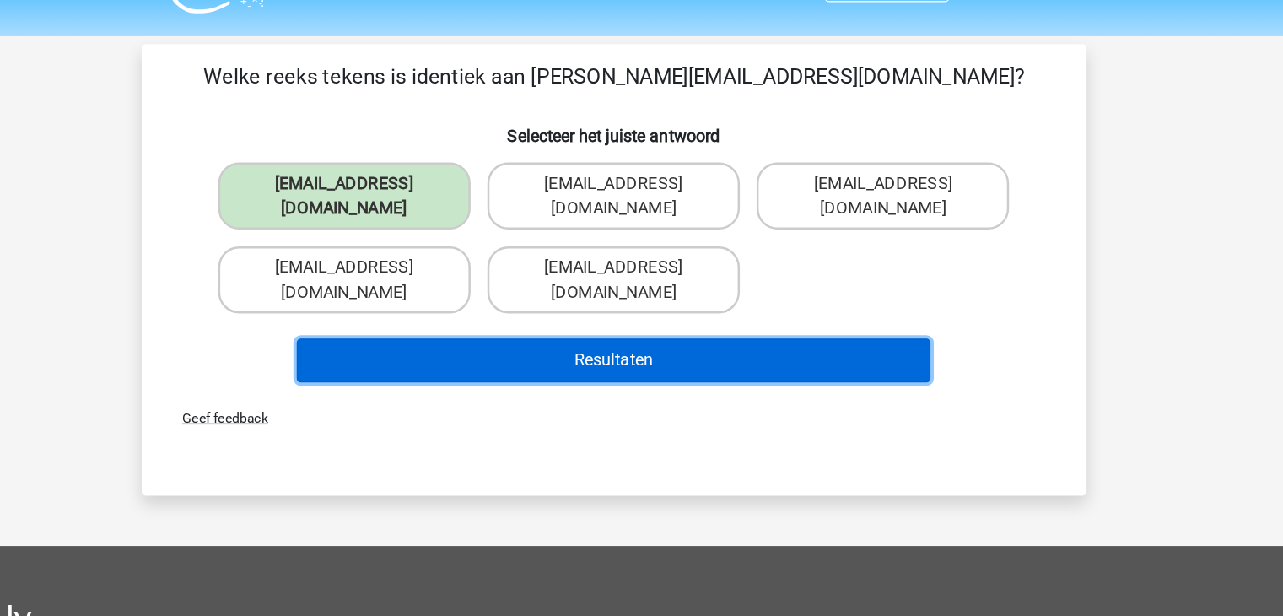
click at [543, 323] on button "Resultaten" at bounding box center [641, 332] width 510 height 35
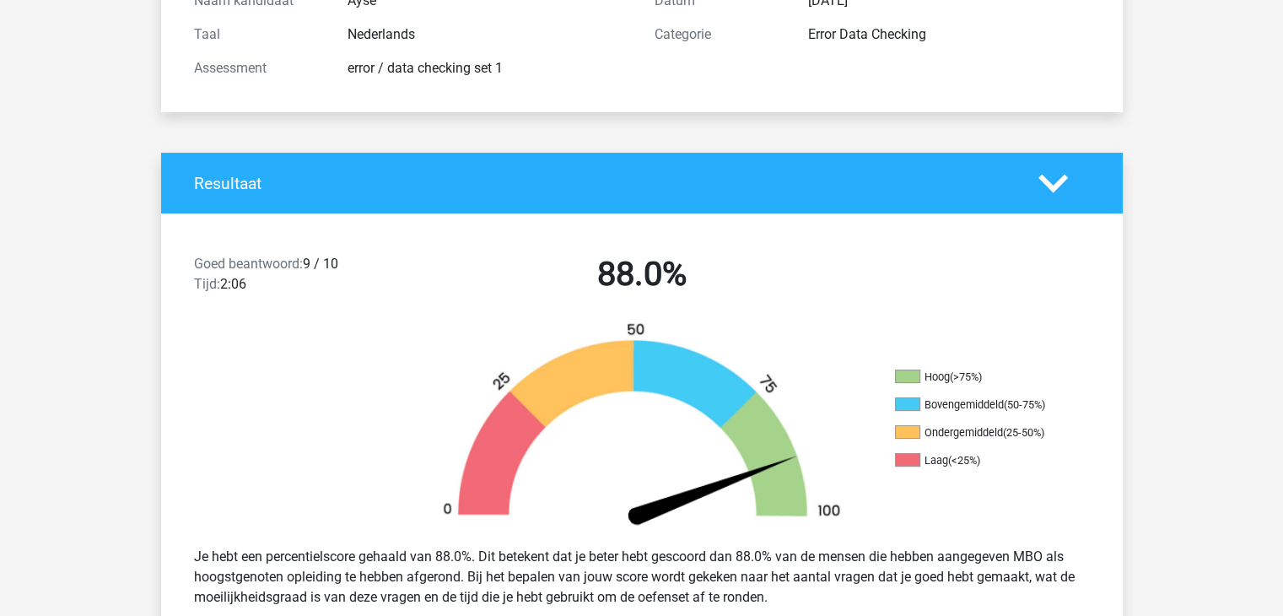
scroll to position [216, 0]
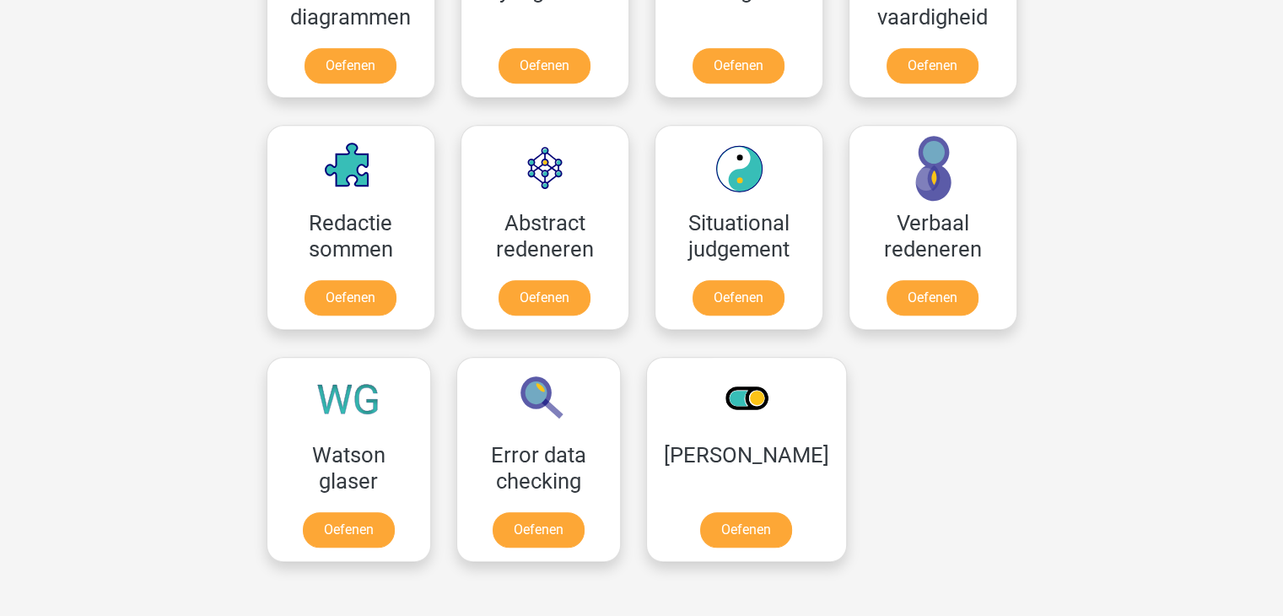
scroll to position [1137, 0]
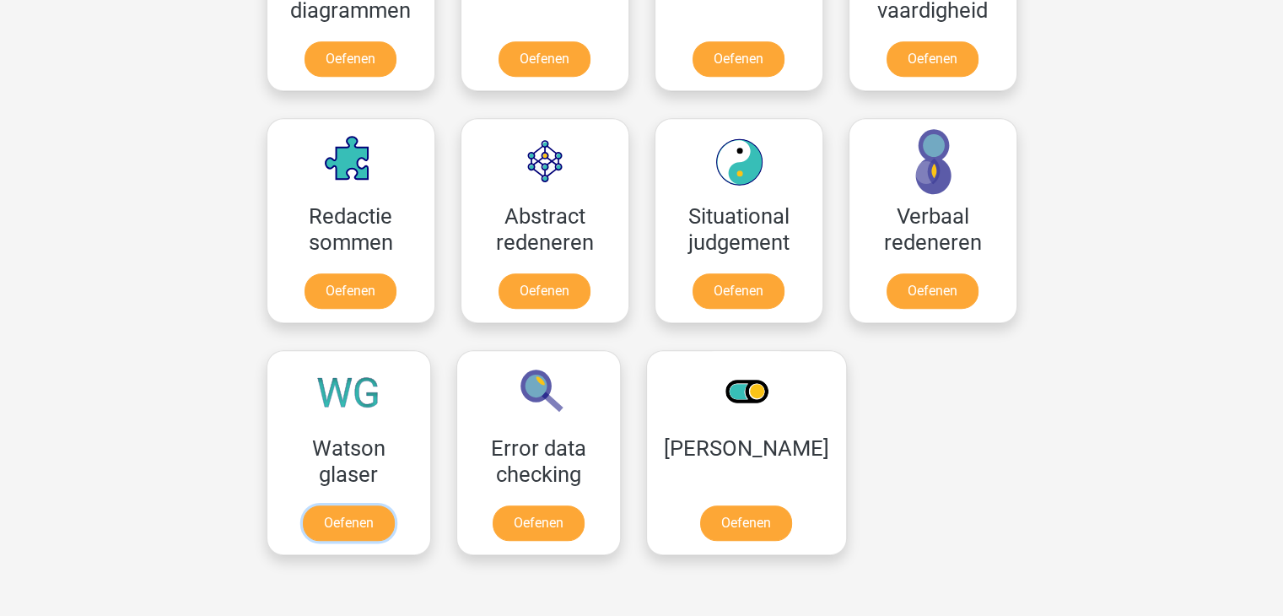
click at [351, 517] on link "Oefenen" at bounding box center [349, 522] width 92 height 35
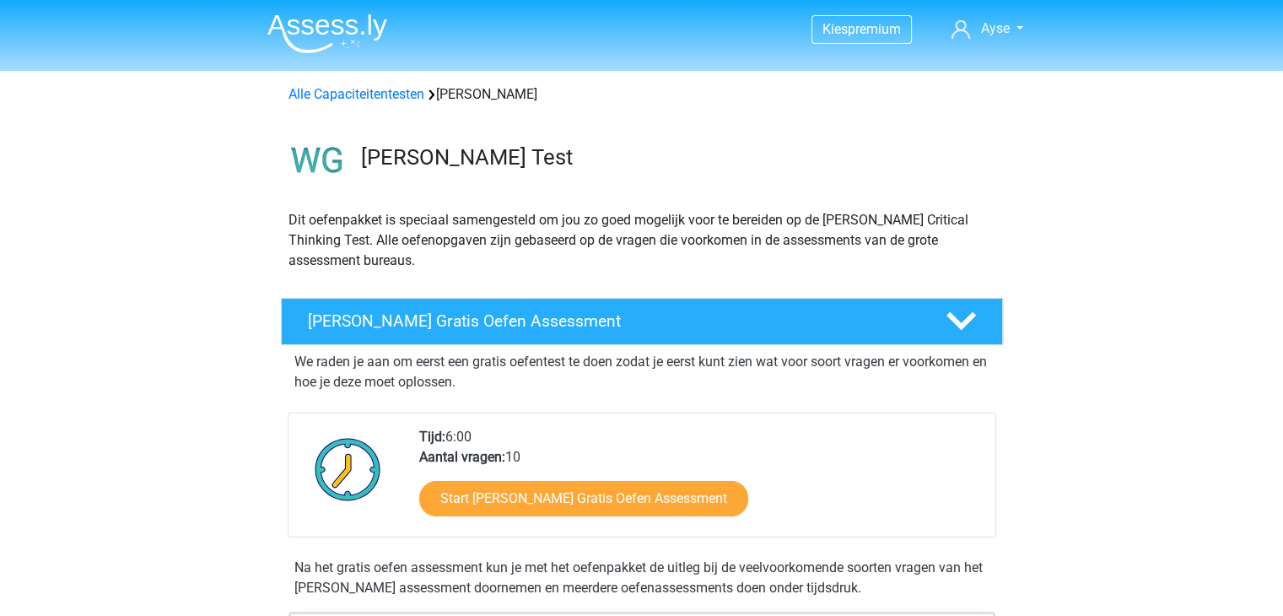
scroll to position [103, 0]
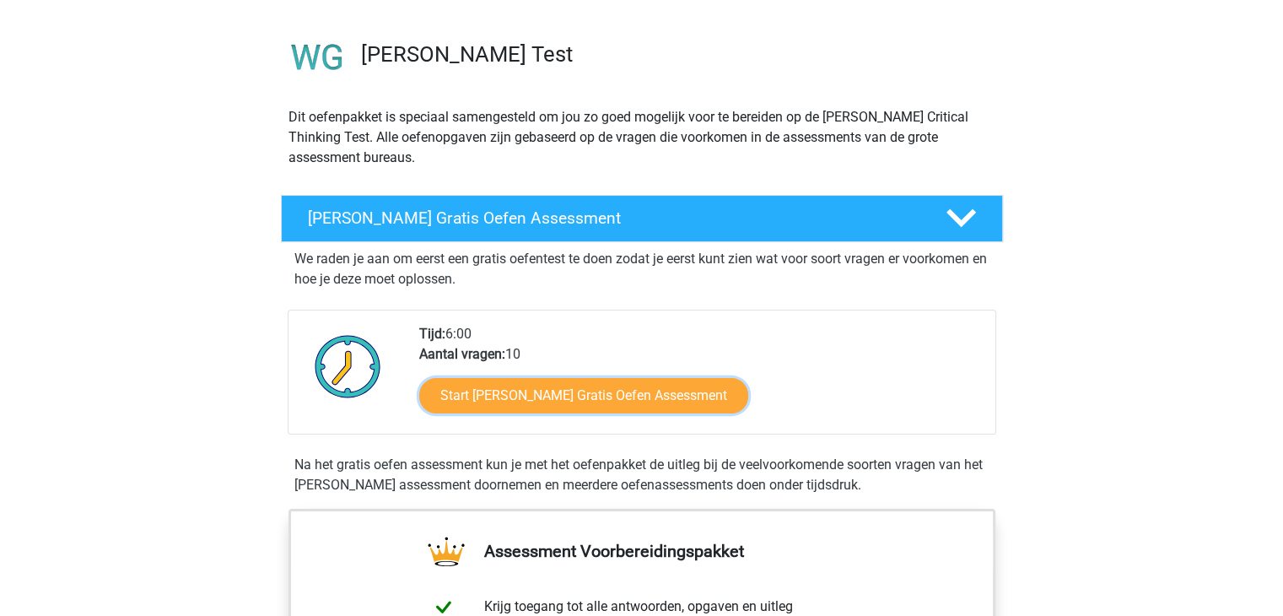
click at [539, 409] on link "Start [PERSON_NAME] Gratis Oefen Assessment" at bounding box center [583, 395] width 329 height 35
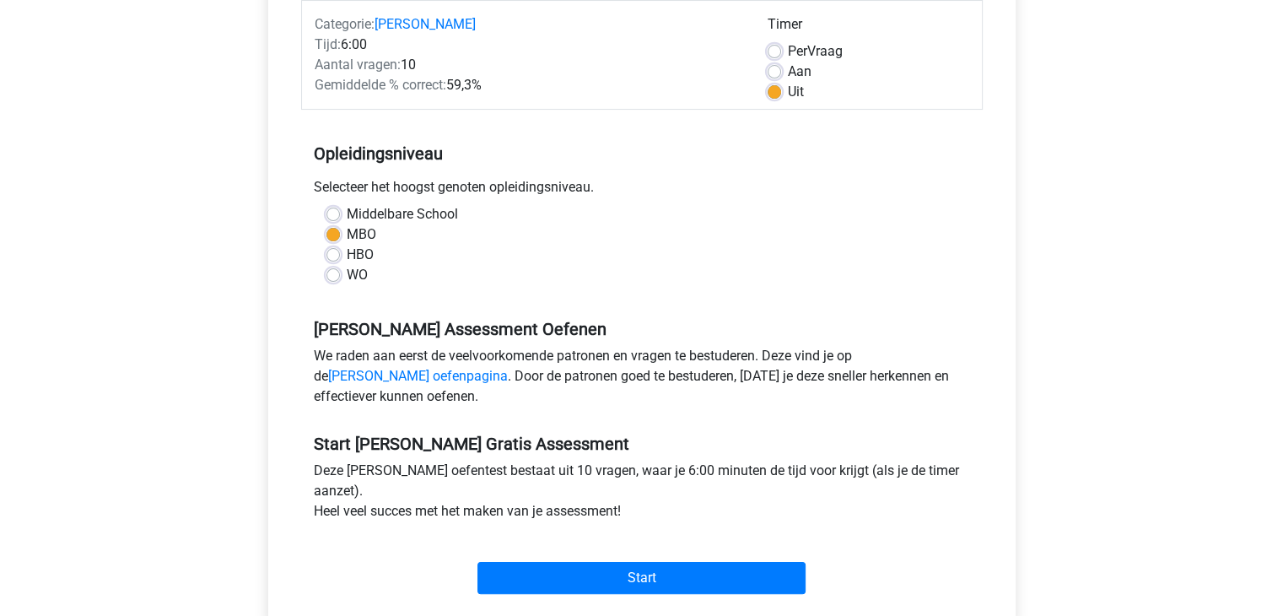
scroll to position [357, 0]
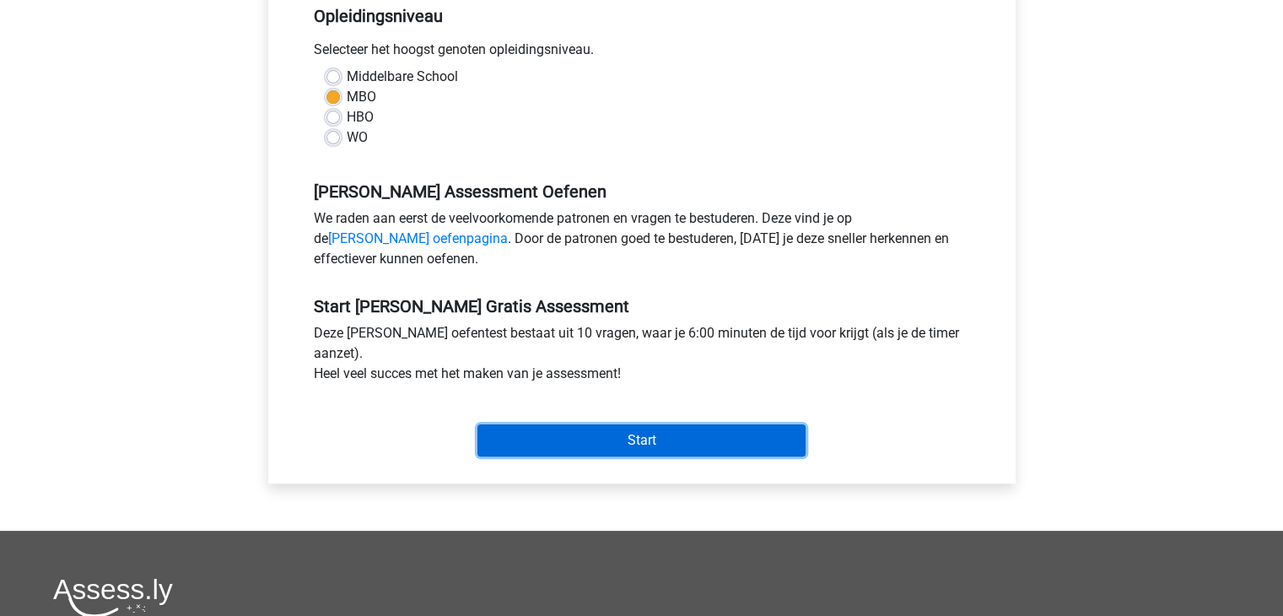
click at [591, 448] on input "Start" at bounding box center [641, 440] width 328 height 32
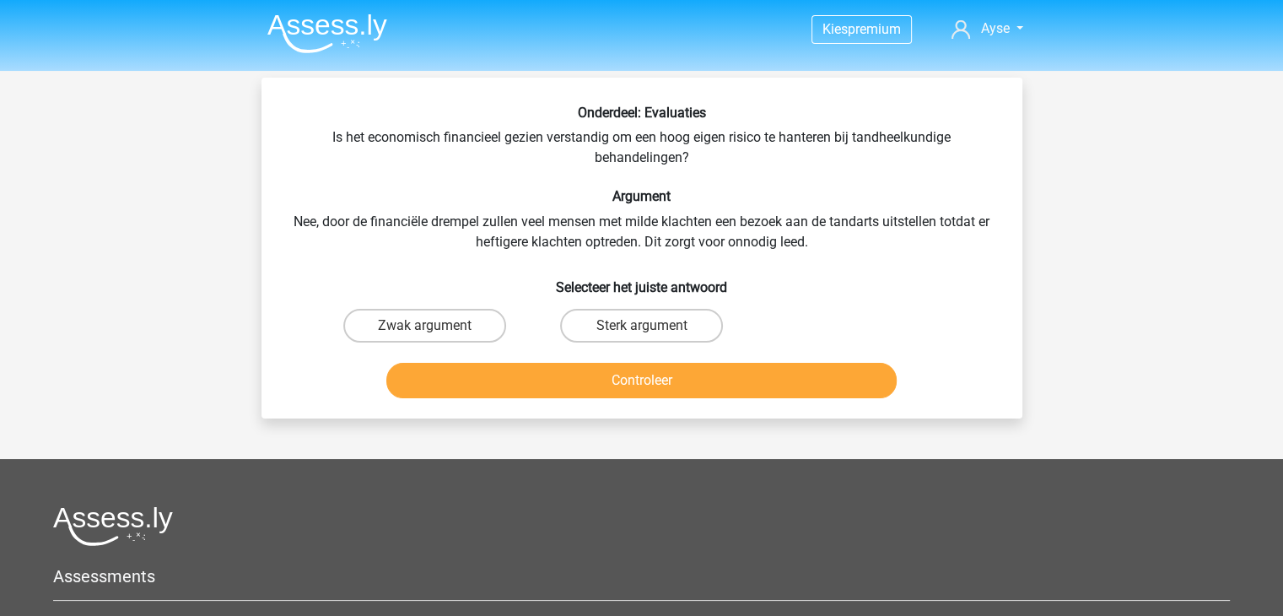
click at [455, 315] on label "Zwak argument" at bounding box center [424, 326] width 163 height 34
click at [435, 326] on input "Zwak argument" at bounding box center [429, 331] width 11 height 11
radio input "true"
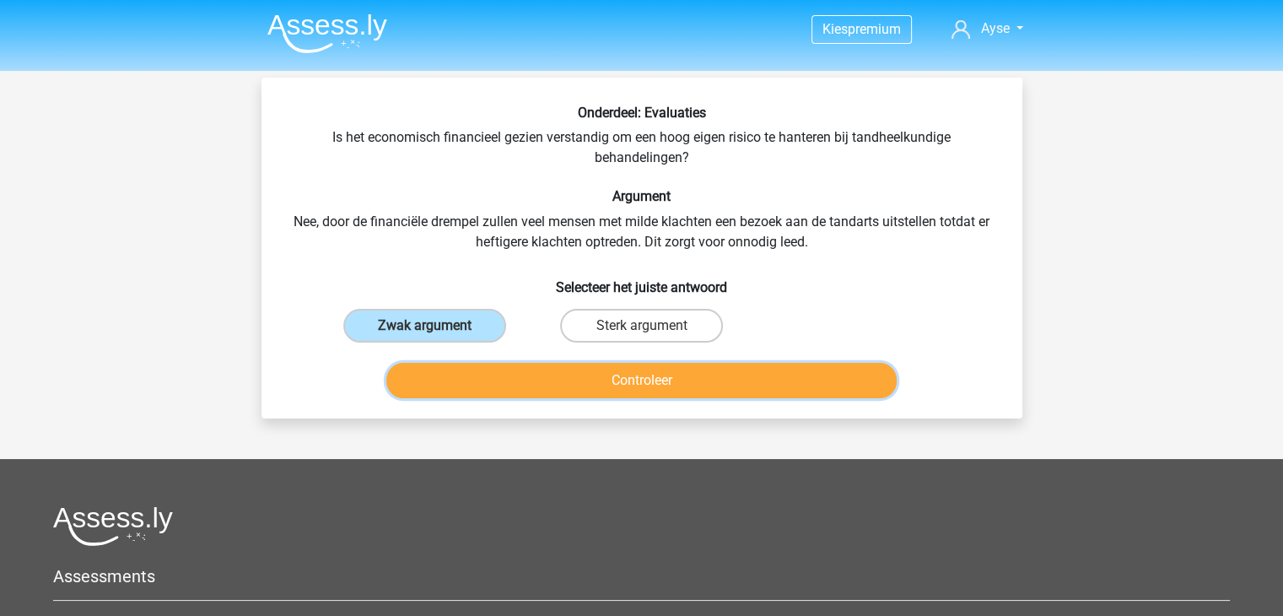
click at [471, 368] on button "Controleer" at bounding box center [641, 380] width 510 height 35
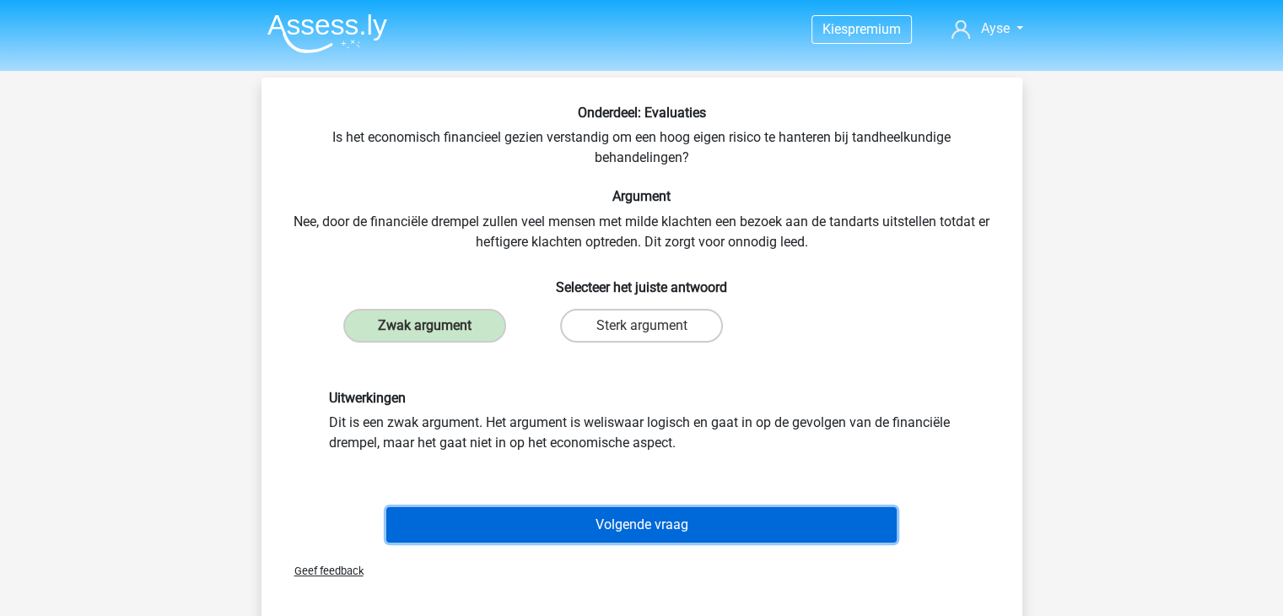
click at [527, 521] on button "Volgende vraag" at bounding box center [641, 524] width 510 height 35
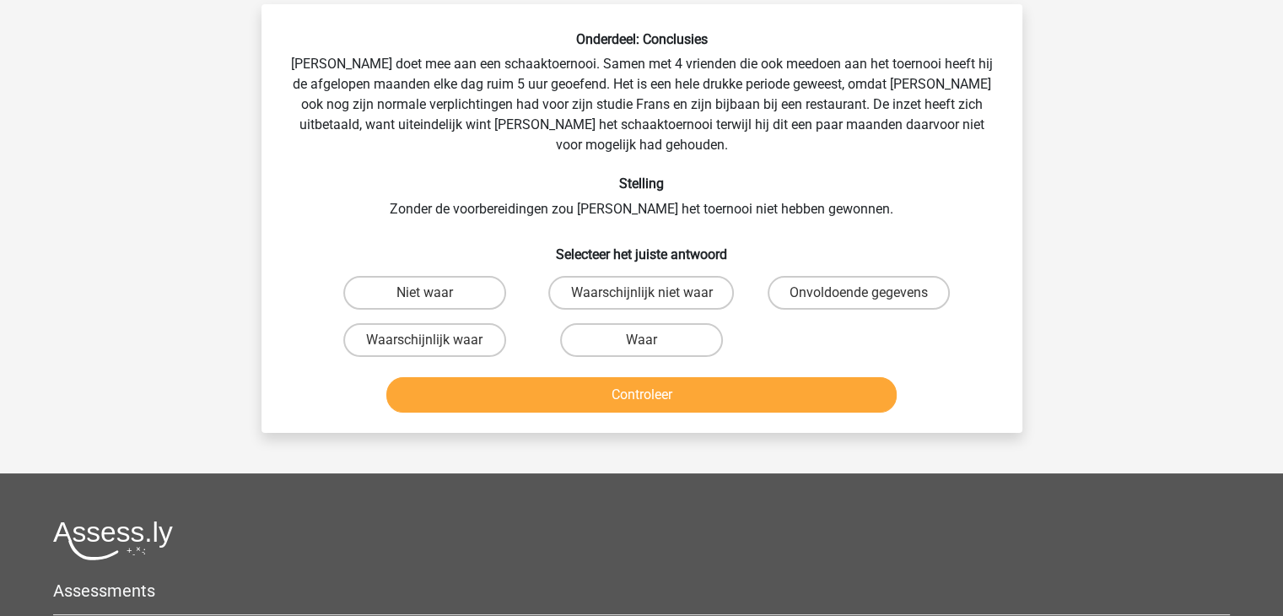
scroll to position [78, 0]
